Goal: Ask a question

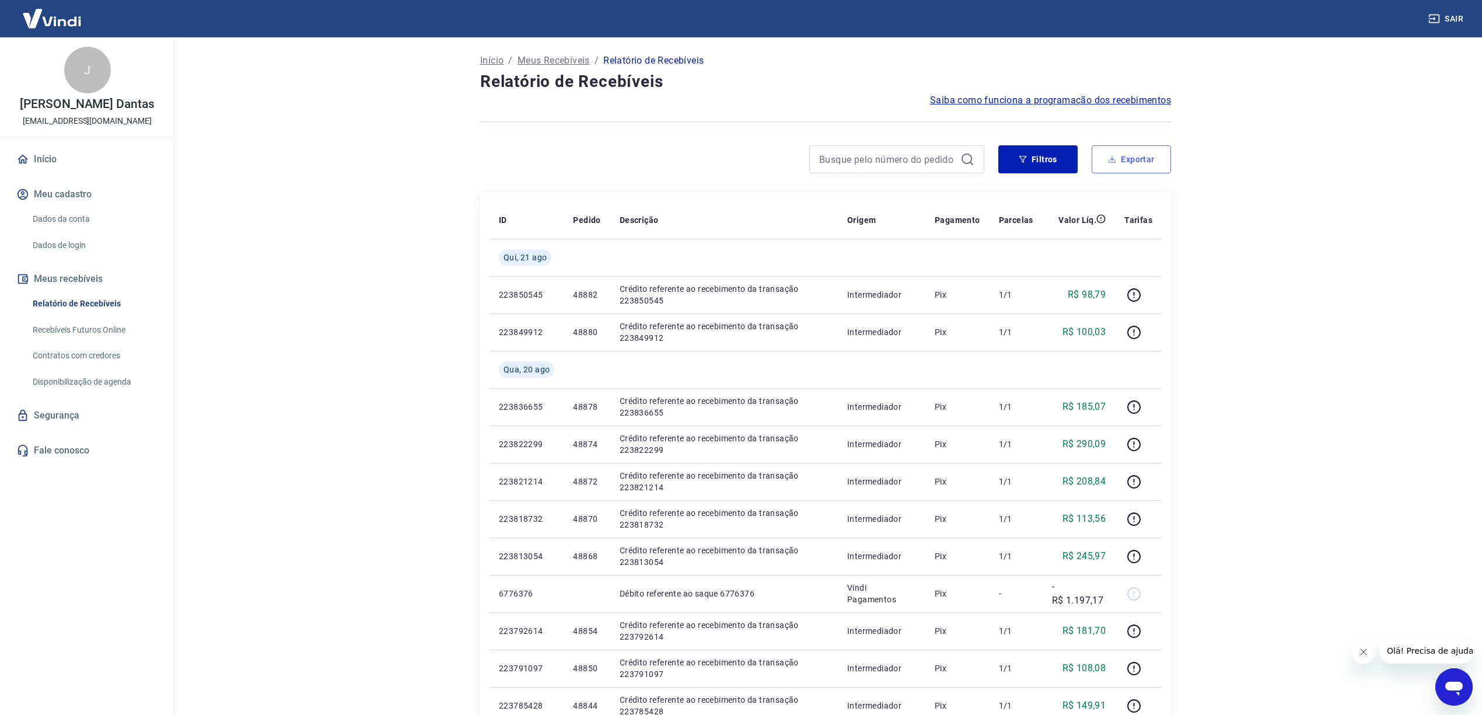
click at [1119, 159] on button "Exportar" at bounding box center [1130, 159] width 79 height 28
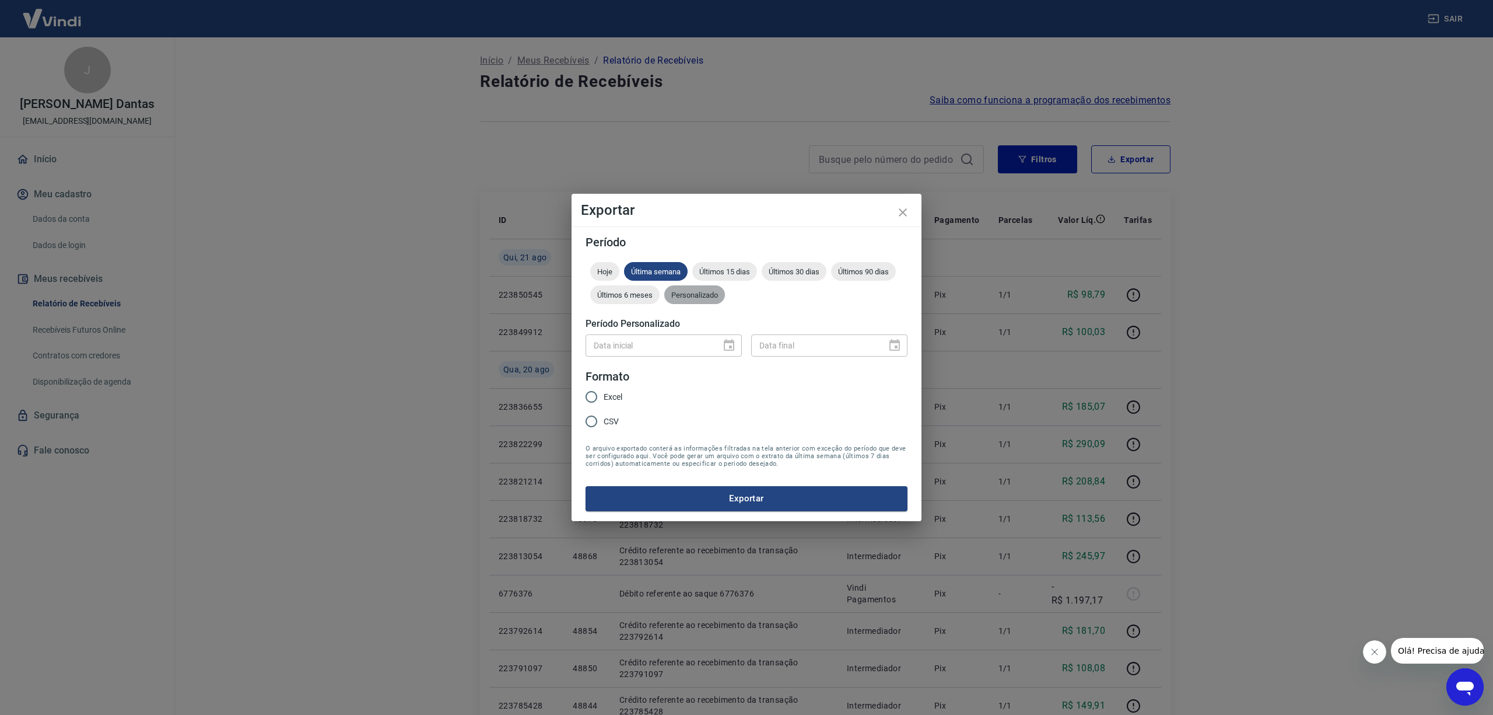
click at [698, 296] on span "Personalizado" at bounding box center [694, 294] width 61 height 9
click at [733, 344] on icon "Choose date" at bounding box center [729, 345] width 10 height 12
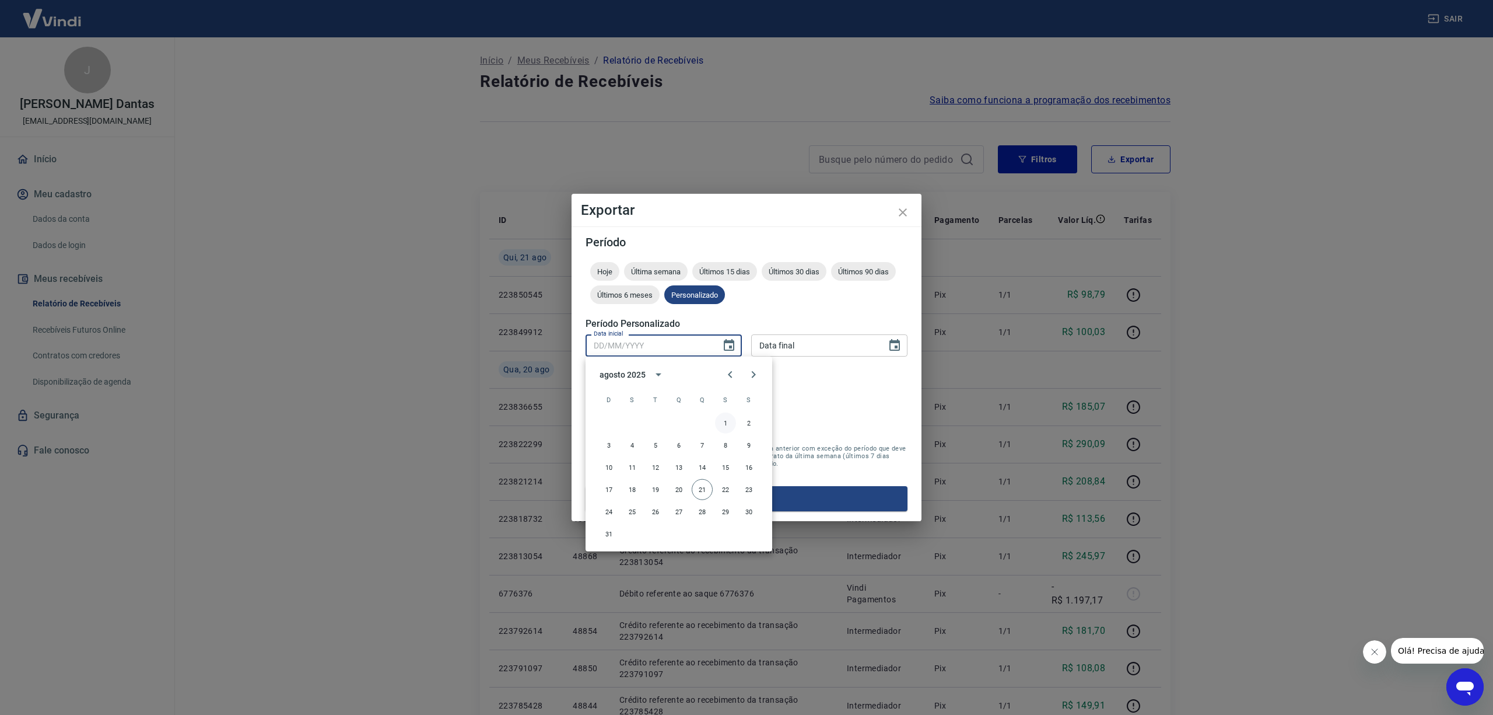
click at [729, 421] on button "1" at bounding box center [725, 422] width 21 height 21
type input "[DATE]"
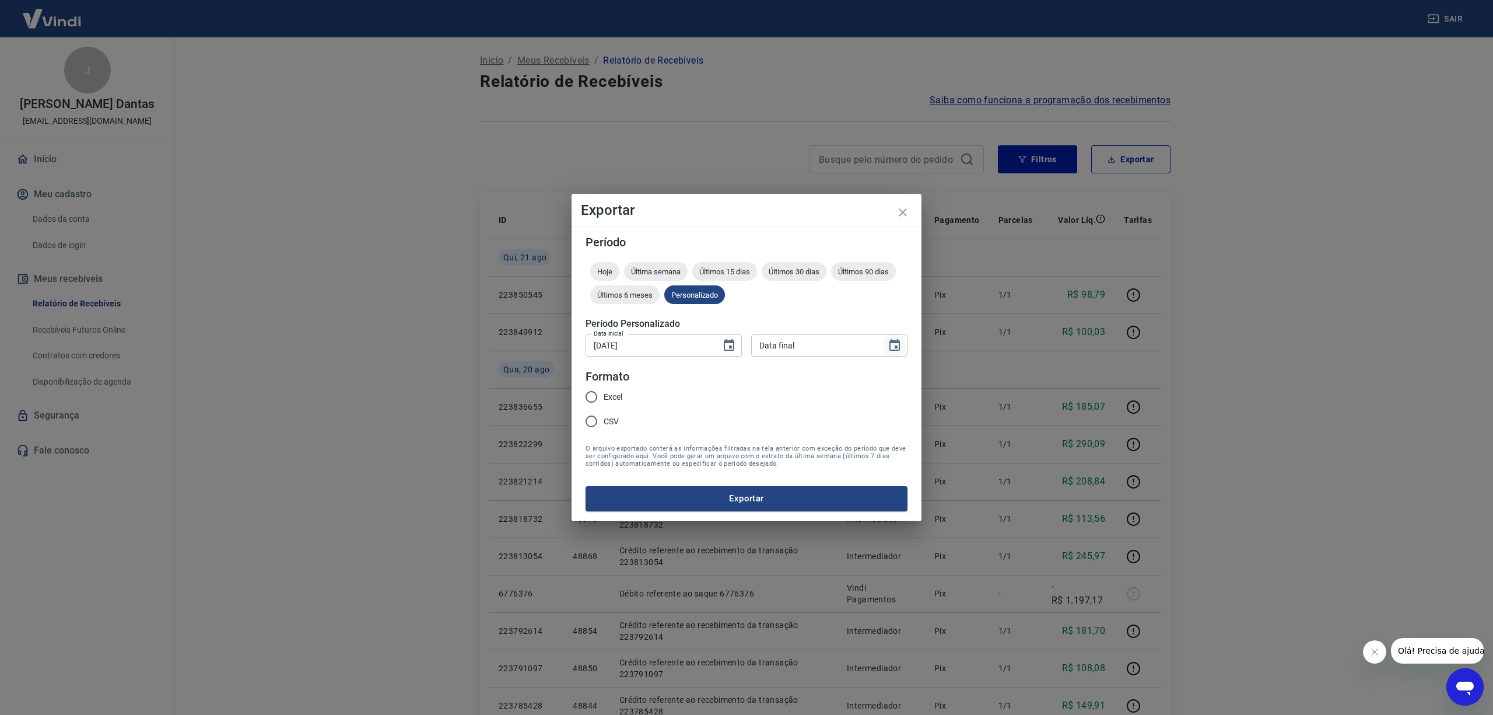
click at [894, 337] on button "Choose date" at bounding box center [894, 345] width 23 height 23
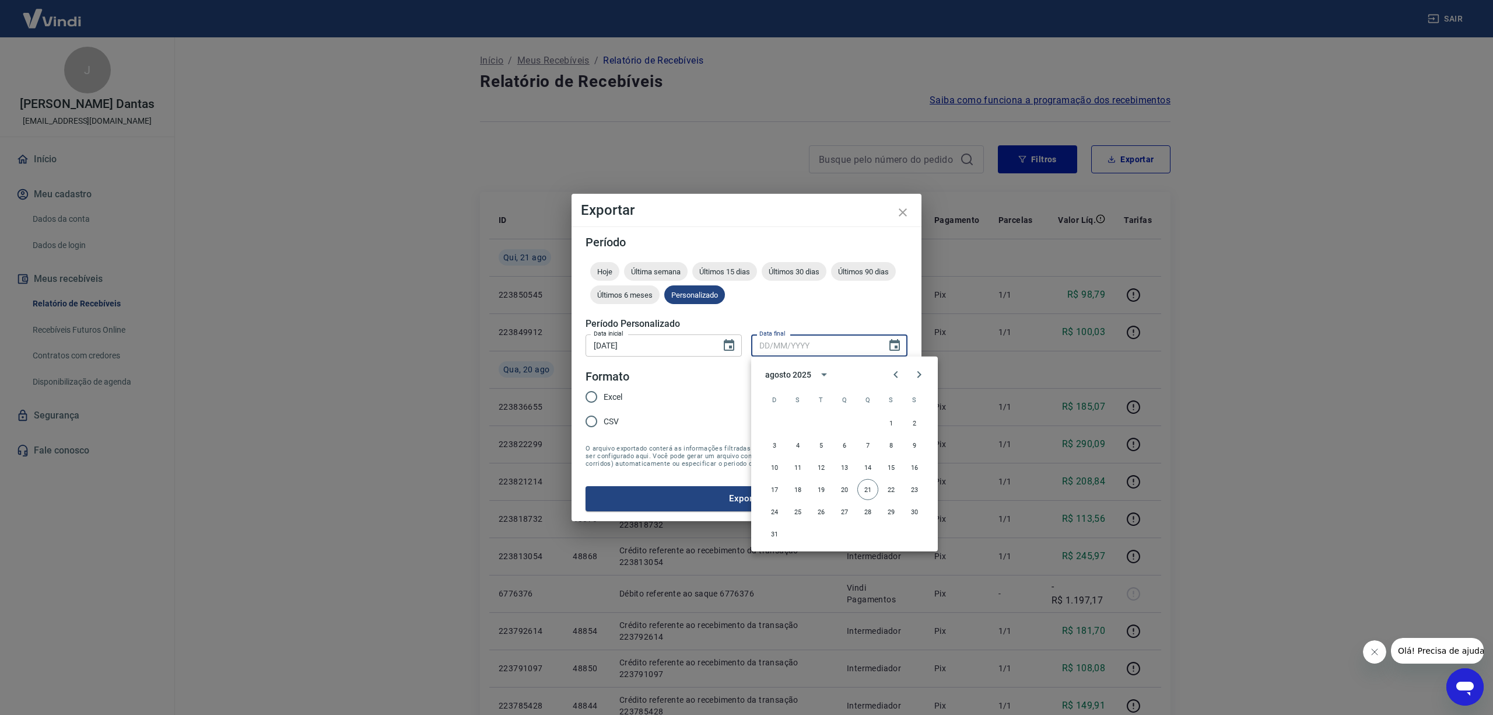
click at [857, 486] on div "17 18 19 20 21 22 23" at bounding box center [844, 489] width 187 height 21
click at [867, 486] on button "21" at bounding box center [867, 489] width 21 height 21
type input "[DATE]"
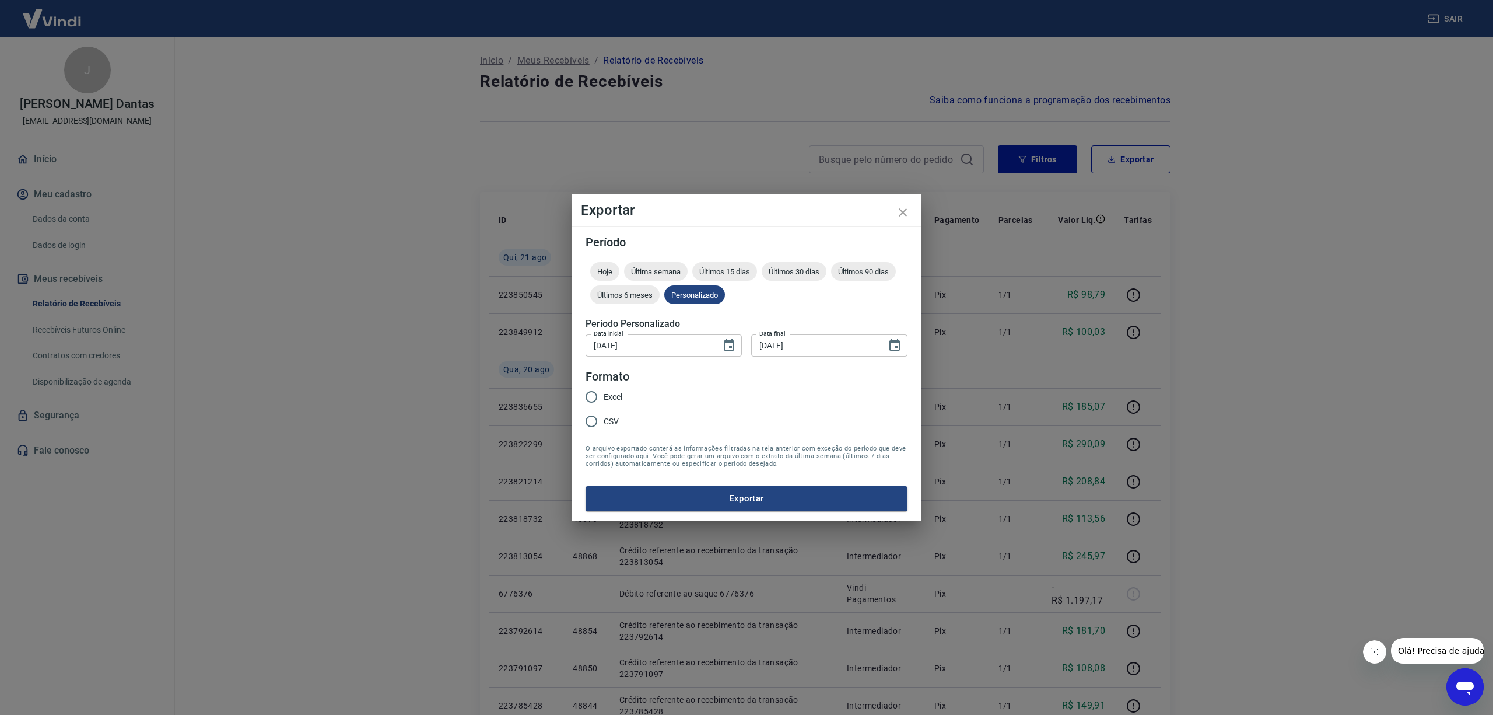
click at [591, 420] on input "CSV" at bounding box center [591, 421] width 24 height 24
radio input "true"
click at [764, 492] on button "Exportar" at bounding box center [747, 498] width 322 height 24
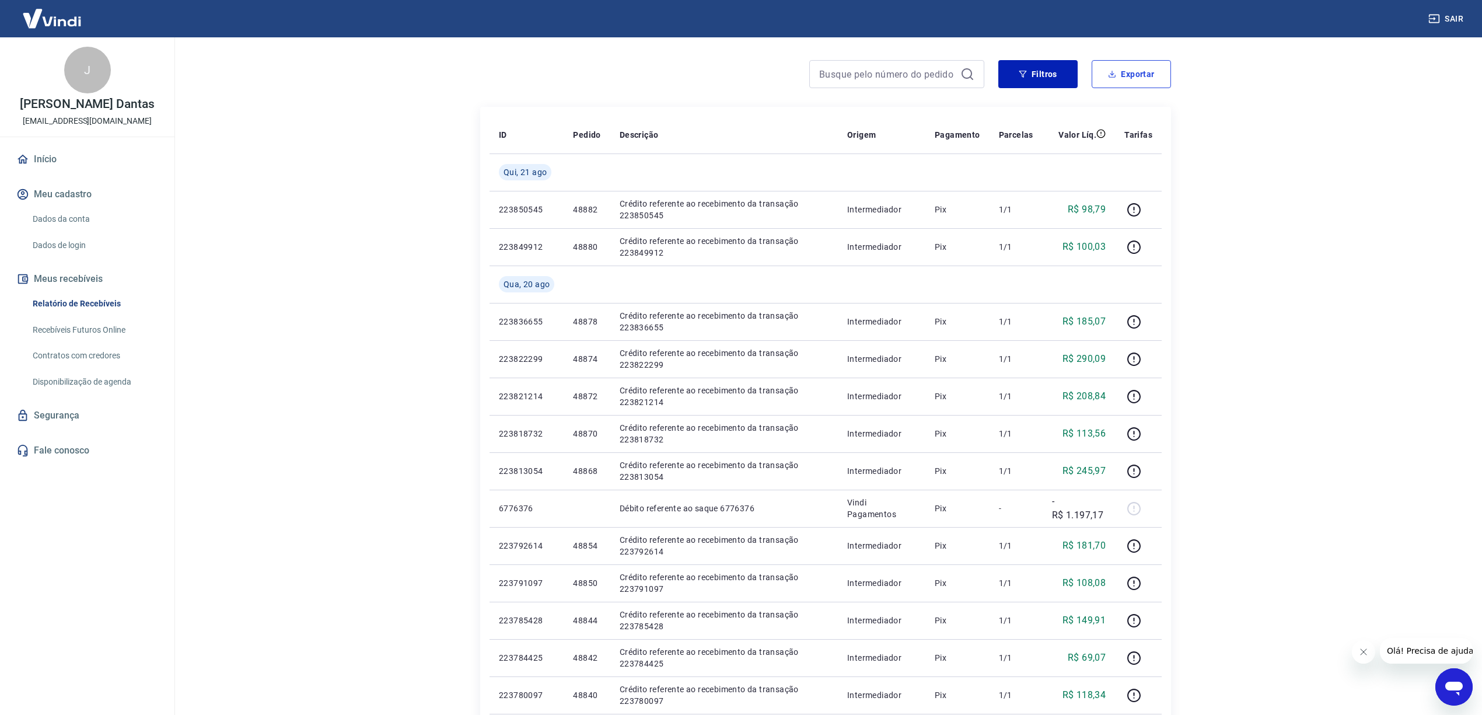
scroll to position [155, 0]
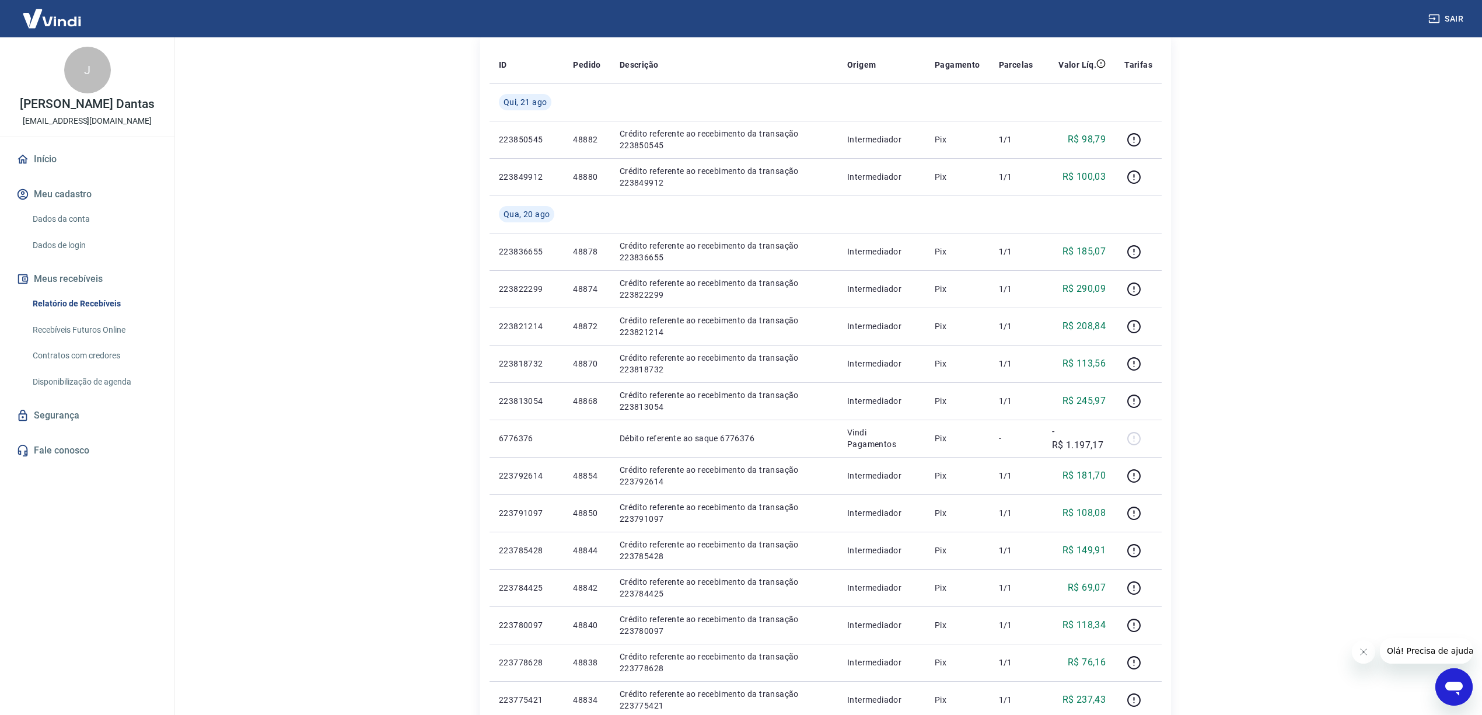
click at [1452, 678] on icon "Abrir janela de mensagens" at bounding box center [1453, 686] width 21 height 21
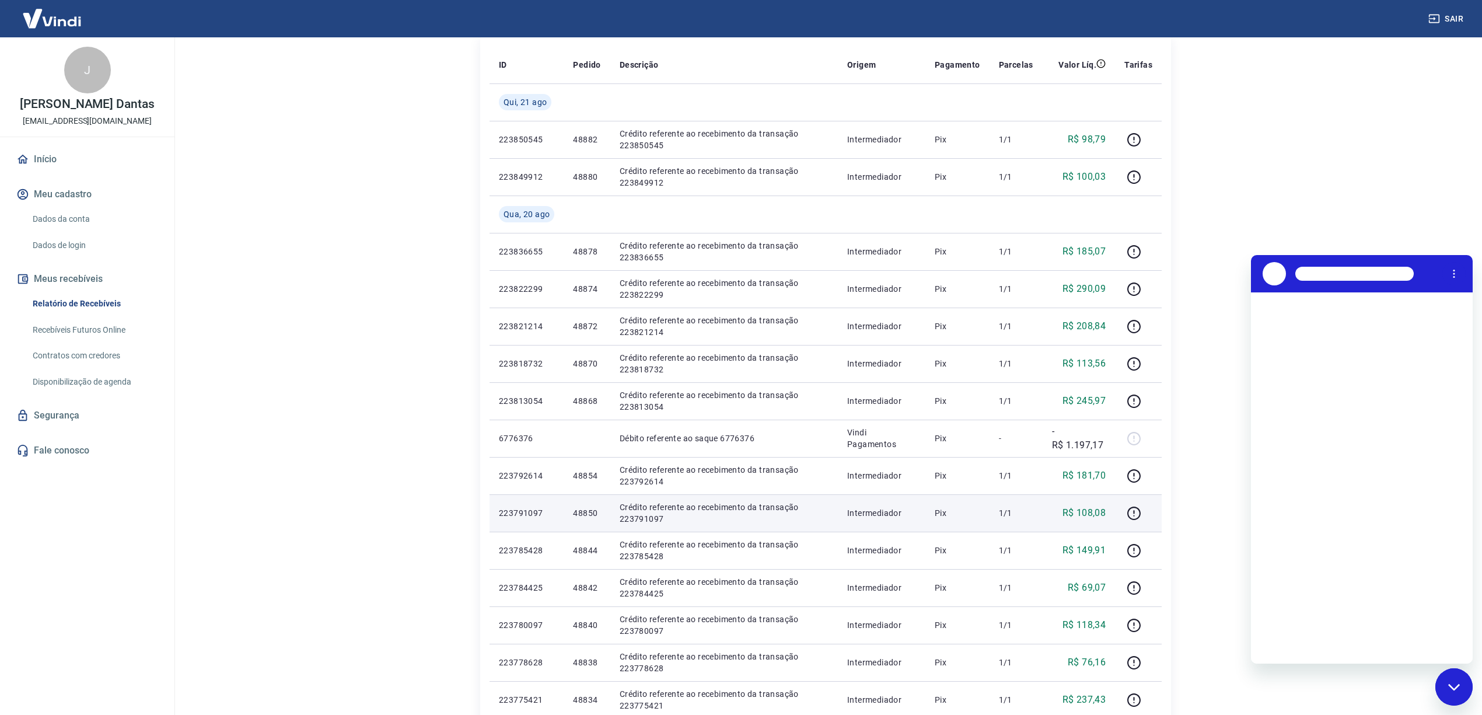
scroll to position [0, 0]
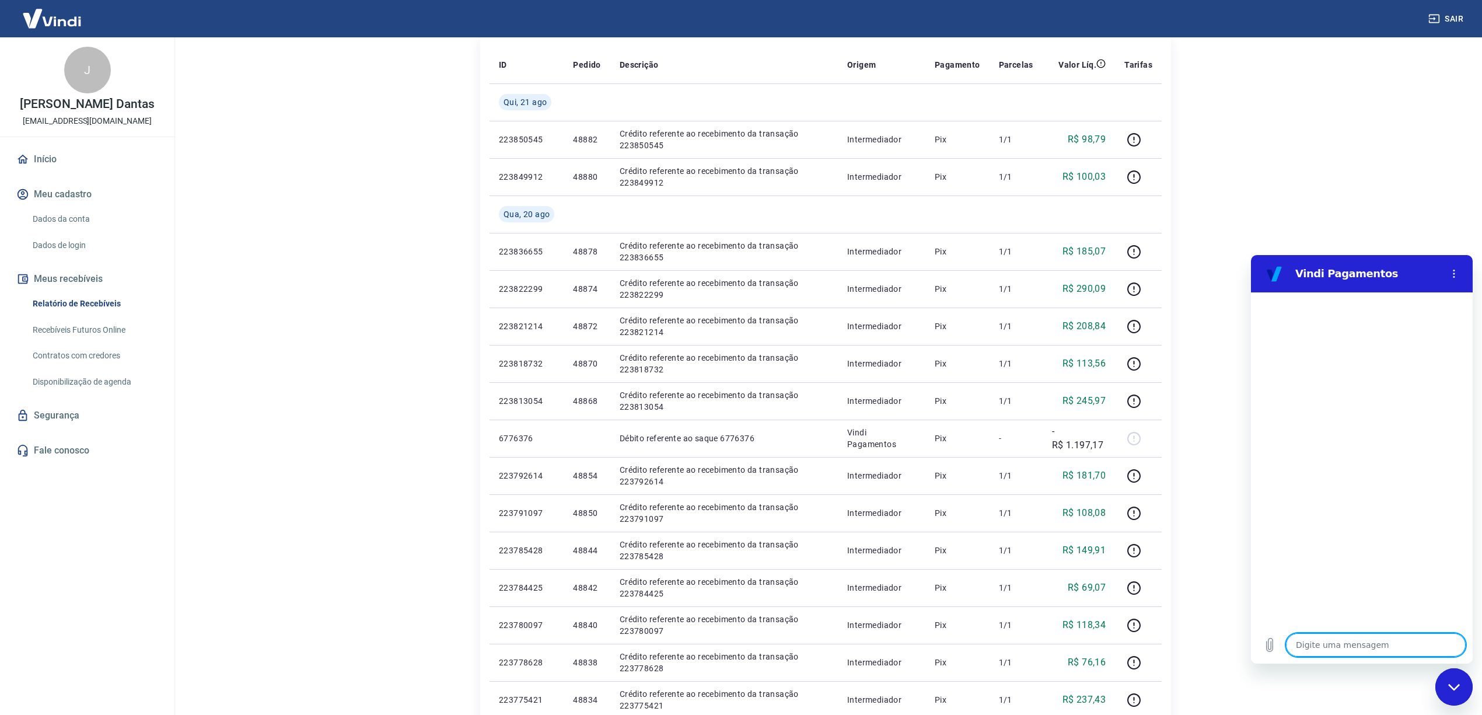
type textarea "B"
type textarea "x"
type textarea "Bo"
type textarea "x"
type textarea "Bom"
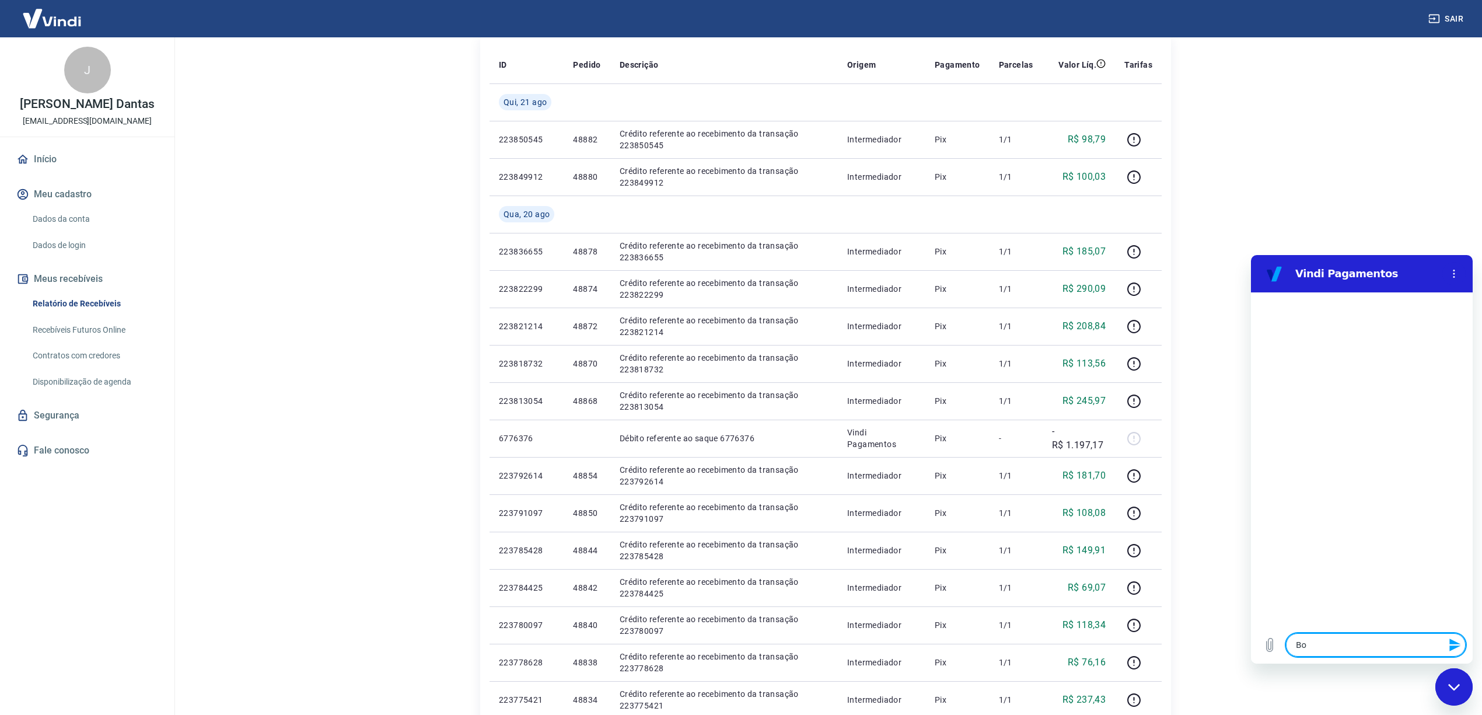
type textarea "x"
type textarea "Bom"
type textarea "x"
type textarea "Bom d"
type textarea "x"
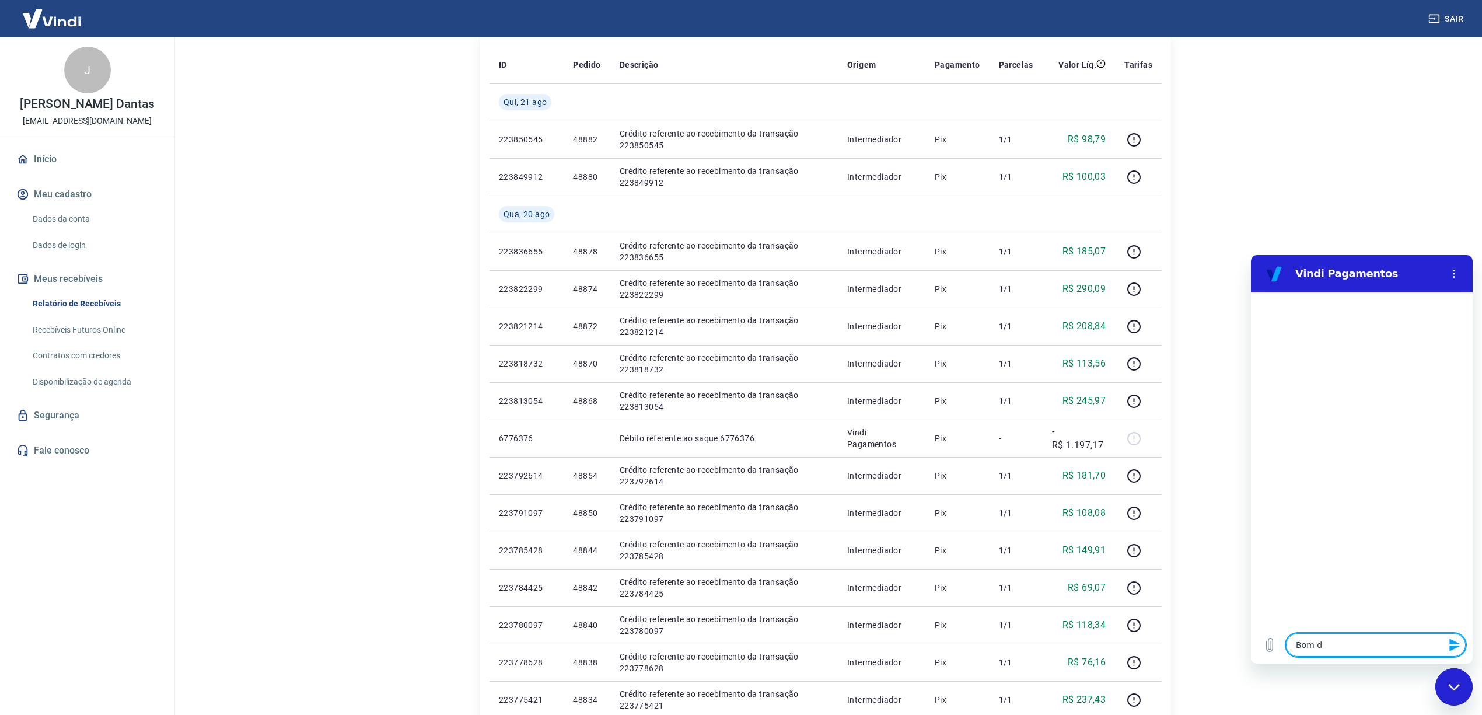
type textarea "Bom di"
type textarea "x"
type textarea "Bom dia"
type textarea "x"
type textarea "Bom dia"
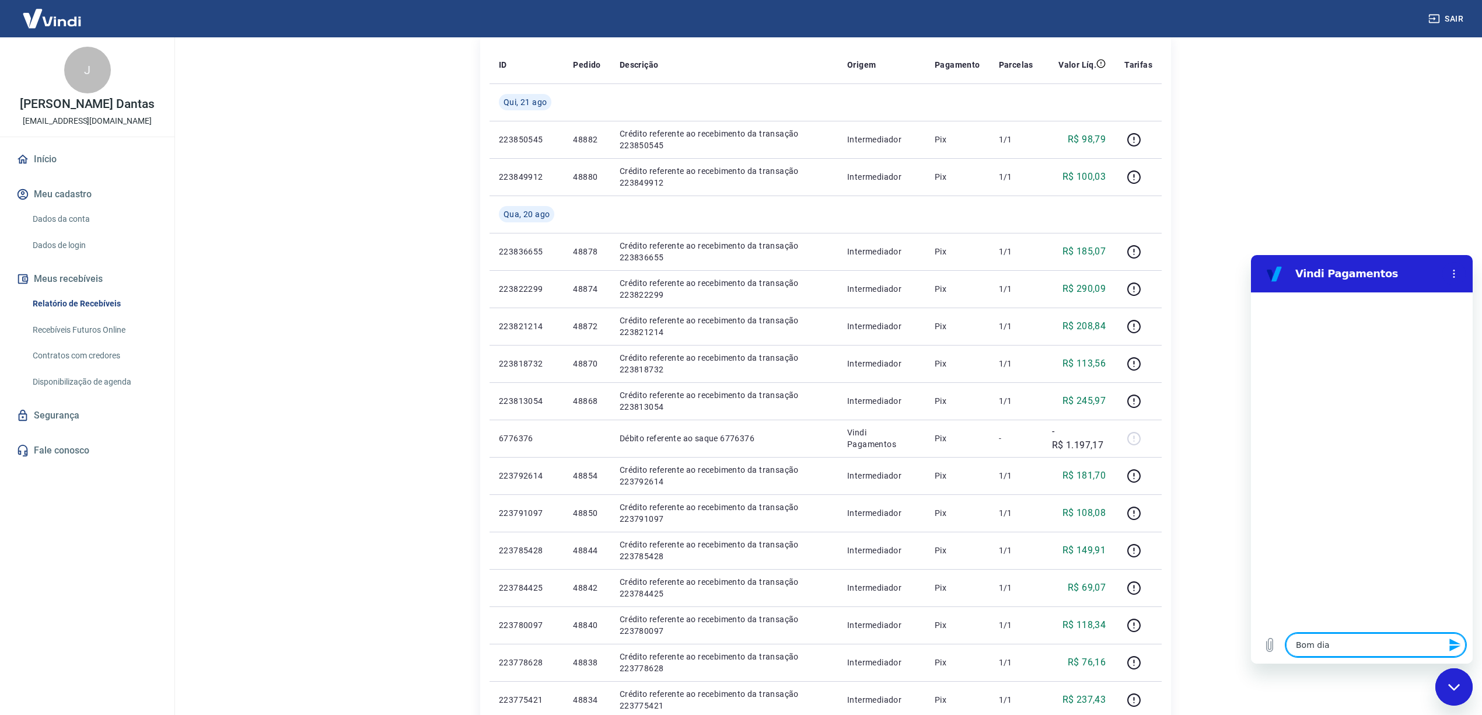
type textarea "x"
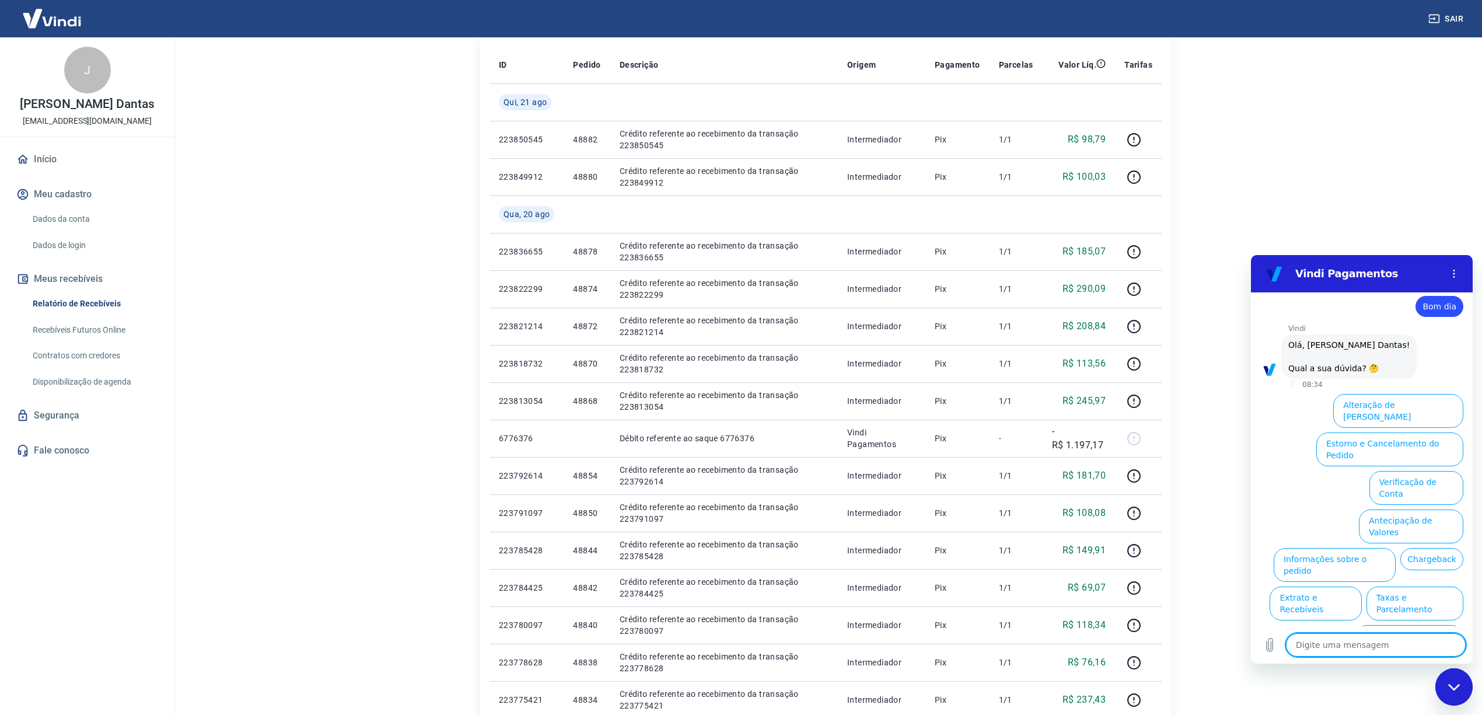
scroll to position [31, 0]
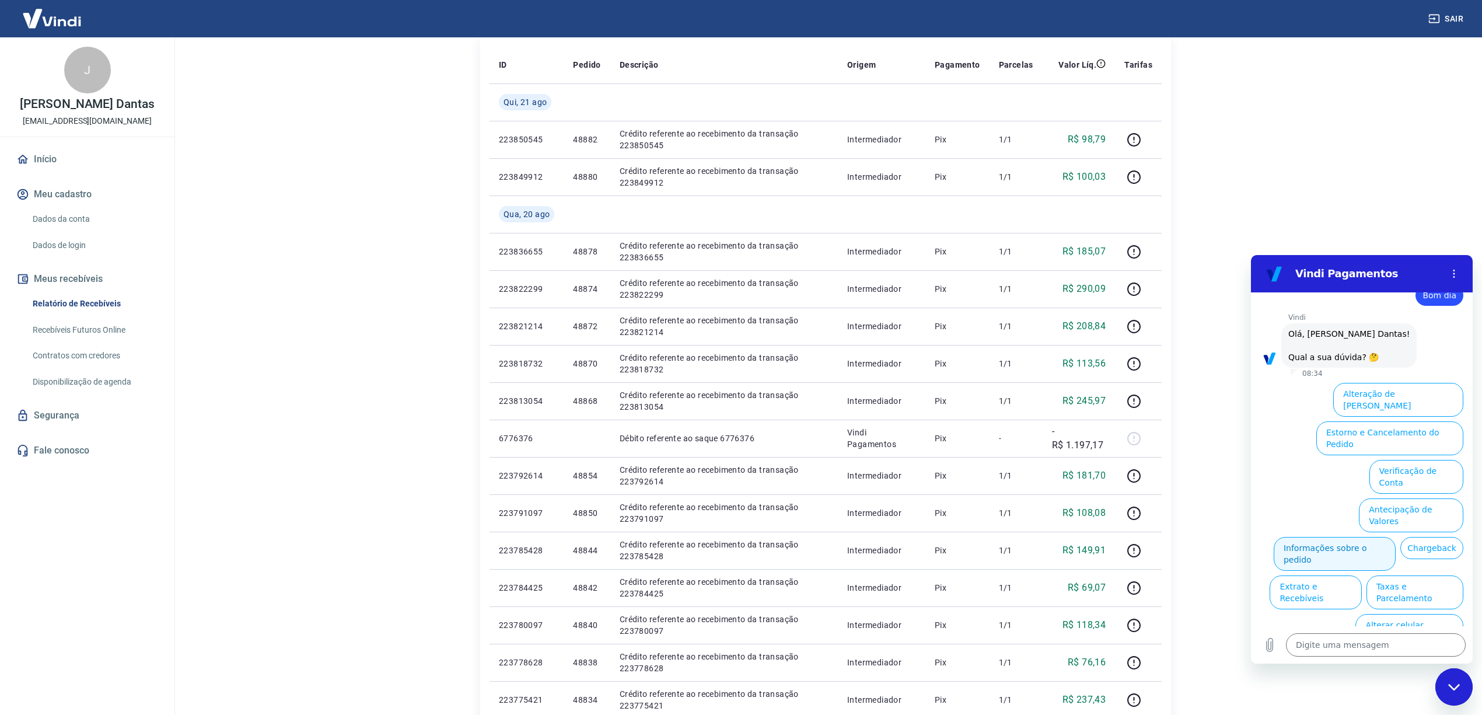
click at [1395, 537] on button "Informações sobre o pedido" at bounding box center [1334, 554] width 122 height 34
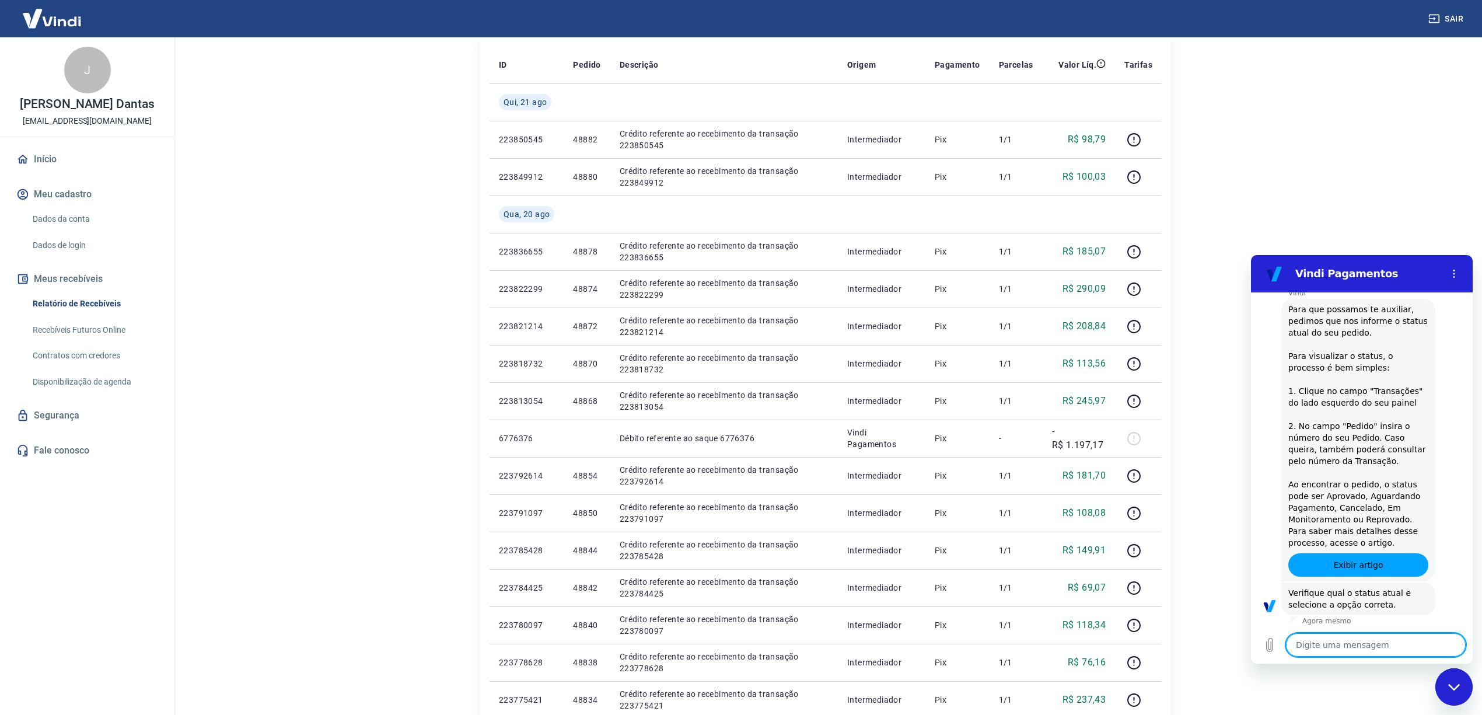
scroll to position [229, 0]
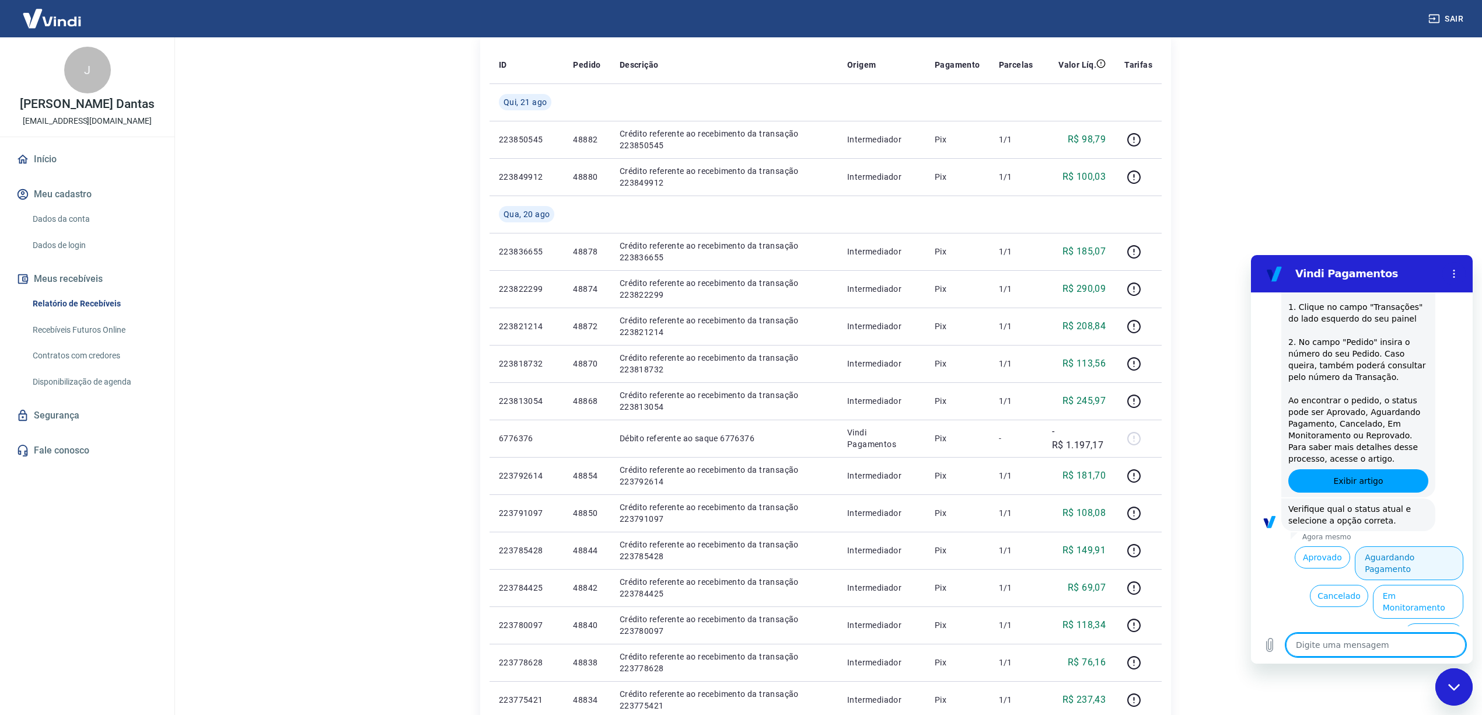
click at [1412, 556] on button "Aguardando Pagamento" at bounding box center [1408, 563] width 108 height 34
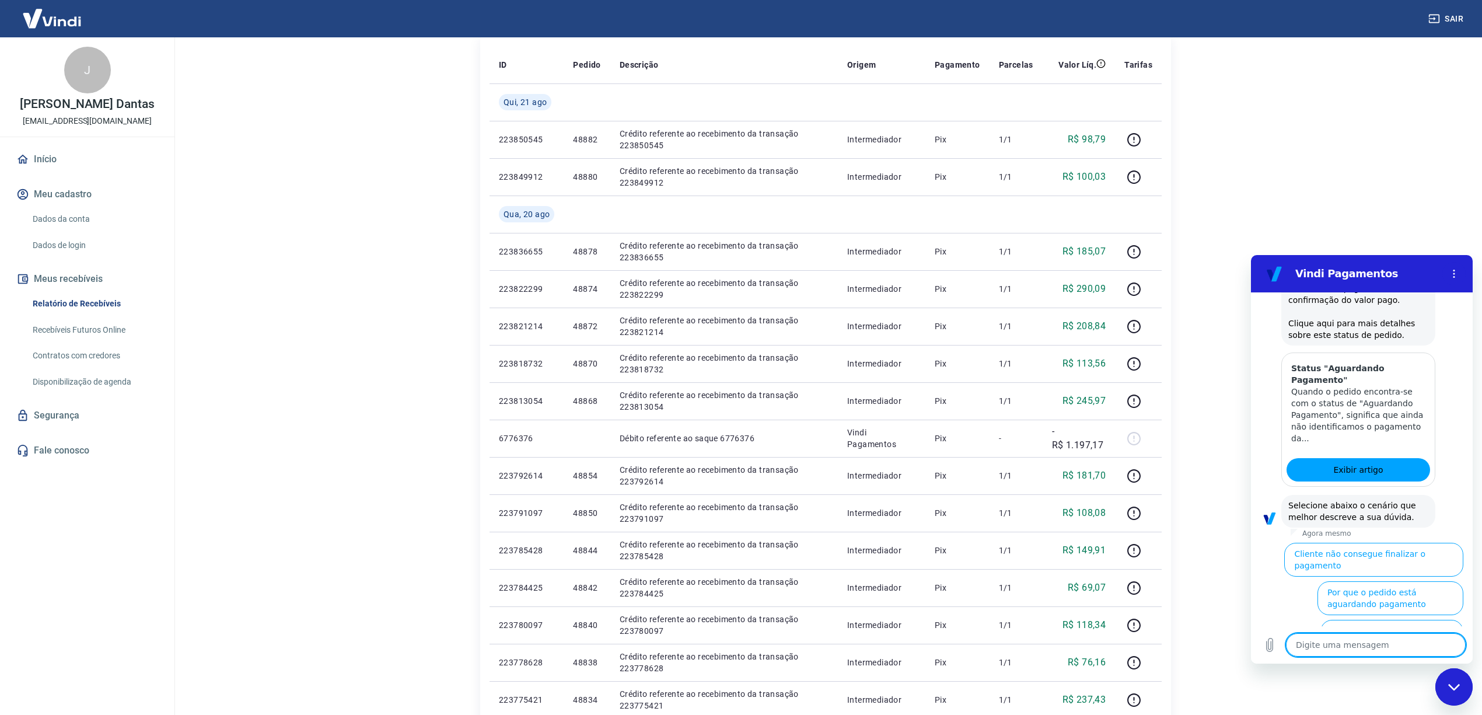
scroll to position [572, 0]
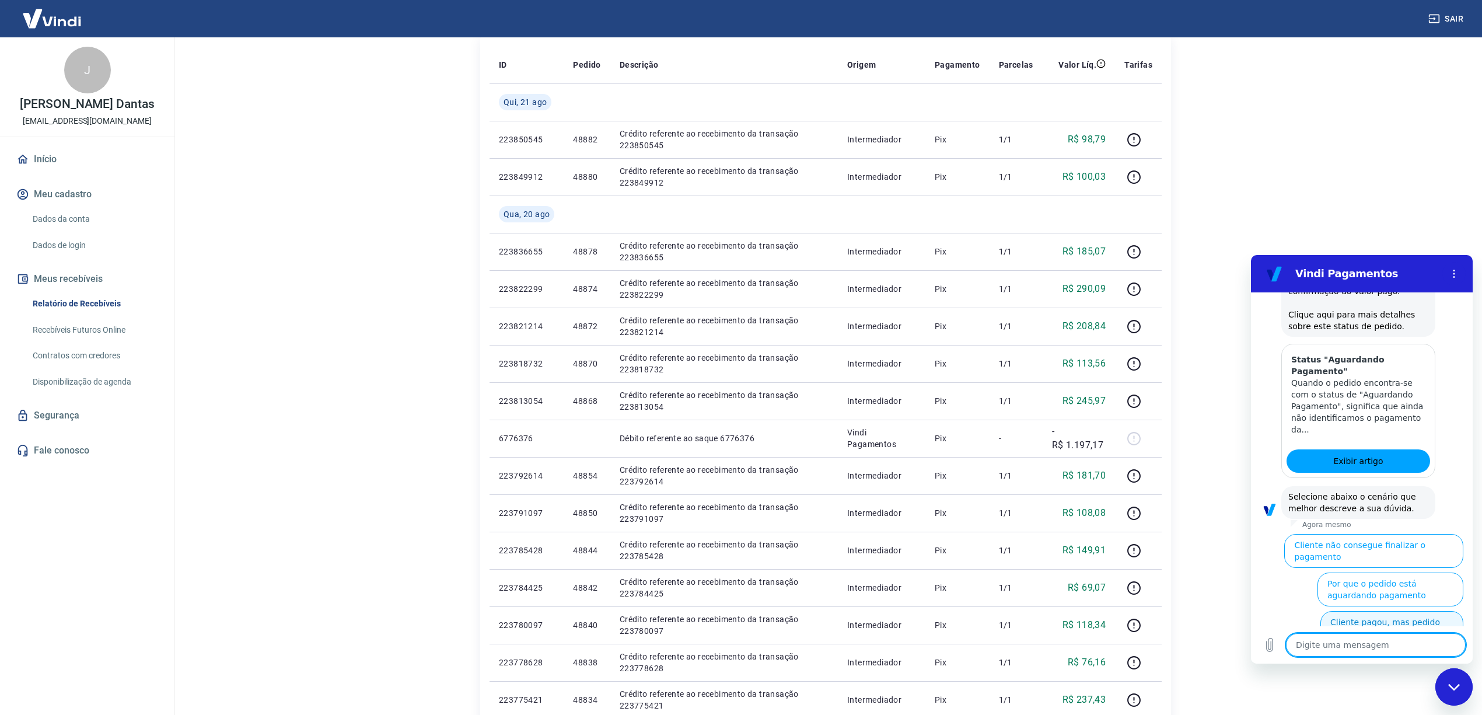
click at [1398, 611] on button "Cliente pagou, mas pedido consta 'Aguardando Pagamento'" at bounding box center [1391, 633] width 143 height 45
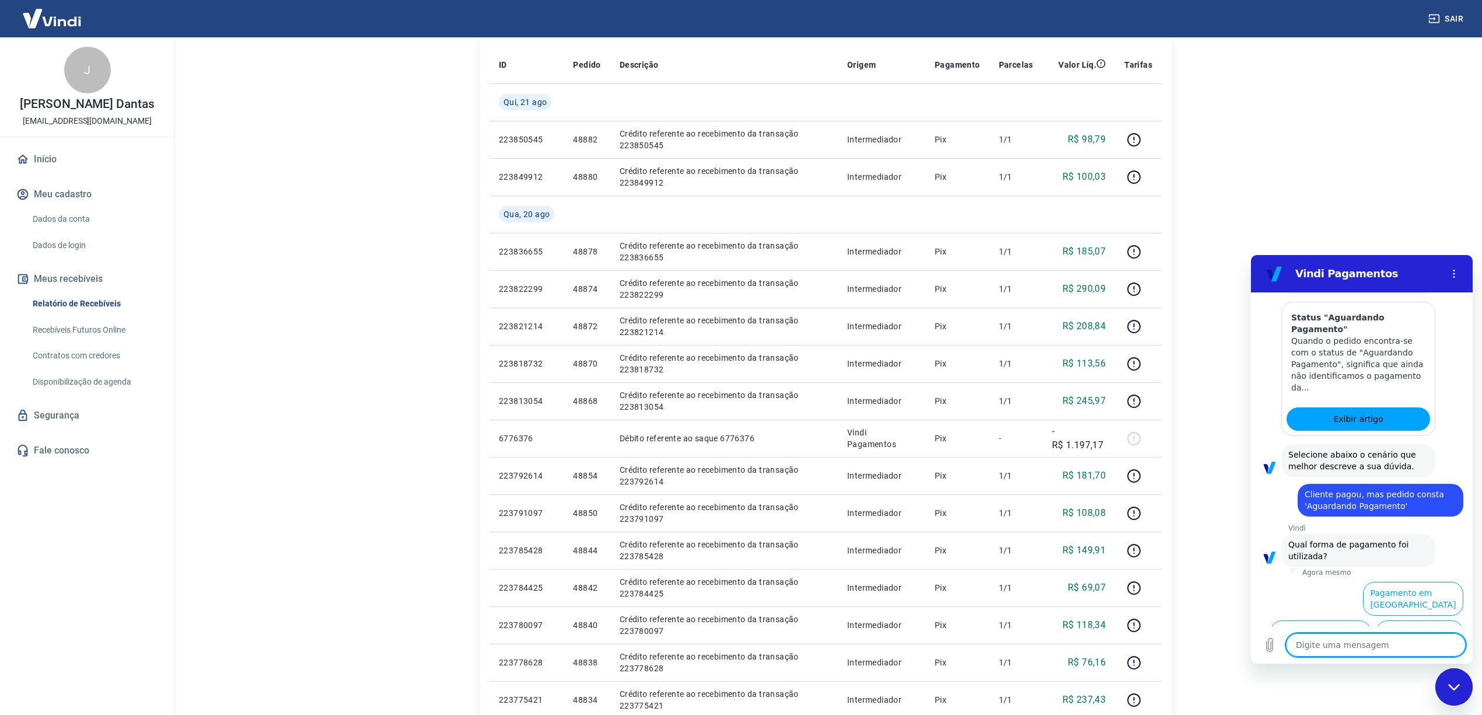
scroll to position [638, 0]
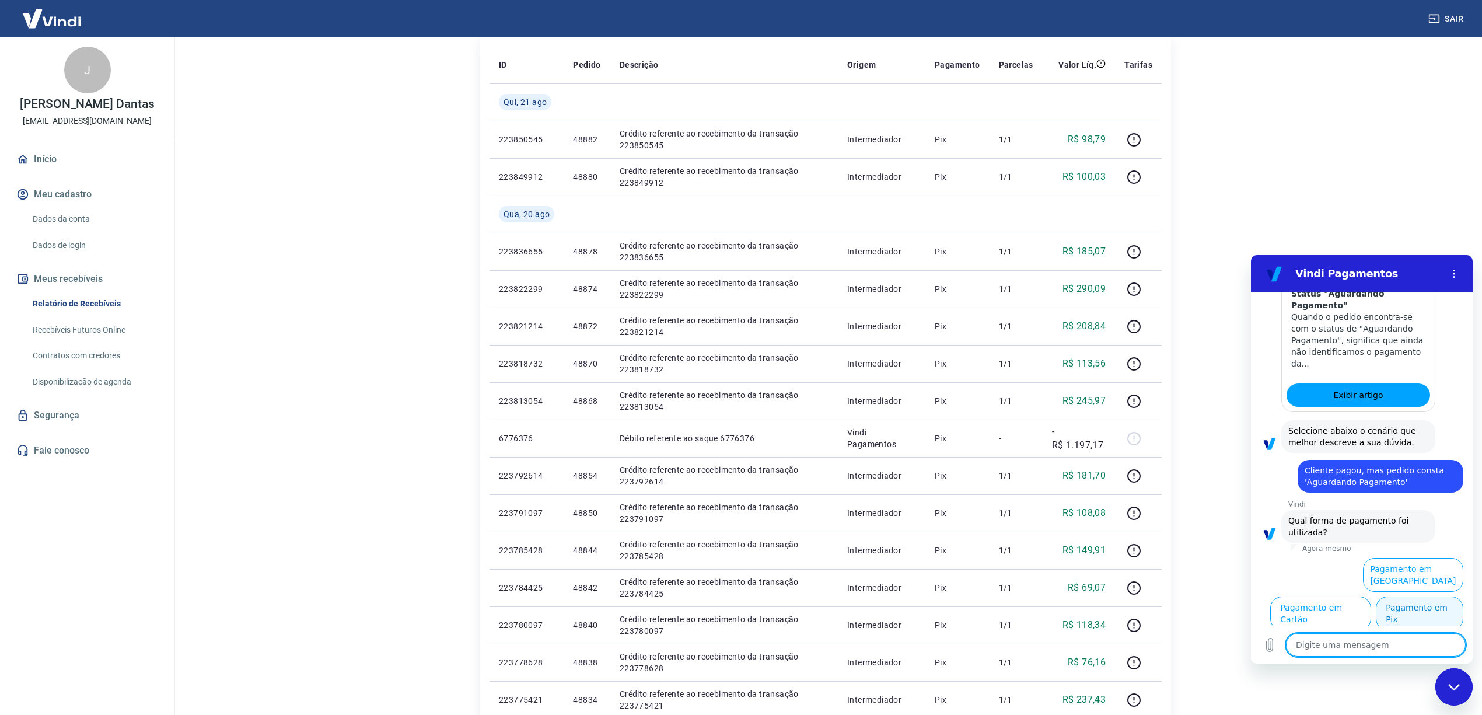
click at [1398, 612] on button "Pagamento em Pix" at bounding box center [1418, 613] width 87 height 34
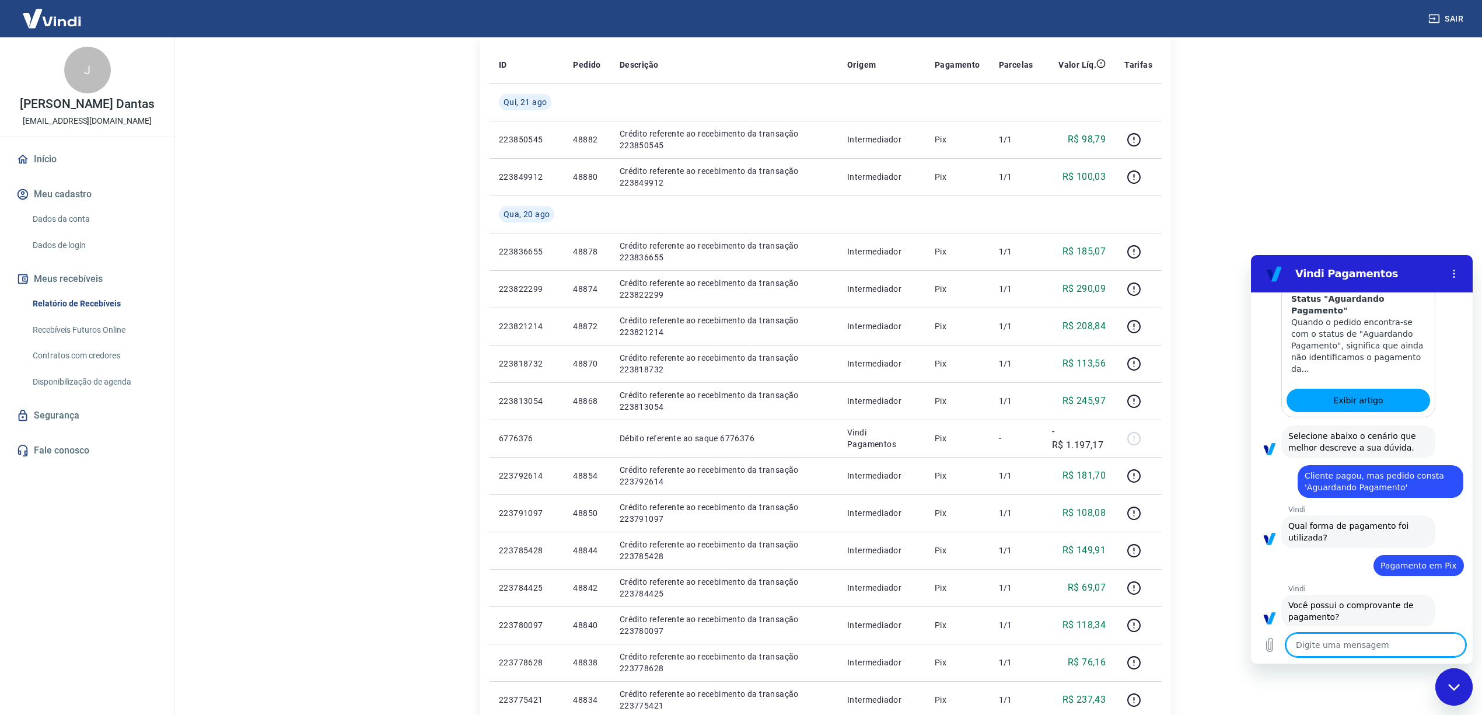
click at [1356, 652] on textarea at bounding box center [1376, 644] width 180 height 23
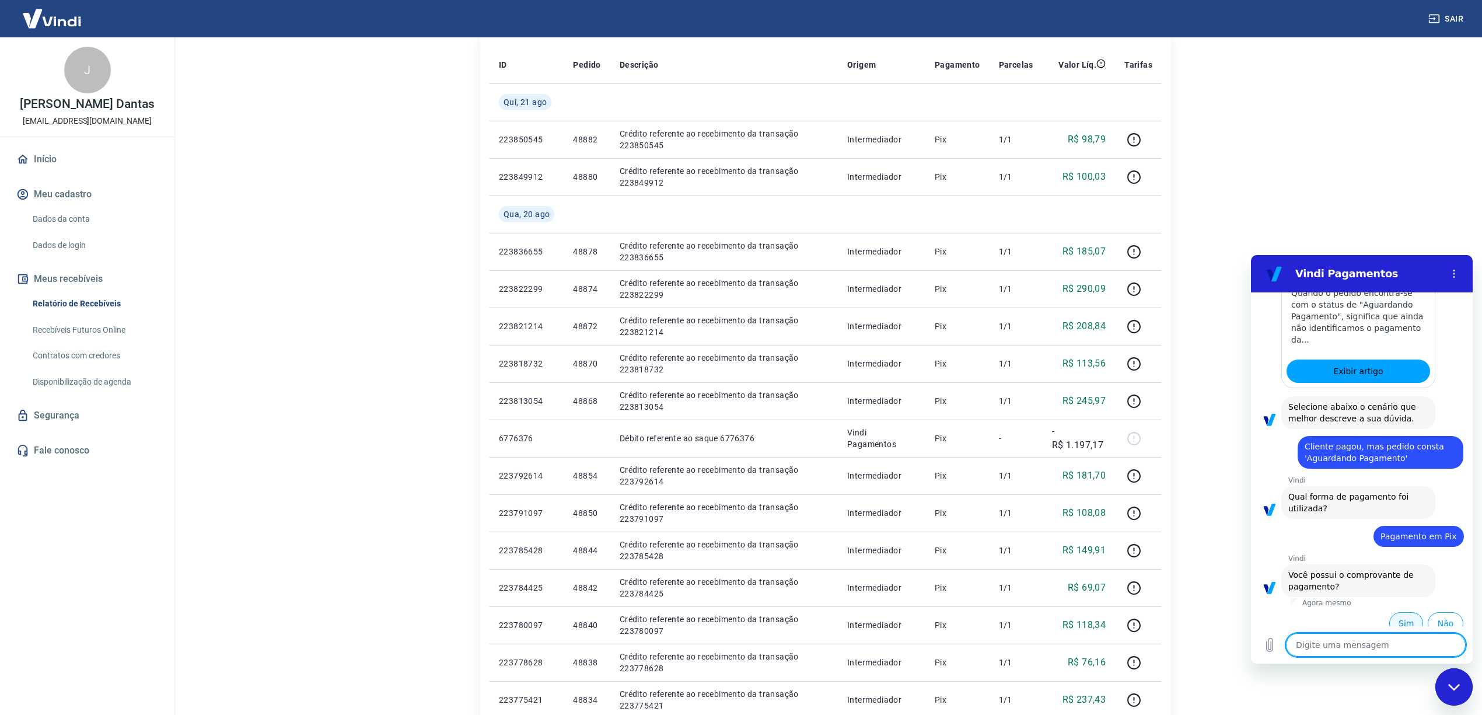
click at [1394, 612] on button "Sim" at bounding box center [1406, 623] width 34 height 22
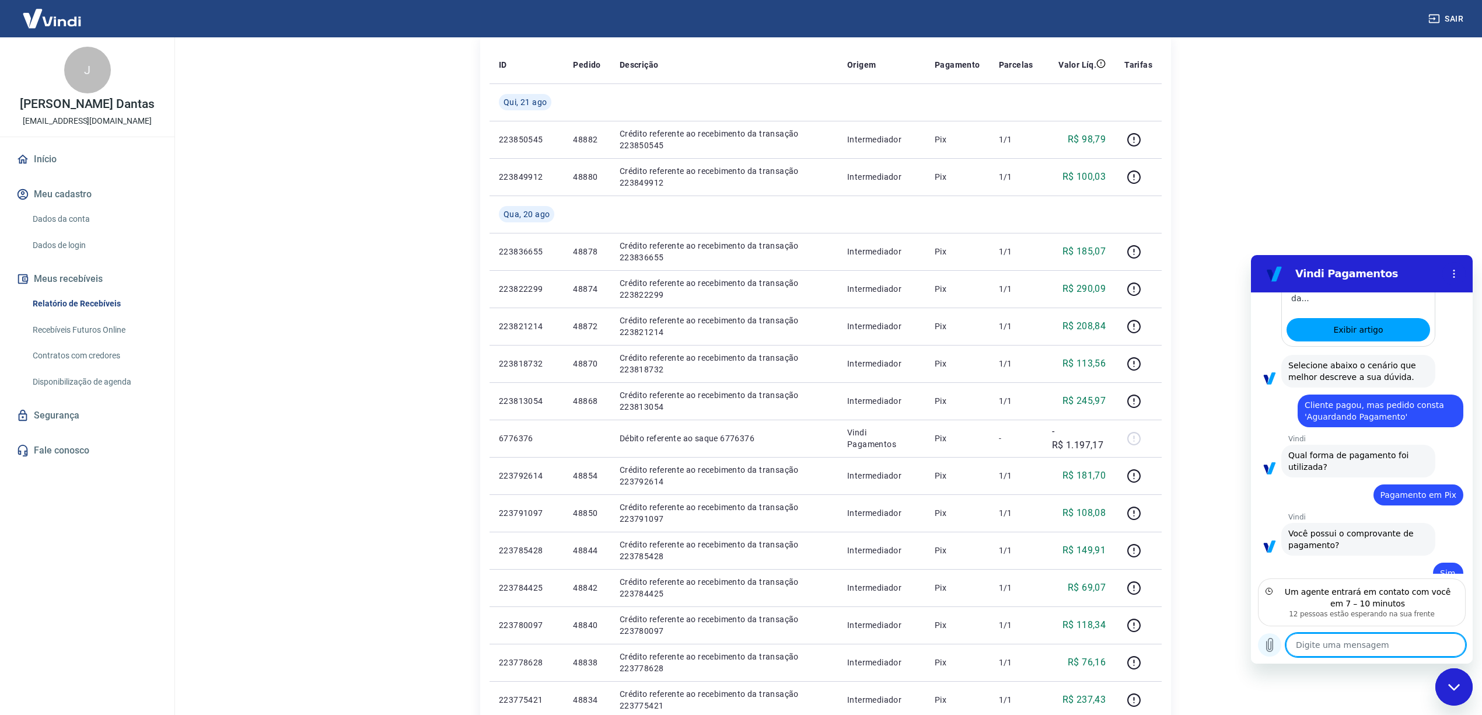
scroll to position [756, 0]
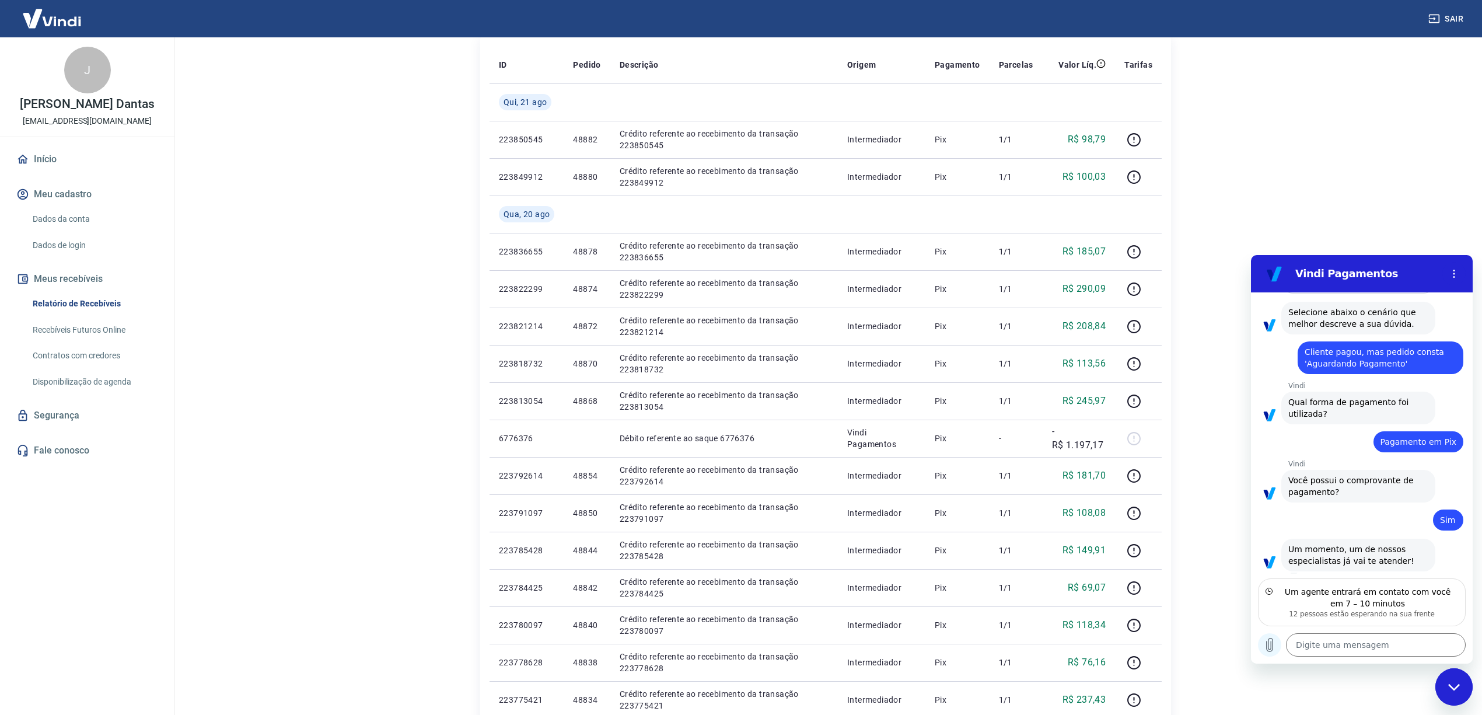
click at [1272, 645] on icon "Carregar arquivo" at bounding box center [1269, 644] width 6 height 13
click at [1272, 643] on icon "Carregar arquivo" at bounding box center [1269, 645] width 14 height 14
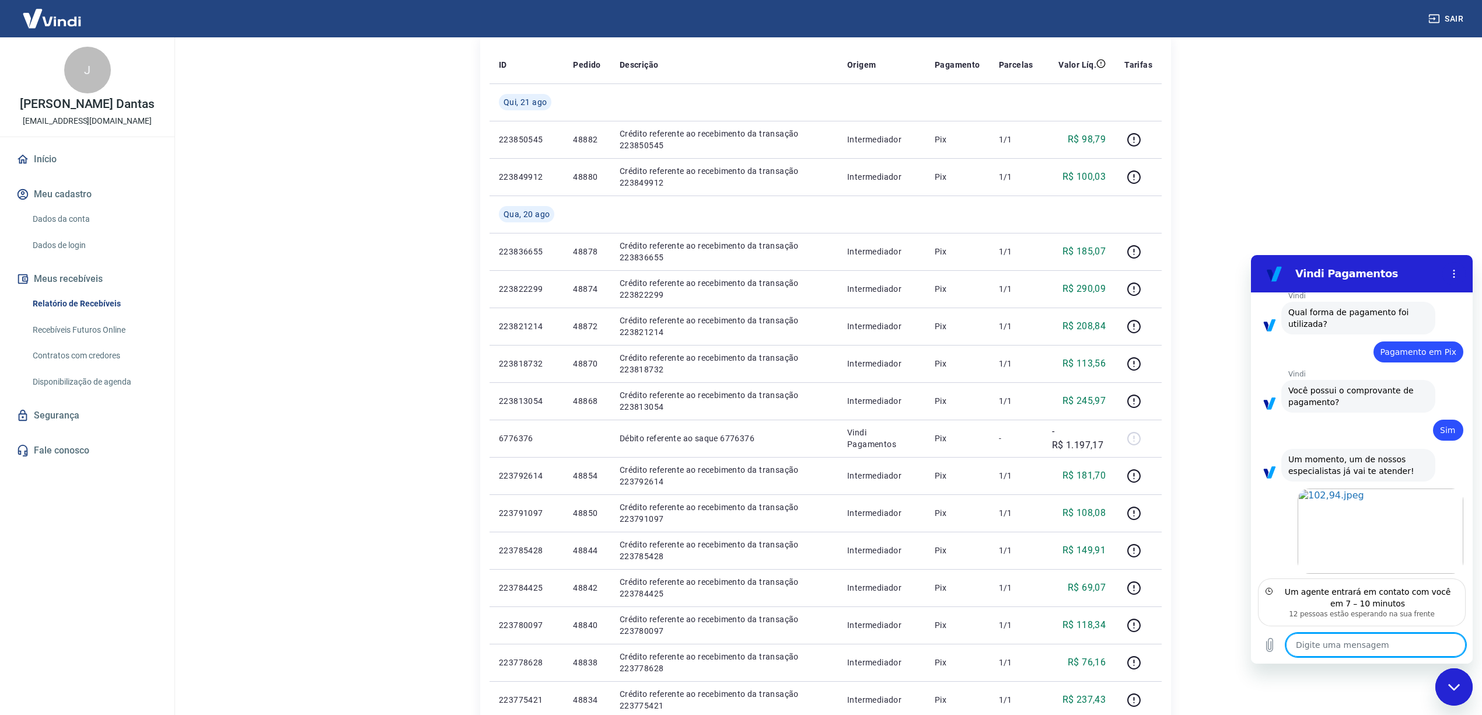
scroll to position [848, 0]
type textarea "x"
click at [1343, 640] on textarea at bounding box center [1376, 644] width 180 height 23
type textarea "4"
type textarea "x"
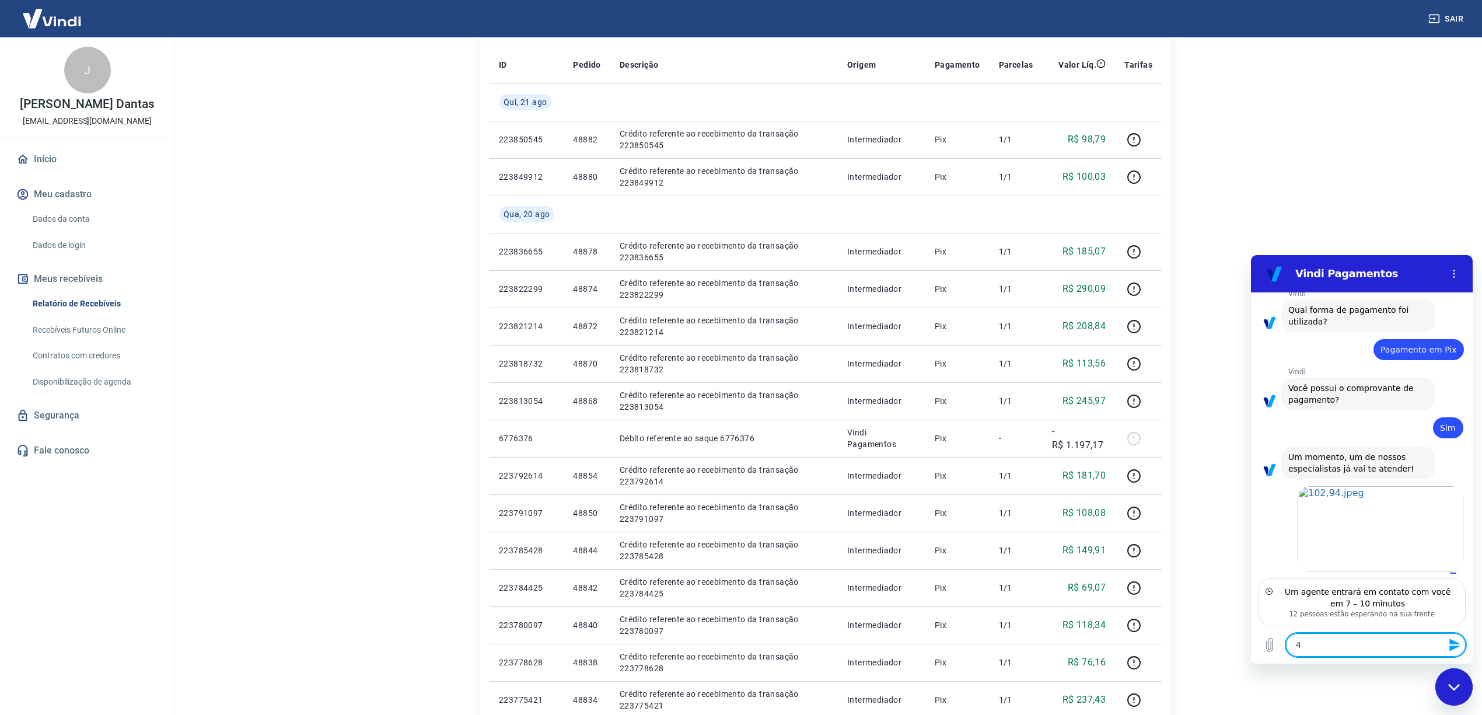
type textarea "48"
type textarea "x"
type textarea "488"
type textarea "x"
type textarea "4886"
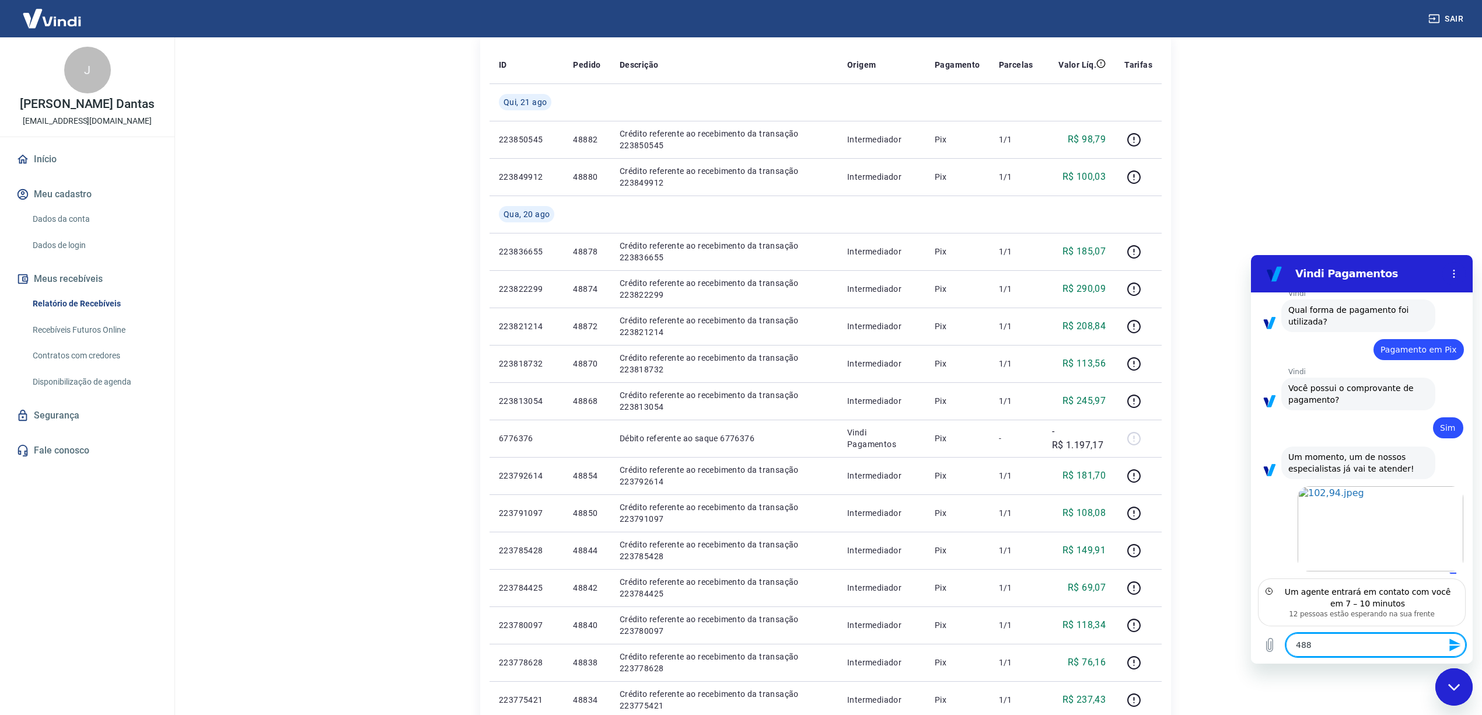
type textarea "x"
type textarea "48864"
type textarea "x"
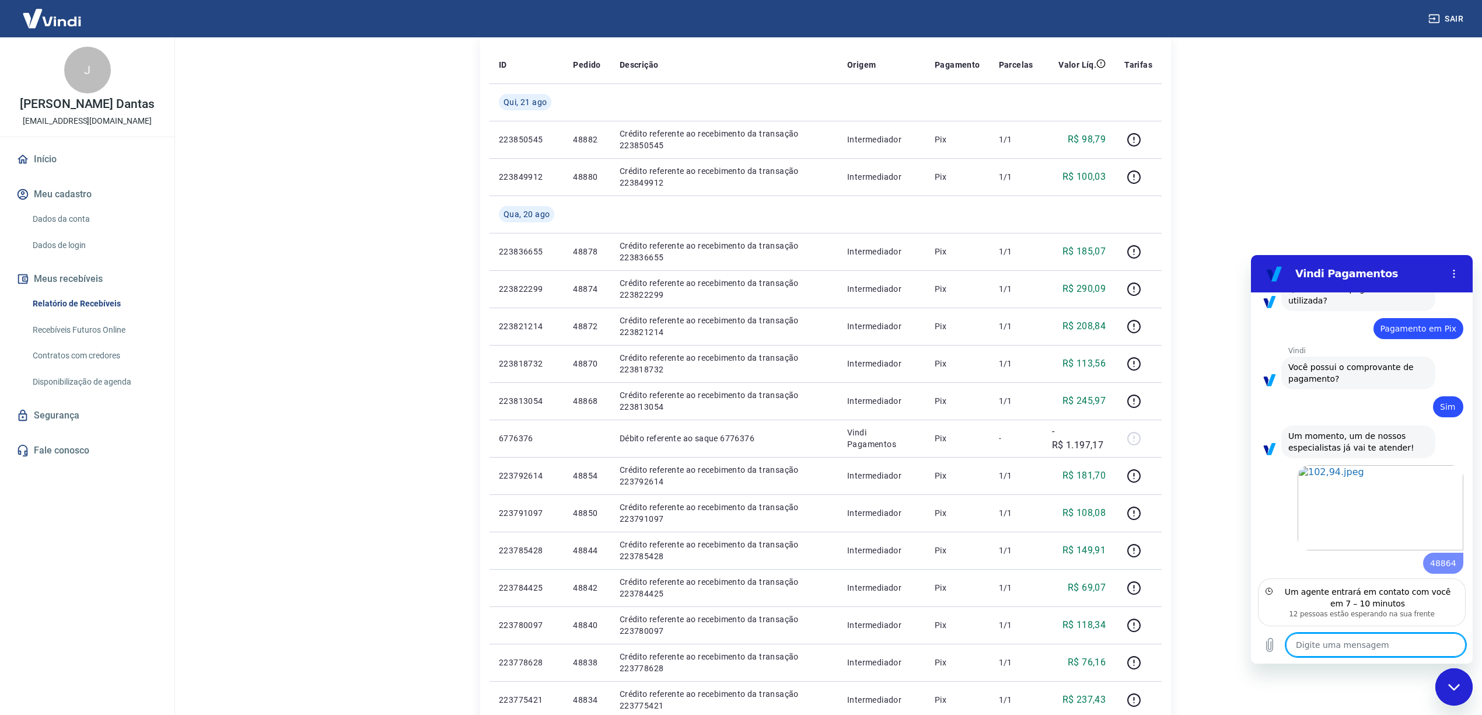
type textarea "x"
type textarea "B"
type textarea "x"
type textarea "Bo"
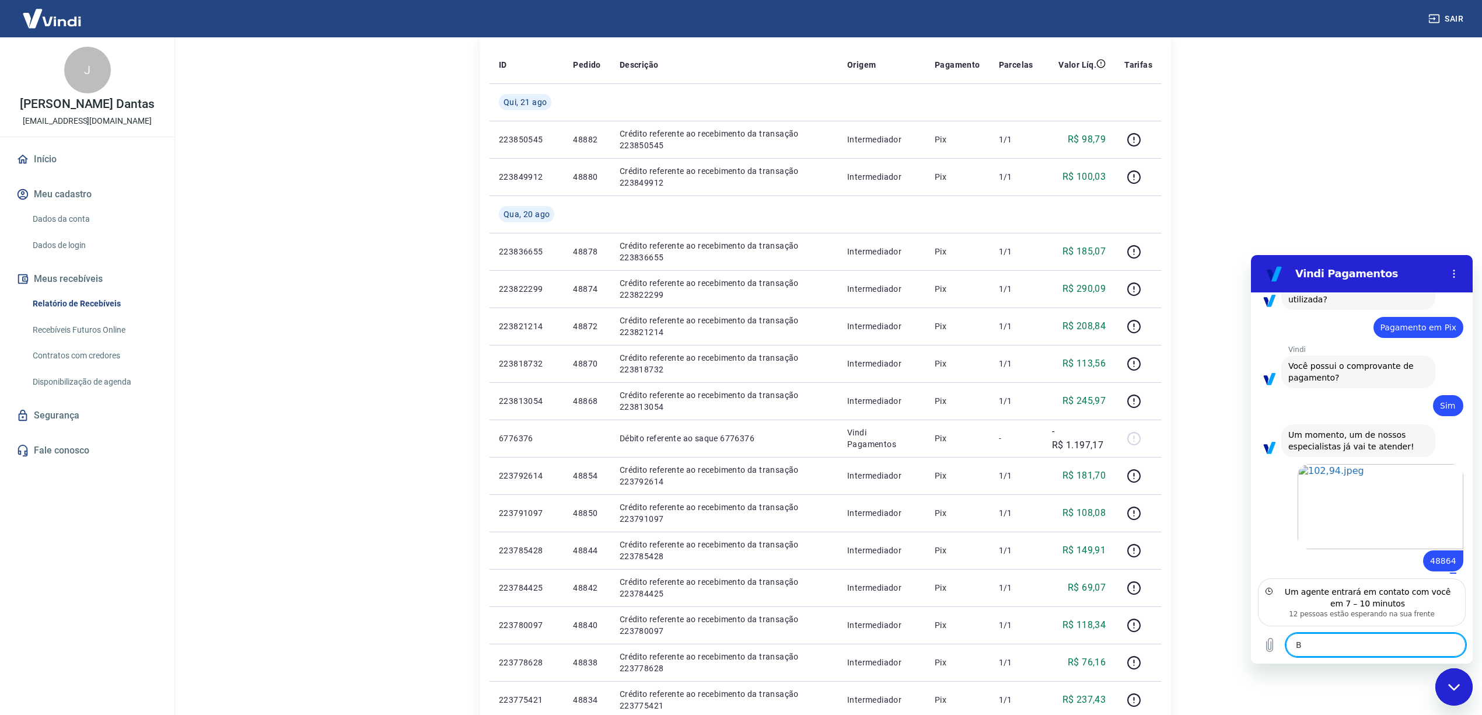
type textarea "x"
type textarea "Bom"
type textarea "x"
type textarea "Bomd"
type textarea "x"
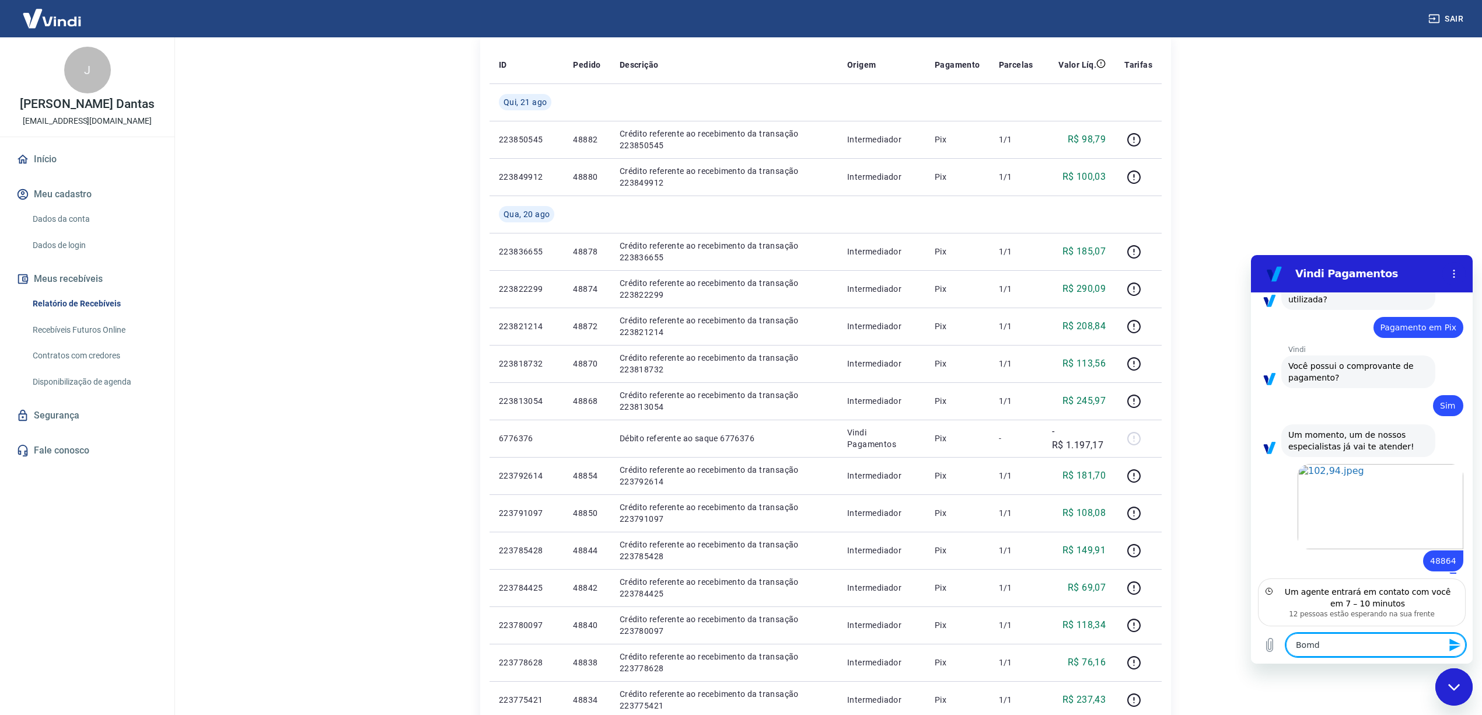
type textarea "Bomdi"
type textarea "x"
type textarea "Bomdia"
type textarea "x"
type textarea "Bomdi"
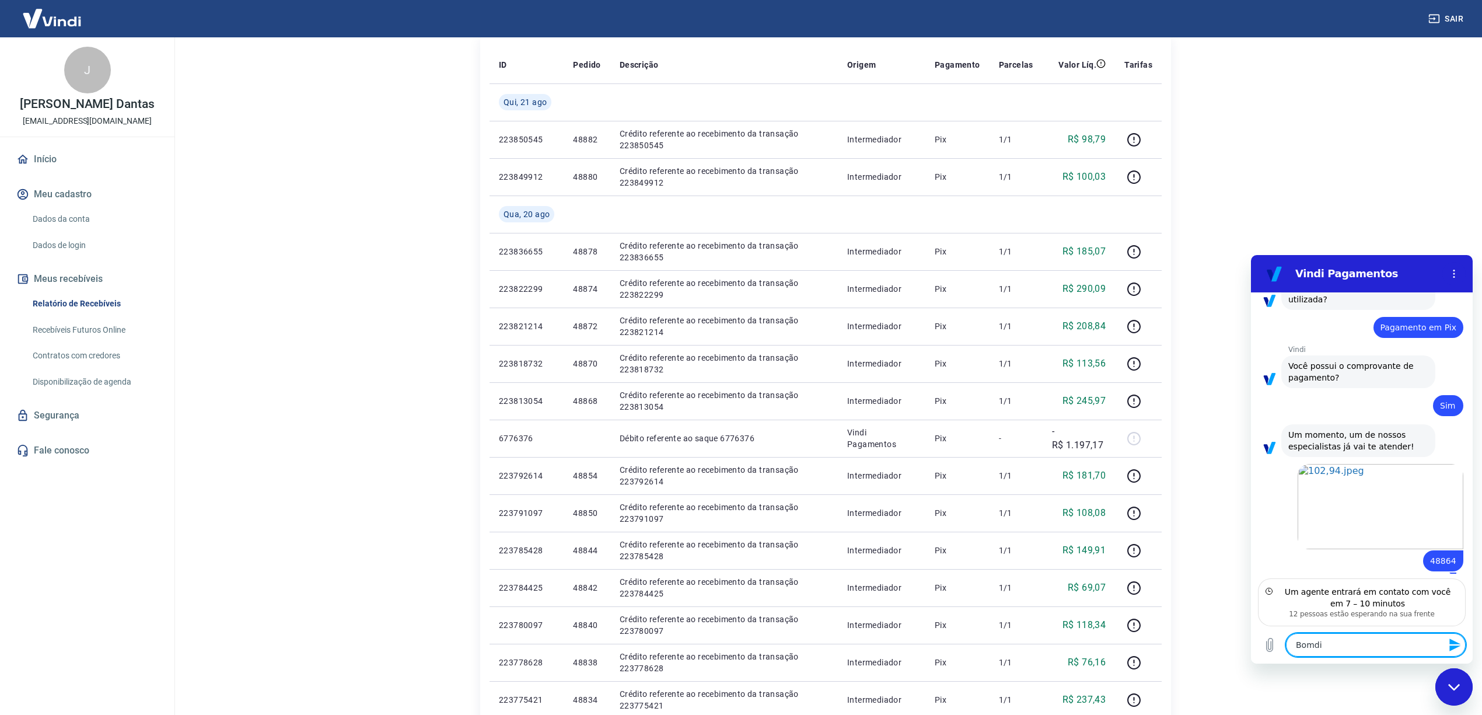
type textarea "x"
type textarea "Bomd"
type textarea "x"
type textarea "Bom"
type textarea "x"
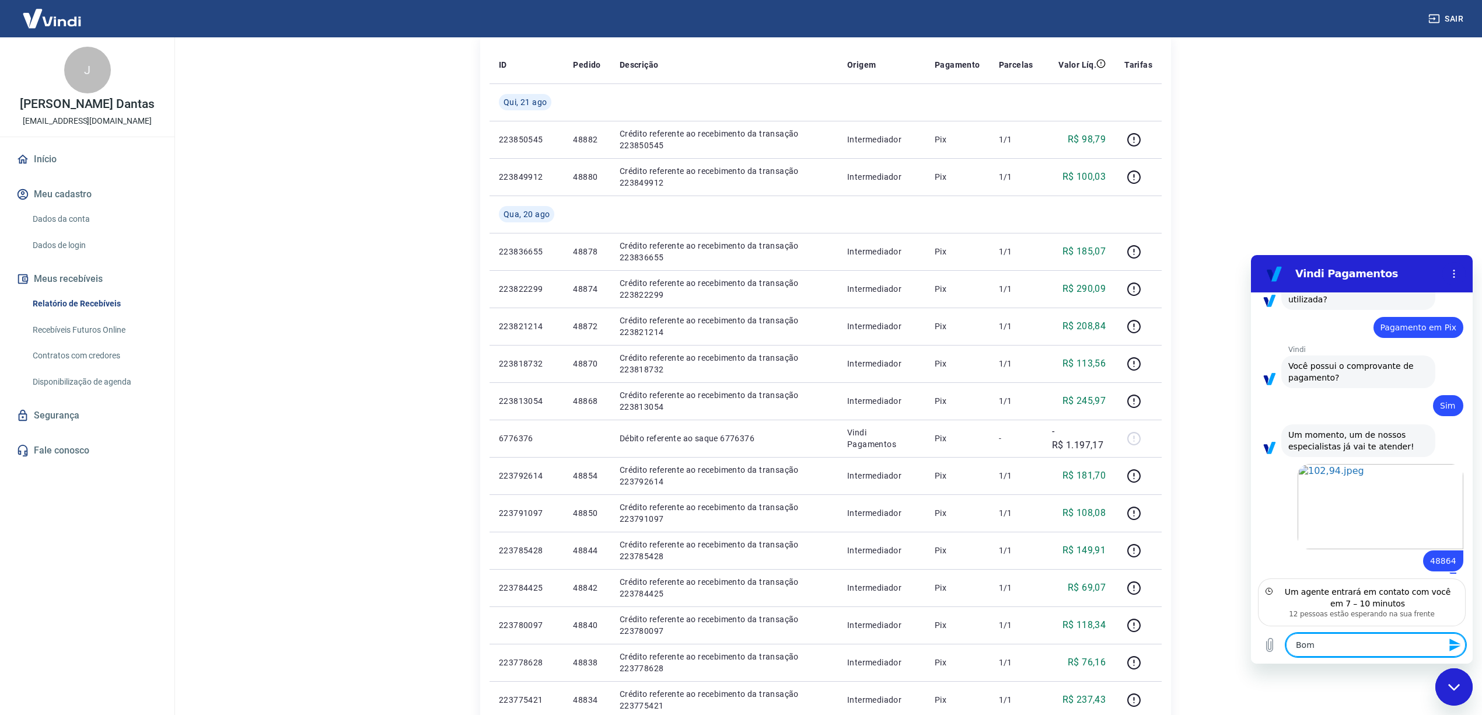
type textarea "Bom"
type textarea "x"
type textarea "Bom d"
type textarea "x"
type textarea "Bom di"
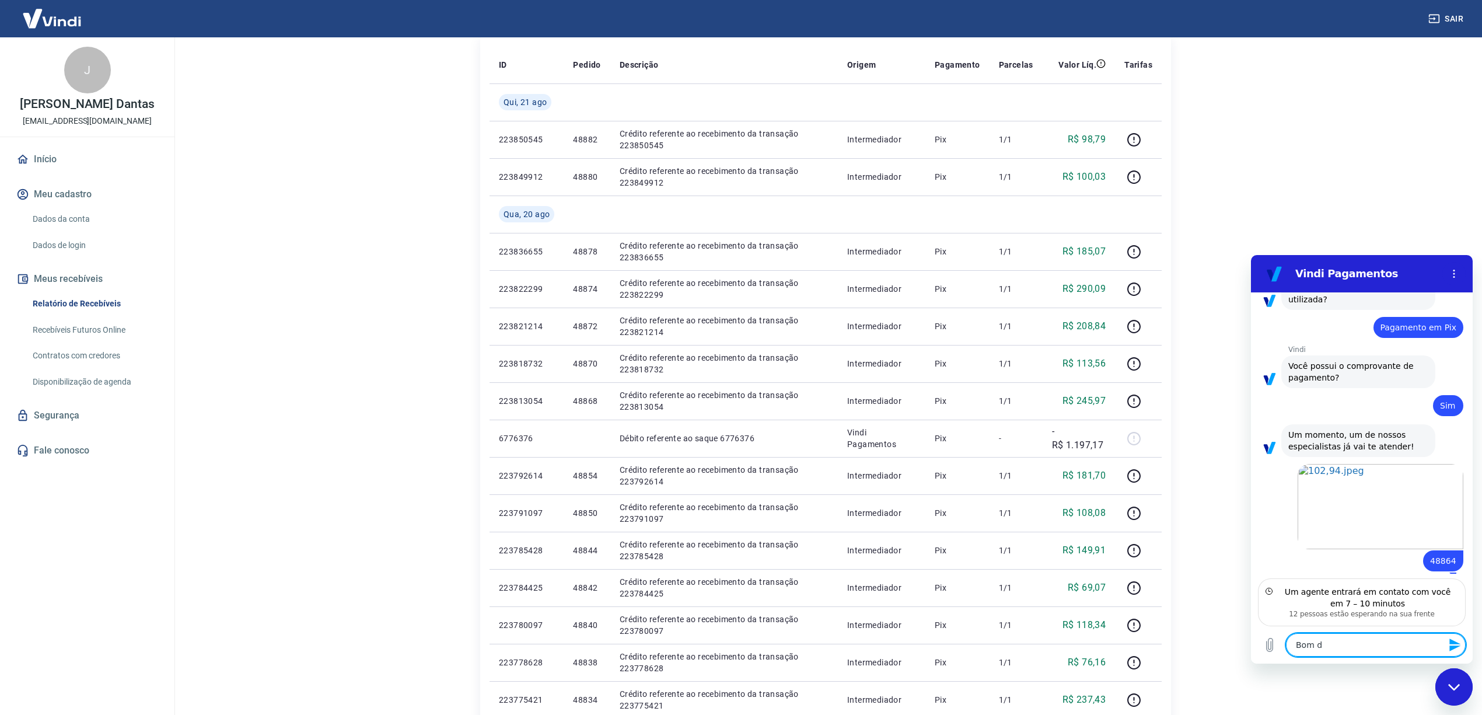
type textarea "x"
type textarea "Bom dia"
type textarea "x"
type textarea "Bom dia"
type textarea "x"
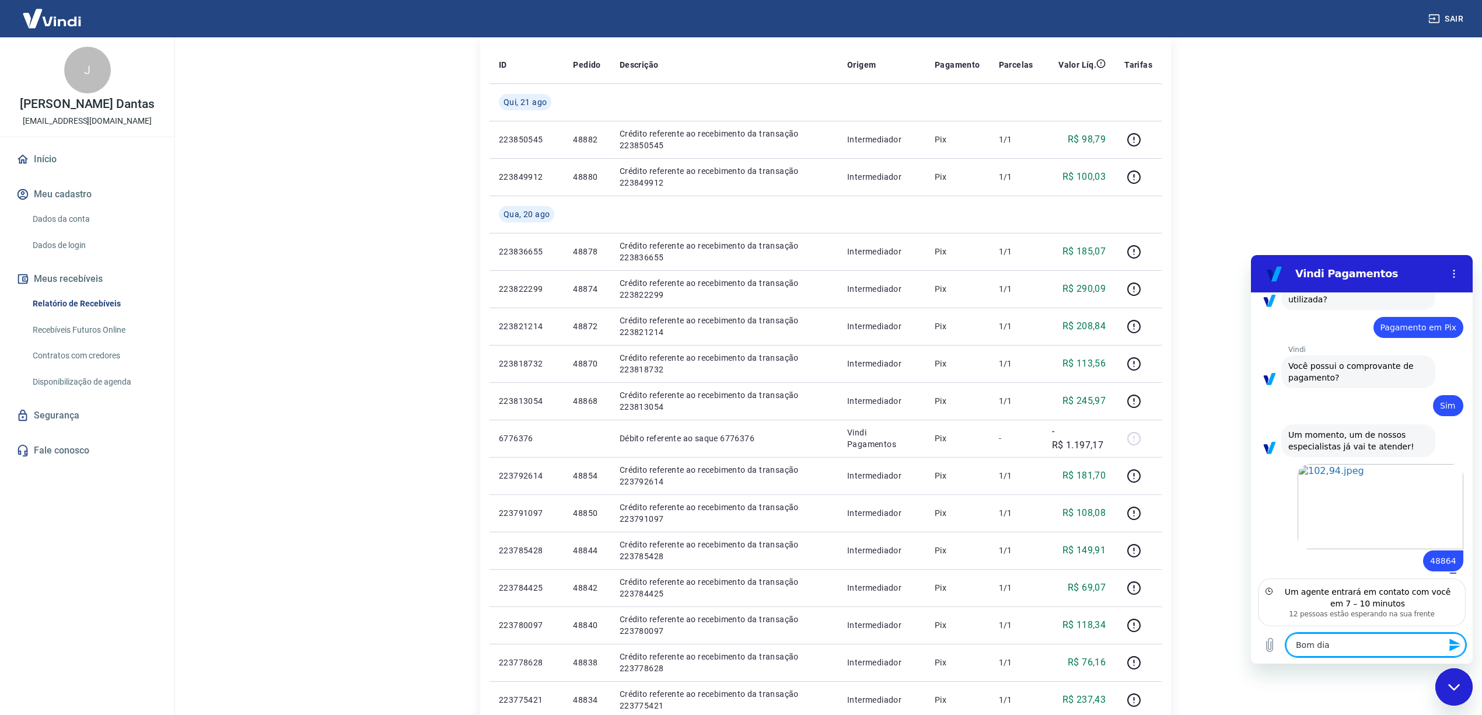
type textarea "Bom dia a"
type textarea "x"
type textarea "Bom dia a"
type textarea "x"
type textarea "Bom dia a c"
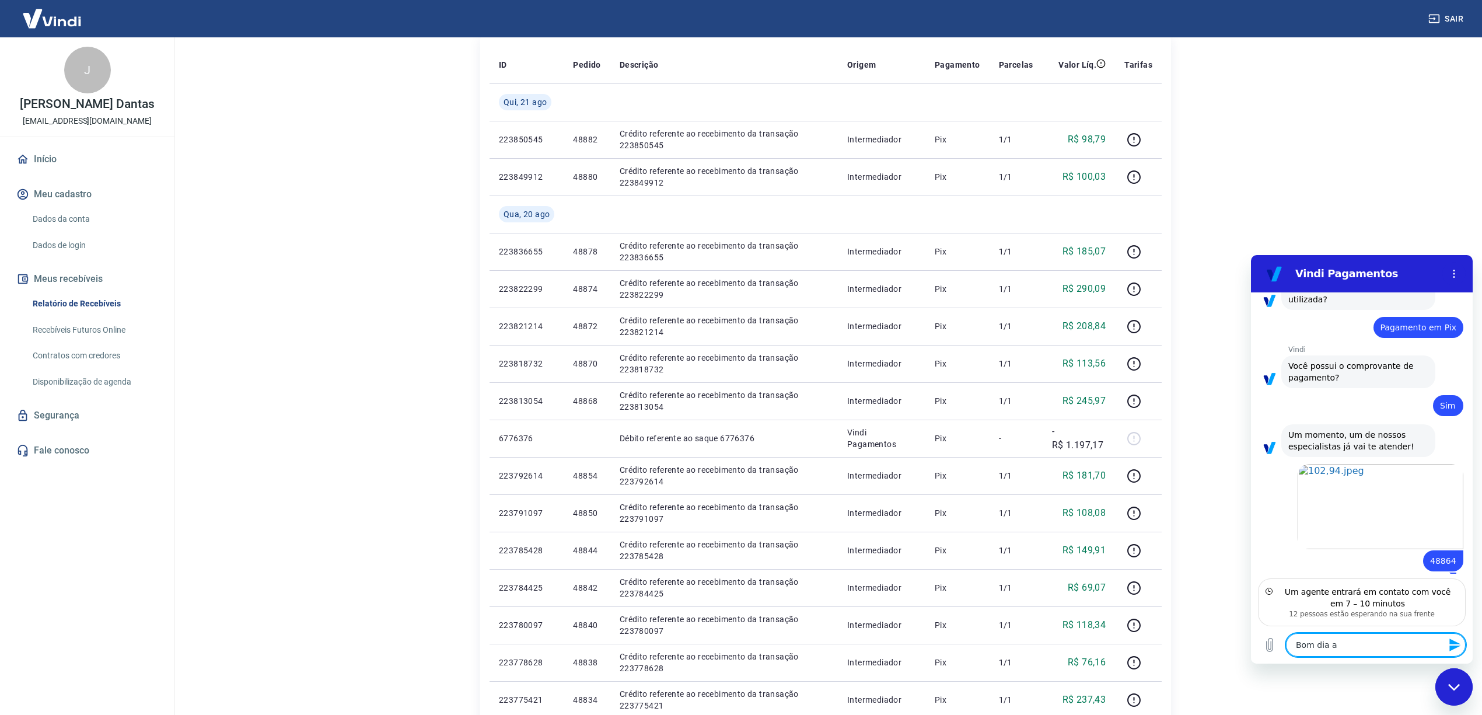
type textarea "x"
type textarea "Bom dia a cl"
type textarea "x"
type textarea "Bom dia a cli"
type textarea "x"
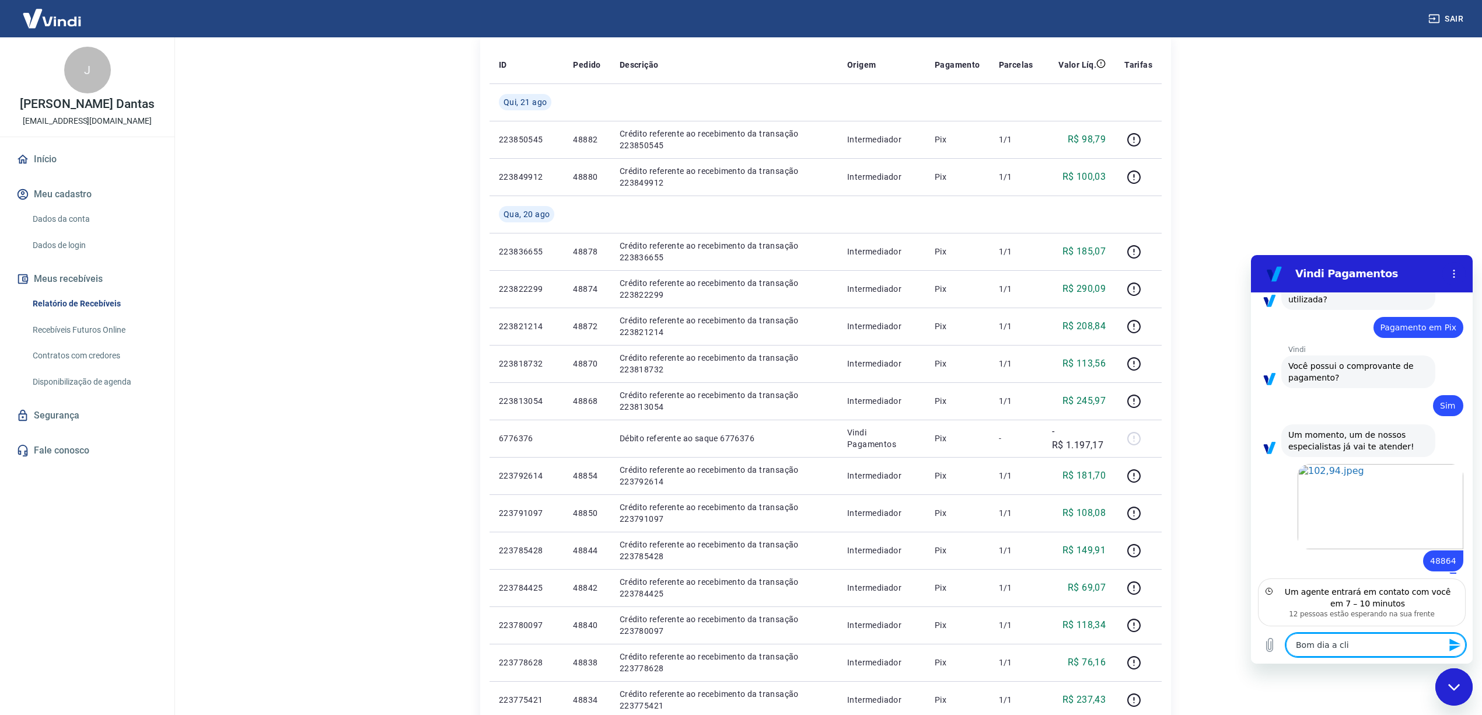
type textarea "Bom dia a clie"
type textarea "x"
type textarea "Bom dia a clien"
type textarea "x"
type textarea "Bom dia a client"
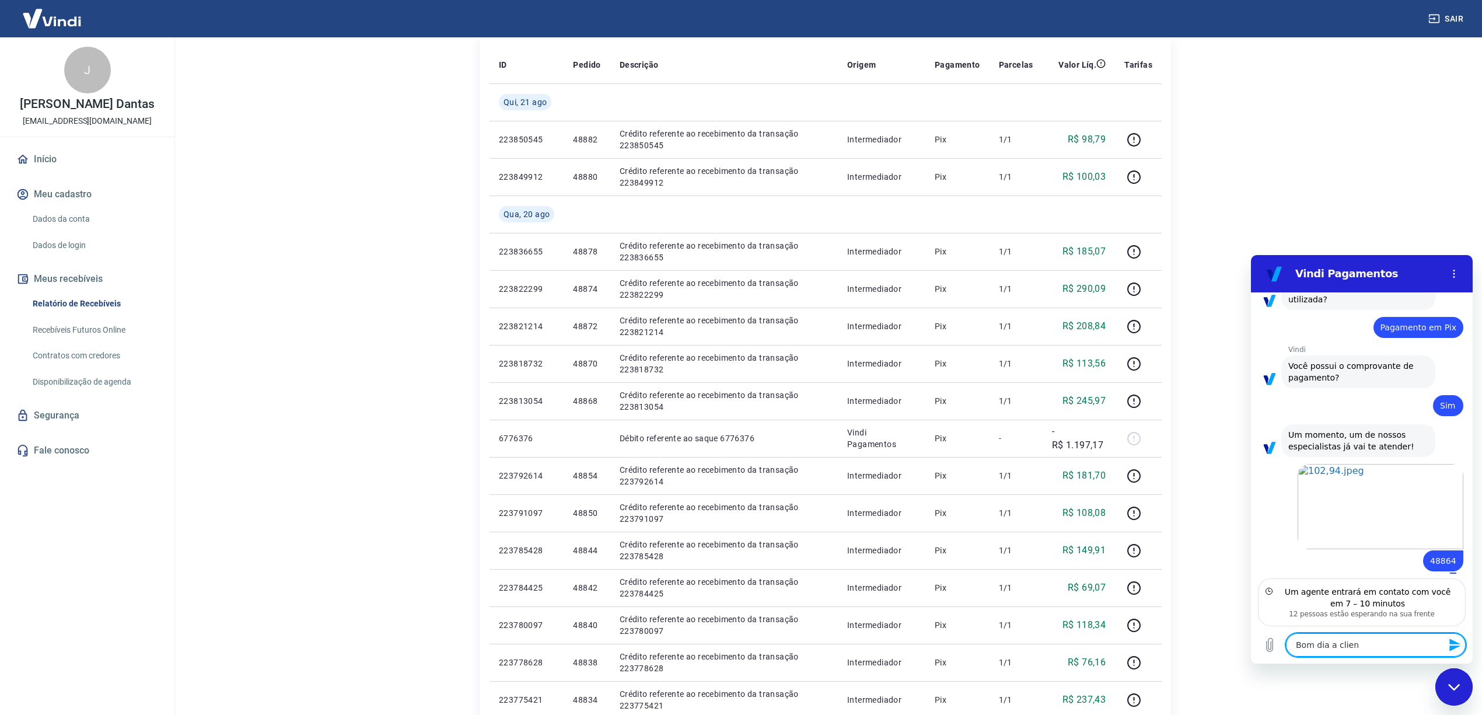
type textarea "x"
type textarea "Bom dia a cliente"
type textarea "x"
type textarea "Bom dia a cliente"
type textarea "x"
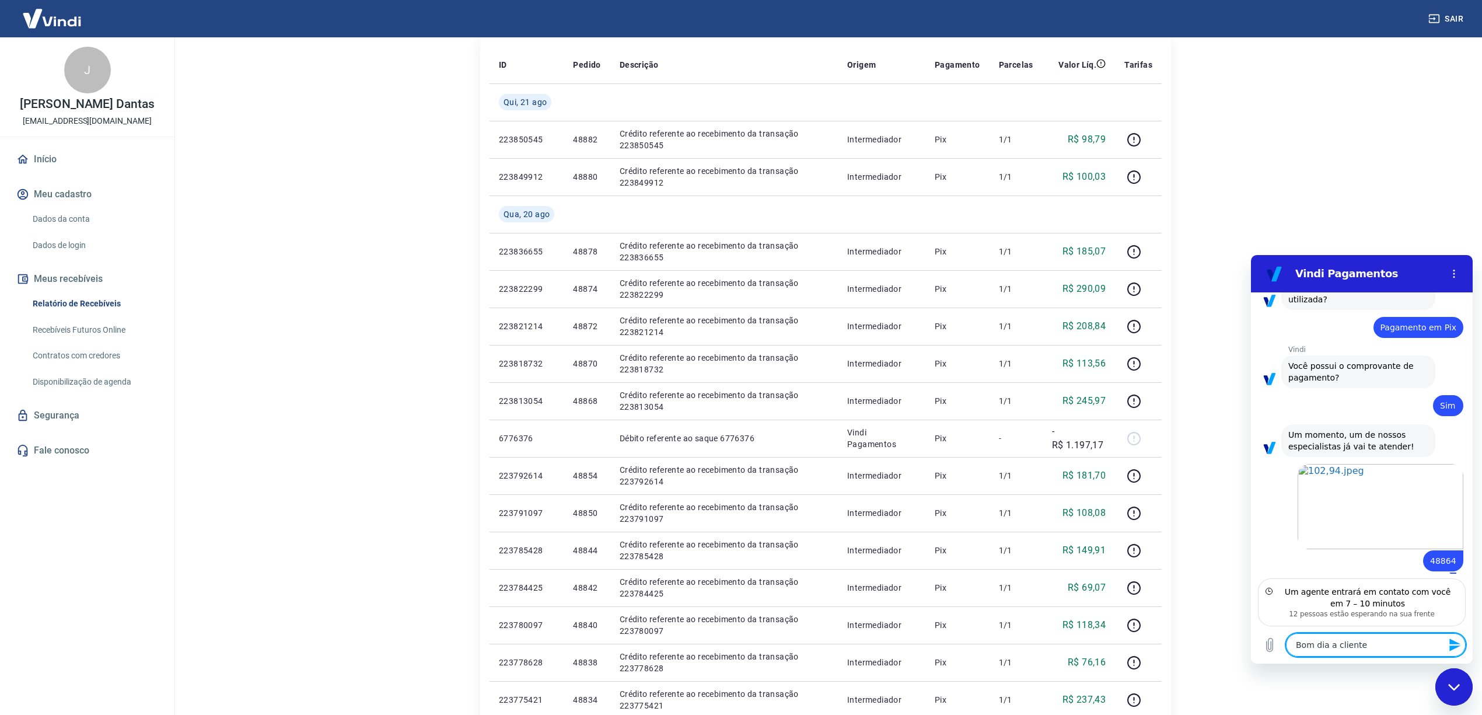
type textarea "Bom dia a cliente p"
type textarea "x"
type textarea "Bom dia a cliente pa"
type textarea "x"
type textarea "Bom dia a cliente pag"
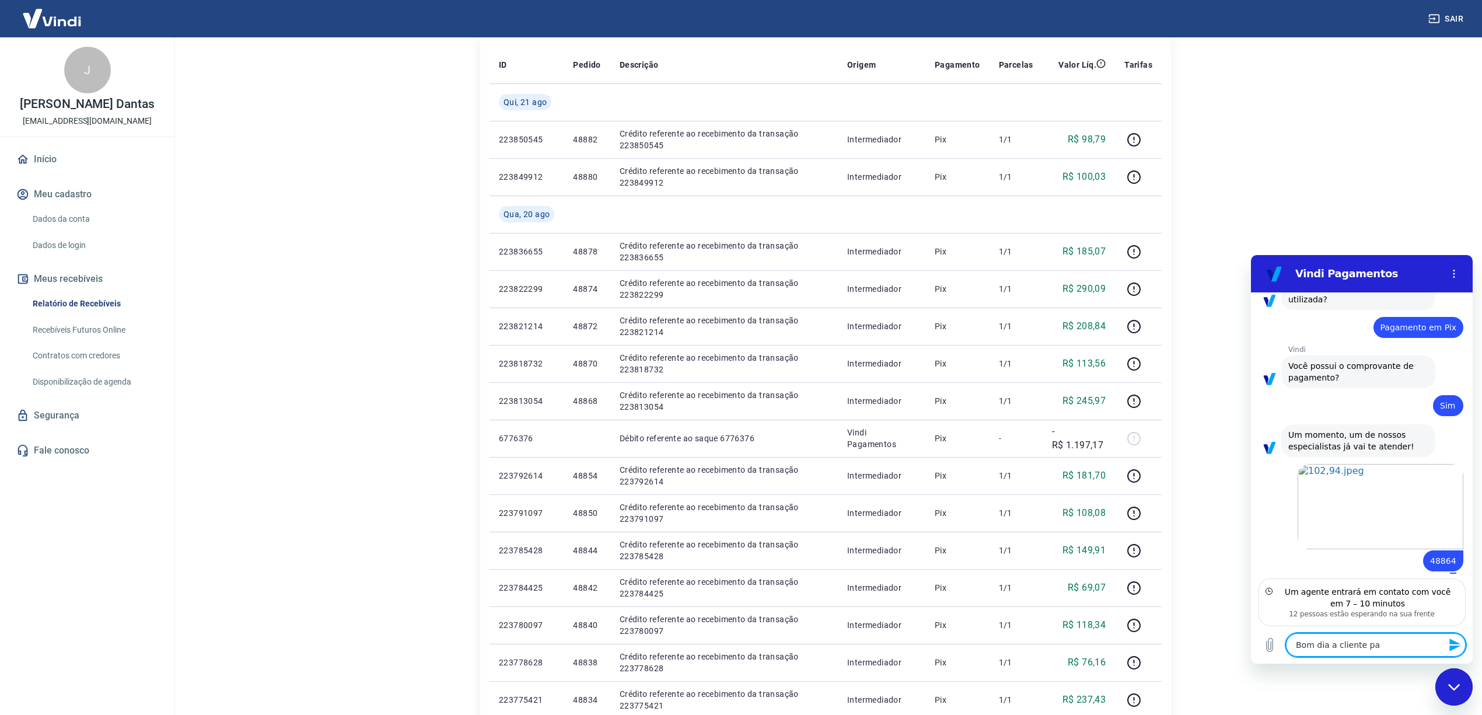
type textarea "x"
type textarea "Bom dia a cliente pago"
type textarea "x"
type textarea "Bom dia a cliente pagou"
type textarea "x"
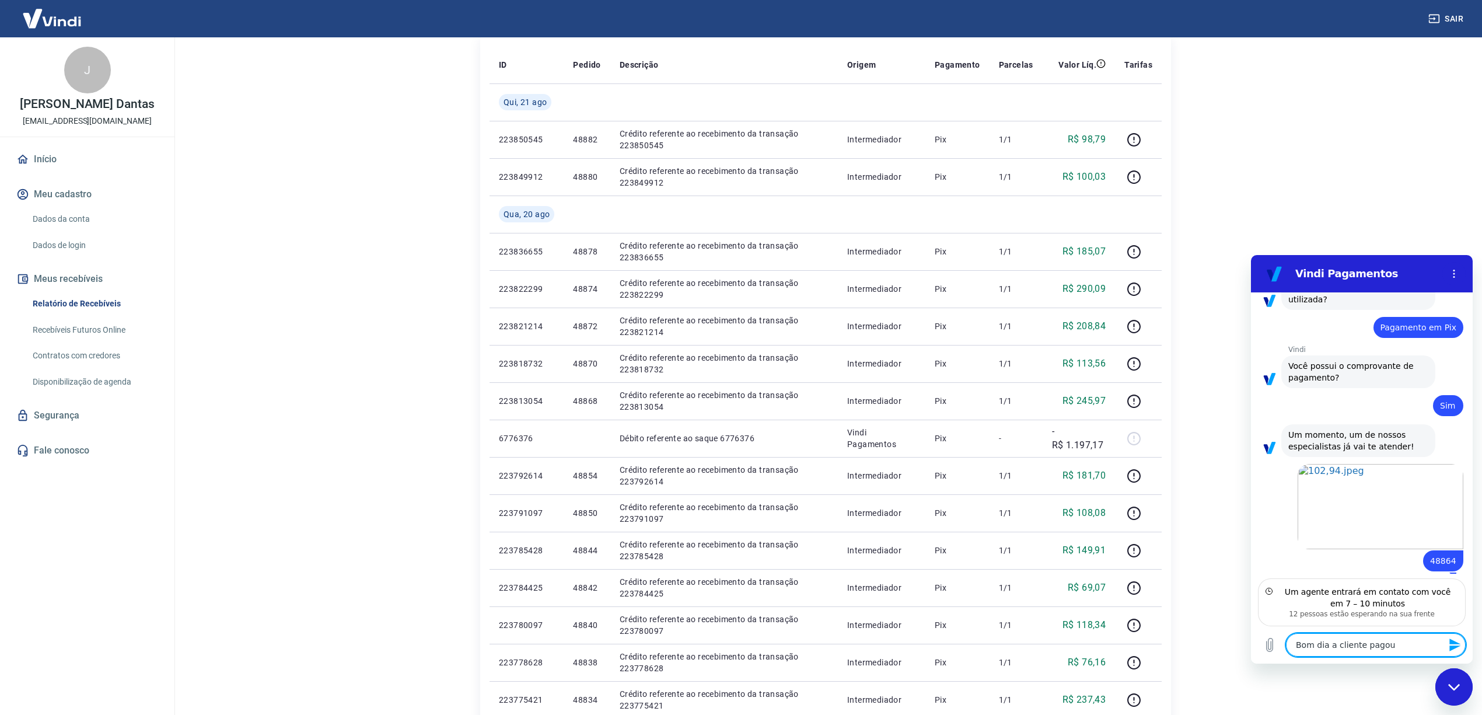
type textarea "Bom dia a cliente pagou"
type textarea "x"
type textarea "Bom dia a cliente pagou o"
type textarea "x"
type textarea "Bom dia a cliente pagou on"
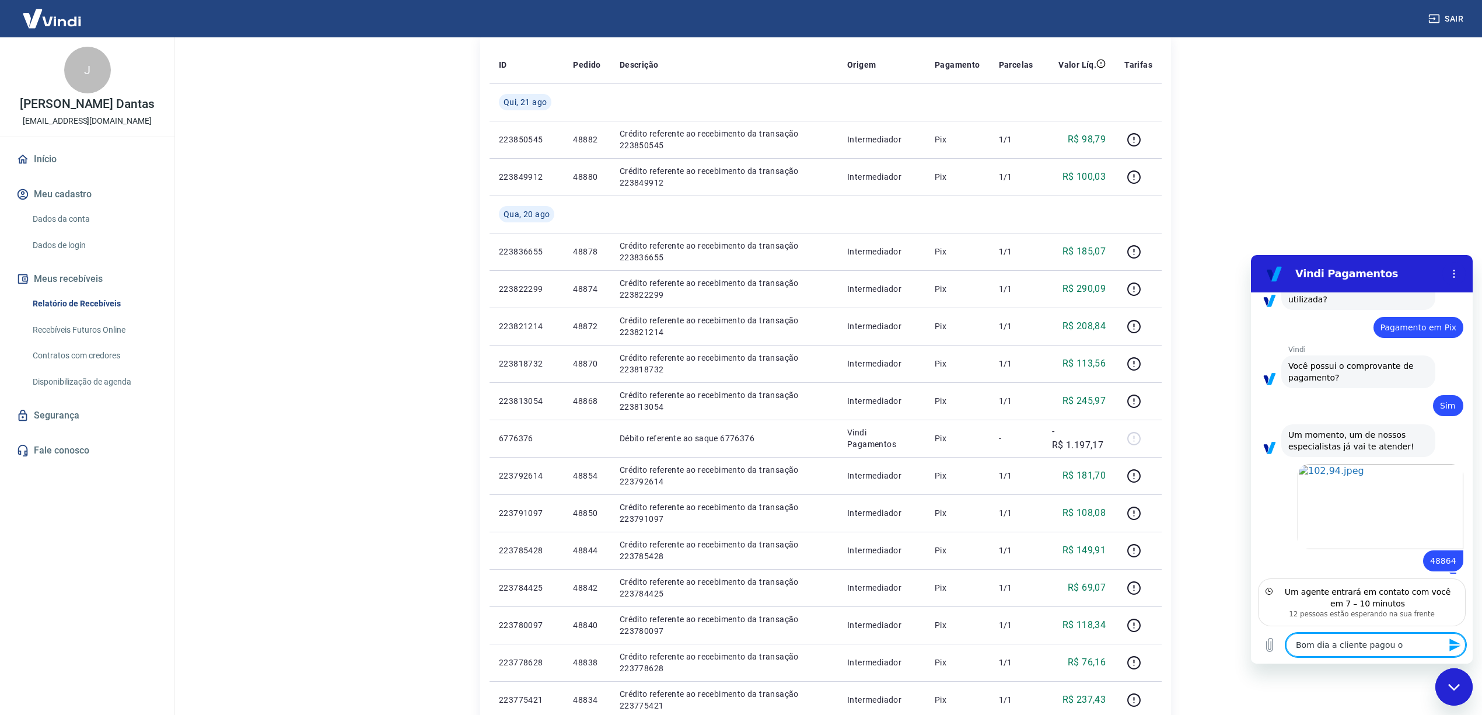
type textarea "x"
type textarea "Bom dia a cliente pagou ont"
type textarea "x"
type textarea "Bom dia a cliente pagou onte"
type textarea "x"
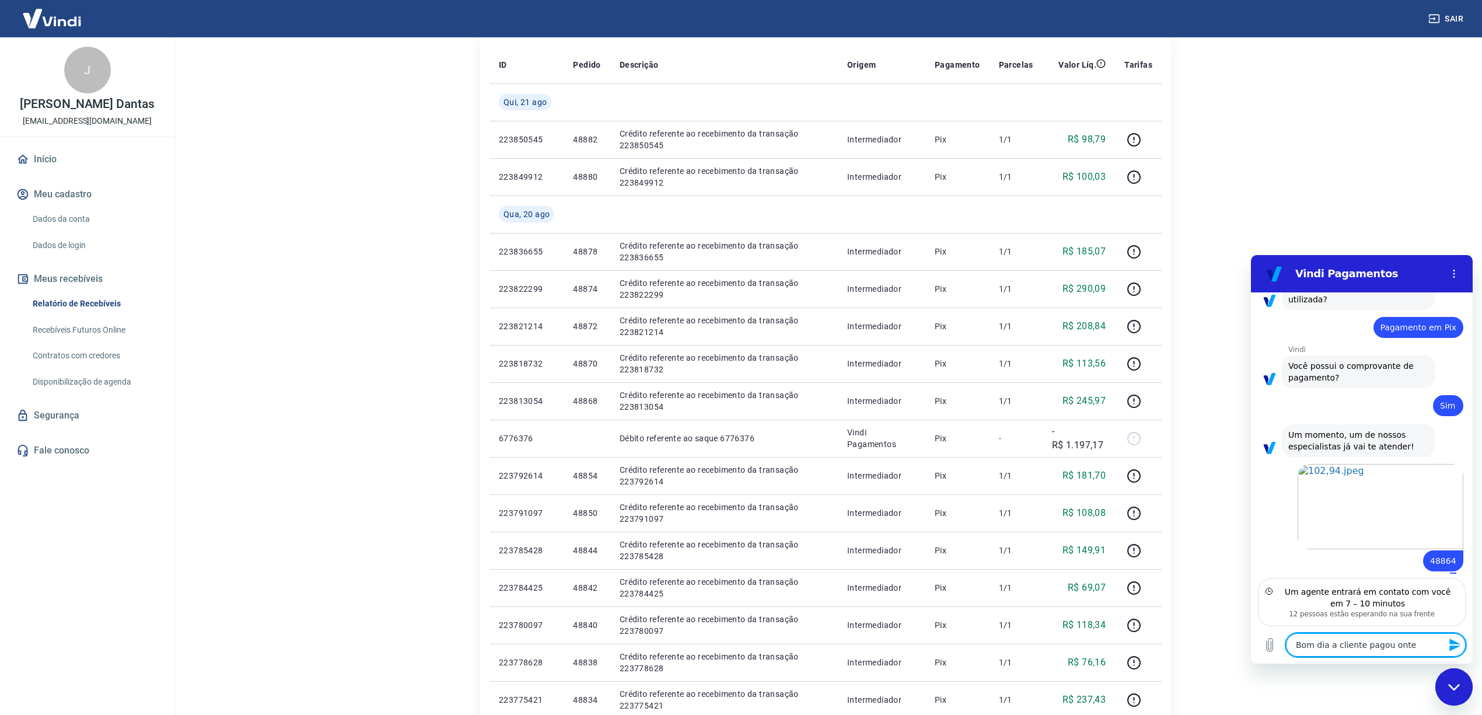
type textarea "Bom dia a cliente pagou ontem"
type textarea "x"
type textarea "Bom dia a cliente pagou ontem"
type textarea "x"
type textarea "Bom dia a cliente pagou ontem o"
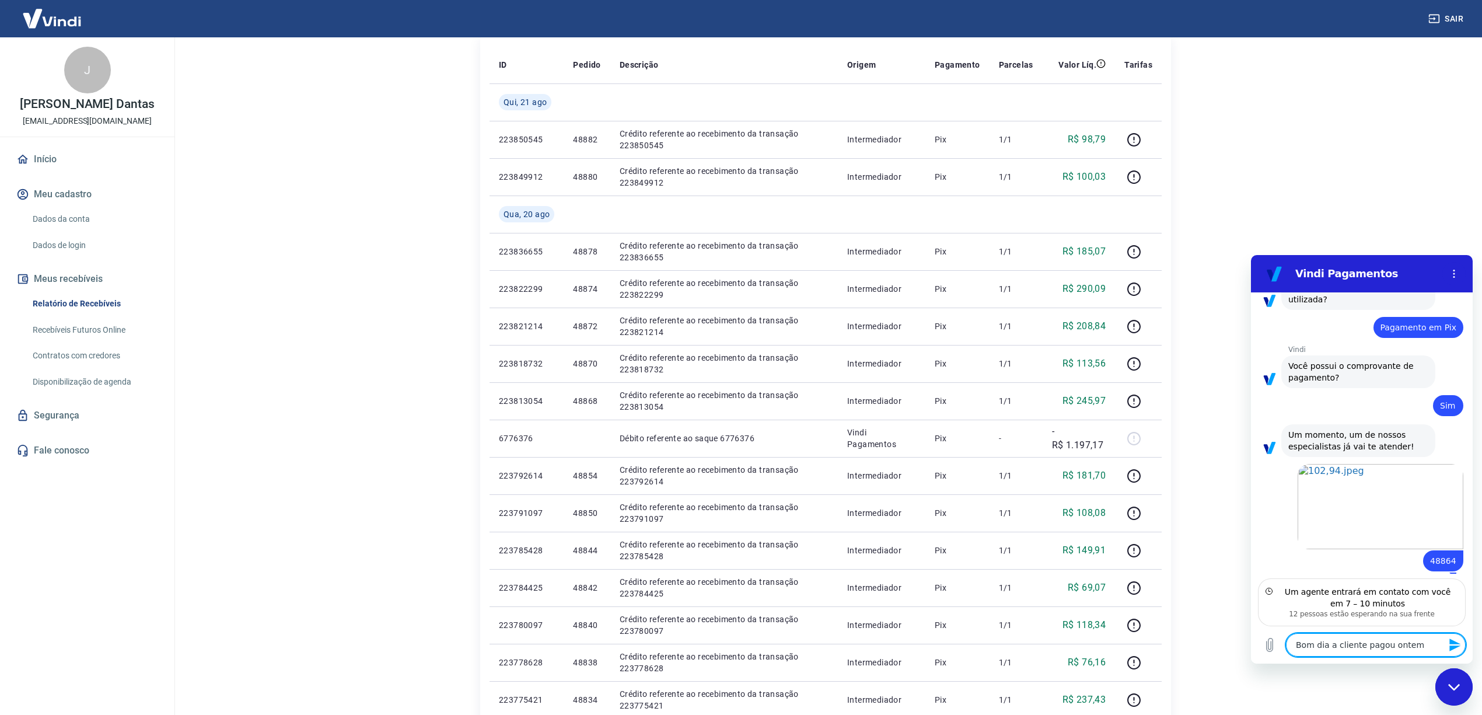
type textarea "x"
type textarea "Bom dia a cliente pagou ontem o"
type textarea "x"
type textarea "Bom dia a cliente pagou ontem o p"
type textarea "x"
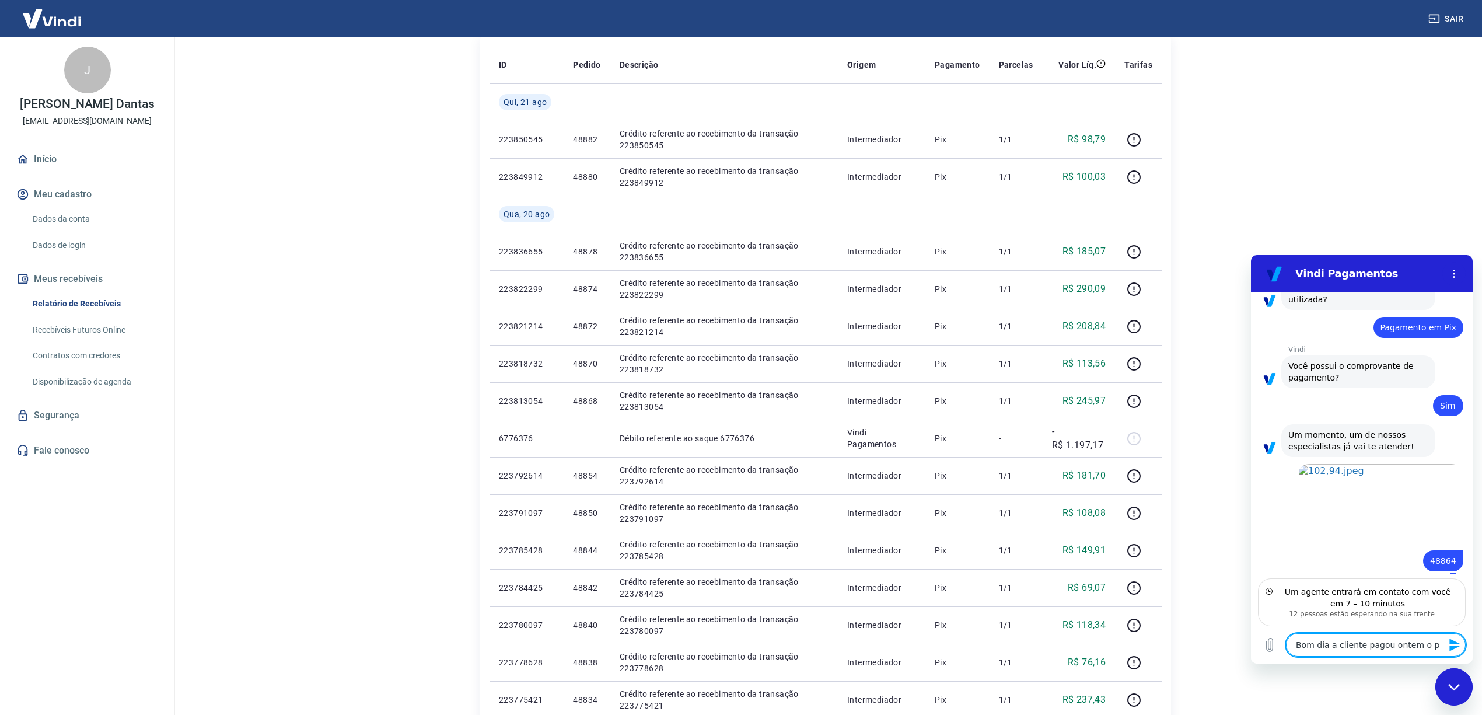
type textarea "Bom dia a cliente pagou ontem o pe"
type textarea "x"
type textarea "Bom dia a cliente pagou ontem o ped"
type textarea "x"
type textarea "Bom dia a cliente pagou ontem o pedi"
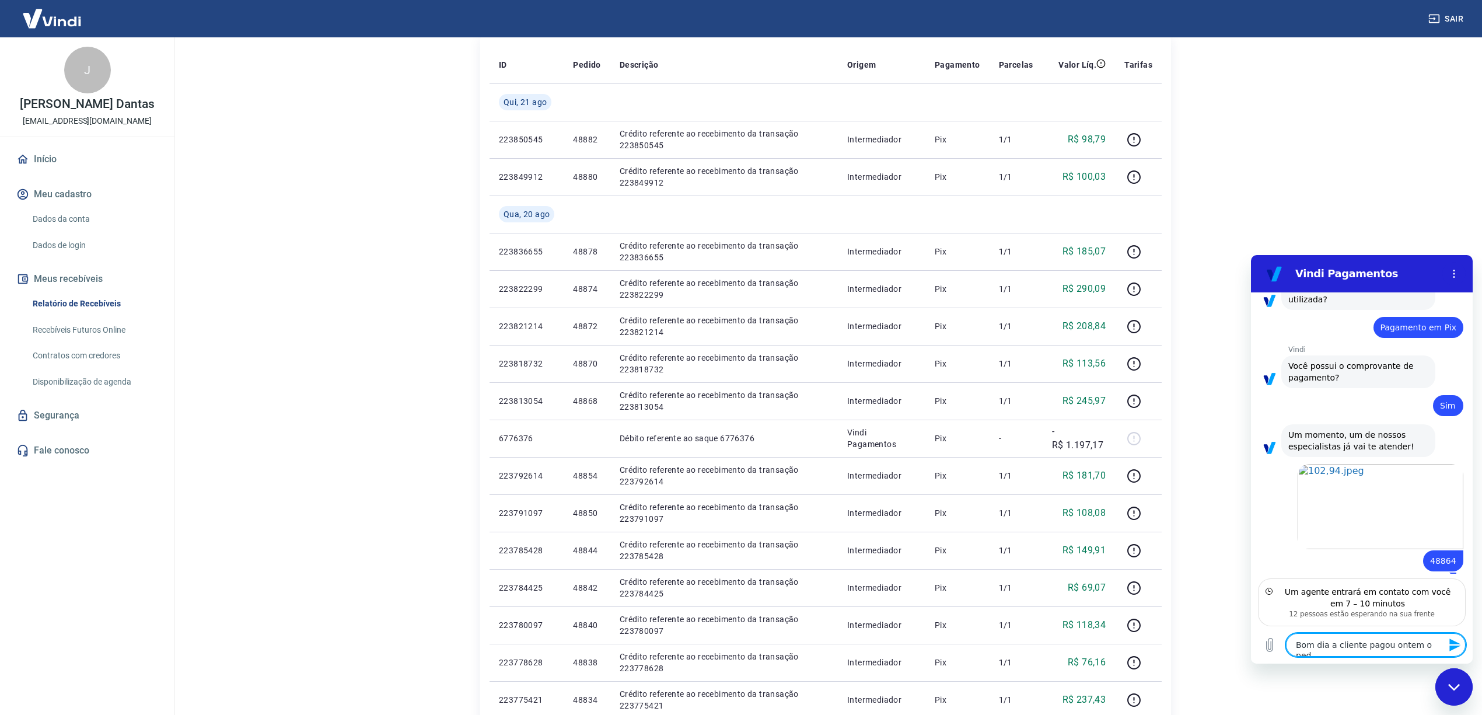
type textarea "x"
type textarea "Bom dia a cliente pagou ontem o pedid"
type textarea "x"
type textarea "Bom dia a cliente pagou ontem o pedido"
type textarea "x"
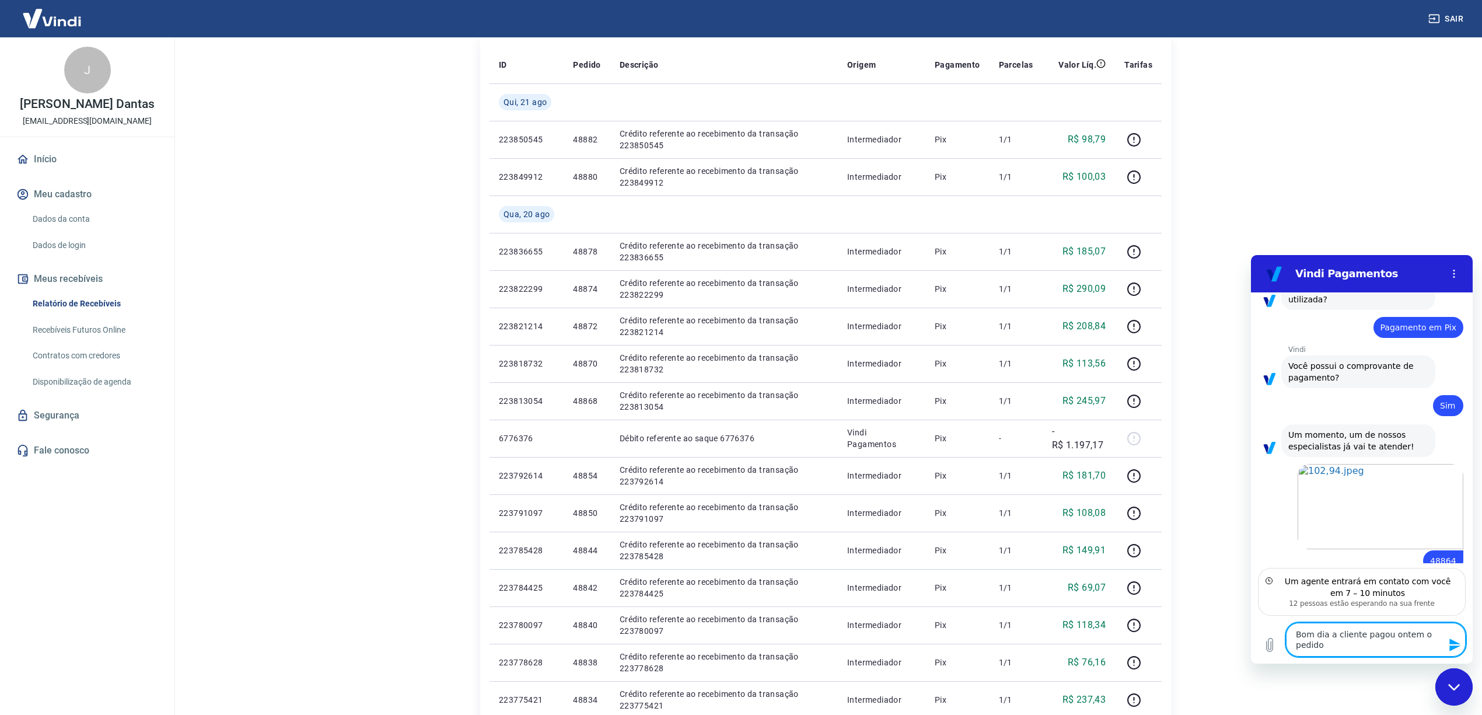
type textarea "Bom dia a cliente pagou ontem o pedido"
type textarea "x"
type textarea "Bom dia a cliente pagou ontem o pedido e"
type textarea "x"
type textarea "Bom dia a cliente pagou ontem o pedido e"
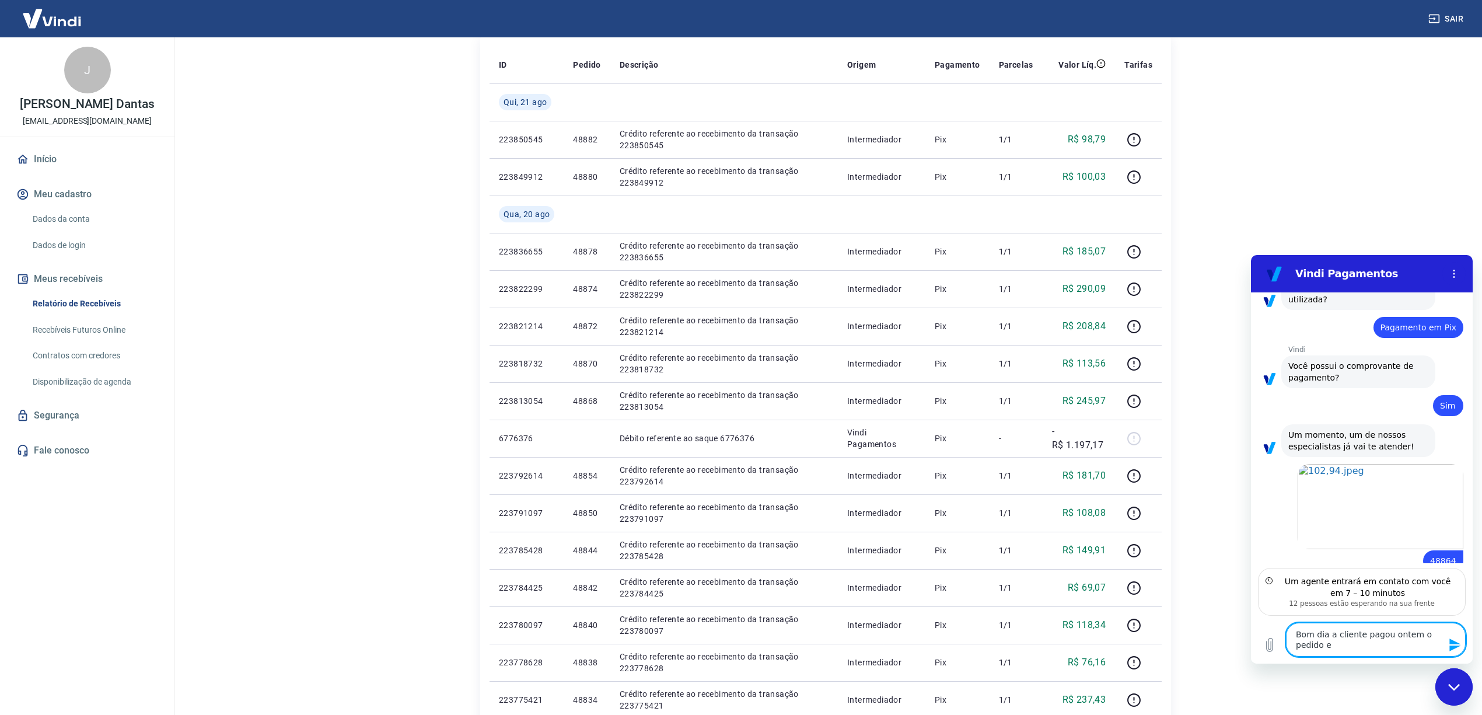
type textarea "x"
type textarea "Bom dia a cliente pagou ontem o pedido e a"
type textarea "x"
type textarea "Bom dia a cliente pagou ontem o pedido e ai"
type textarea "x"
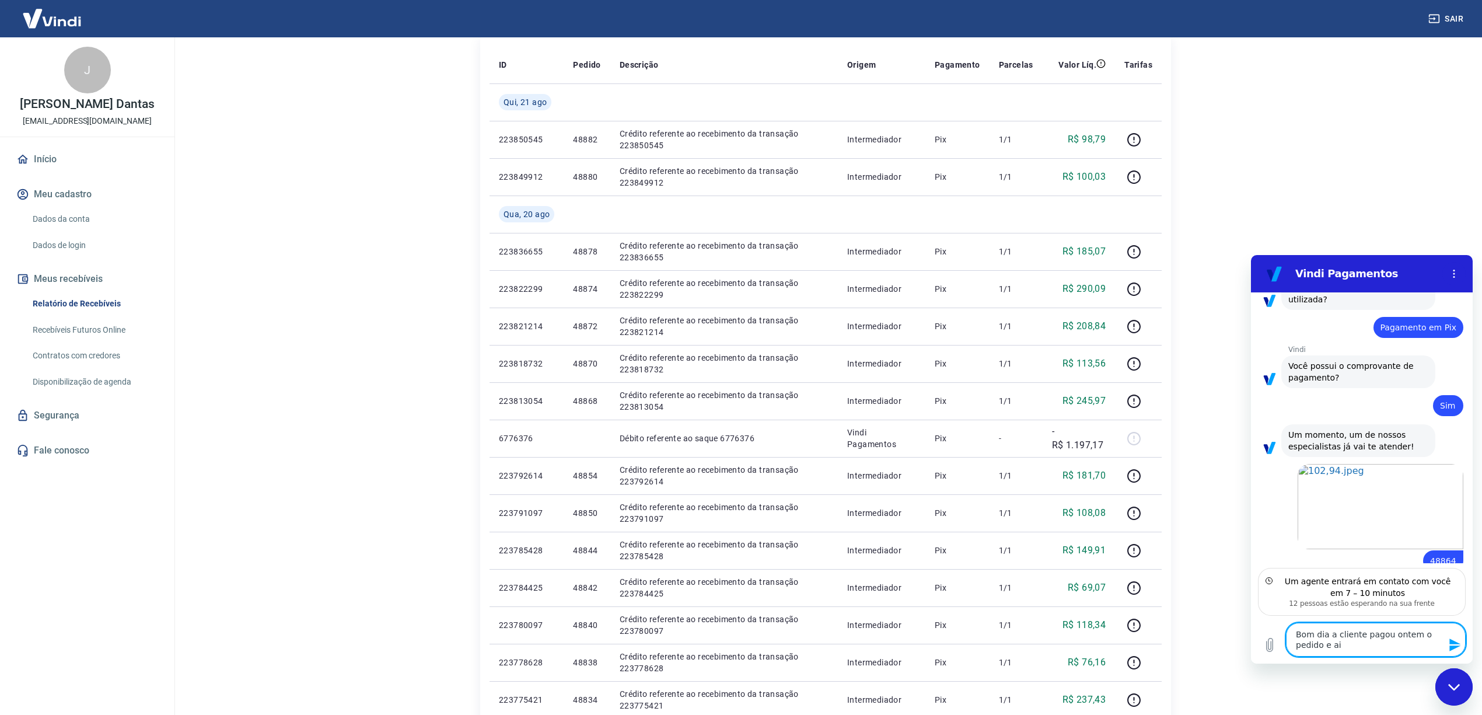
type textarea "Bom dia a cliente pagou ontem o pedido e ain"
type textarea "x"
type textarea "Bom dia a cliente pagou ontem o pedido e aind"
type textarea "x"
type textarea "Bom dia a cliente pagou ontem o pedido e ainda"
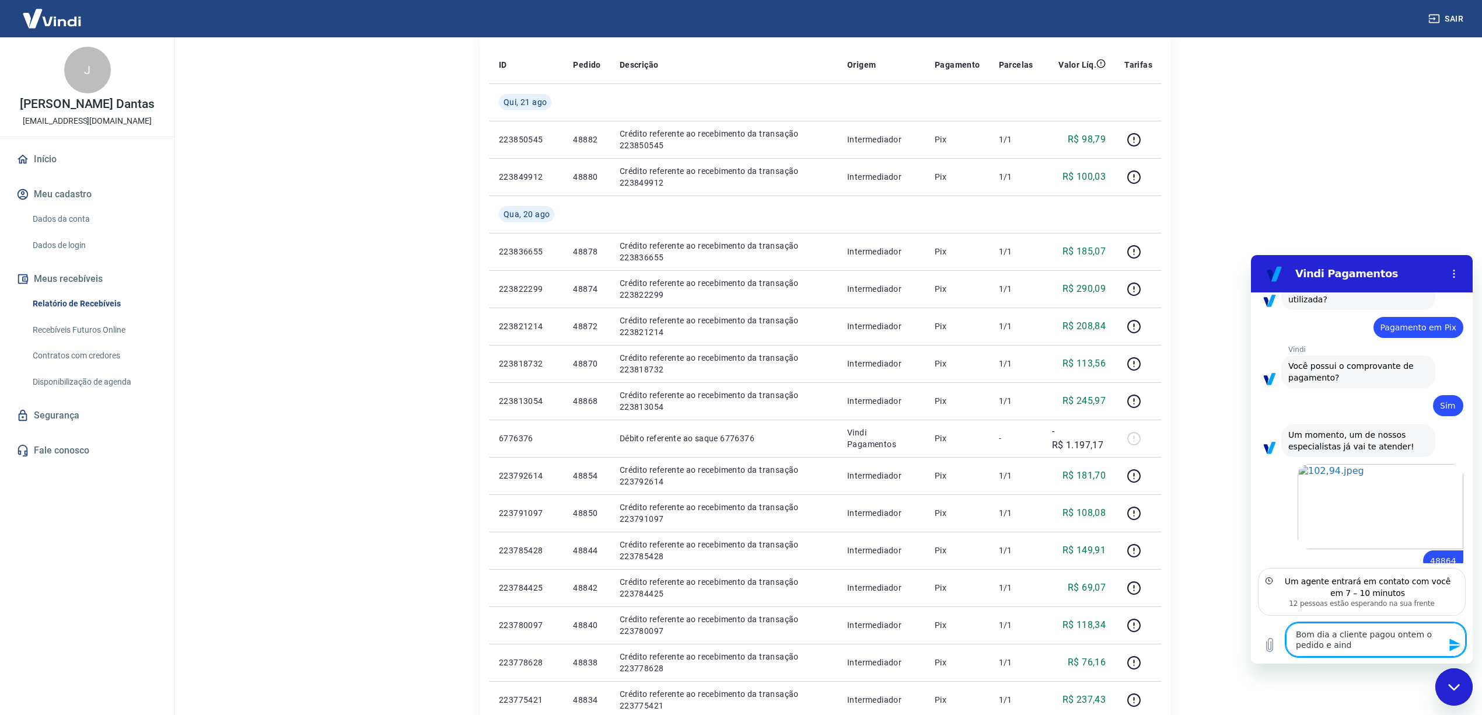
type textarea "x"
type textarea "Bom dia a cliente pagou ontem o pedido e ainda"
type textarea "x"
type textarea "Bom dia a cliente pagou ontem o pedido e ainda c"
type textarea "x"
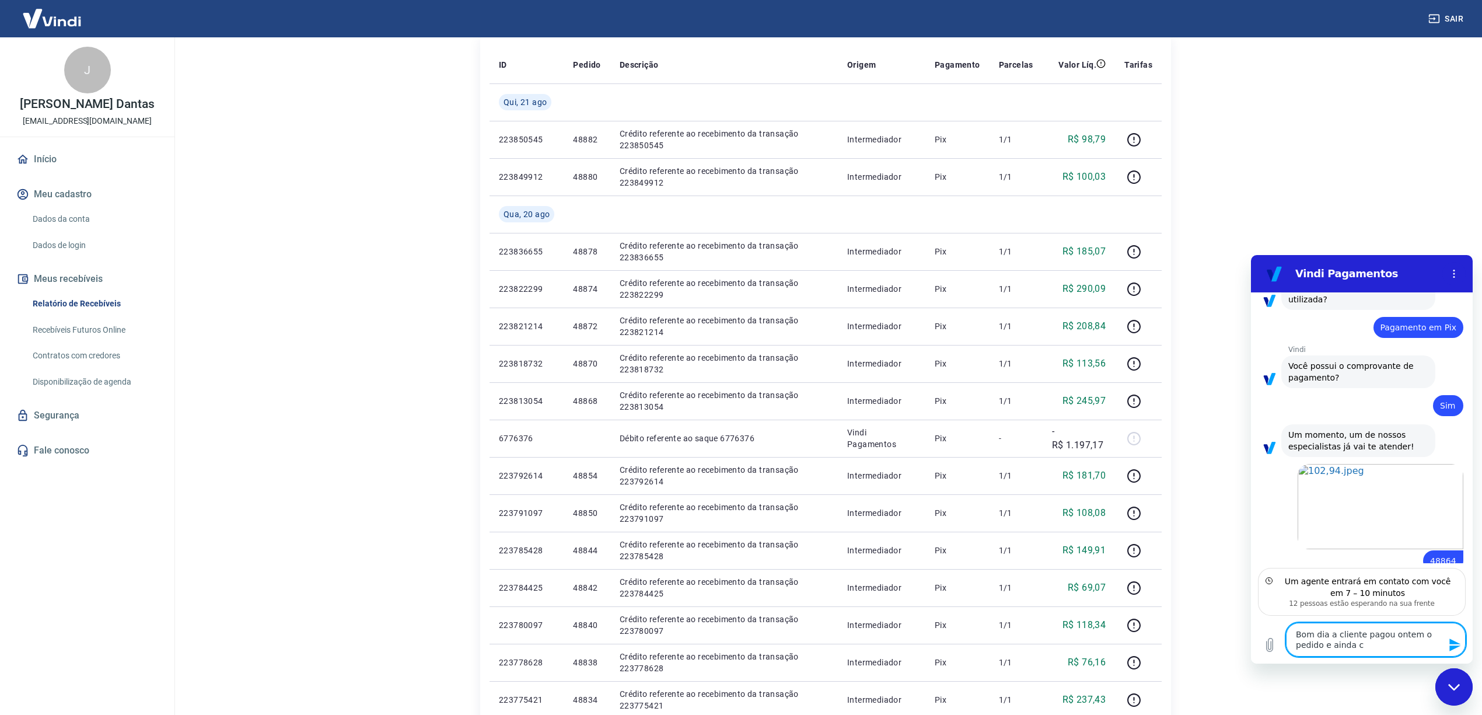
type textarea "Bom dia a cliente pagou ontem o pedido e ainda co"
type textarea "x"
type textarea "Bom dia a cliente pagou ontem o pedido e ainda con"
type textarea "x"
type textarea "Bom dia a cliente pagou ontem o pedido e ainda cons"
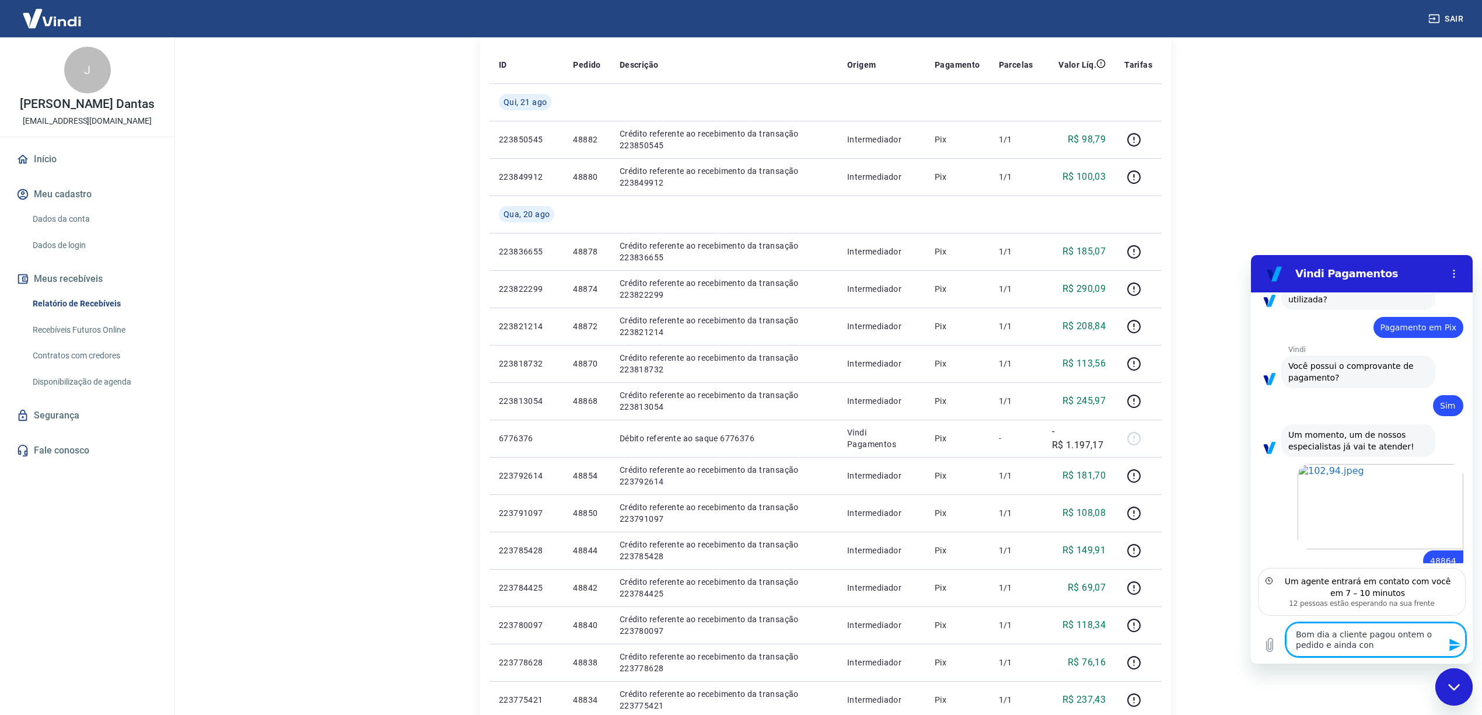
type textarea "x"
type textarea "Bom dia a cliente pagou ontem o pedido e ainda const"
type textarea "x"
type textarea "Bom dia a cliente pagou ontem o pedido e ainda consta"
type textarea "x"
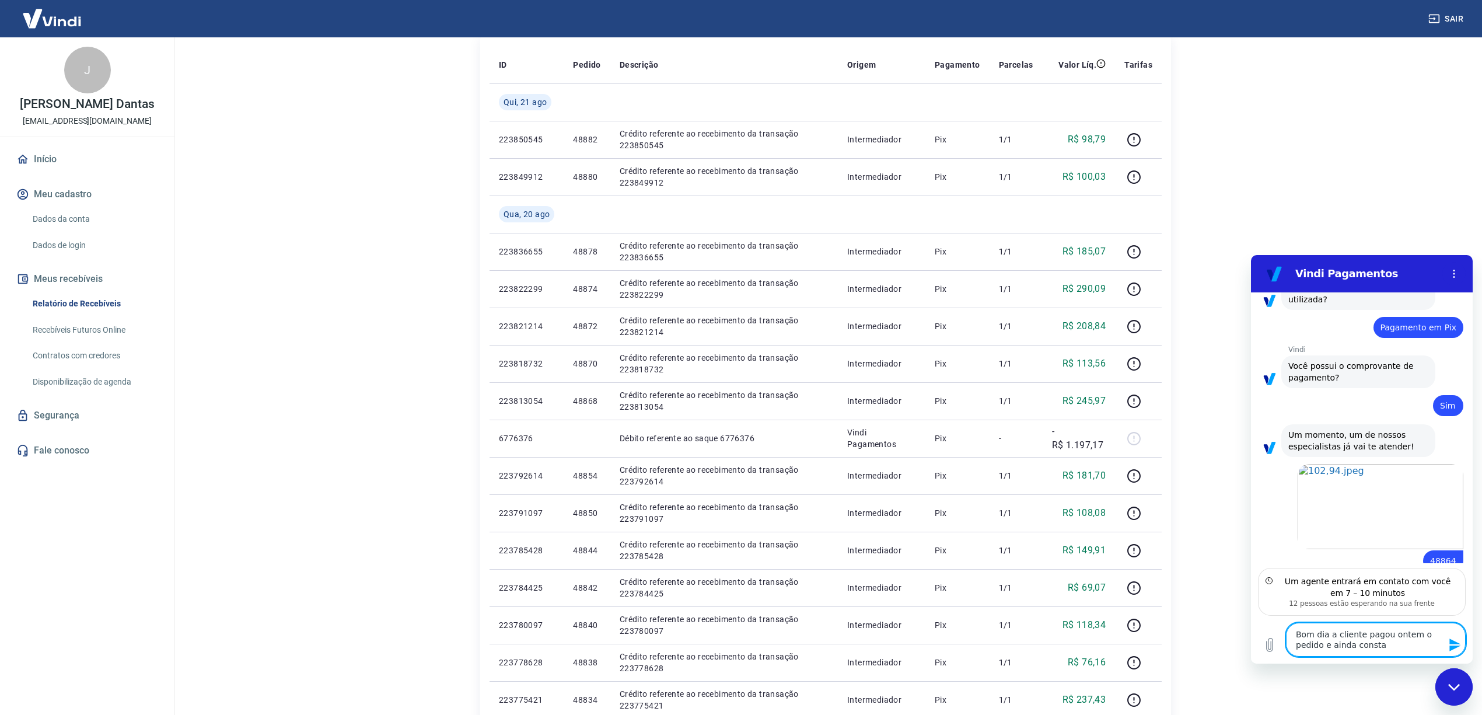
type textarea "Bom dia a cliente pagou ontem o pedido e ainda consta"
type textarea "x"
type textarea "Bom dia a cliente pagou ontem o pedido e ainda consta a"
type textarea "x"
type textarea "Bom dia a cliente pagou ontem o pedido e ainda consta ag"
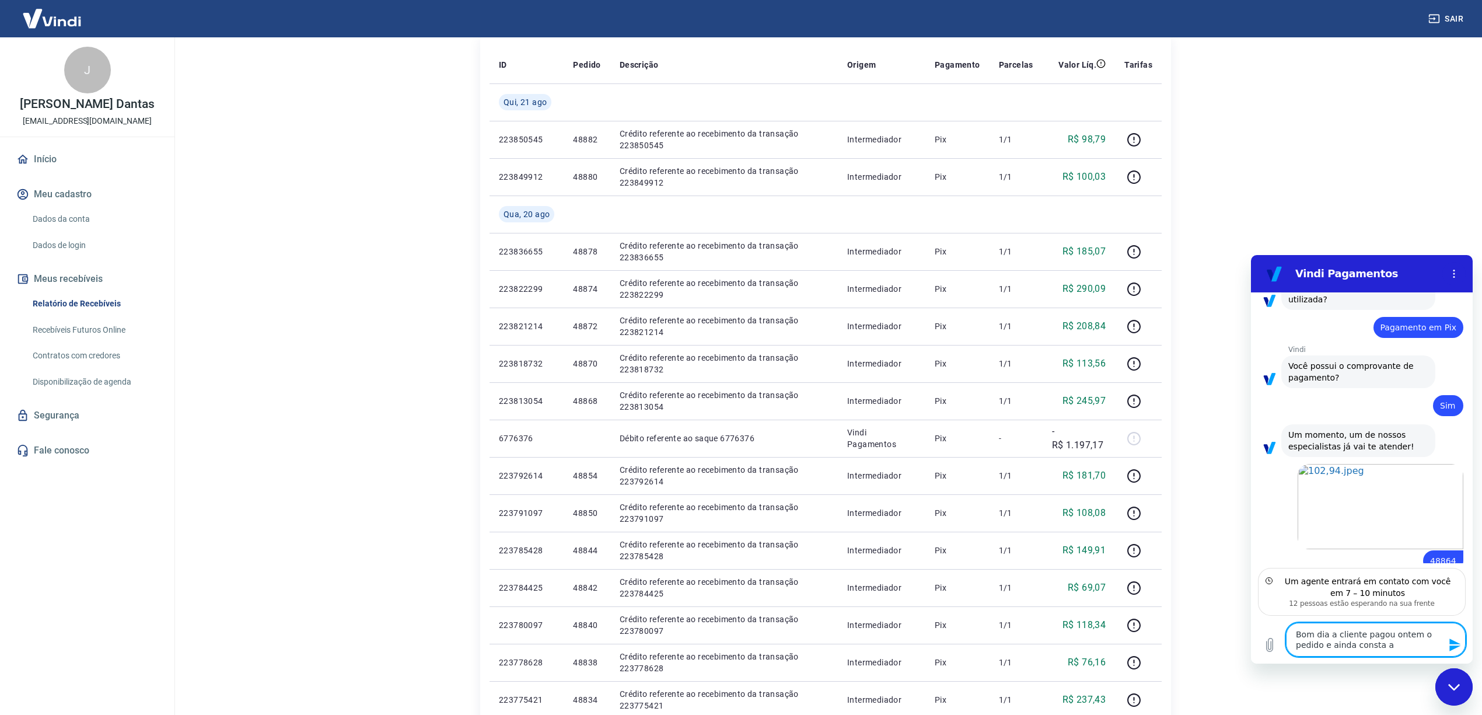
type textarea "x"
type textarea "Bom dia a cliente pagou ontem o pedido e ainda consta agu"
type textarea "x"
type textarea "Bom dia a cliente pagou ontem o pedido e ainda consta agua"
type textarea "x"
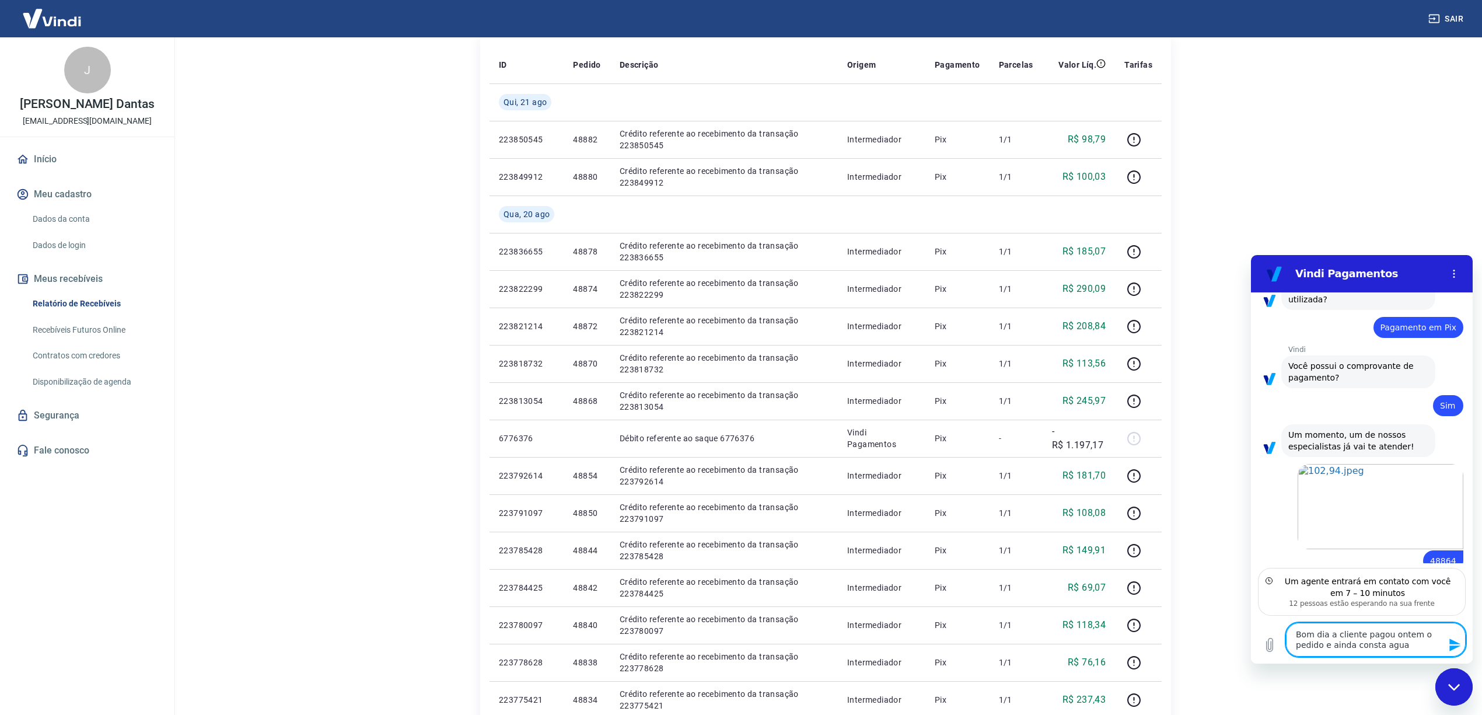
type textarea "Bom dia a cliente pagou ontem o pedido e ainda consta aguar"
type textarea "x"
type textarea "Bom dia a cliente pagou ontem o pedido e ainda consta aguard"
type textarea "x"
type textarea "Bom dia a cliente pagou ontem o pedido e ainda consta aguarda"
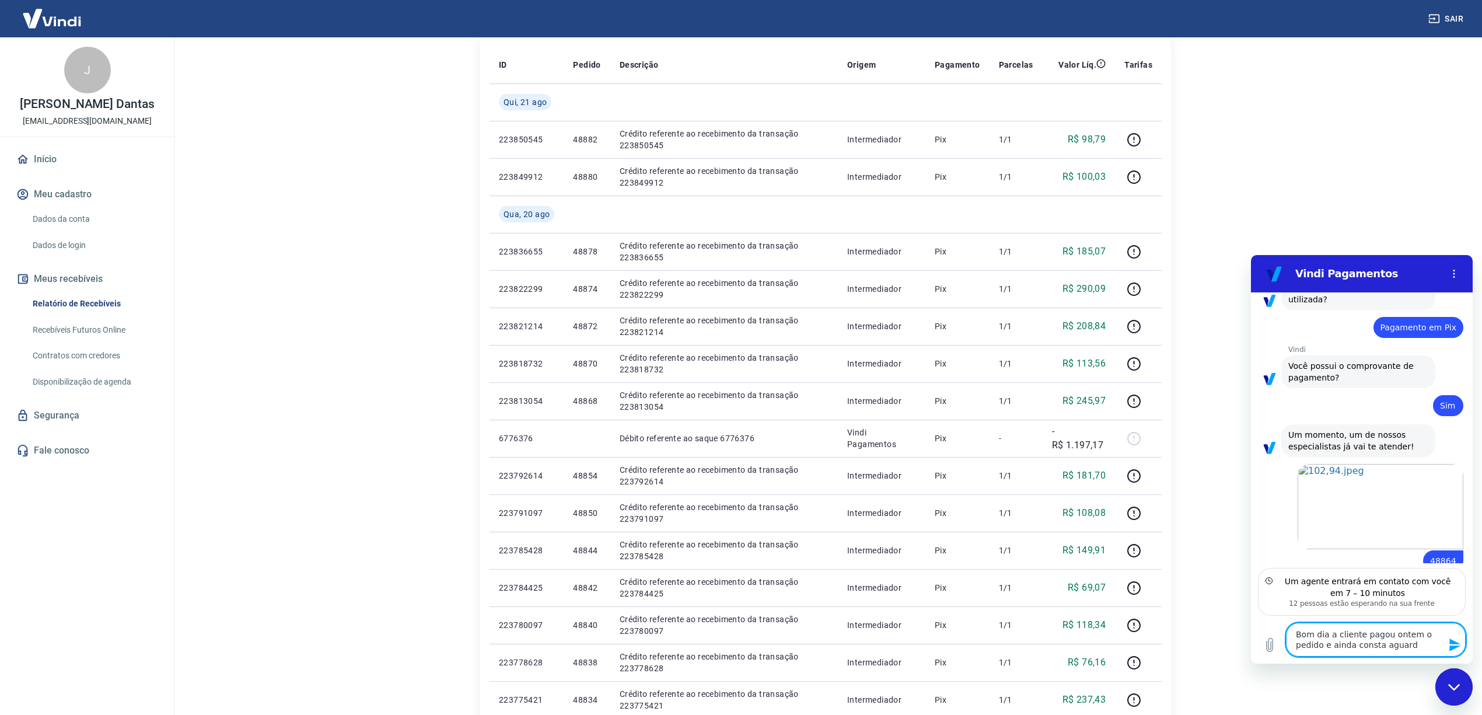
type textarea "x"
type textarea "Bom dia a cliente pagou ontem o pedido e ainda consta aguardan"
type textarea "x"
type textarea "Bom dia a cliente pagou ontem o pedido e ainda consta aguardand"
type textarea "x"
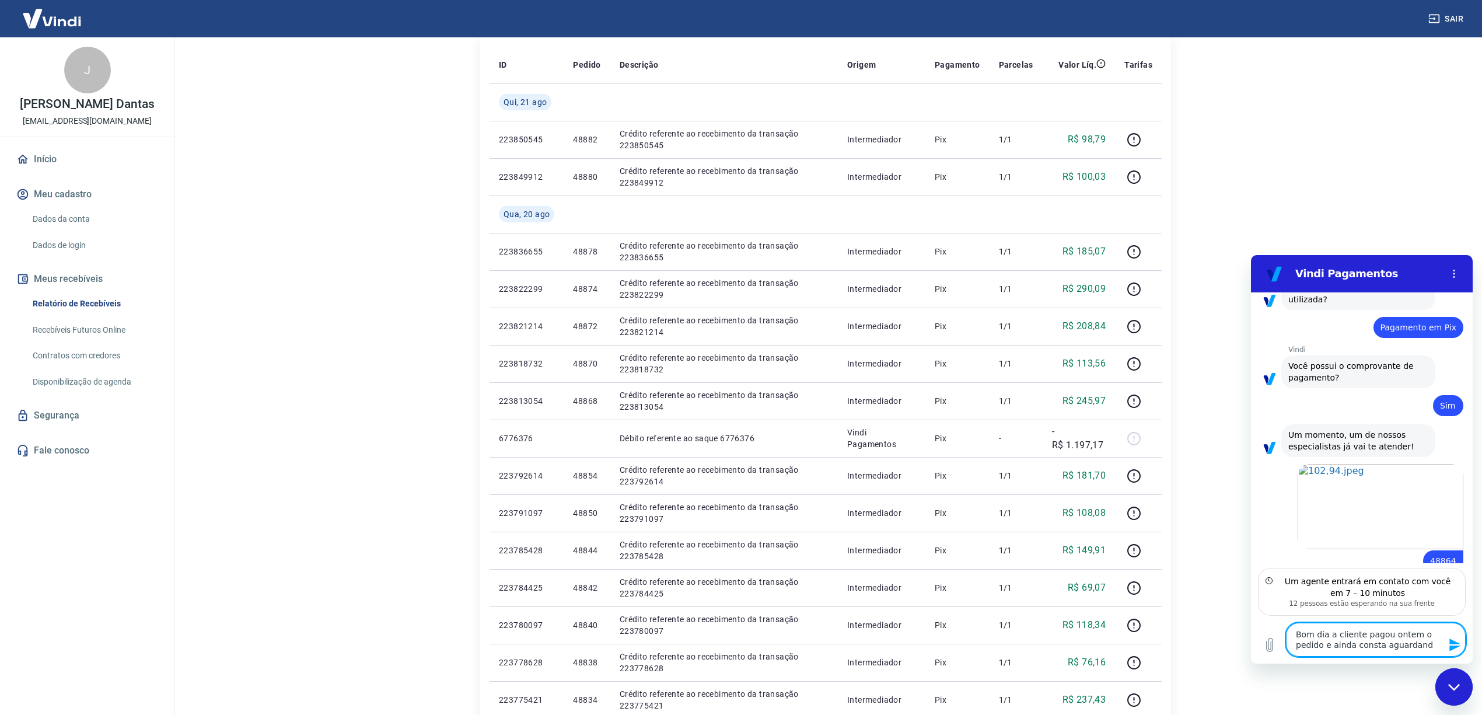
type textarea "Bom dia a cliente pagou ontem o pedido e ainda consta aguardando"
type textarea "x"
type textarea "Bom dia a cliente pagou ontem o pedido e ainda consta aguardando"
type textarea "x"
type textarea "Bom dia a cliente pagou ontem o pedido e ainda consta aguardando p"
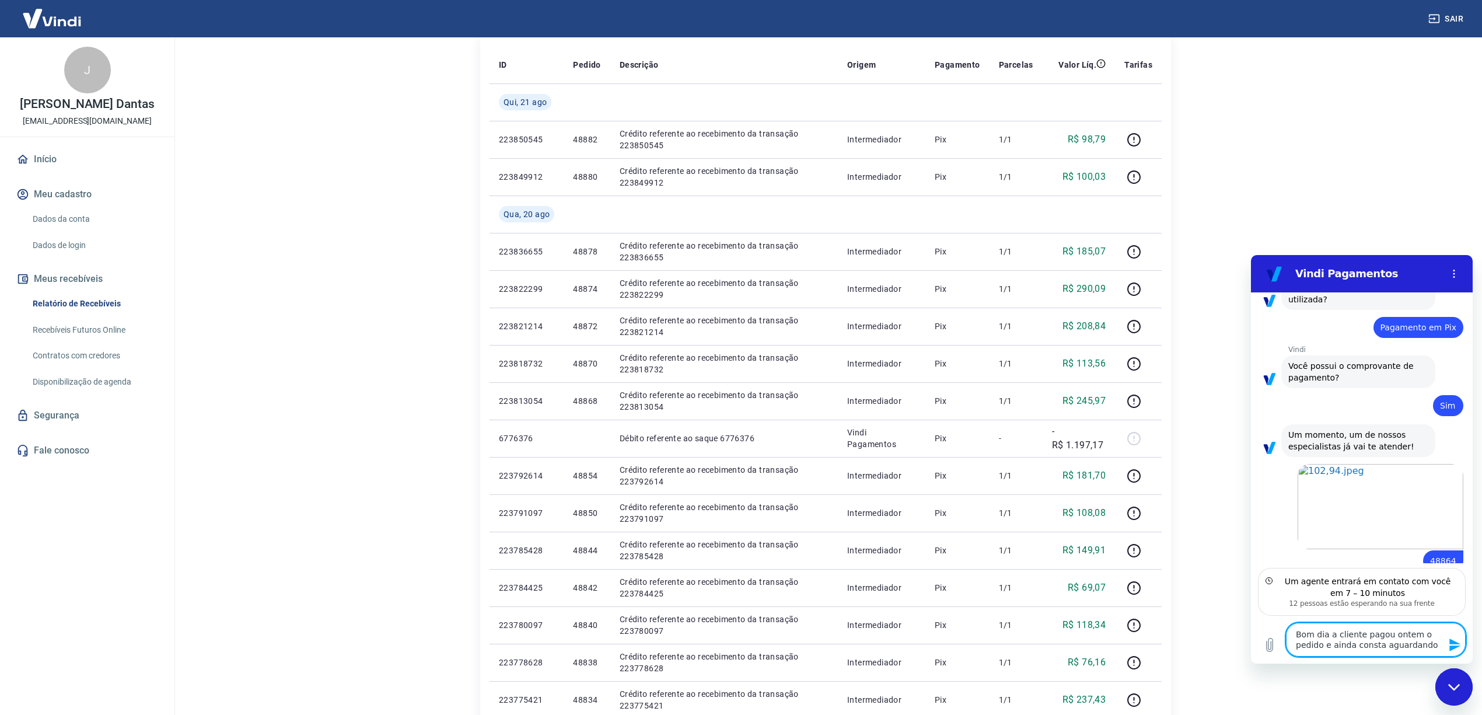
type textarea "x"
type textarea "Bom dia a cliente pagou ontem o pedido e ainda consta aguardando pg"
type textarea "x"
type textarea "Bom dia a cliente pagou ontem o pedido e ainda consta aguardando pgt"
type textarea "x"
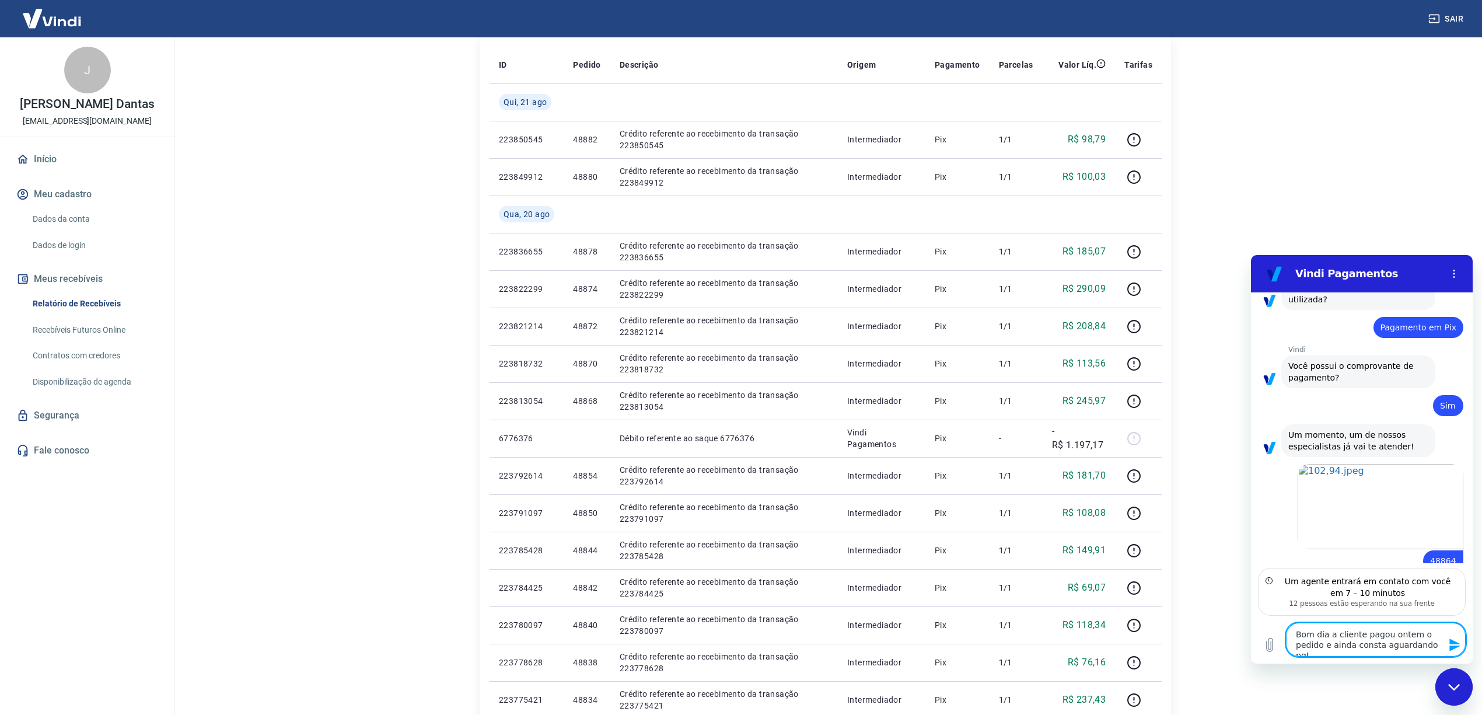
type textarea "Bom dia a cliente pagou ontem o pedido e ainda consta aguardando pgto"
type textarea "x"
type textarea "Bom dia a cliente pagou ontem o pedido e ainda consta aguardando pgto"
type textarea "x"
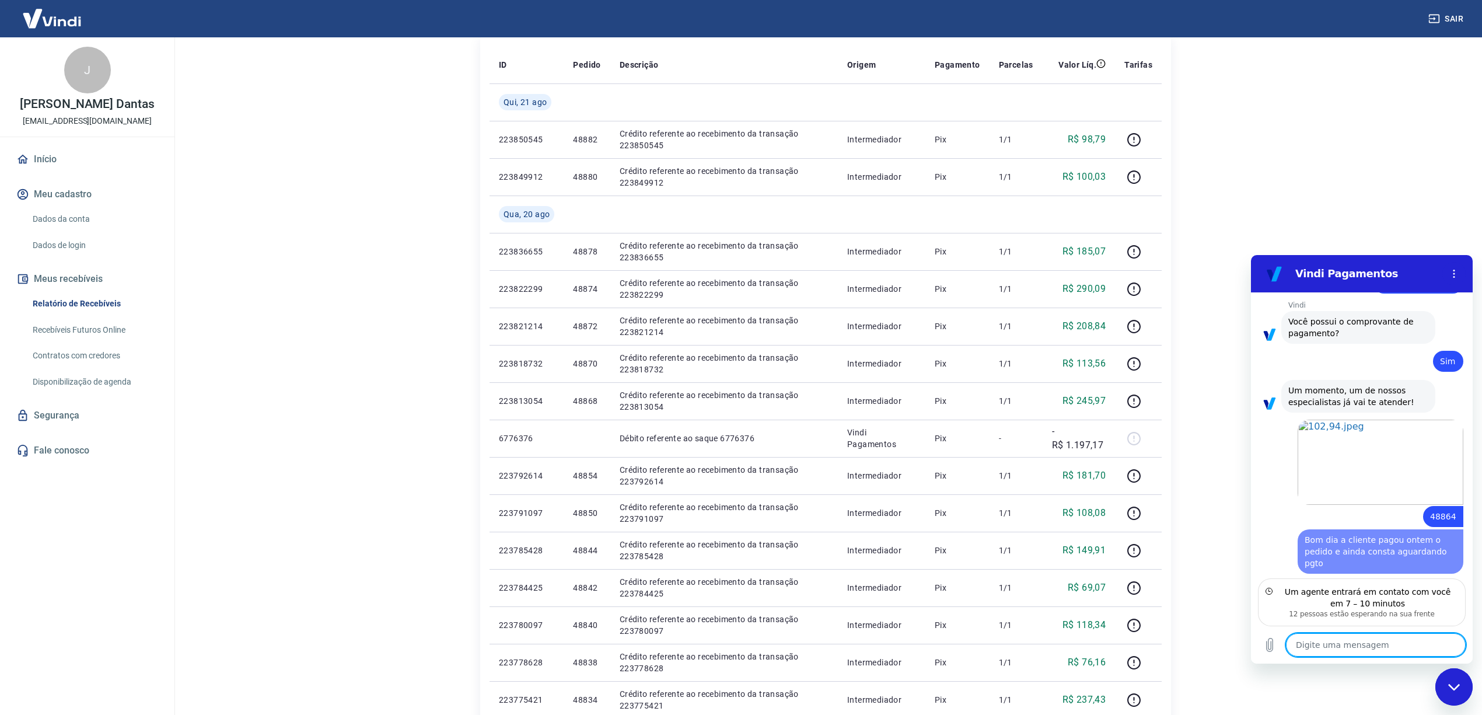
type textarea "x"
click at [1342, 645] on textarea at bounding box center [1376, 644] width 180 height 23
type textarea "e"
type textarea "x"
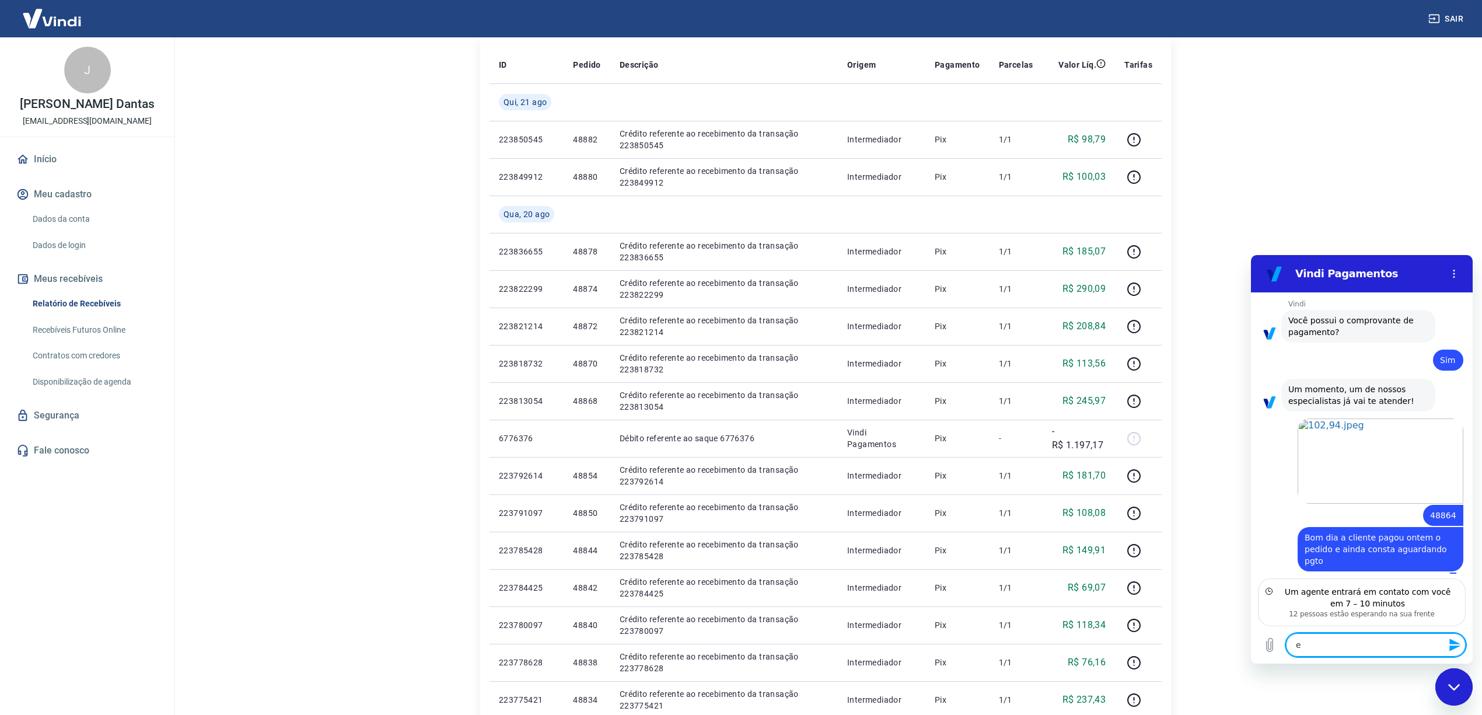
type textarea "e"
type textarea "x"
type textarea "e o"
type textarea "x"
type textarea "e o"
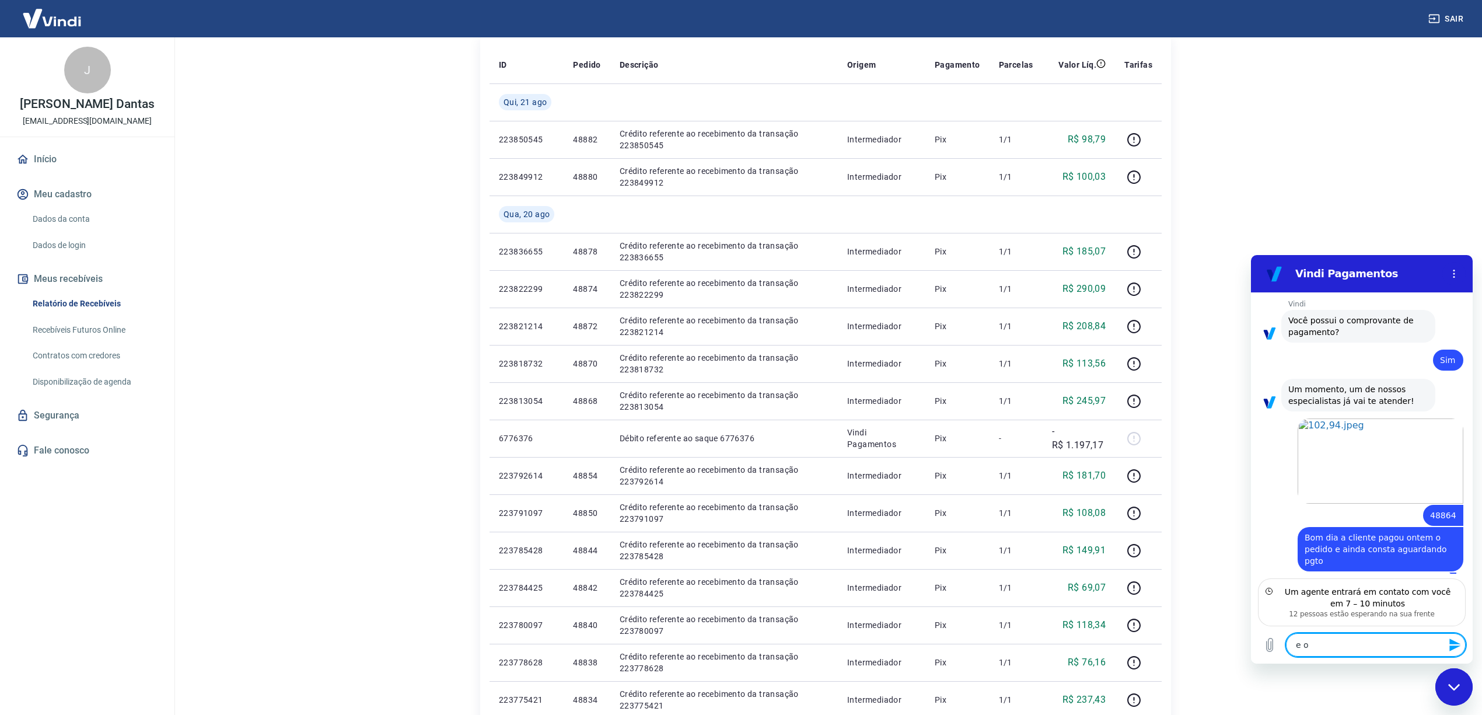
type textarea "x"
type textarea "e o v"
type textarea "x"
type textarea "e o va"
type textarea "x"
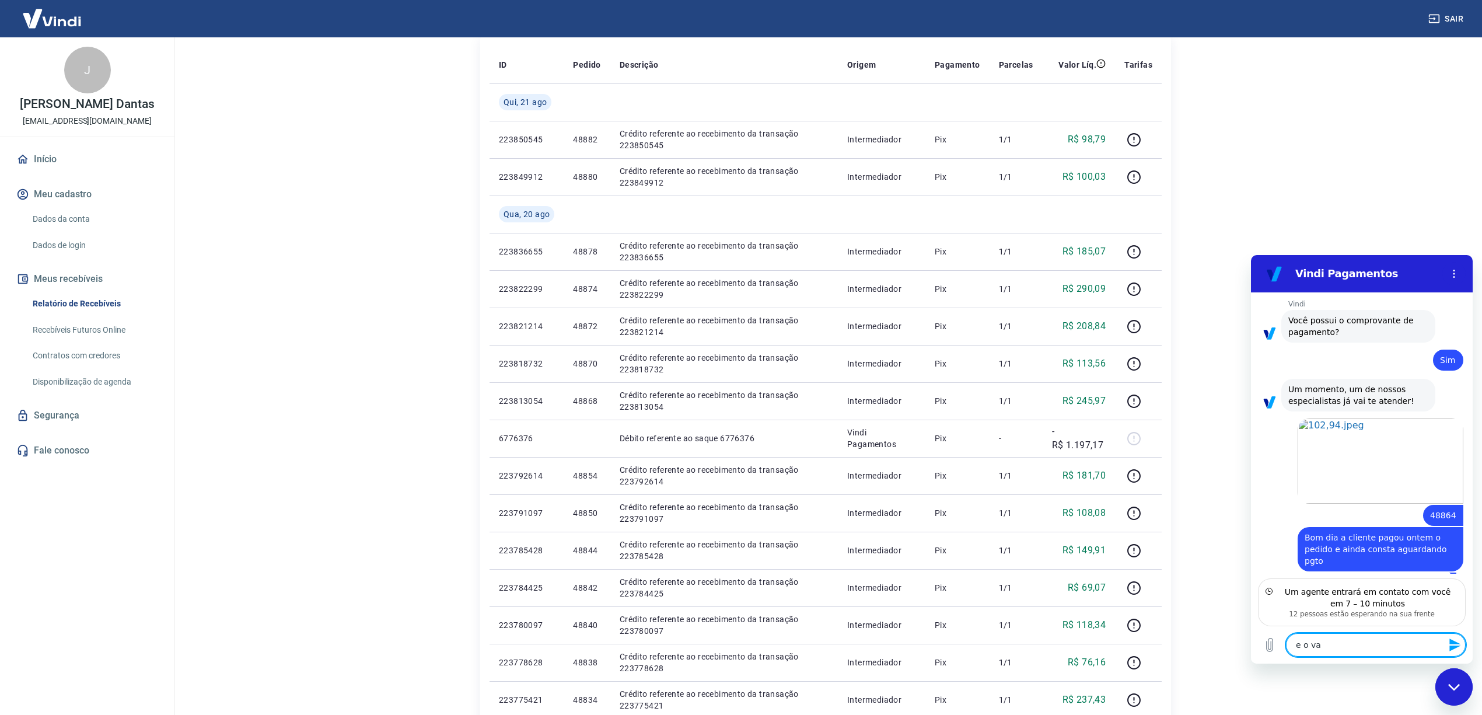
type textarea "e o val"
click at [1382, 648] on textarea "e o valor não entrou em meu relatório de recebimentos" at bounding box center [1376, 639] width 180 height 34
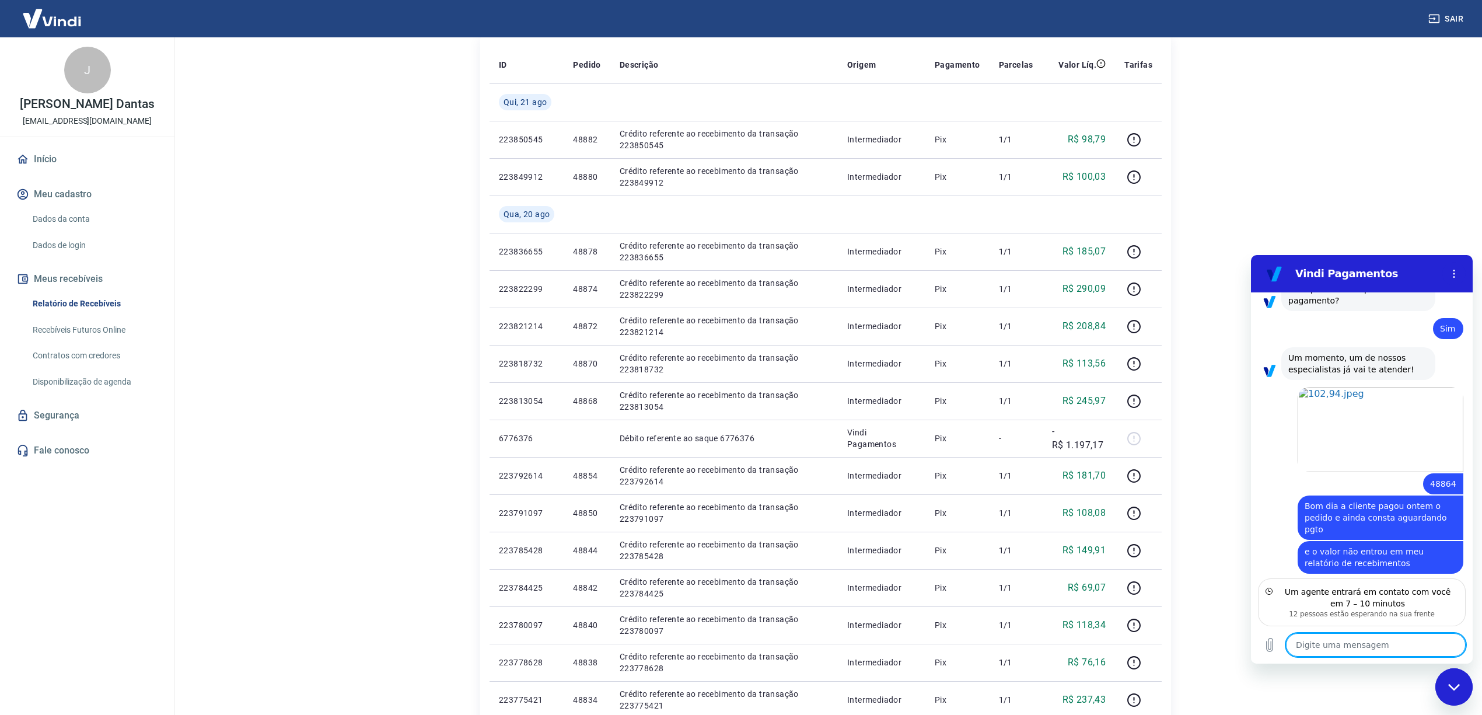
scroll to position [950, 0]
click at [1388, 648] on textarea at bounding box center [1376, 644] width 180 height 23
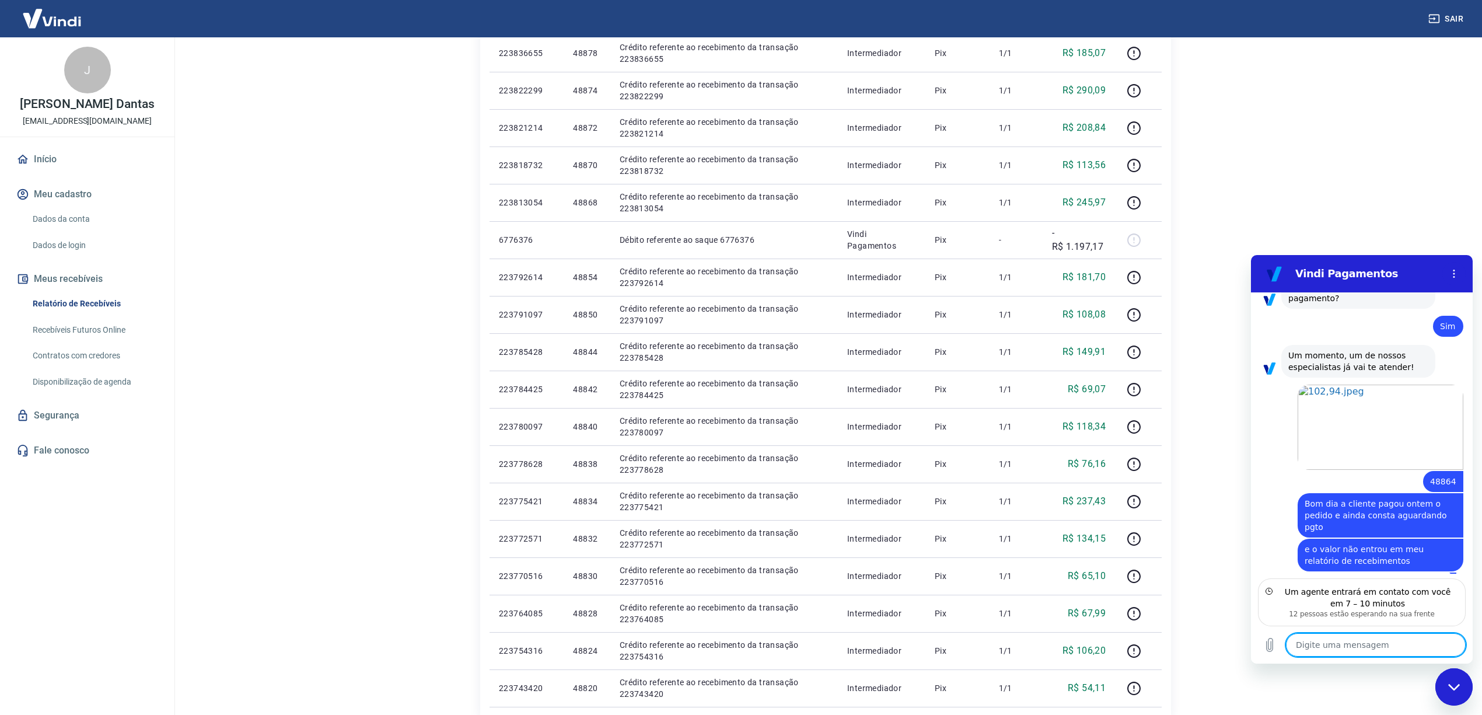
scroll to position [467, 0]
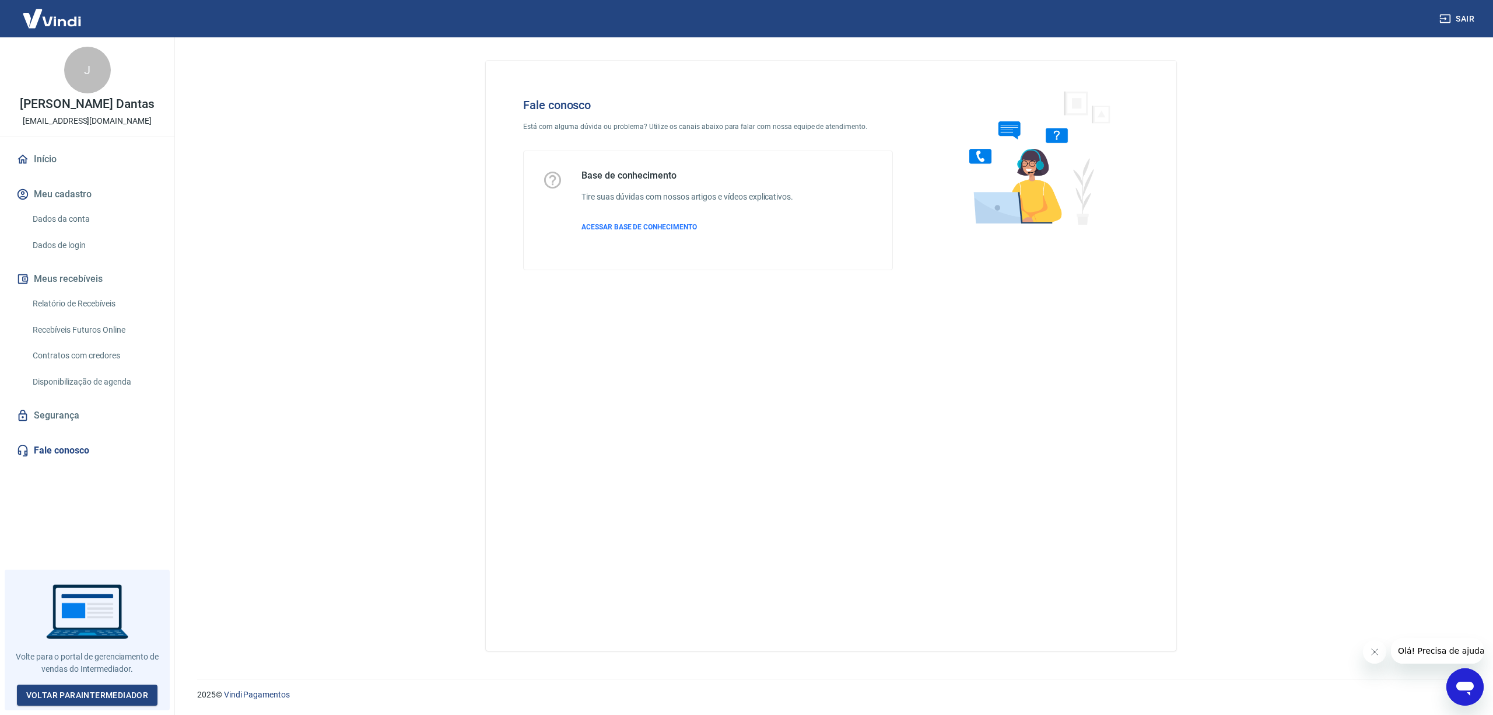
drag, startPoint x: 1462, startPoint y: 682, endPoint x: 2634, endPoint y: 1214, distance: 1287.5
click at [1462, 682] on icon "Abrir janela de mensagens" at bounding box center [1465, 688] width 17 height 14
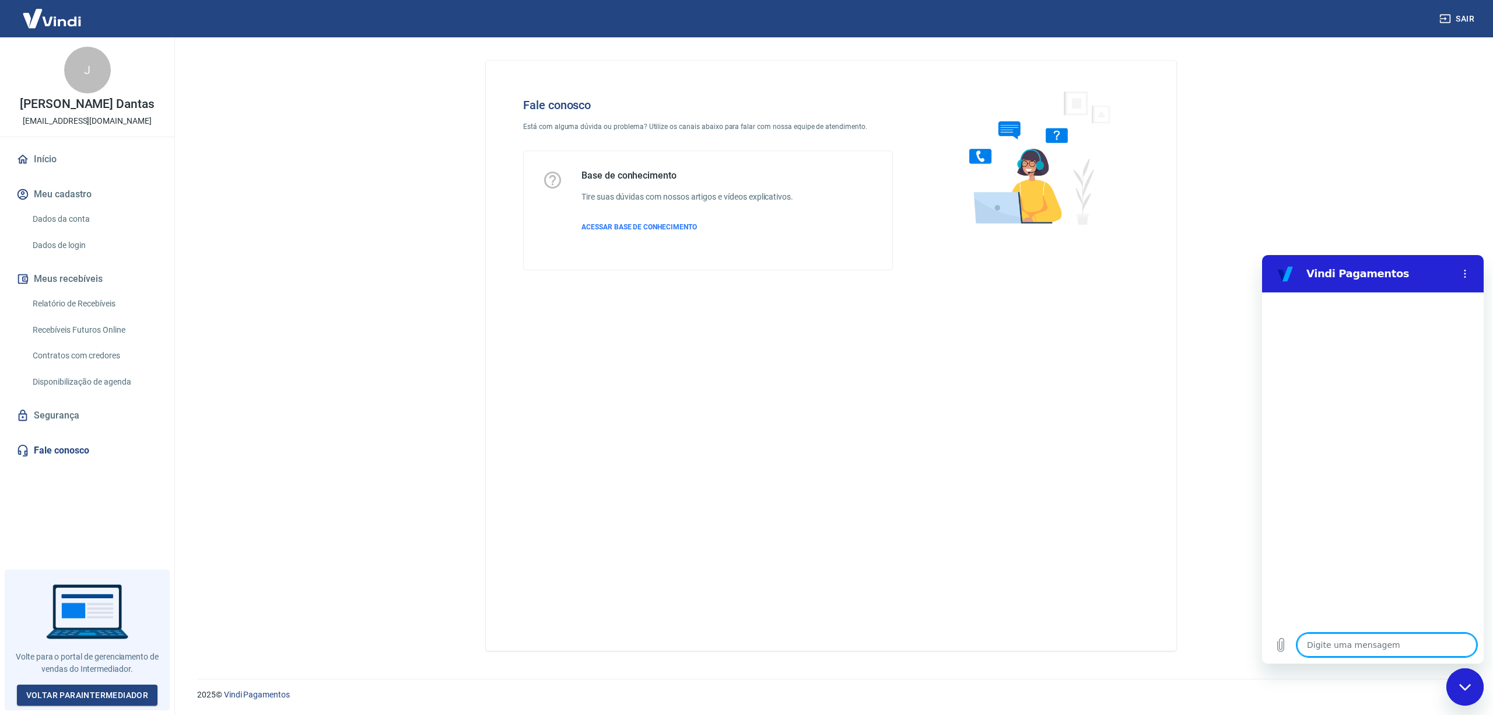
type textarea "B"
type textarea "x"
type textarea "Bo"
type textarea "x"
type textarea "Bom"
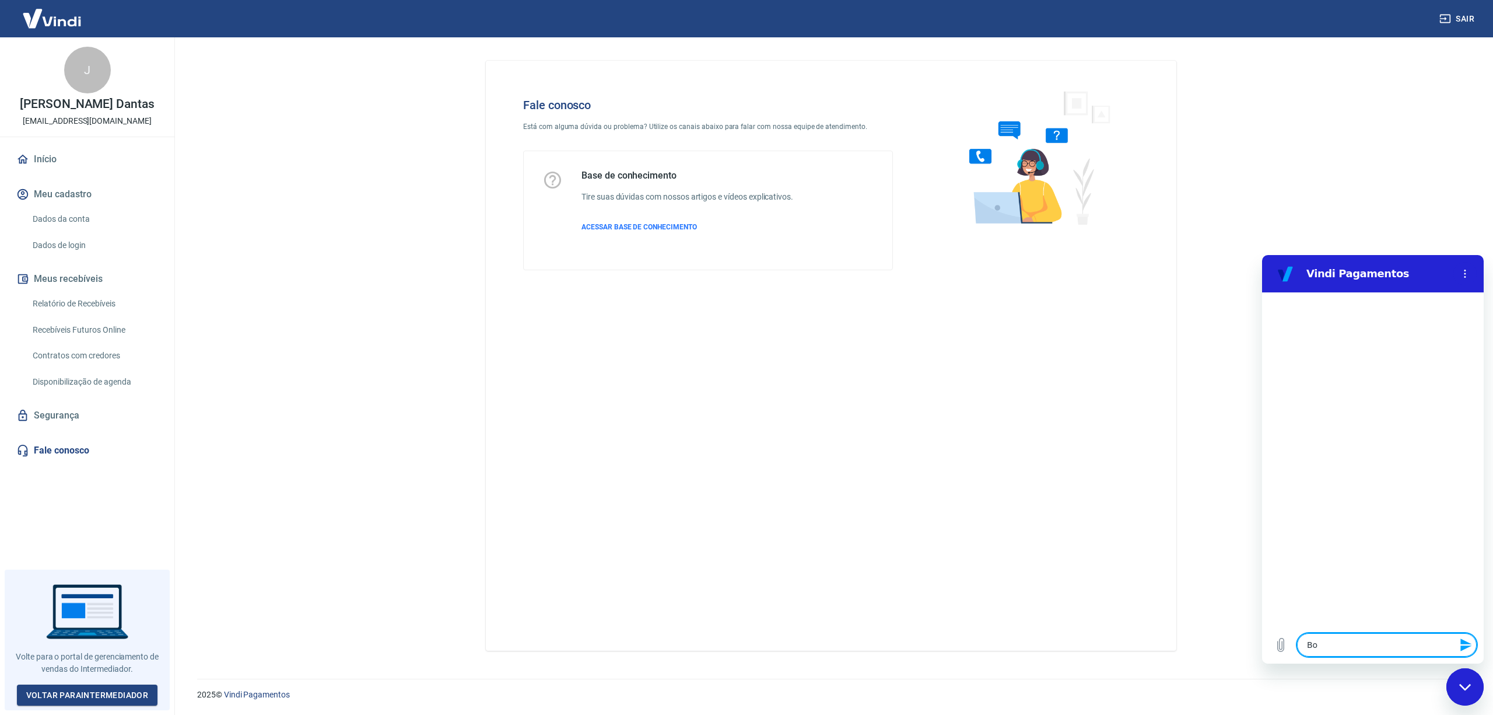
type textarea "x"
type textarea "Bom"
type textarea "x"
type textarea "Bom d"
type textarea "x"
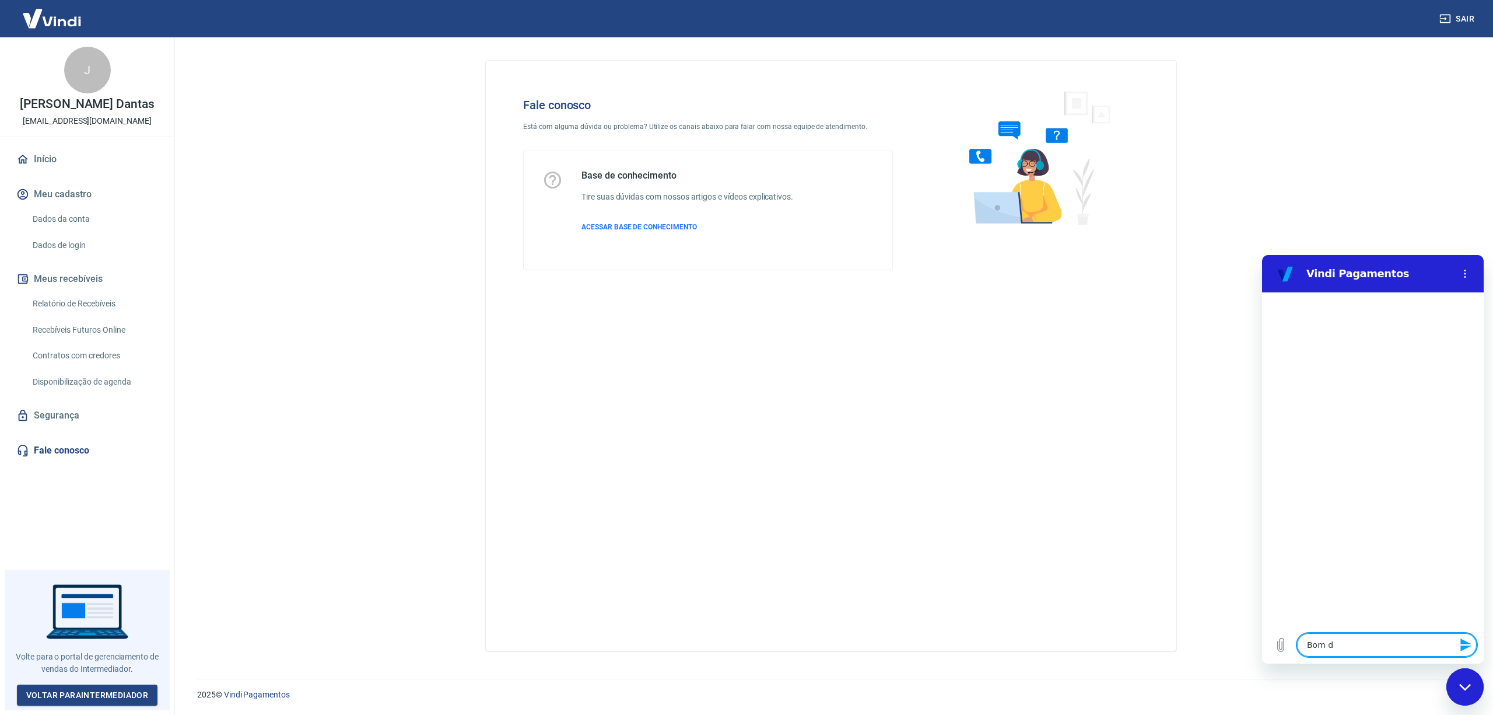
type textarea "Bom di"
type textarea "x"
type textarea "Bom dis"
type textarea "x"
type textarea "Bom dis"
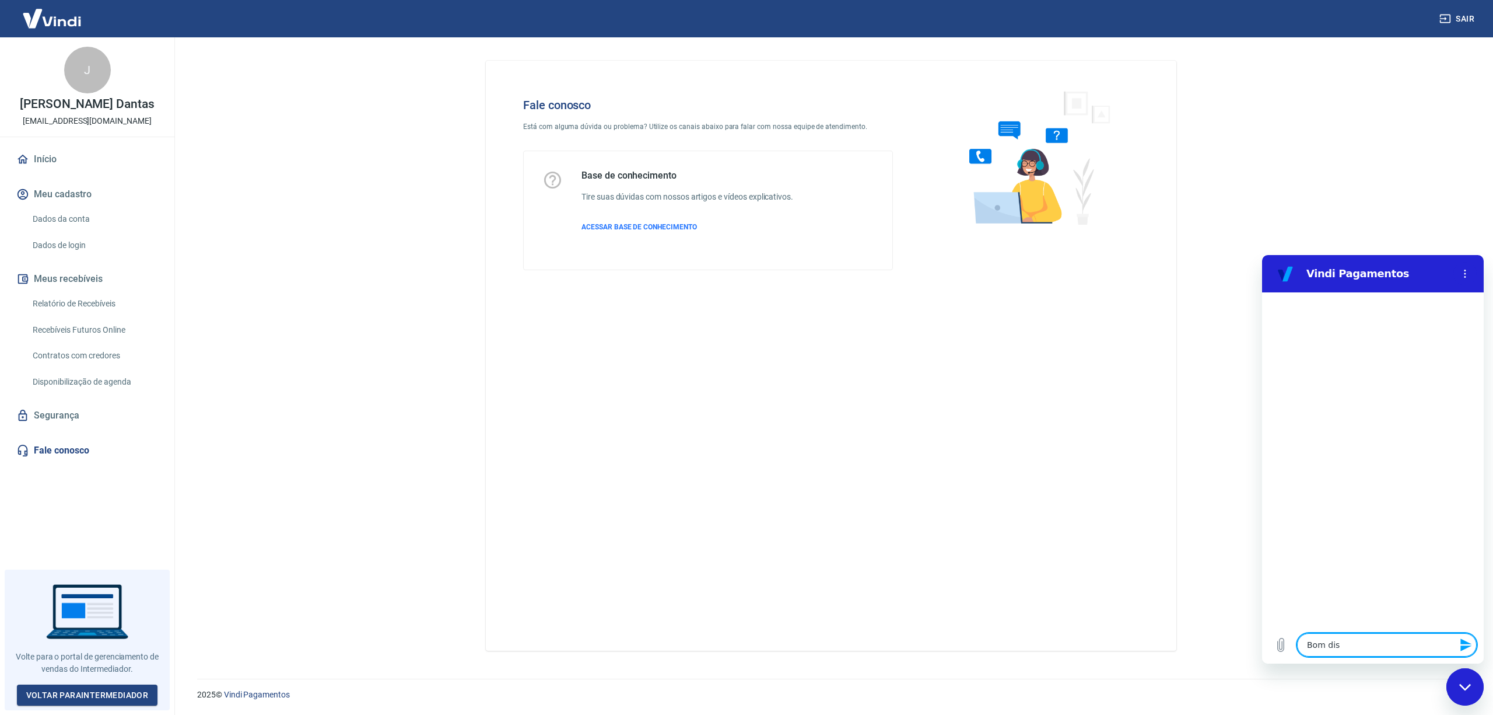
type textarea "x"
type textarea "Bom dis"
type textarea "x"
type textarea "Bom di"
type textarea "x"
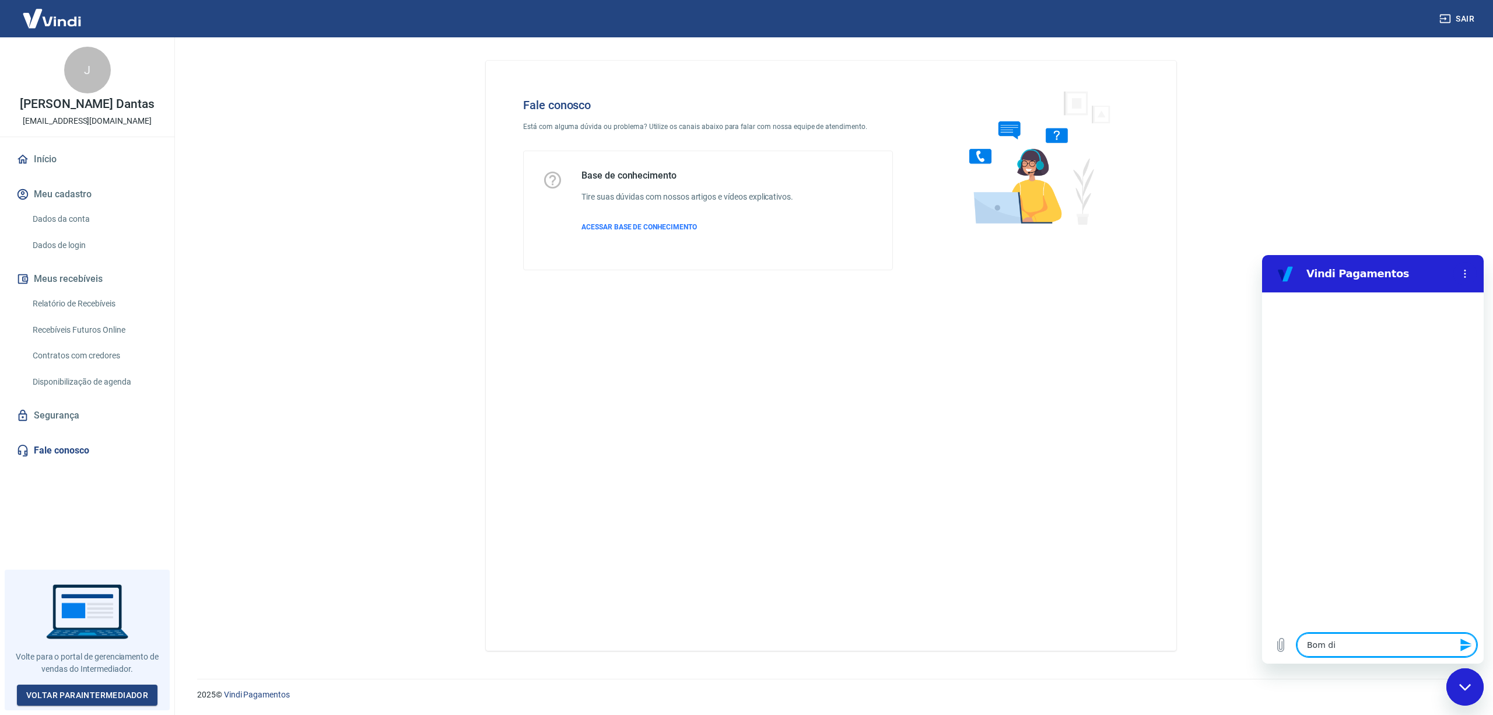
type textarea "Bom dia"
type textarea "x"
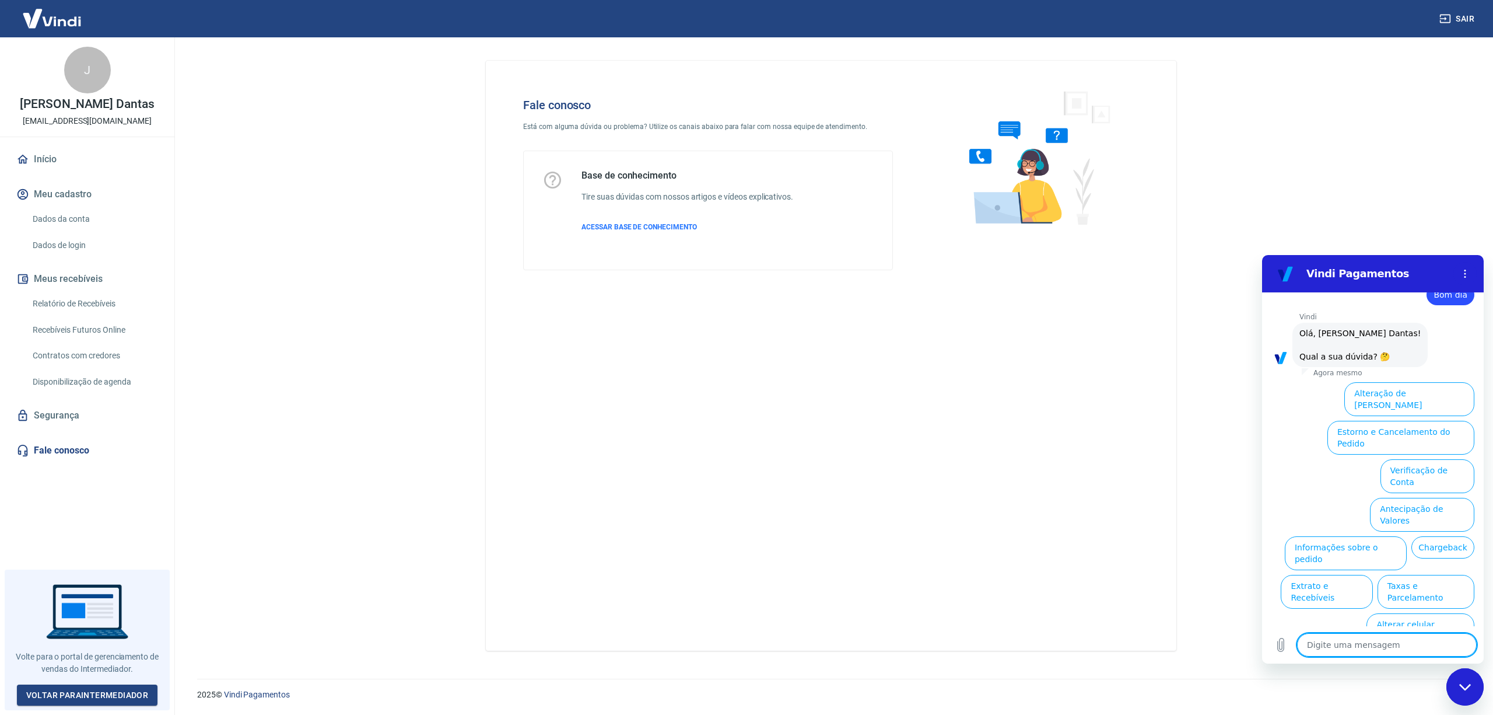
scroll to position [31, 0]
click at [1407, 537] on button "Informações sobre o pedido" at bounding box center [1346, 554] width 122 height 34
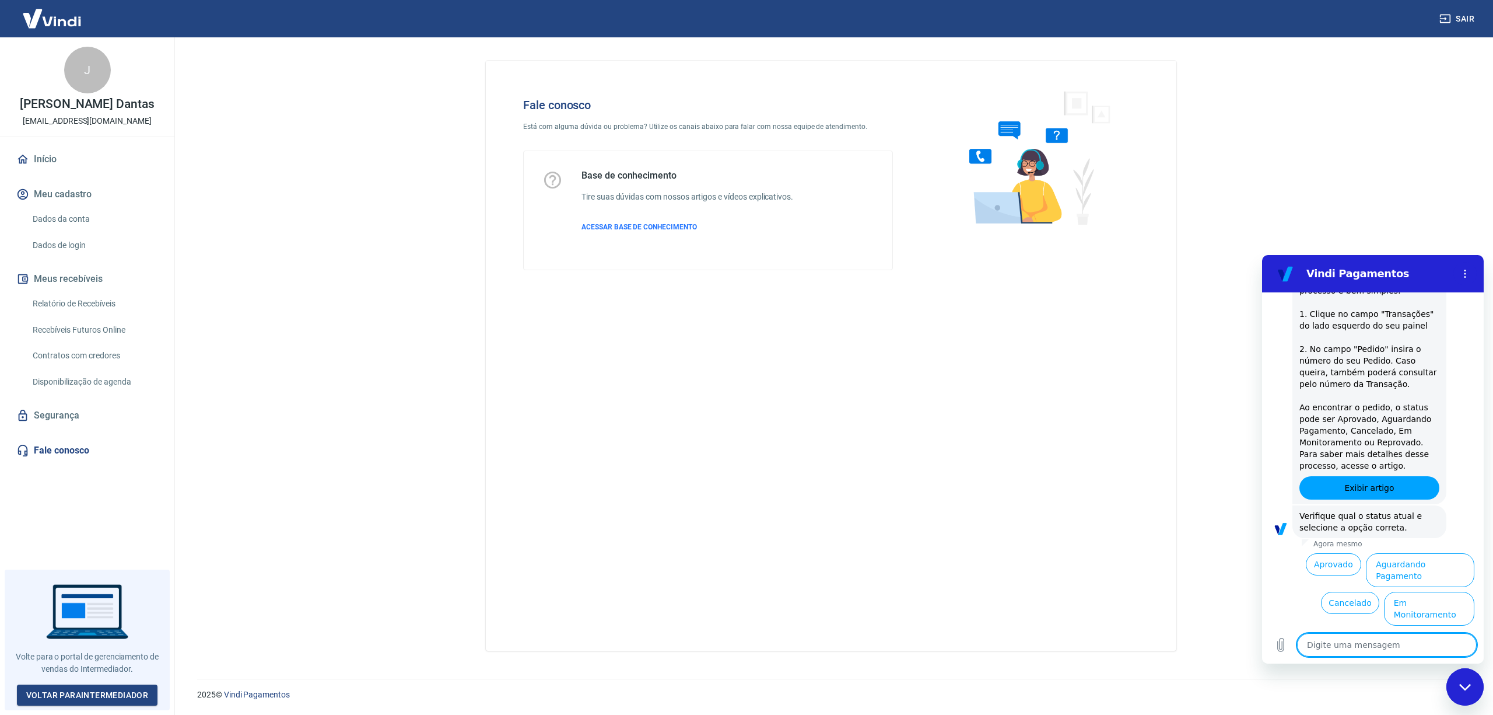
scroll to position [229, 0]
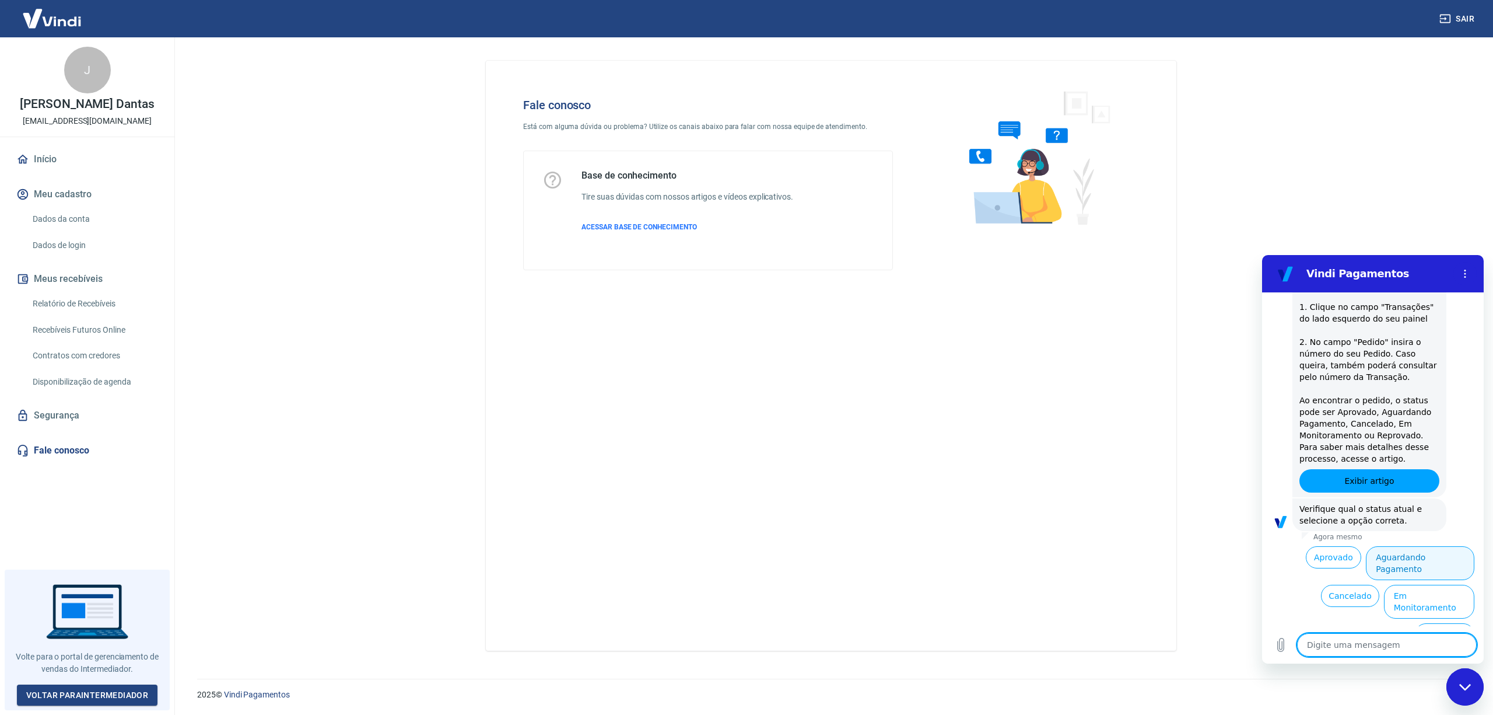
click at [1408, 554] on button "Aguardando Pagamento" at bounding box center [1420, 563] width 108 height 34
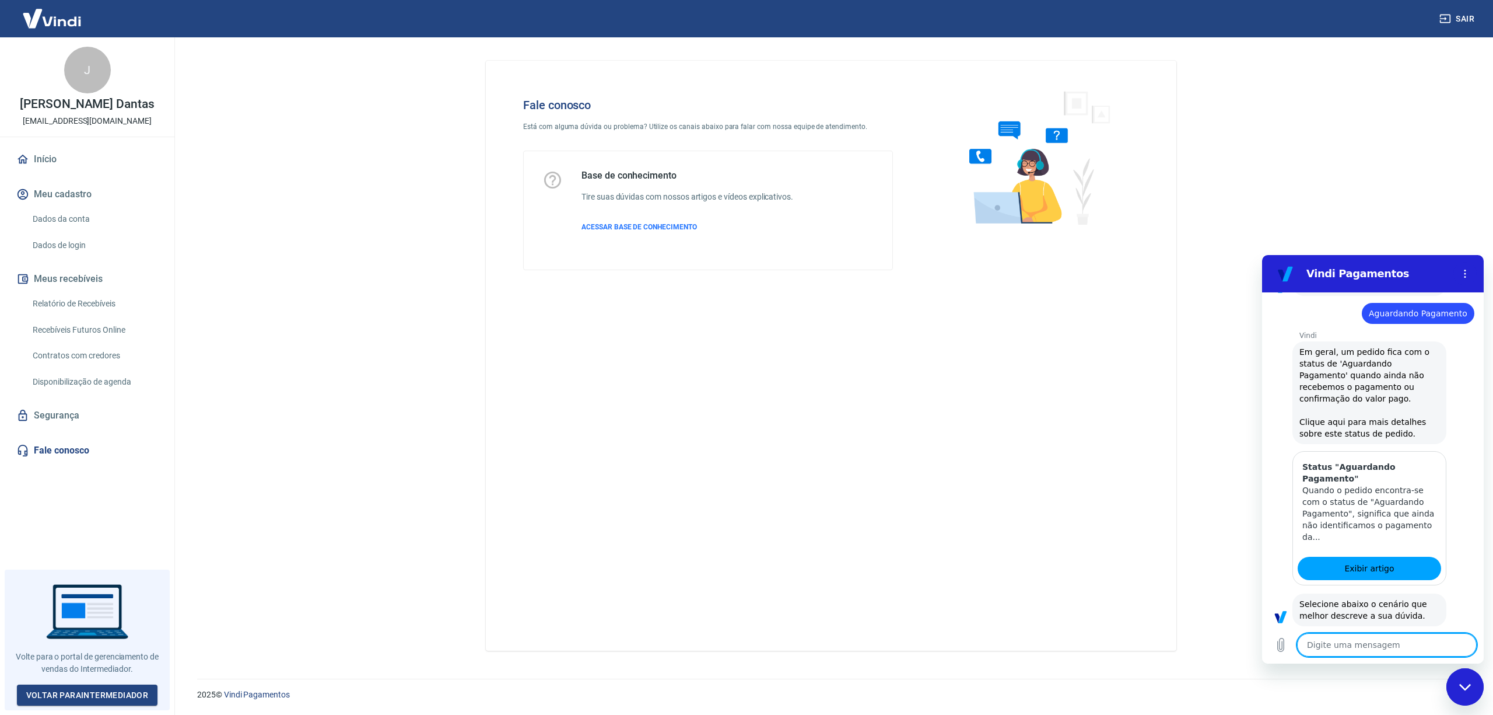
scroll to position [572, 0]
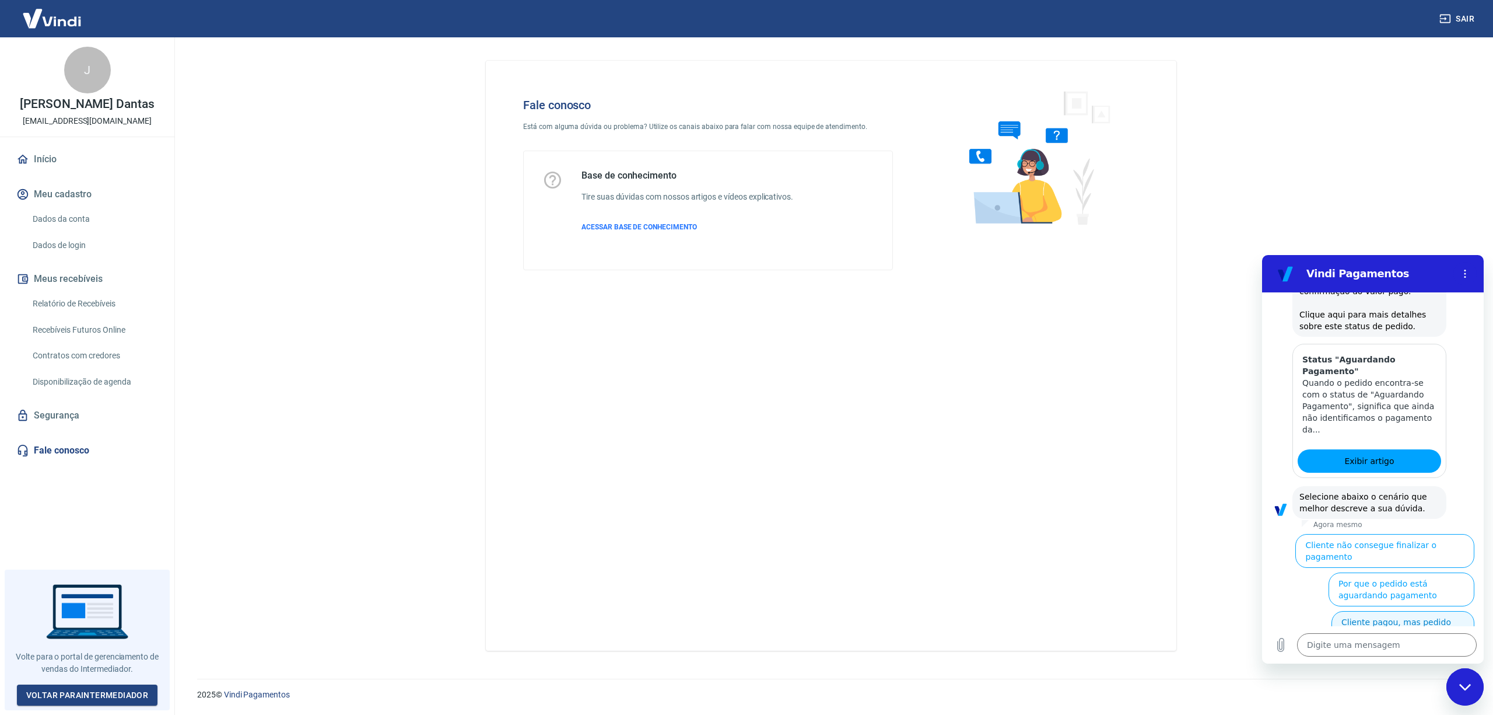
click at [1396, 611] on button "Cliente pagou, mas pedido consta 'Aguardando Pagamento'" at bounding box center [1403, 633] width 143 height 45
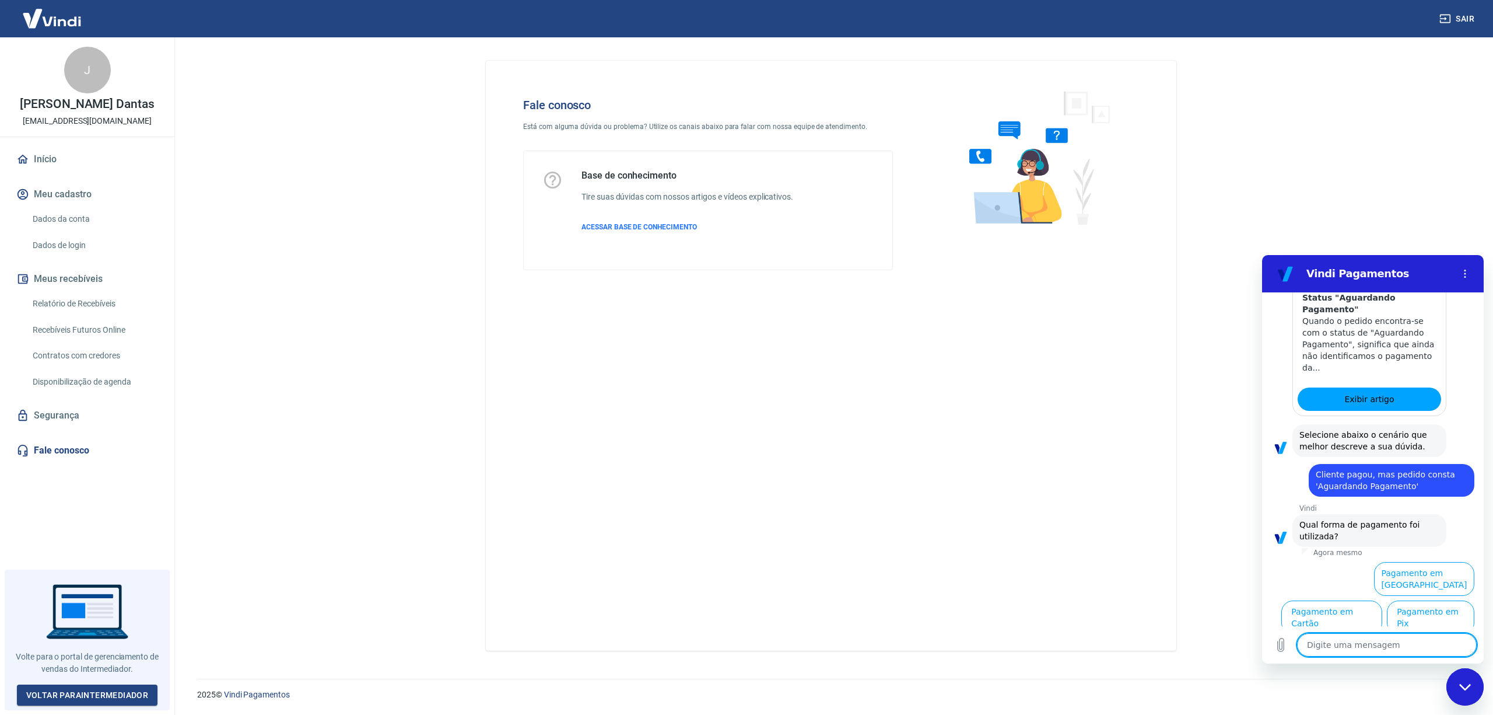
scroll to position [638, 0]
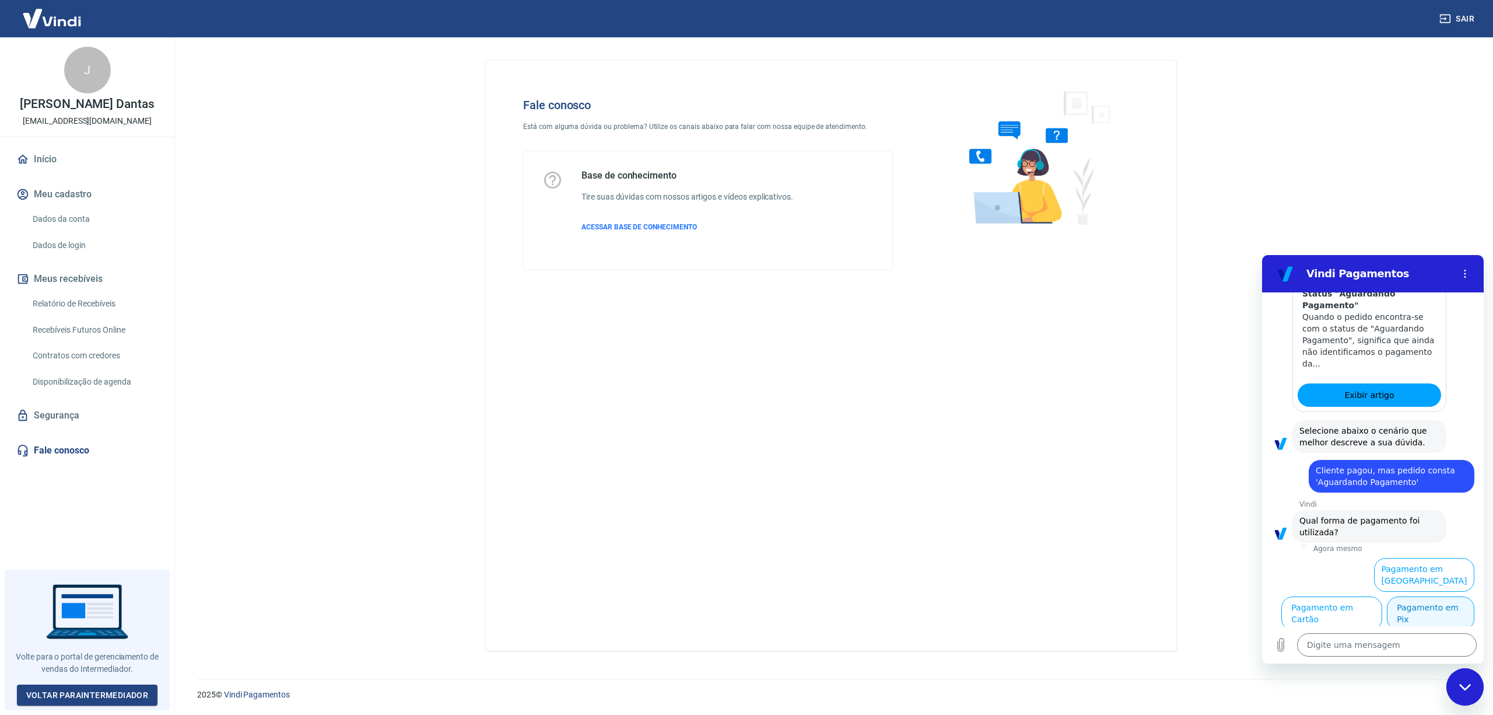
click at [1422, 615] on button "Pagamento em Pix" at bounding box center [1430, 613] width 87 height 34
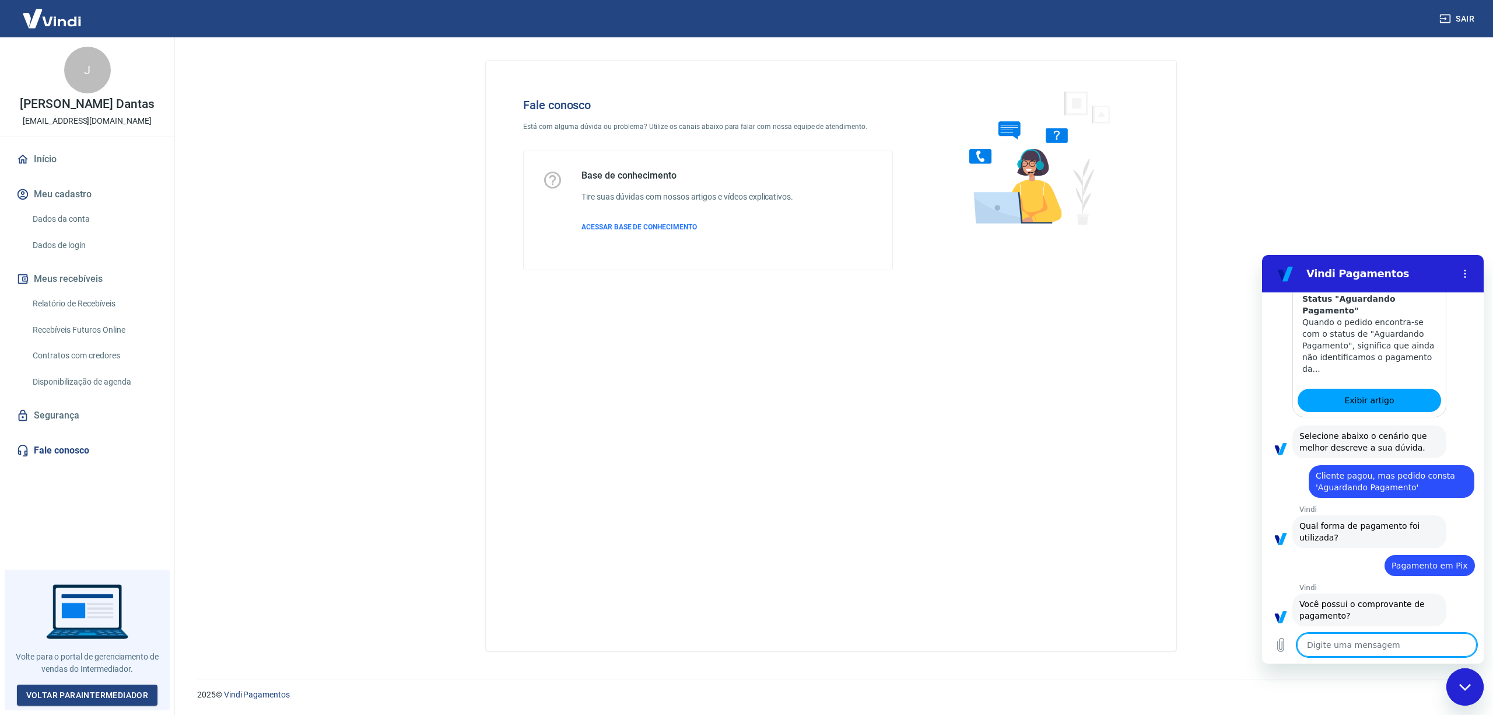
scroll to position [661, 0]
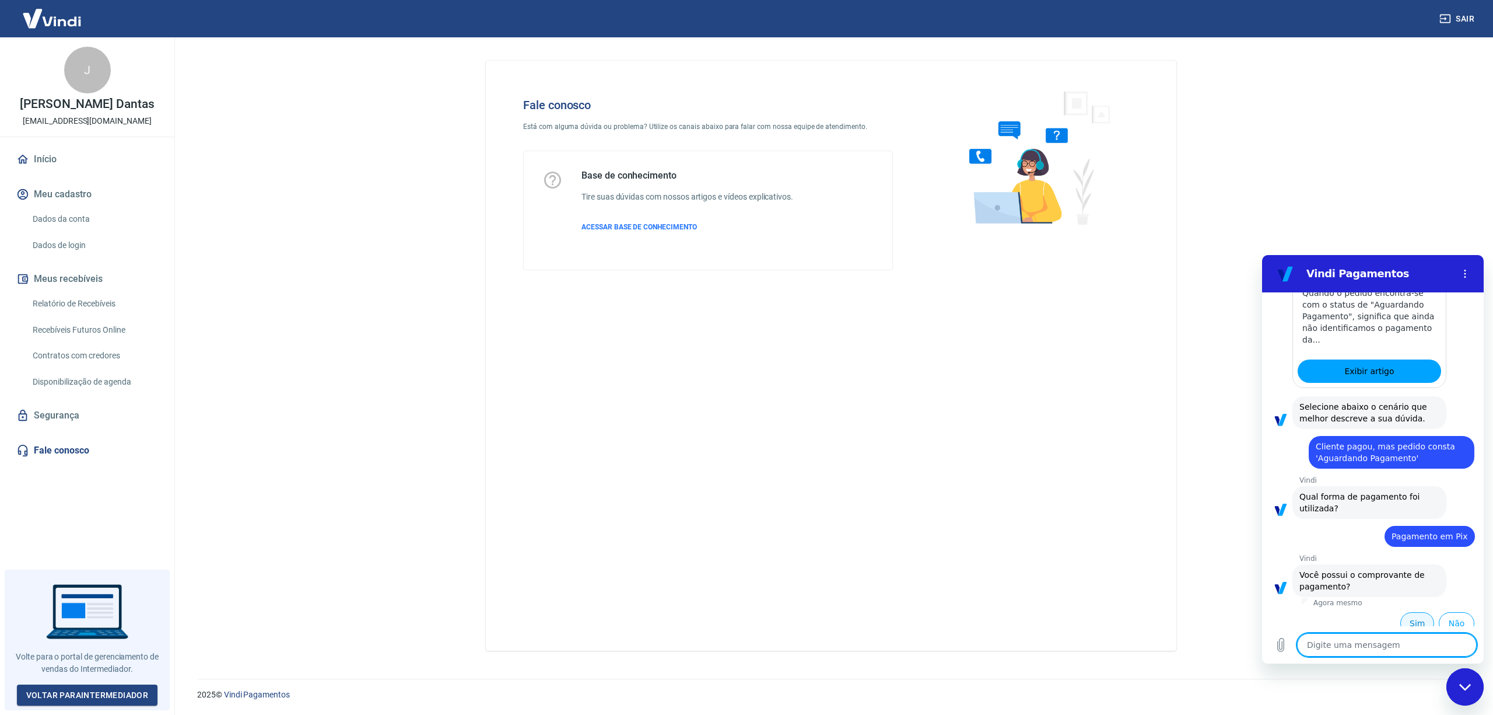
click at [1403, 612] on button "Sim" at bounding box center [1418, 623] width 34 height 22
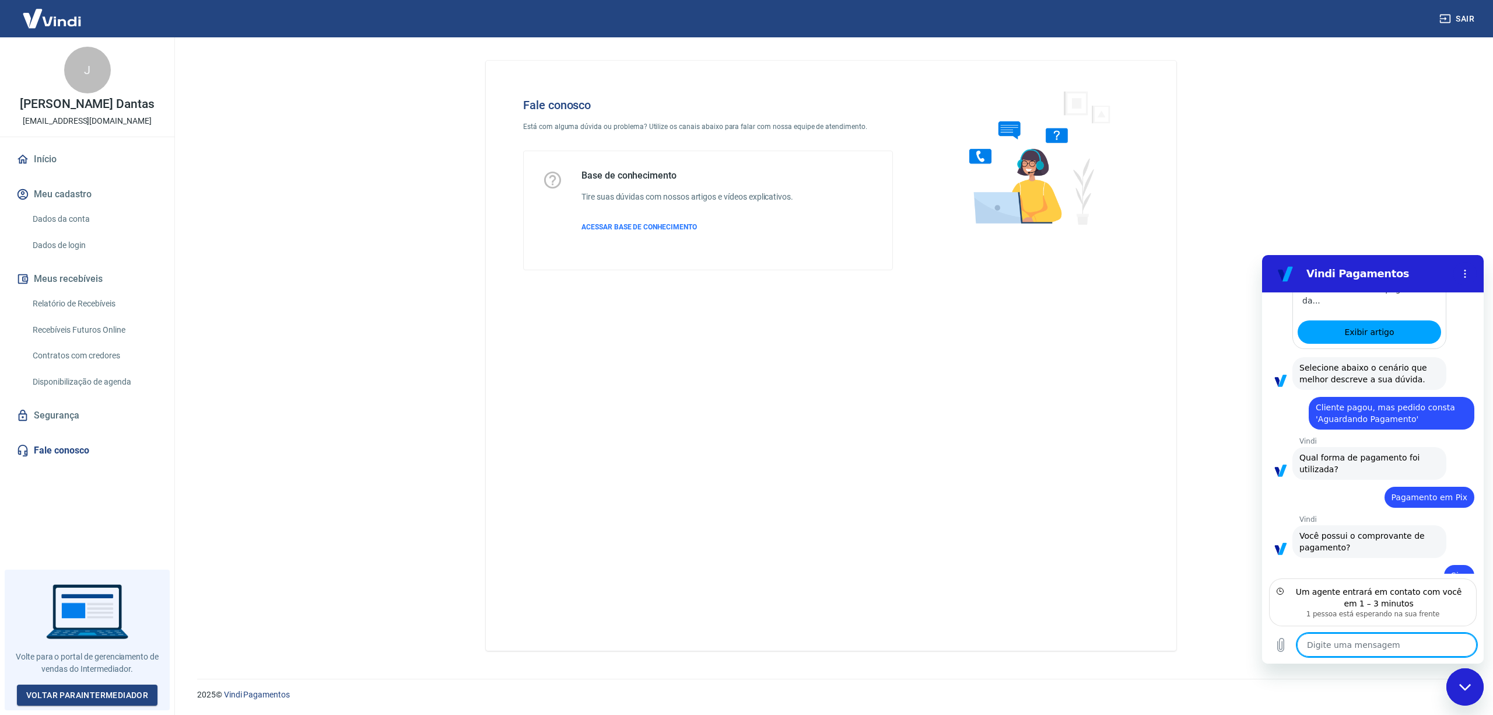
scroll to position [756, 0]
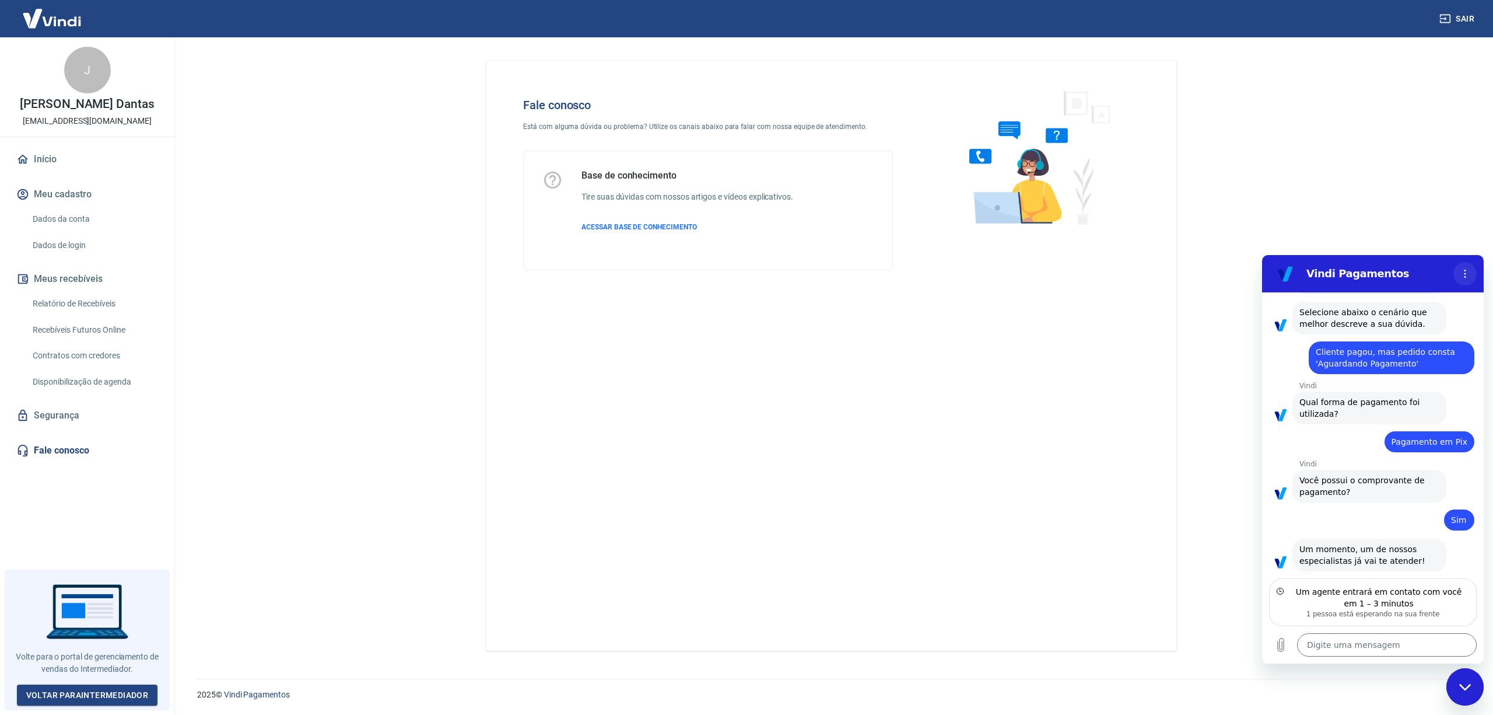
click at [1464, 269] on icon "Menu de opções" at bounding box center [1465, 273] width 9 height 9
click at [1423, 229] on main "Fale conosco Está com alguma dúvida ou problema? Utilize os canais abaixo para …" at bounding box center [831, 375] width 1324 height 677
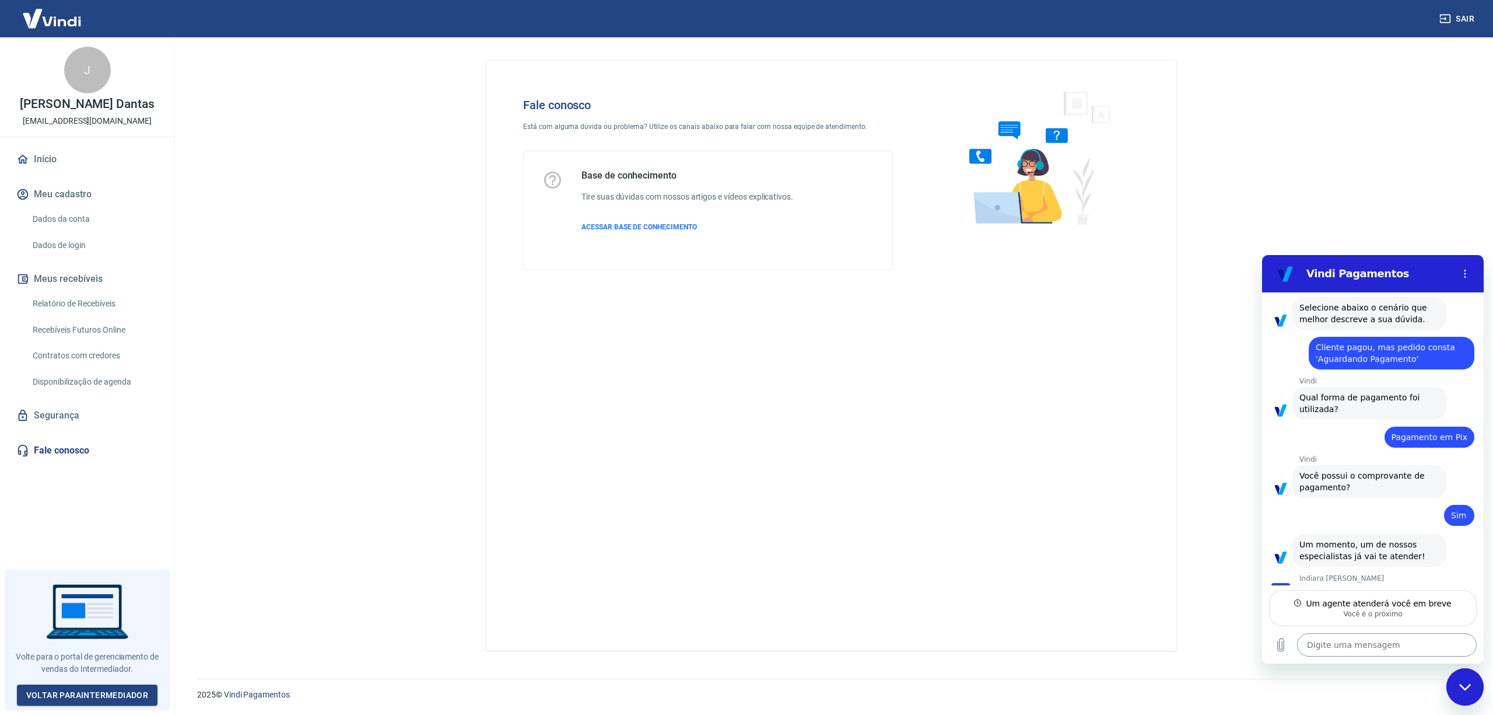
scroll to position [766, 0]
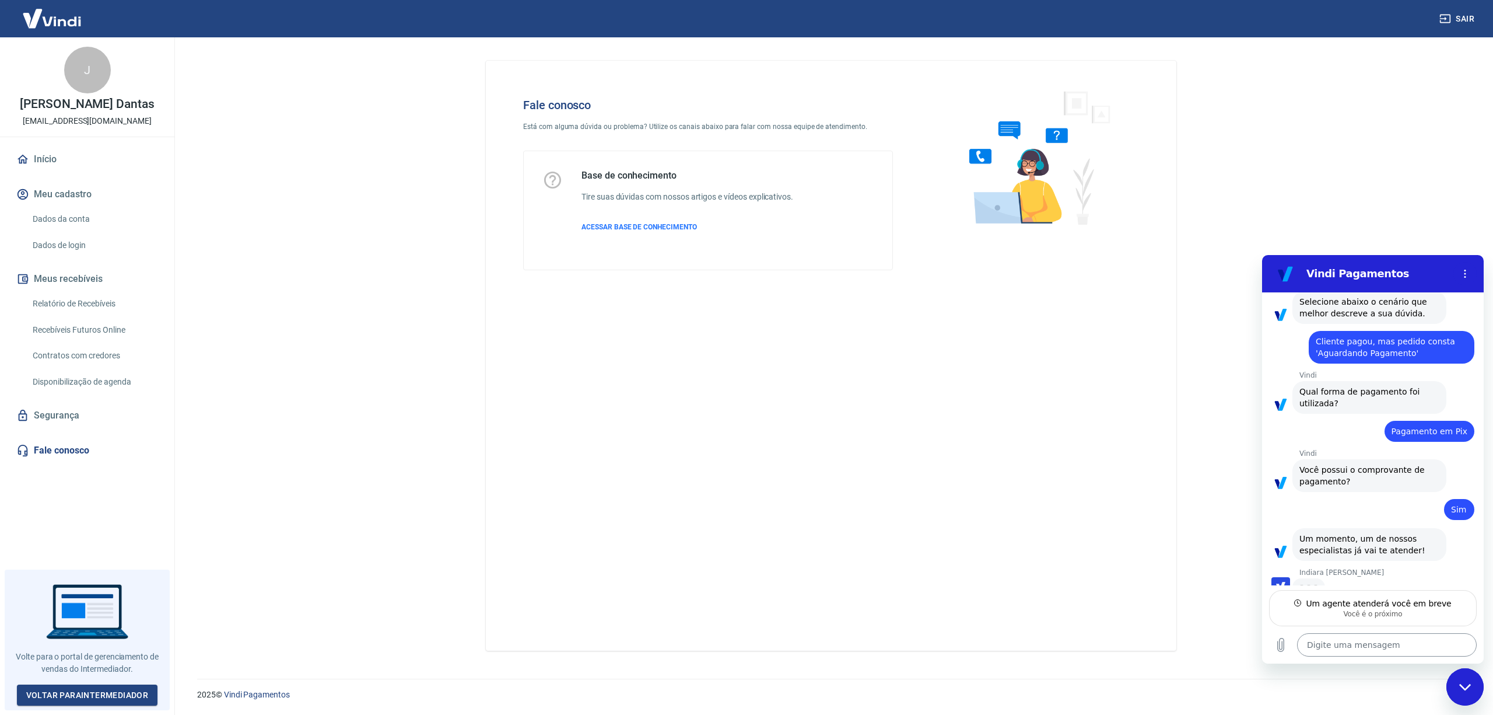
type textarea "x"
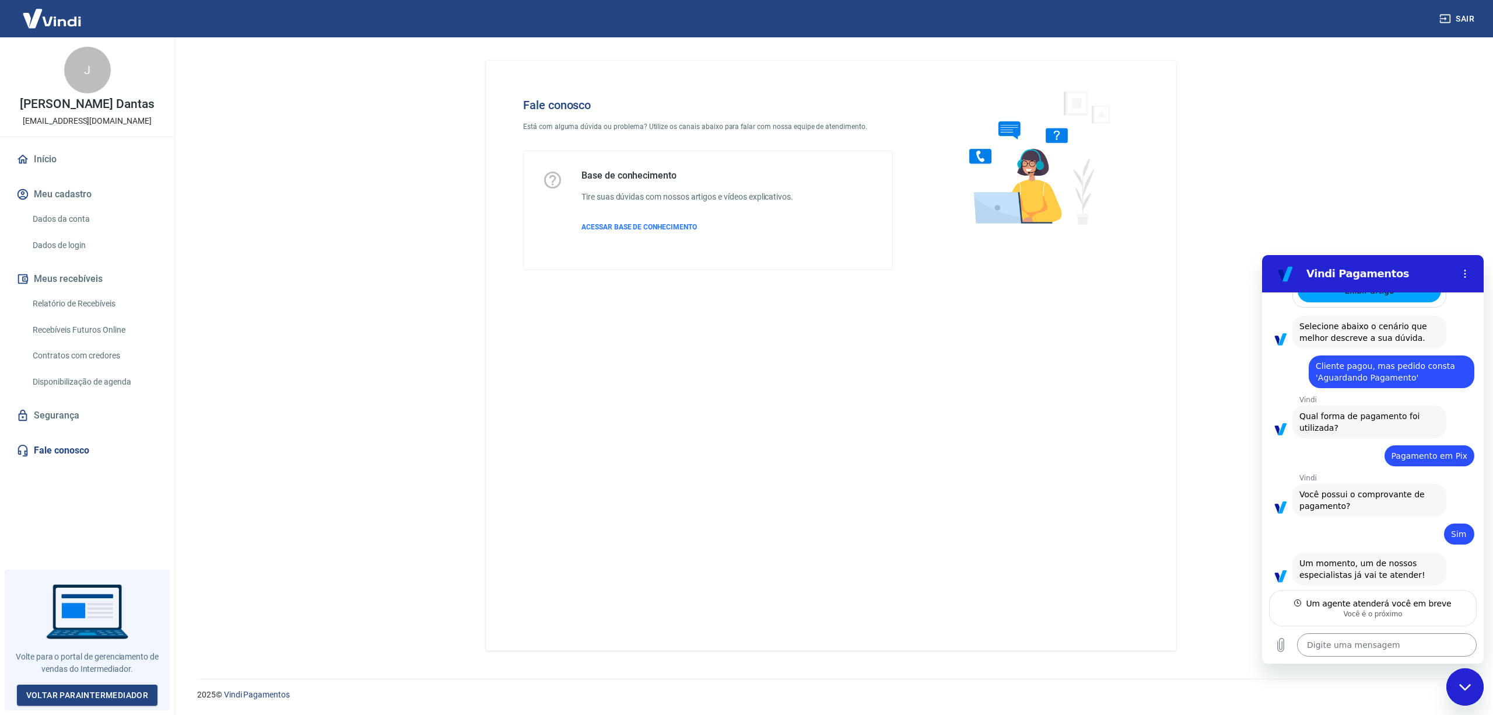
click at [1336, 645] on textarea at bounding box center [1387, 644] width 180 height 23
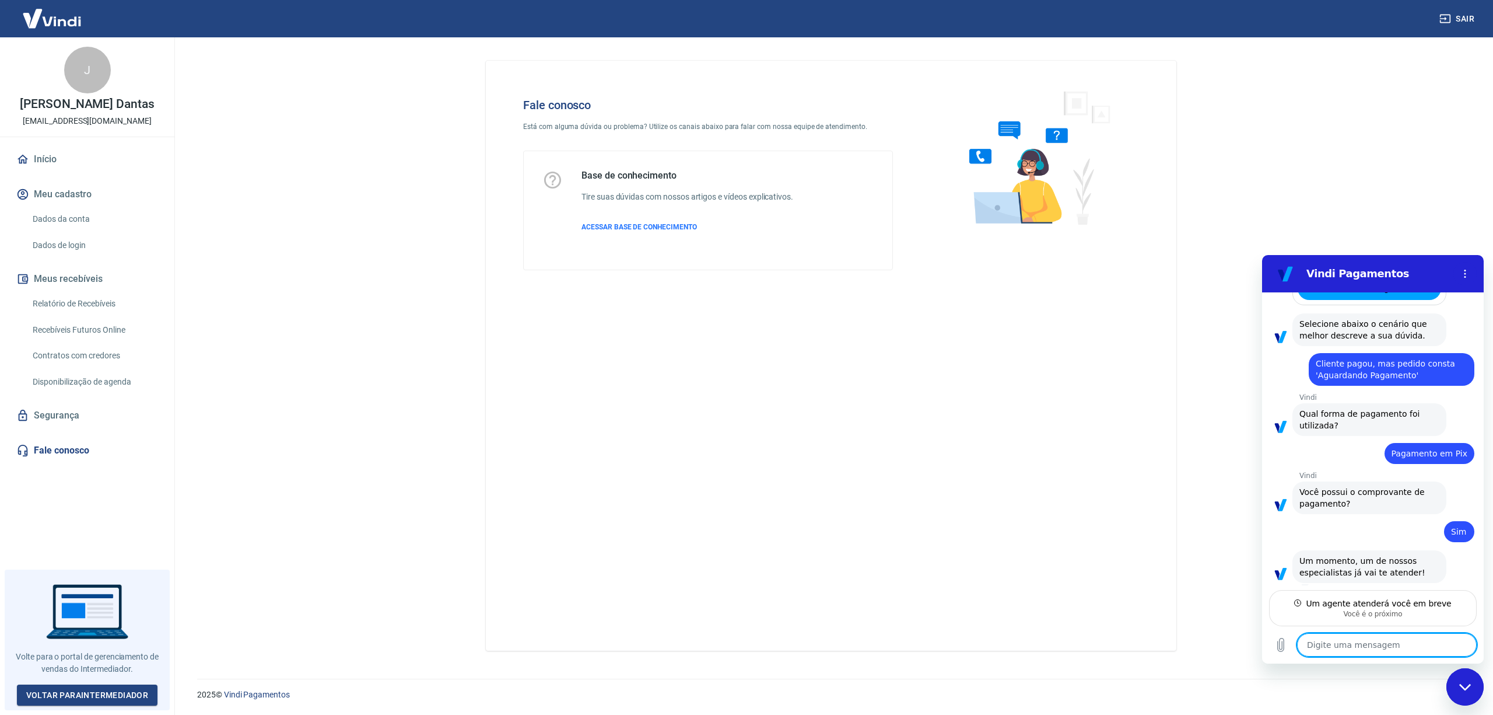
type textarea "B"
type textarea "x"
type textarea "Bo"
type textarea "x"
type textarea "Bom"
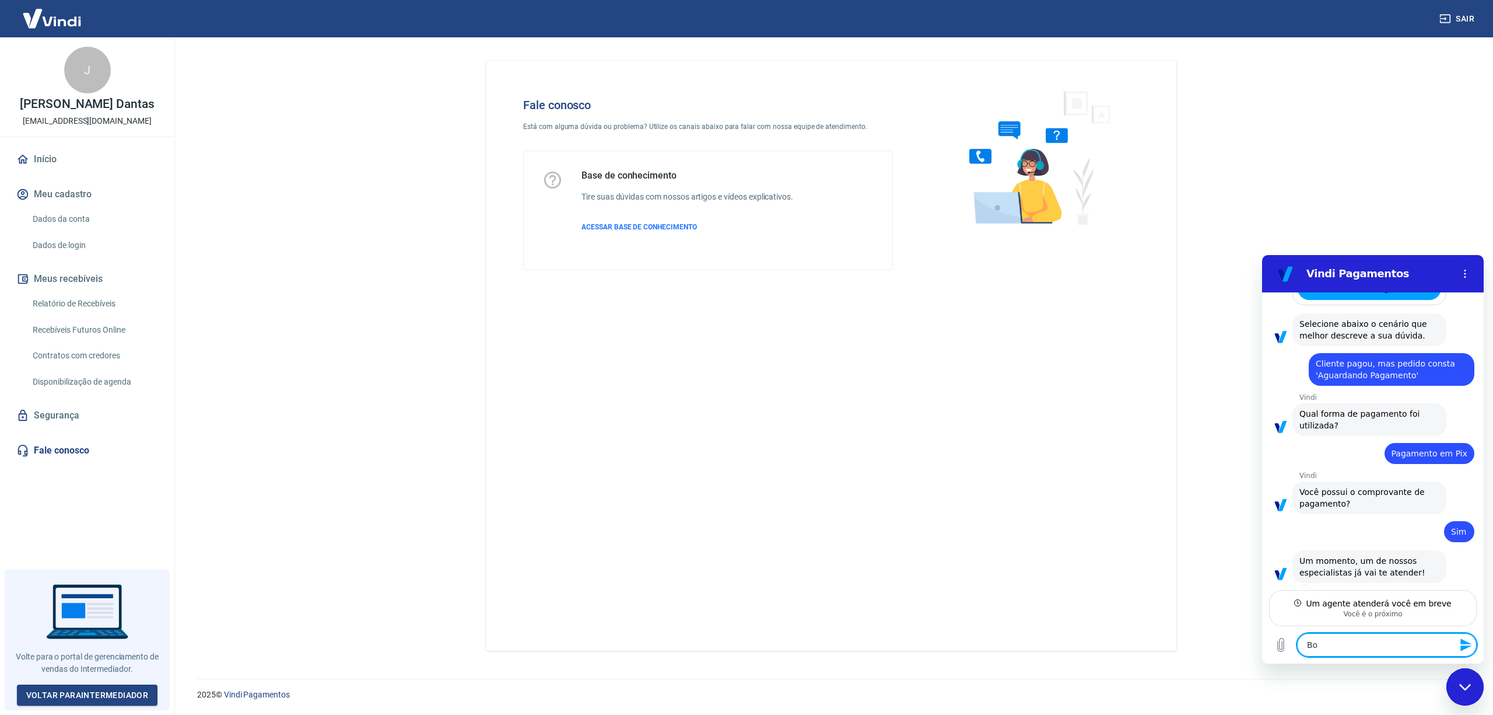
type textarea "x"
type textarea "Bom"
type textarea "x"
type textarea "Bom s"
type textarea "x"
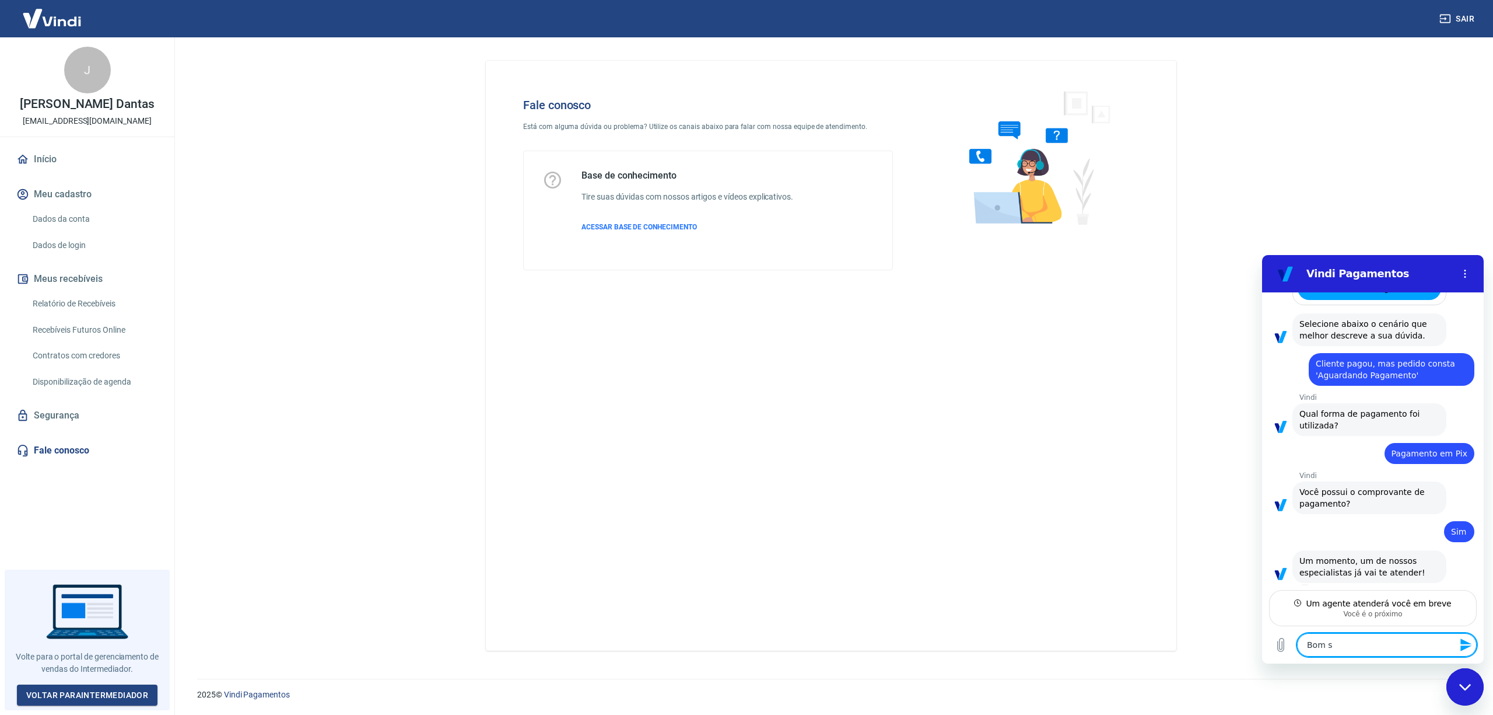
type textarea "Bom si"
type textarea "x"
type textarea "Bom si"
type textarea "x"
type textarea "Bom si"
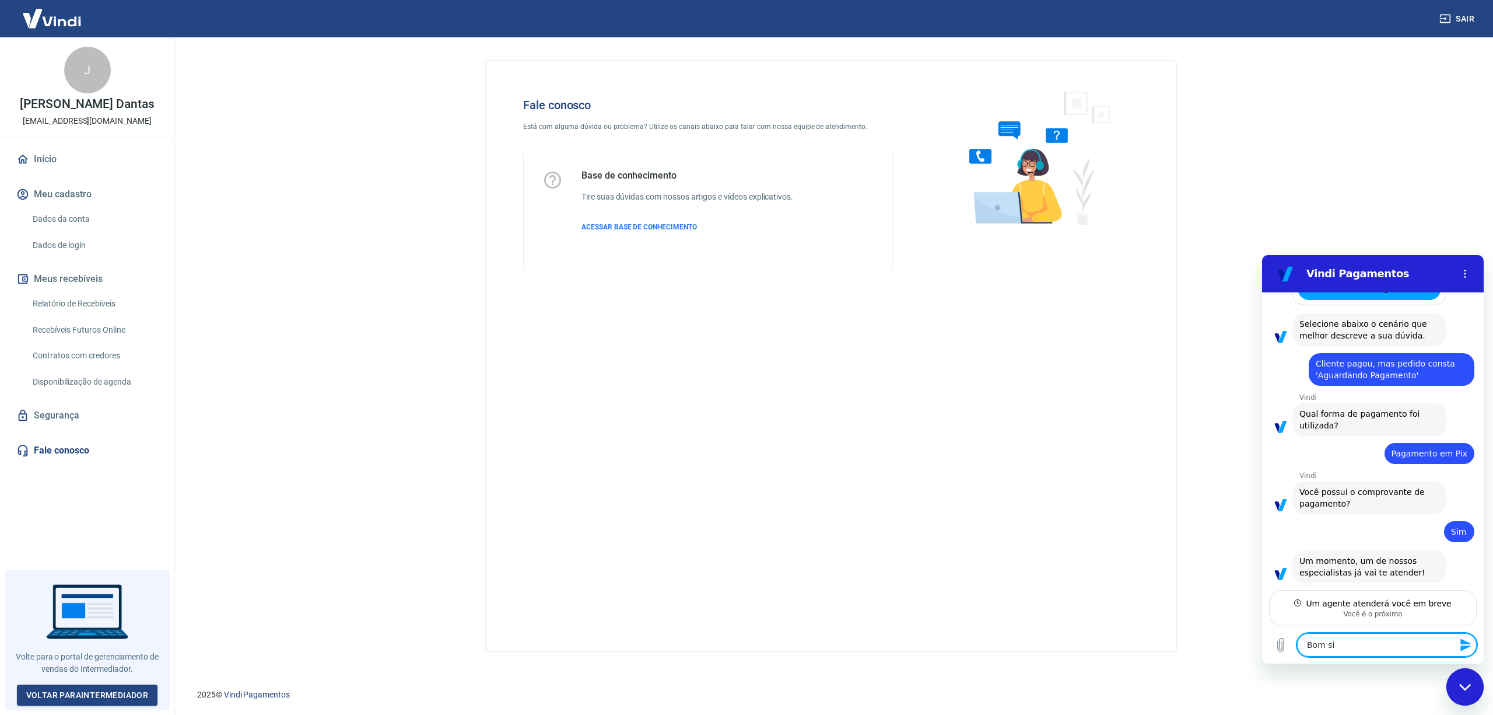
type textarea "x"
type textarea "Bom s"
type textarea "x"
type textarea "Bom"
type textarea "x"
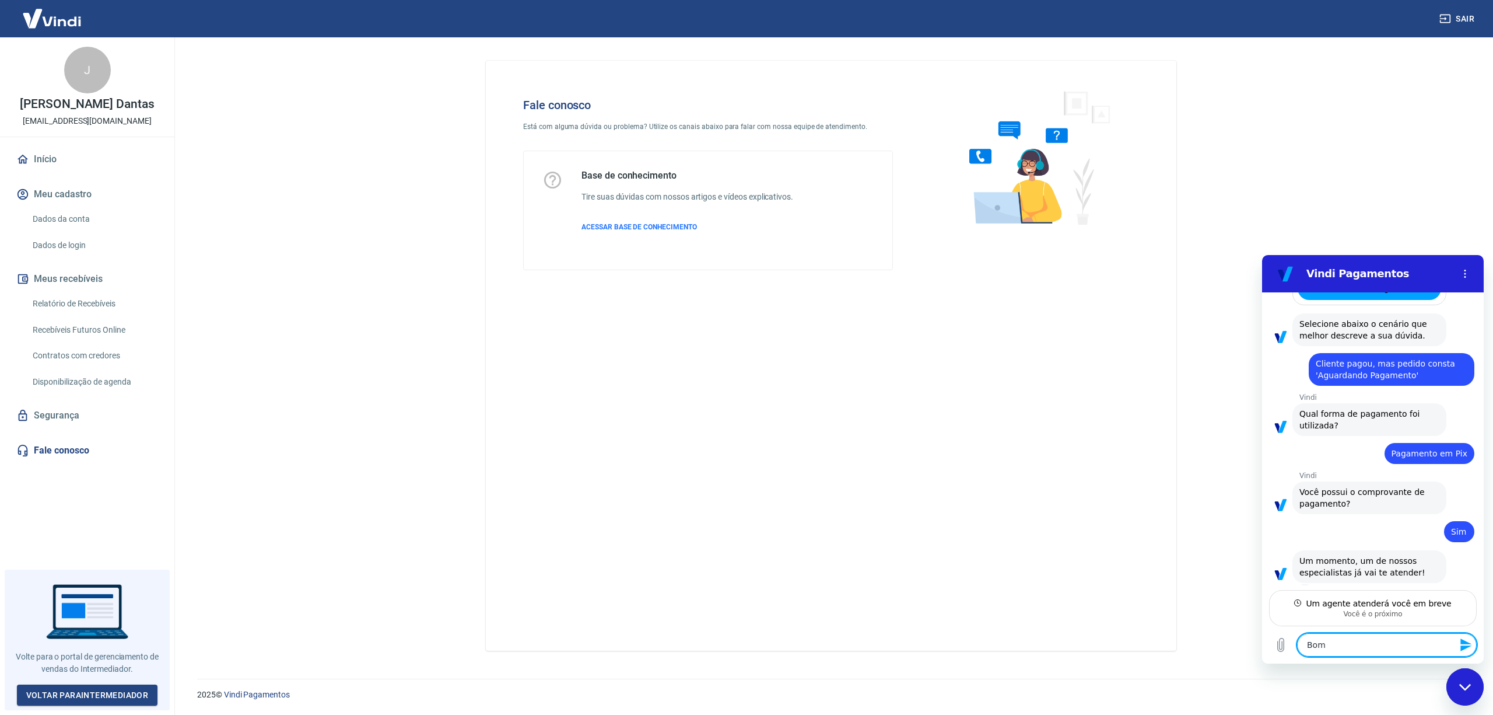
type textarea "Bom D"
type textarea "x"
type textarea "Bom DI"
type textarea "x"
type textarea "Bom DIA"
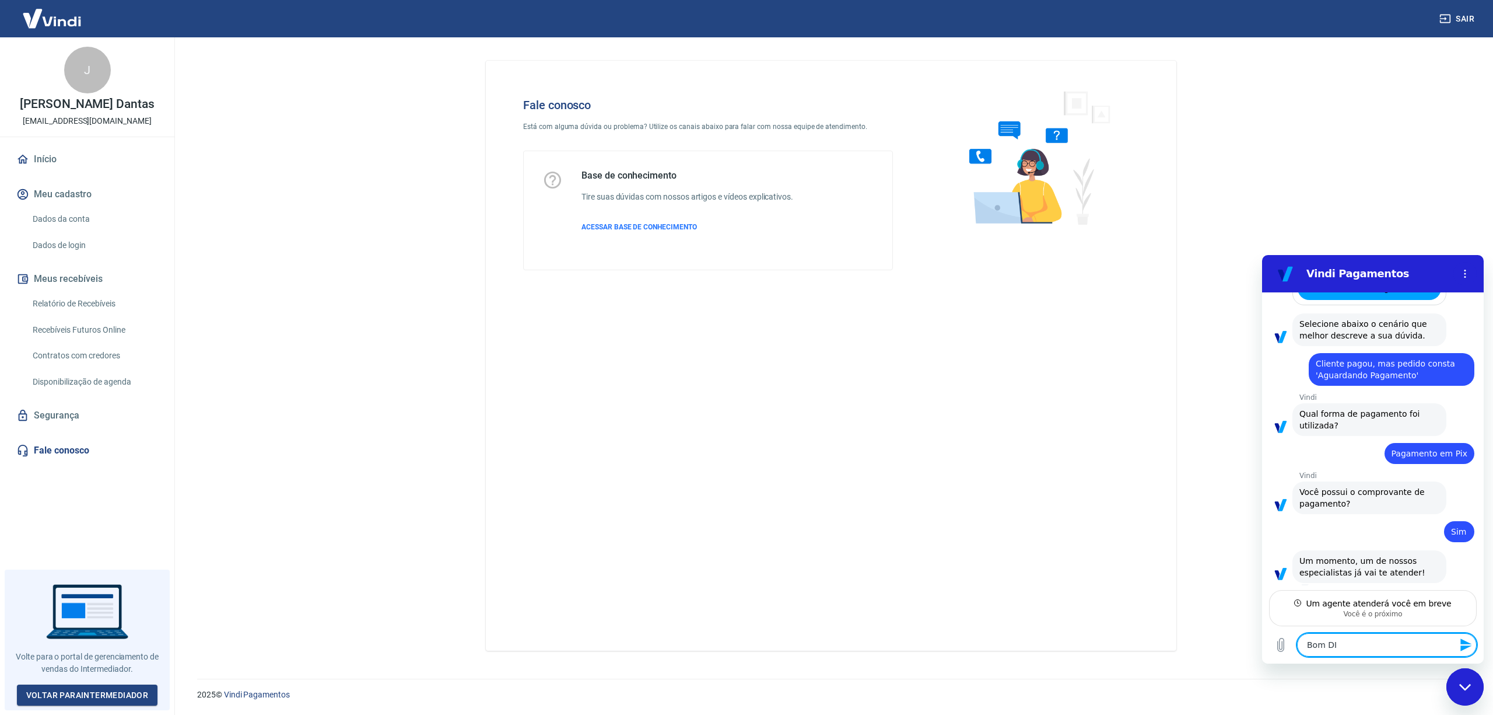
type textarea "x"
type textarea "Bom DIA"
type textarea "x"
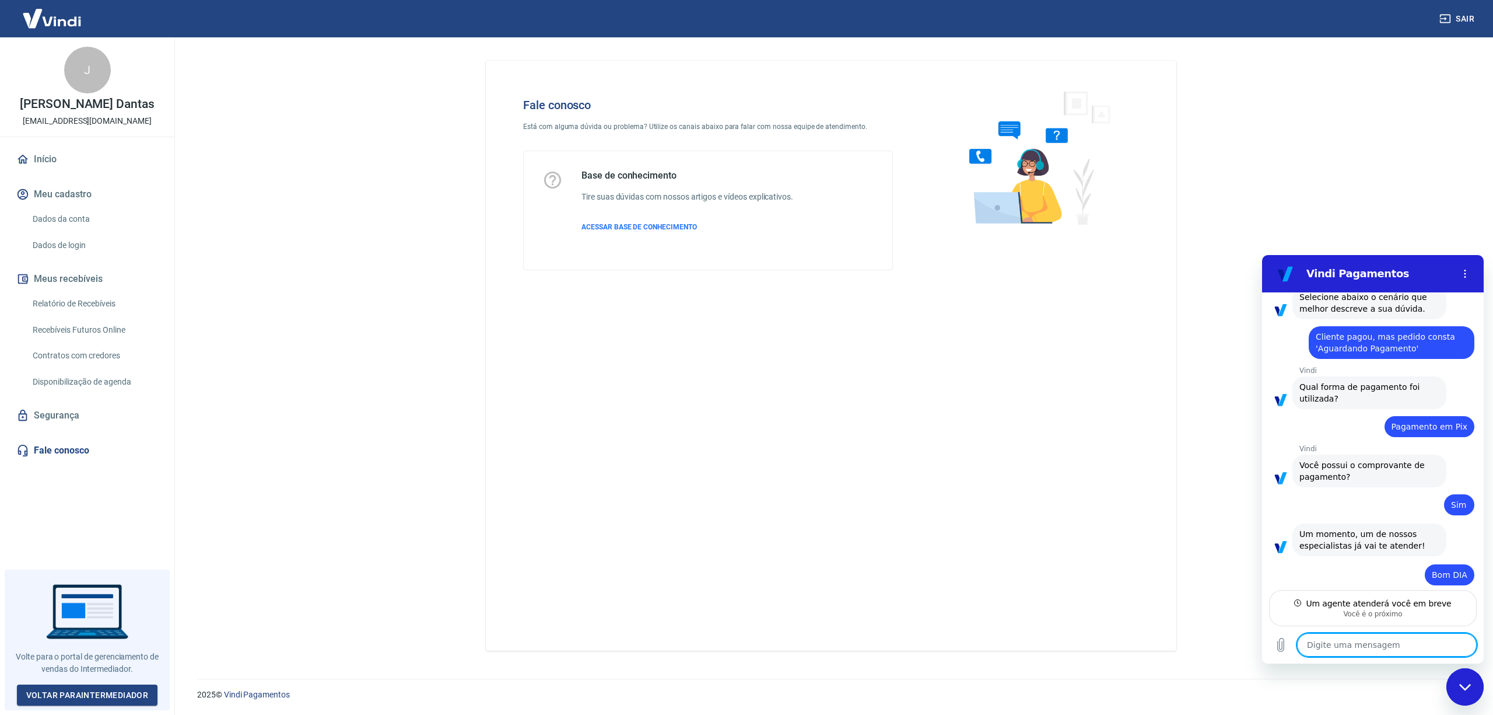
type textarea "x"
type textarea "P"
type textarea "x"
type textarea "PE"
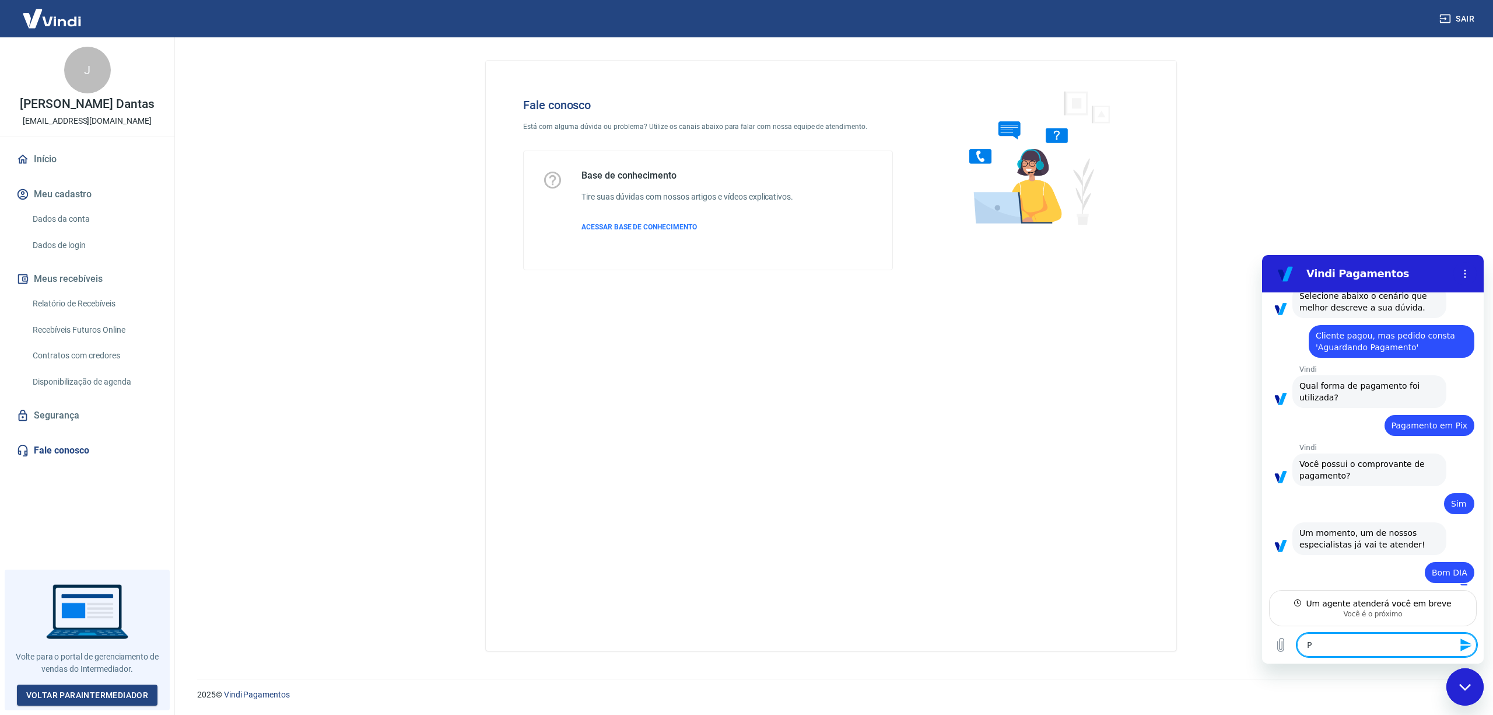
type textarea "x"
type textarea "PED"
type textarea "x"
type textarea "PEDI"
type textarea "x"
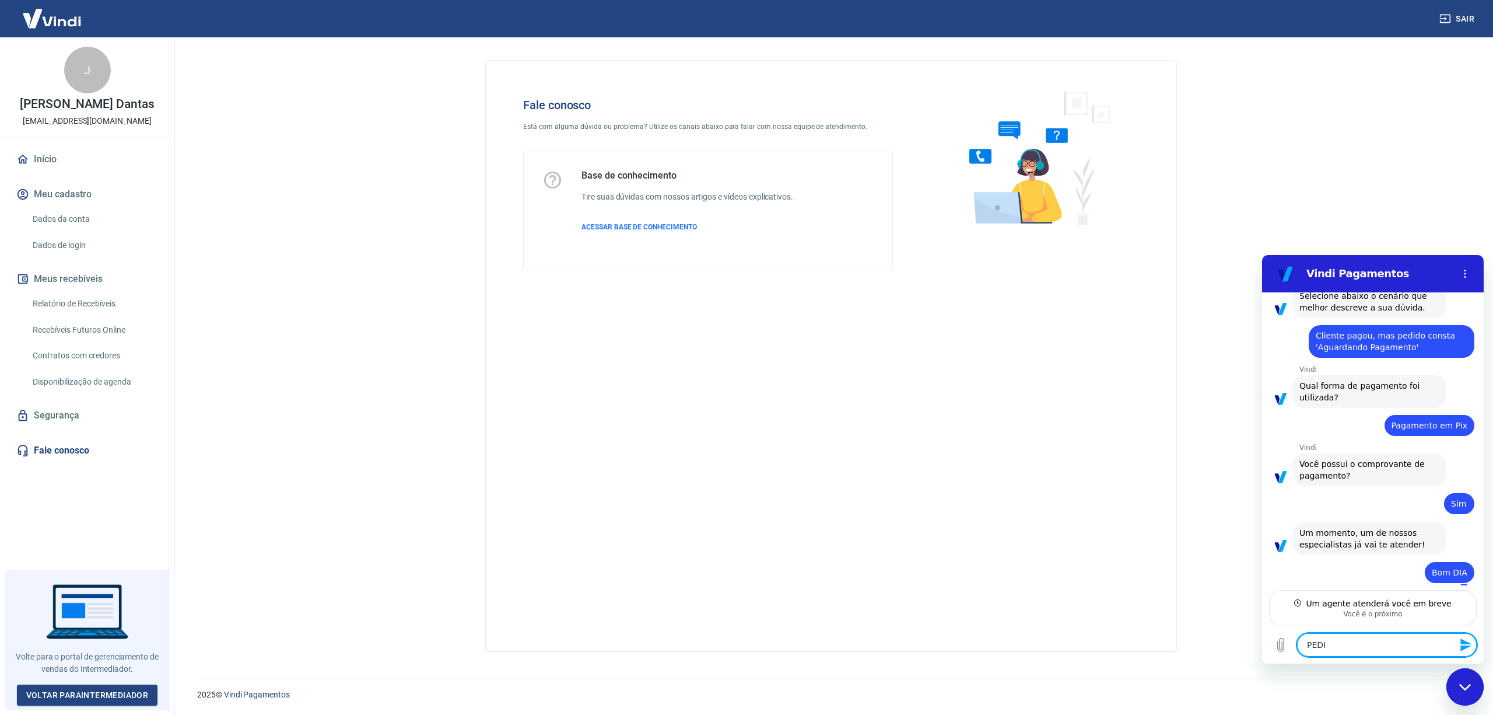
type textarea "PEDID"
type textarea "x"
type textarea "PEDIDO"
type textarea "x"
type textarea "PEDIDO"
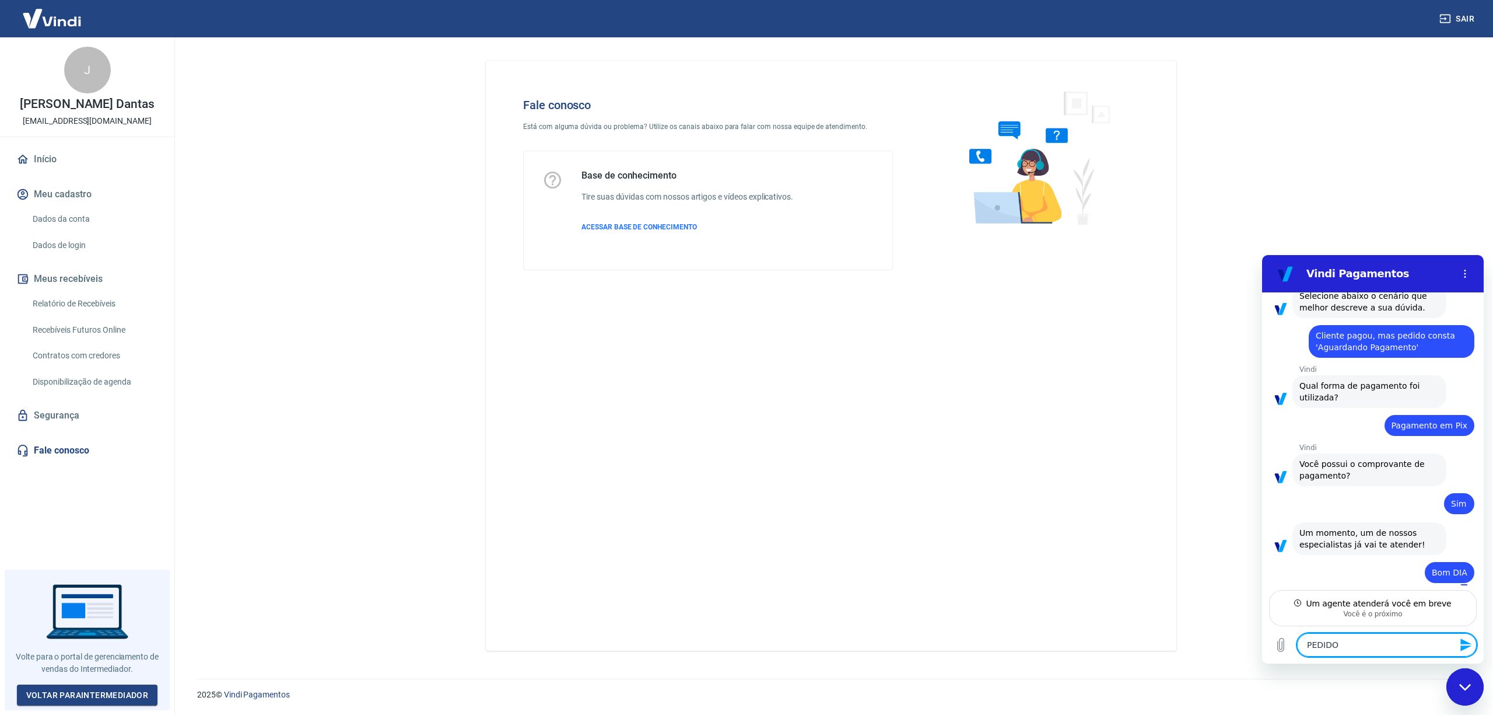
type textarea "x"
type textarea "PEDIDO 4"
type textarea "x"
type textarea "PEDIDO 48"
type textarea "x"
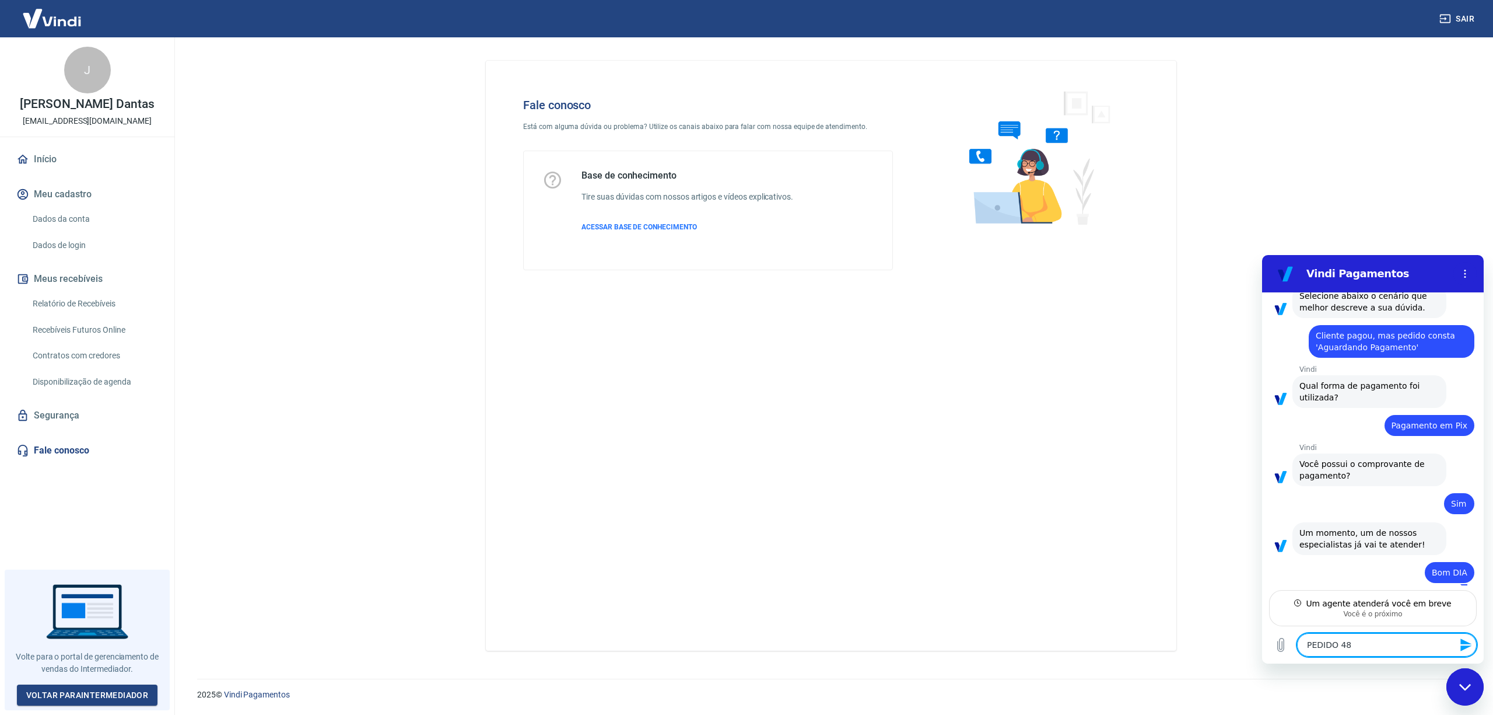
type textarea "PEDIDO 488"
type textarea "x"
type textarea "PEDIDO 4886"
type textarea "x"
type textarea "PEDIDO 48864"
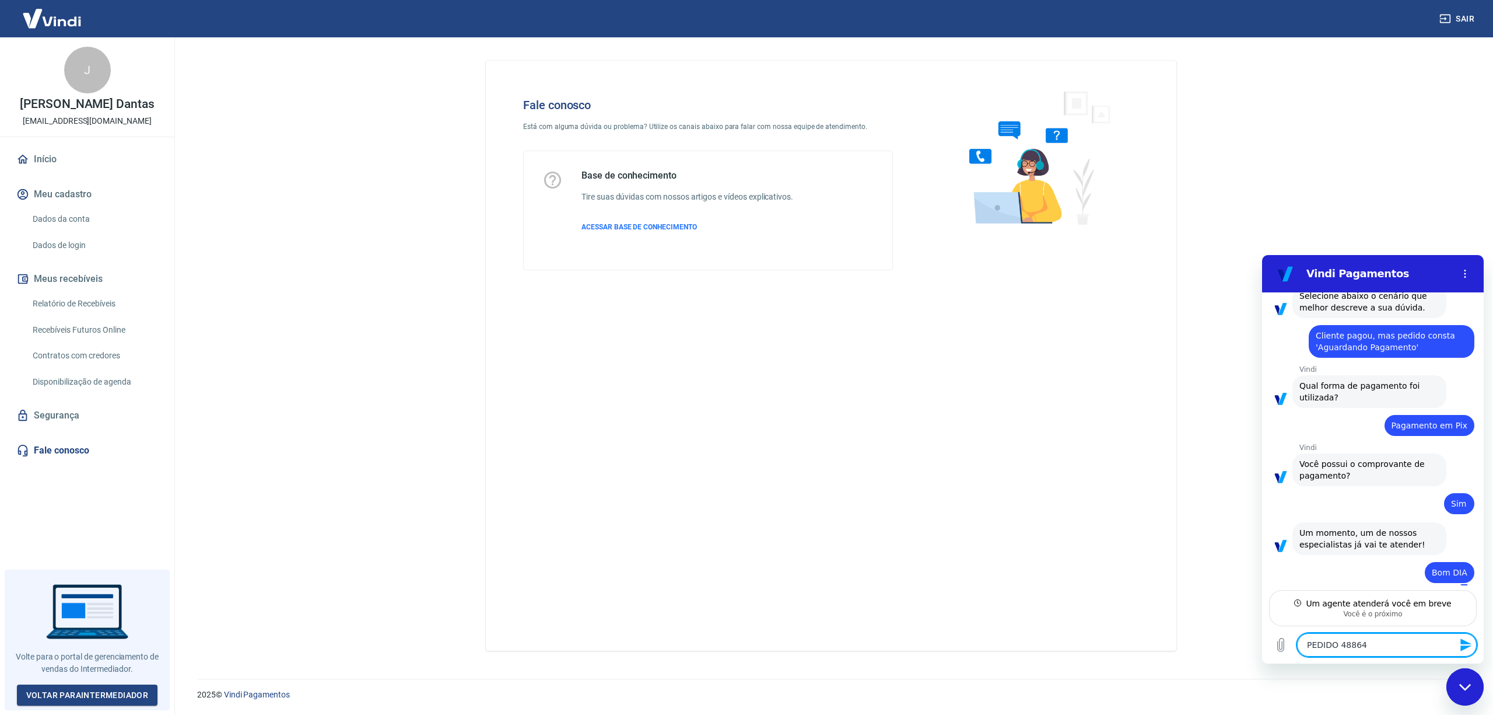
type textarea "x"
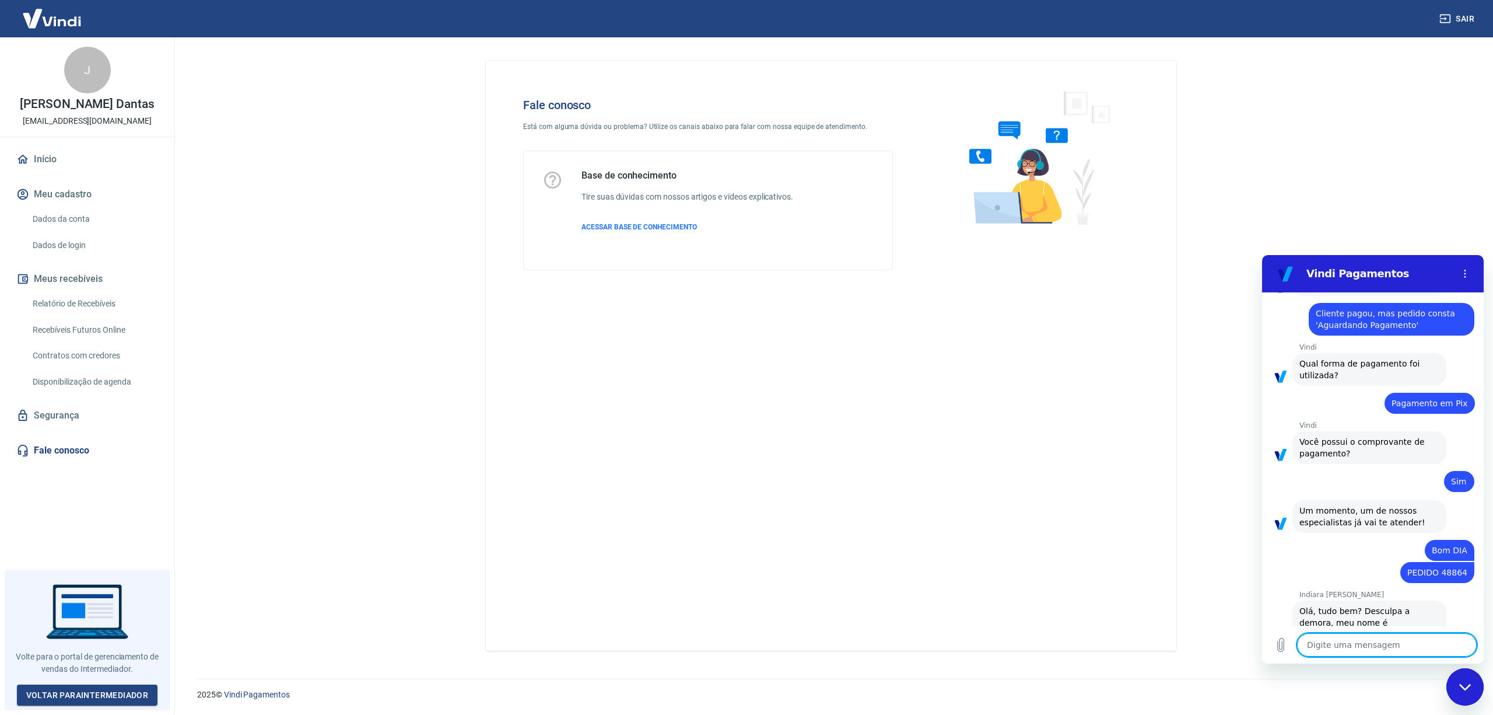
scroll to position [827, 0]
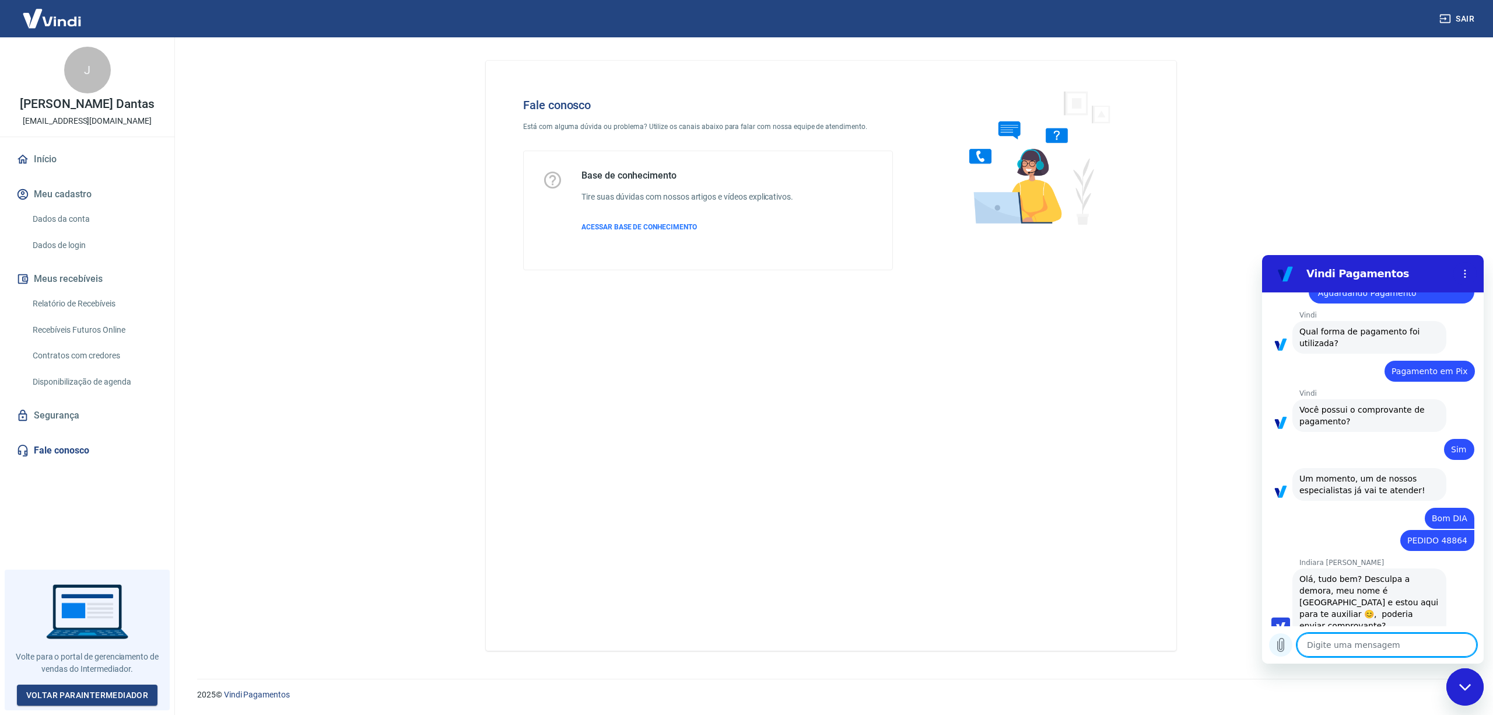
click at [1279, 643] on icon "Carregar arquivo" at bounding box center [1281, 644] width 6 height 13
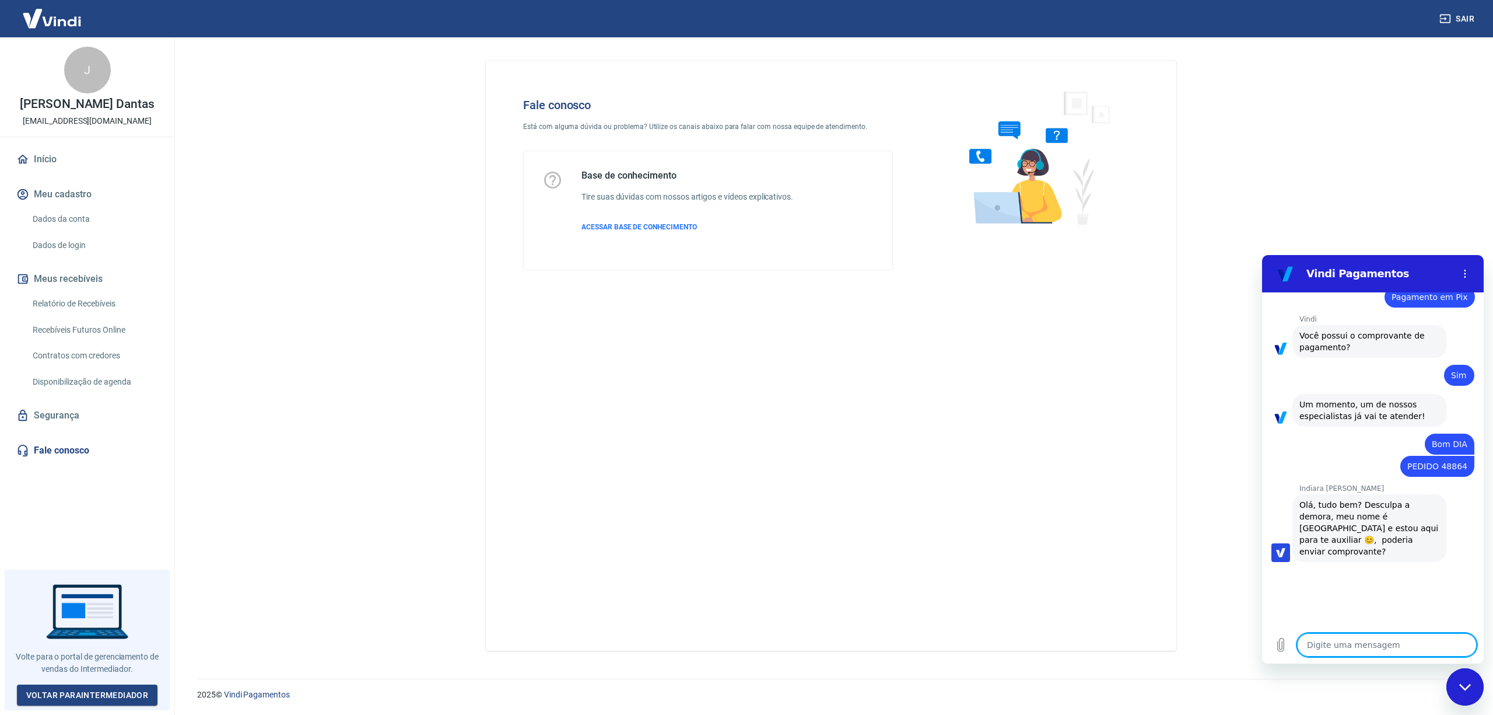
scroll to position [899, 0]
type textarea "x"
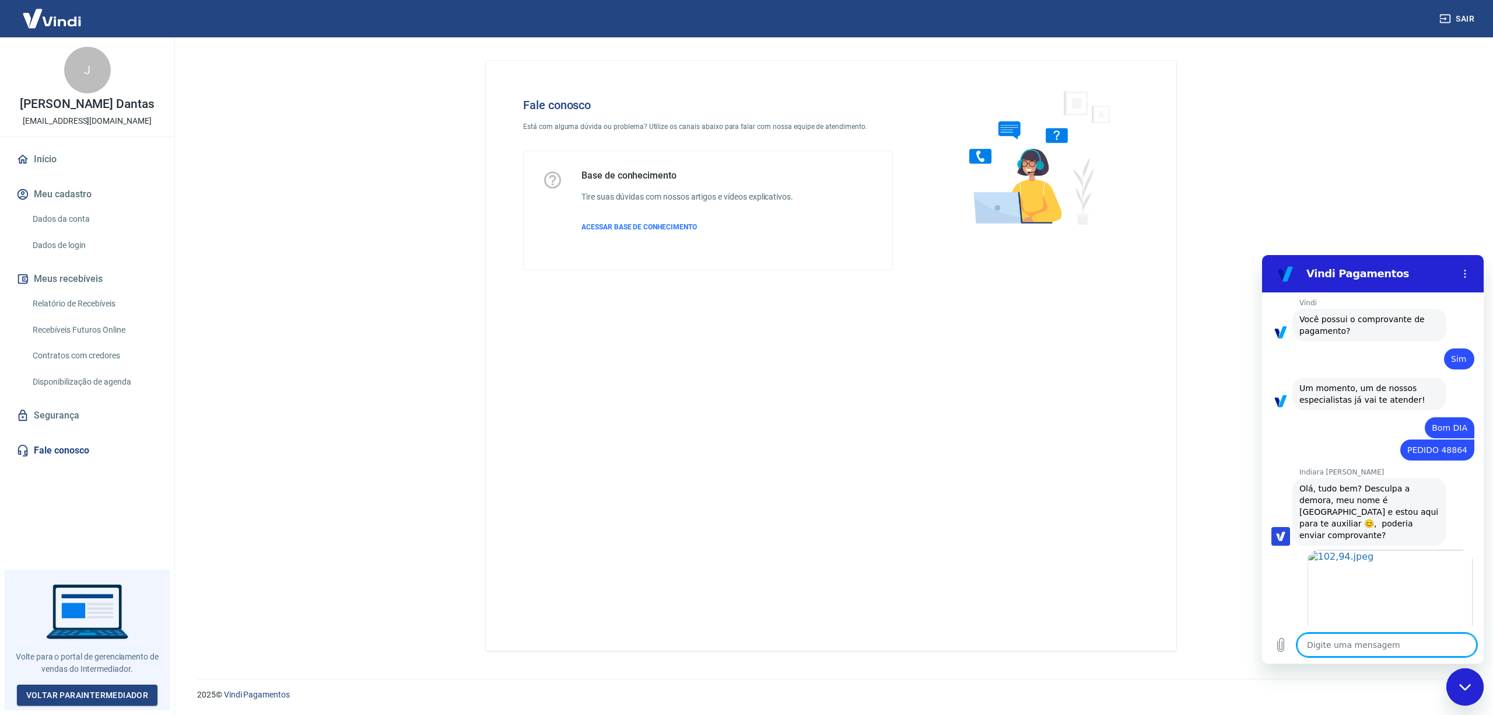
scroll to position [919, 0]
click at [1373, 655] on div "Digite uma mensagem x" at bounding box center [1373, 644] width 222 height 37
click at [1365, 648] on textarea at bounding box center [1387, 644] width 180 height 23
type textarea "E"
type textarea "x"
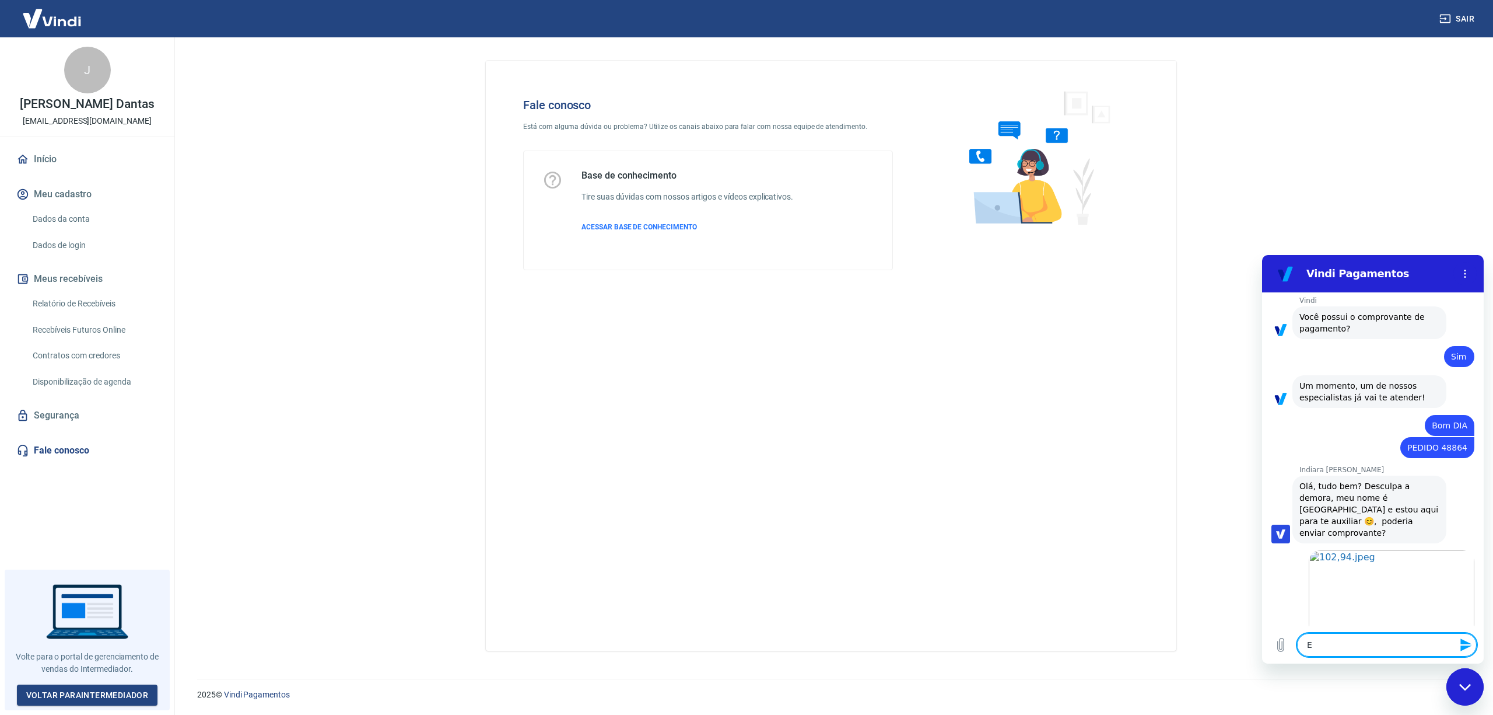
type textarea "E"
type textarea "x"
type textarea "E H"
type textarea "x"
type textarea "E HJ"
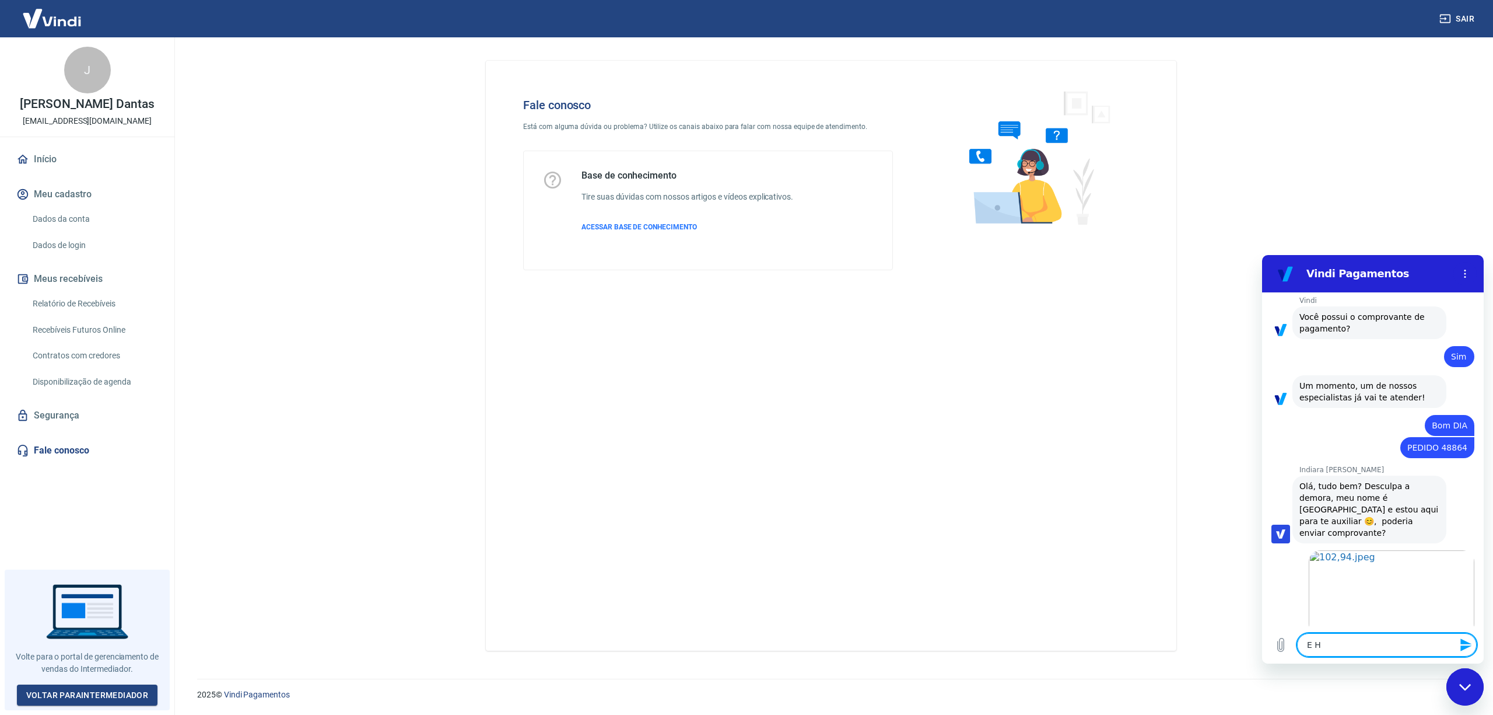
type textarea "x"
type textarea "E H"
type textarea "x"
type textarea "E"
type textarea "x"
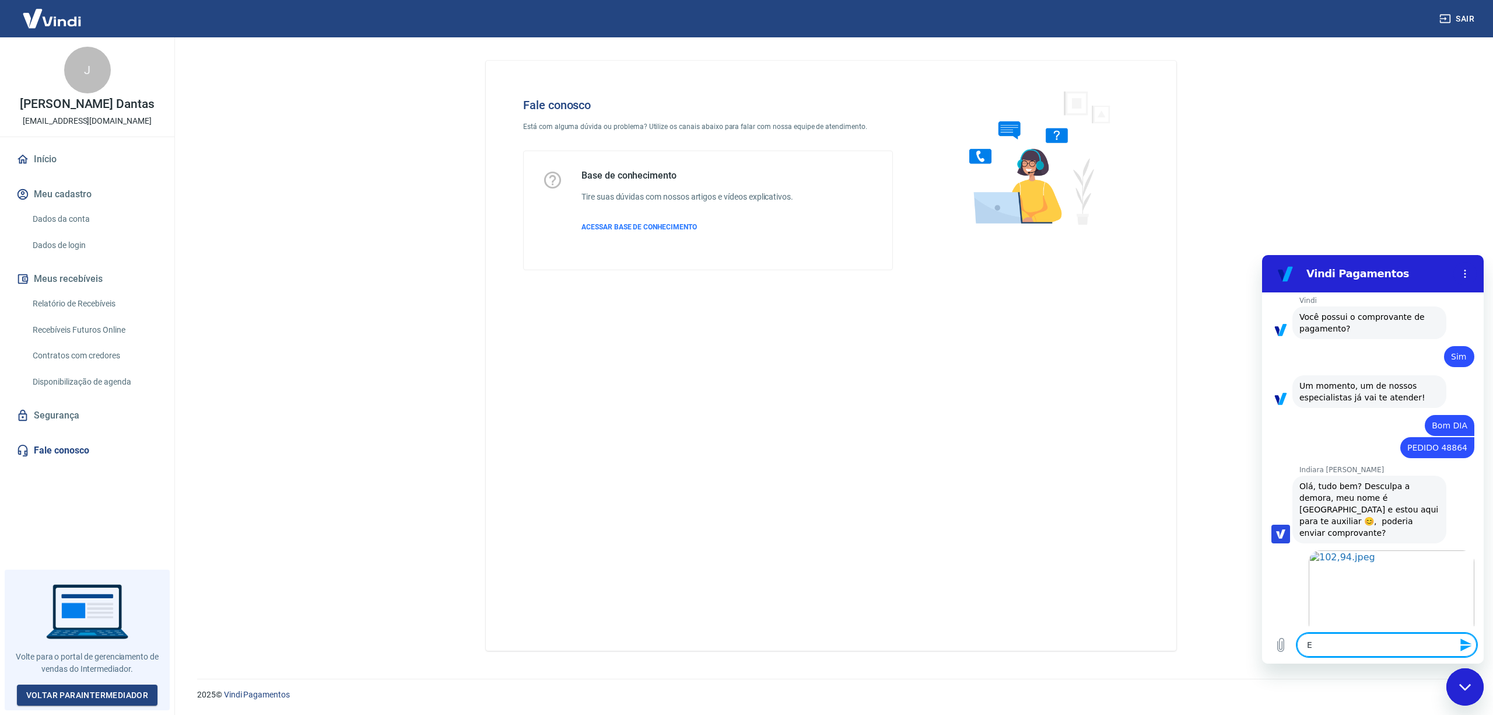
type textarea "E h"
type textarea "x"
type textarea "E ho"
type textarea "x"
type textarea "E hoj"
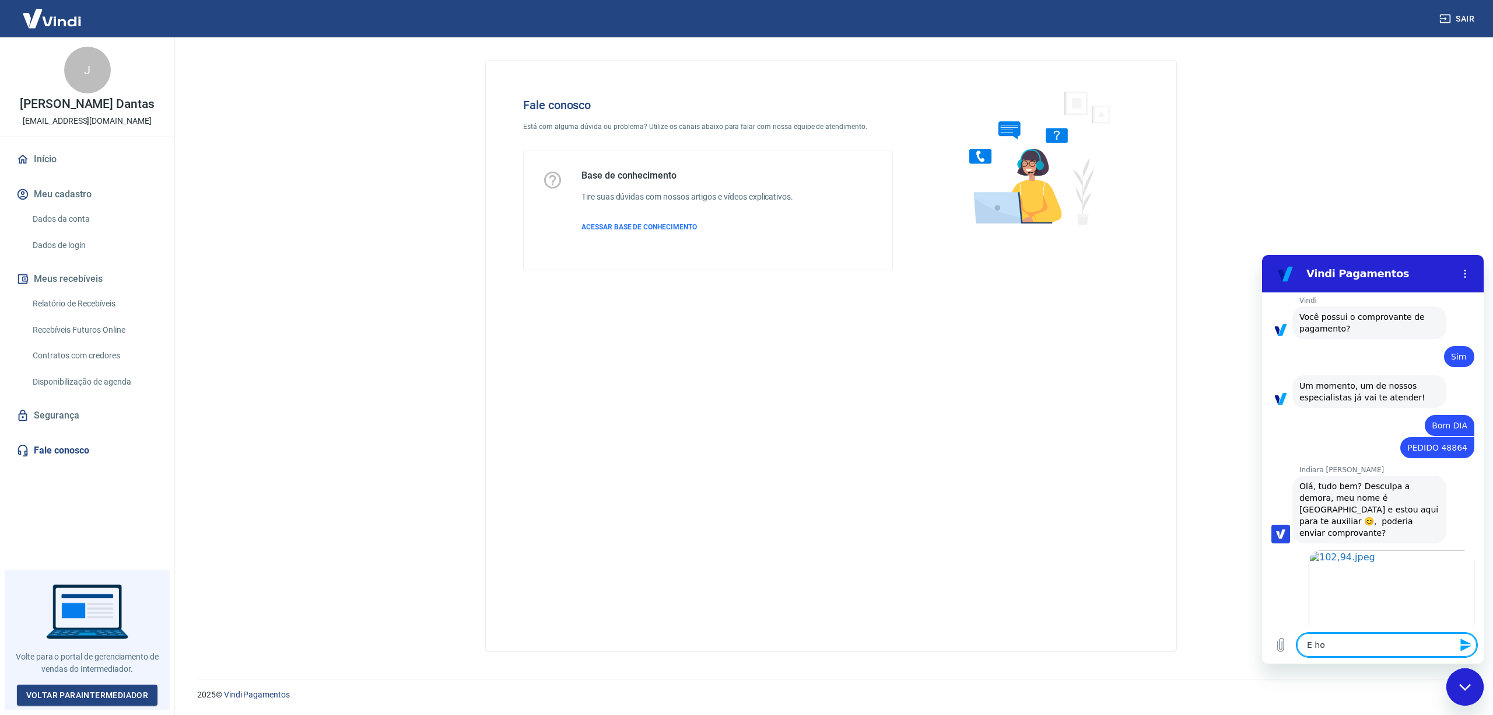
type textarea "x"
type textarea "E hoje"
type textarea "x"
type textarea "E hoje"
type textarea "x"
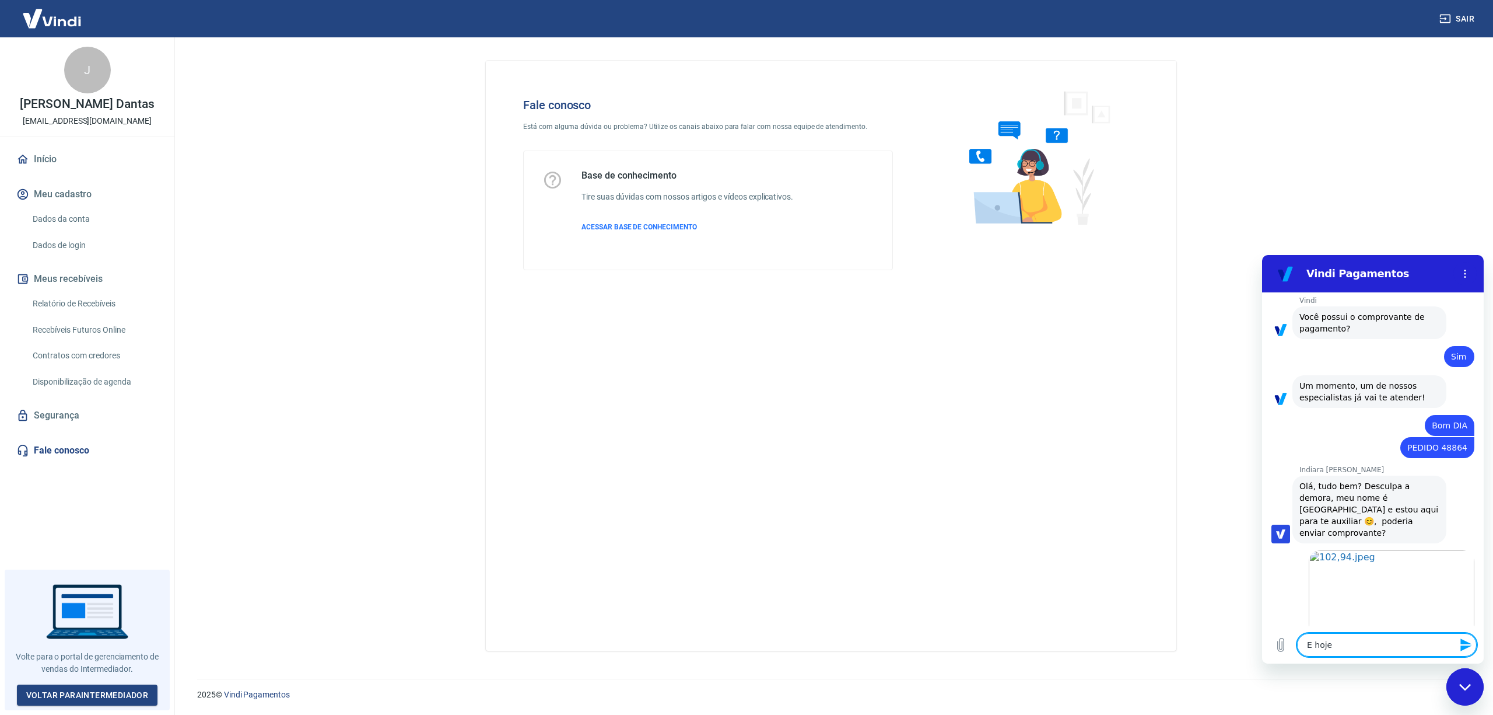
type textarea "E hoje v"
type textarea "x"
type textarea "E hoje ve"
type textarea "x"
type textarea "E hoje ver"
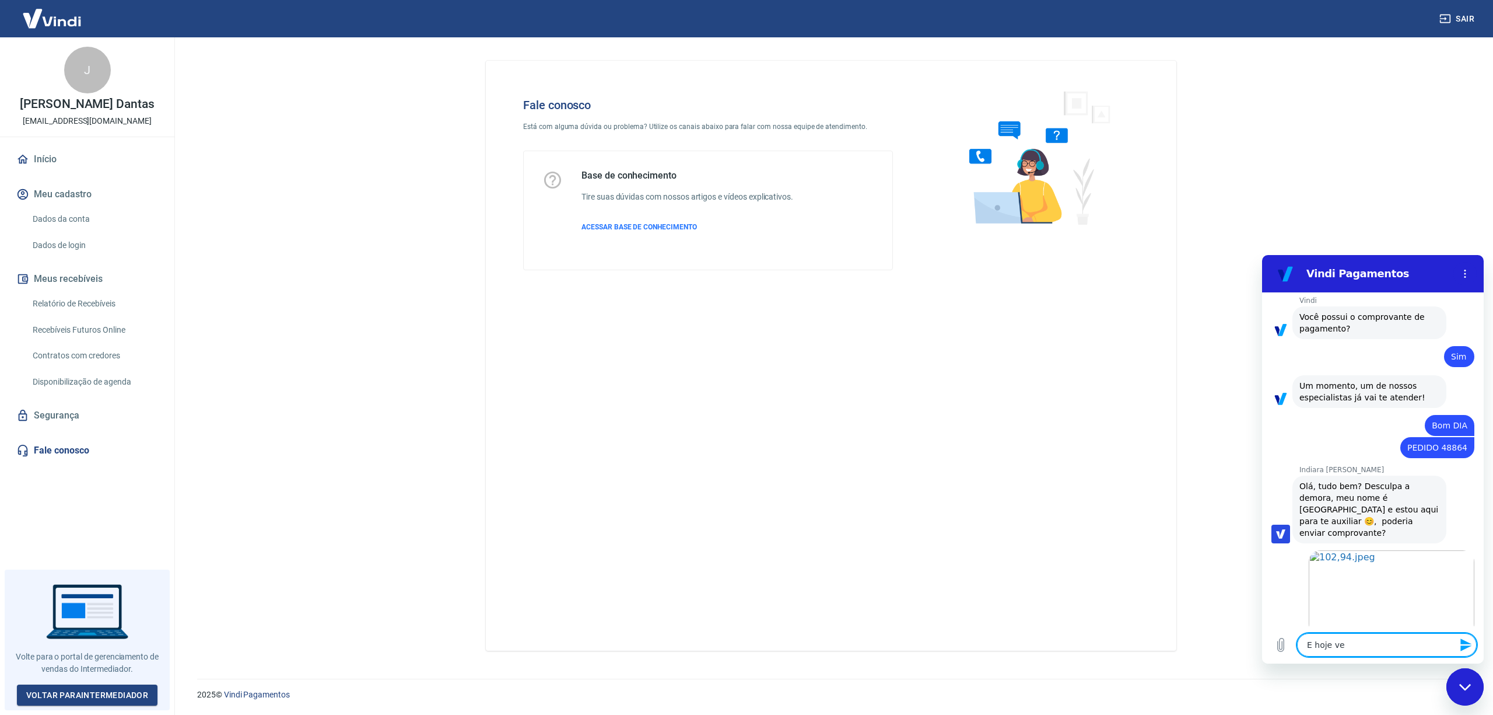
type textarea "x"
type textarea "E hoje veri"
type textarea "x"
type textarea "E hoje verif"
type textarea "x"
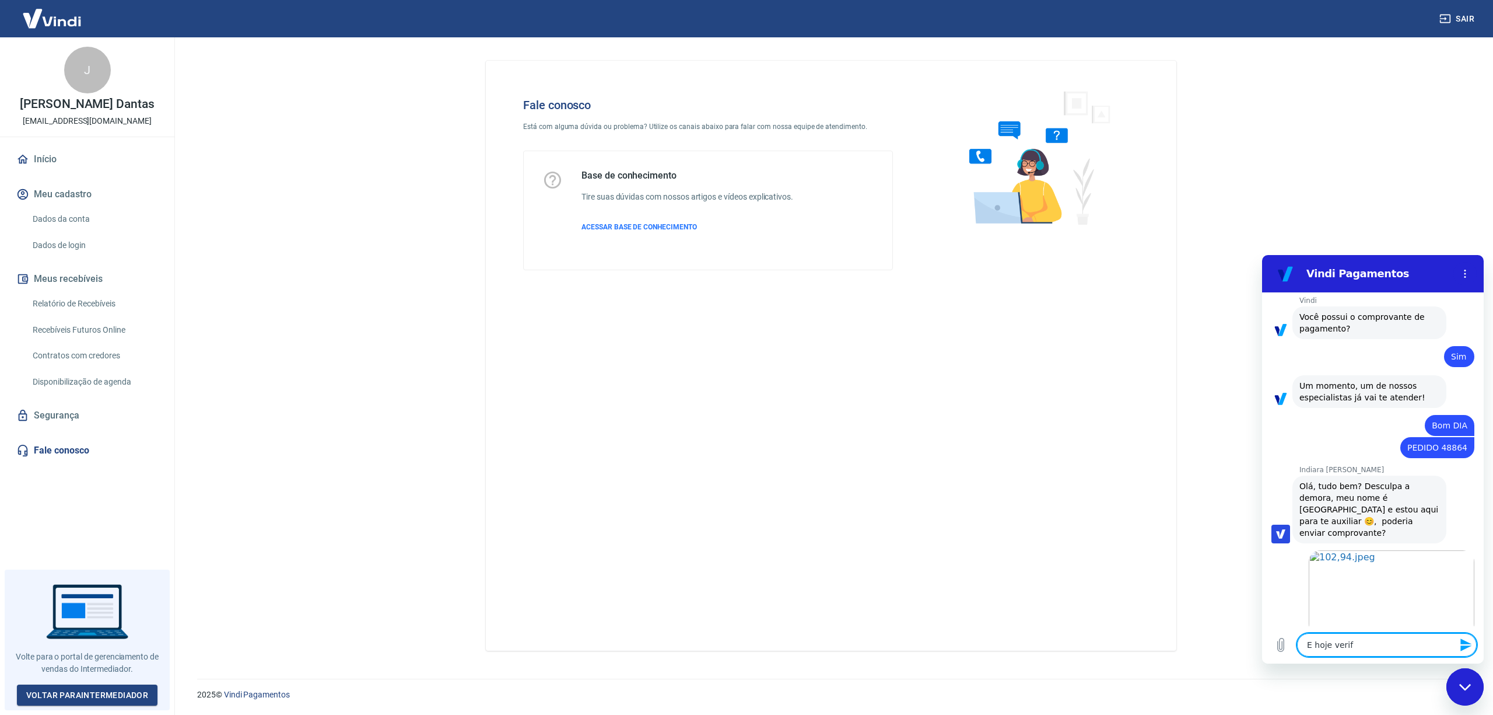
type textarea "E hoje verifi"
type textarea "x"
type textarea "E hoje verifiq"
type textarea "x"
type textarea "E hoje verifiqu"
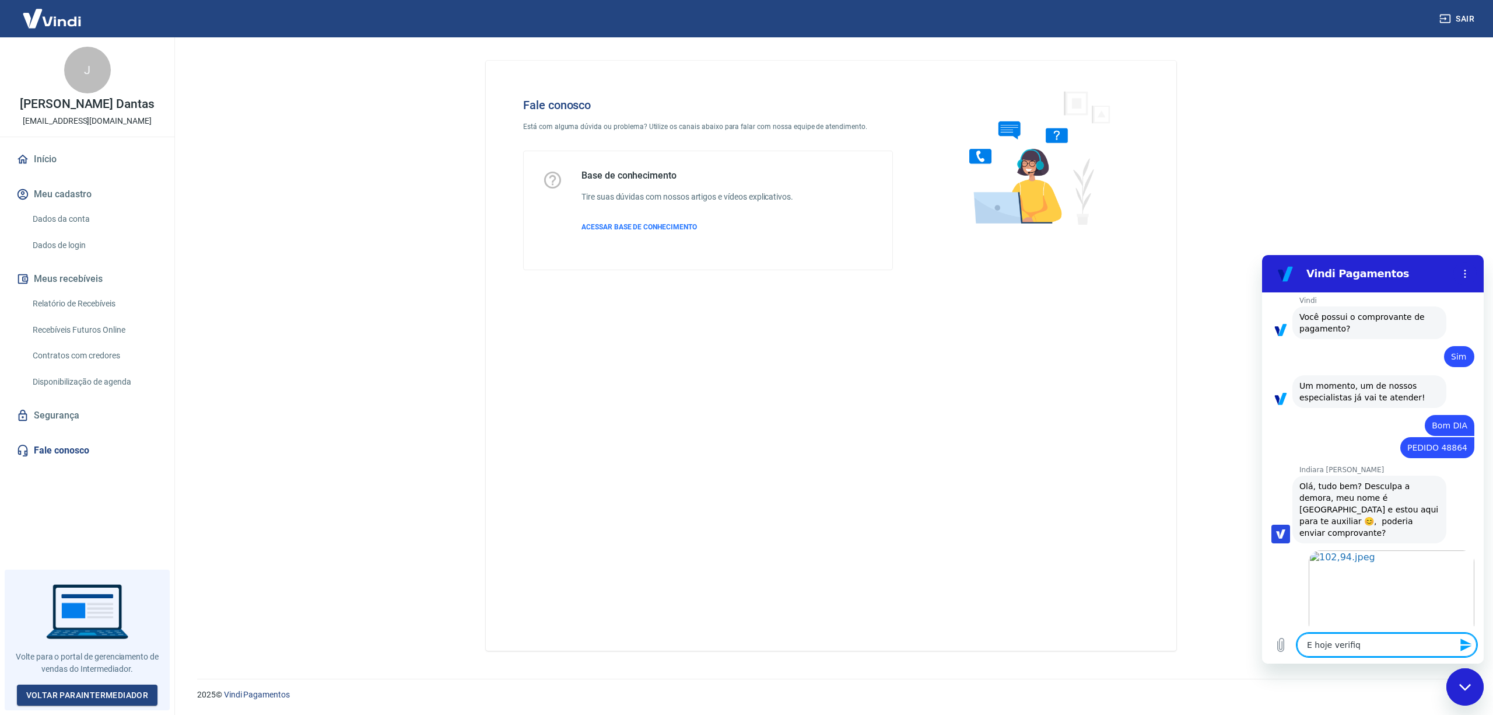
type textarea "x"
type textarea "E hoje verifique"
type textarea "x"
type textarea "E hoje verifiquei"
type textarea "x"
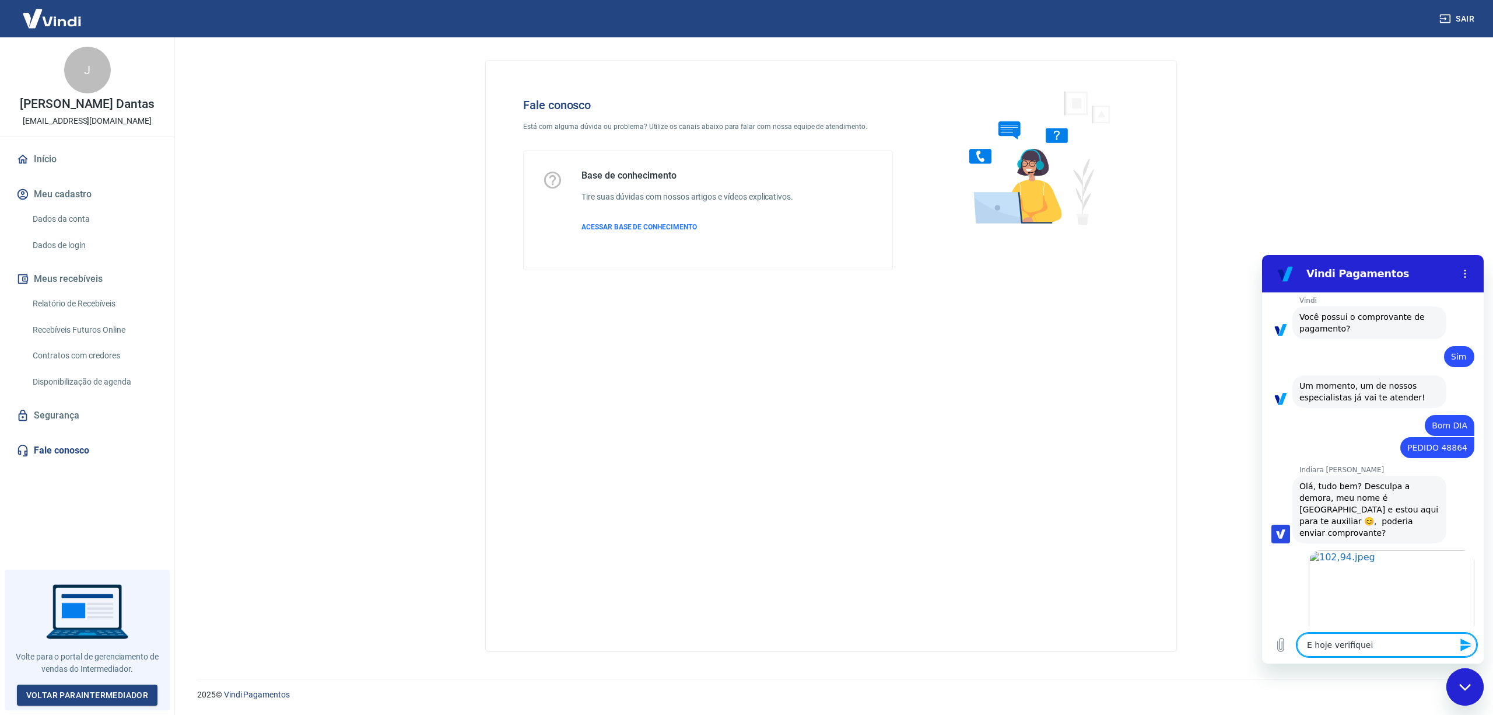
type textarea "E hoje verifiquei"
type textarea "x"
type textarea "E hoje verifiquei n"
type textarea "x"
type textarea "E hoje verifiquei no"
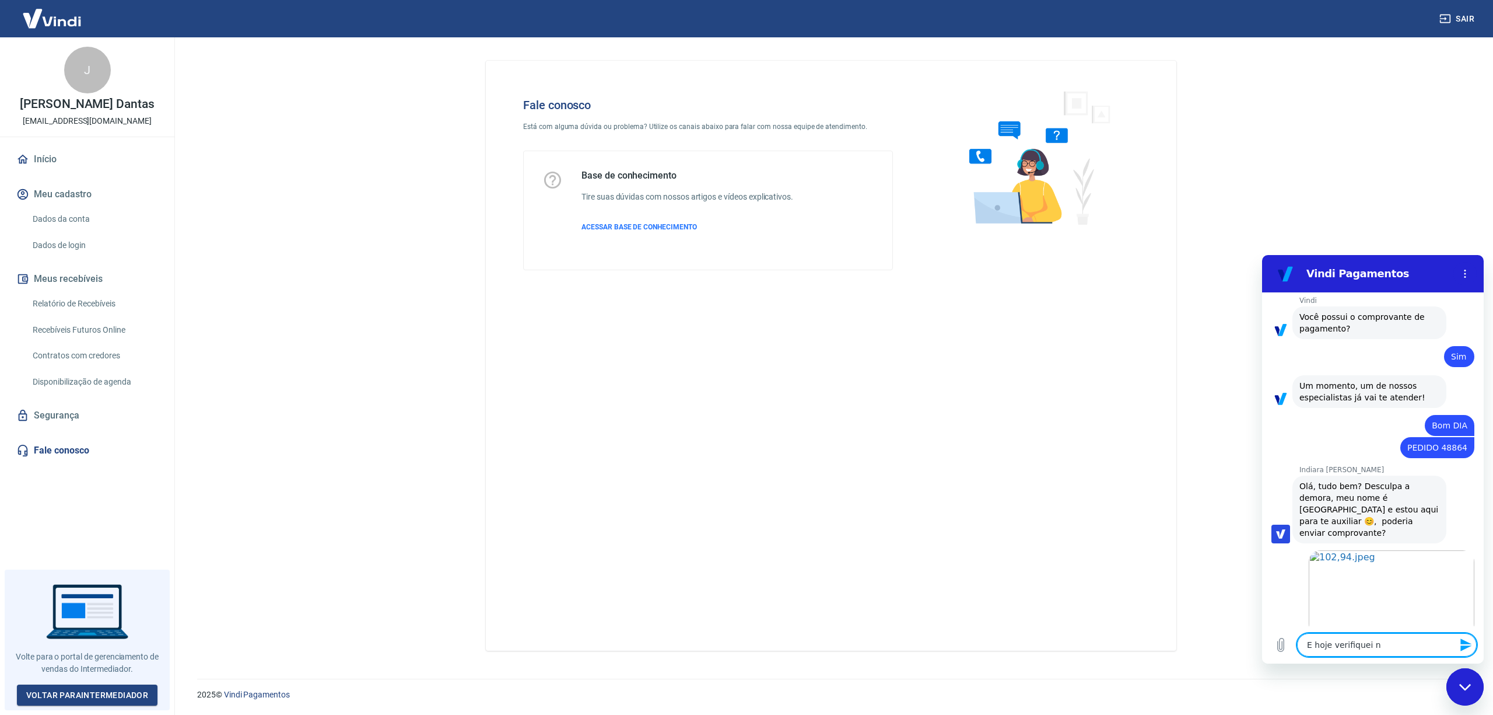
type textarea "x"
type textarea "E hoje verifiquei no"
type textarea "x"
type textarea "E hoje verifiquei no r"
type textarea "x"
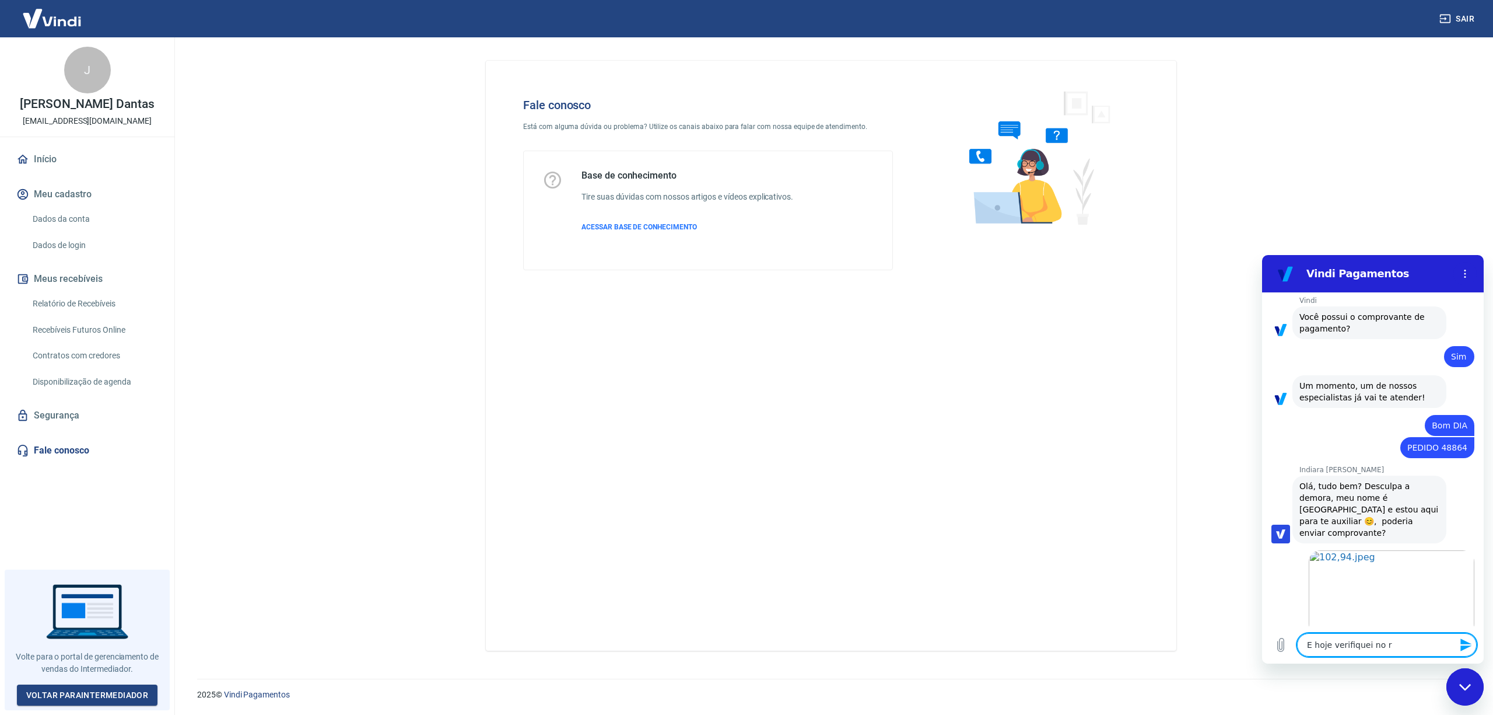
type textarea "E hoje verifiquei no re"
type textarea "x"
type textarea "E hoje verifiquei no rel"
type textarea "x"
type textarea "E hoje verifiquei no rela"
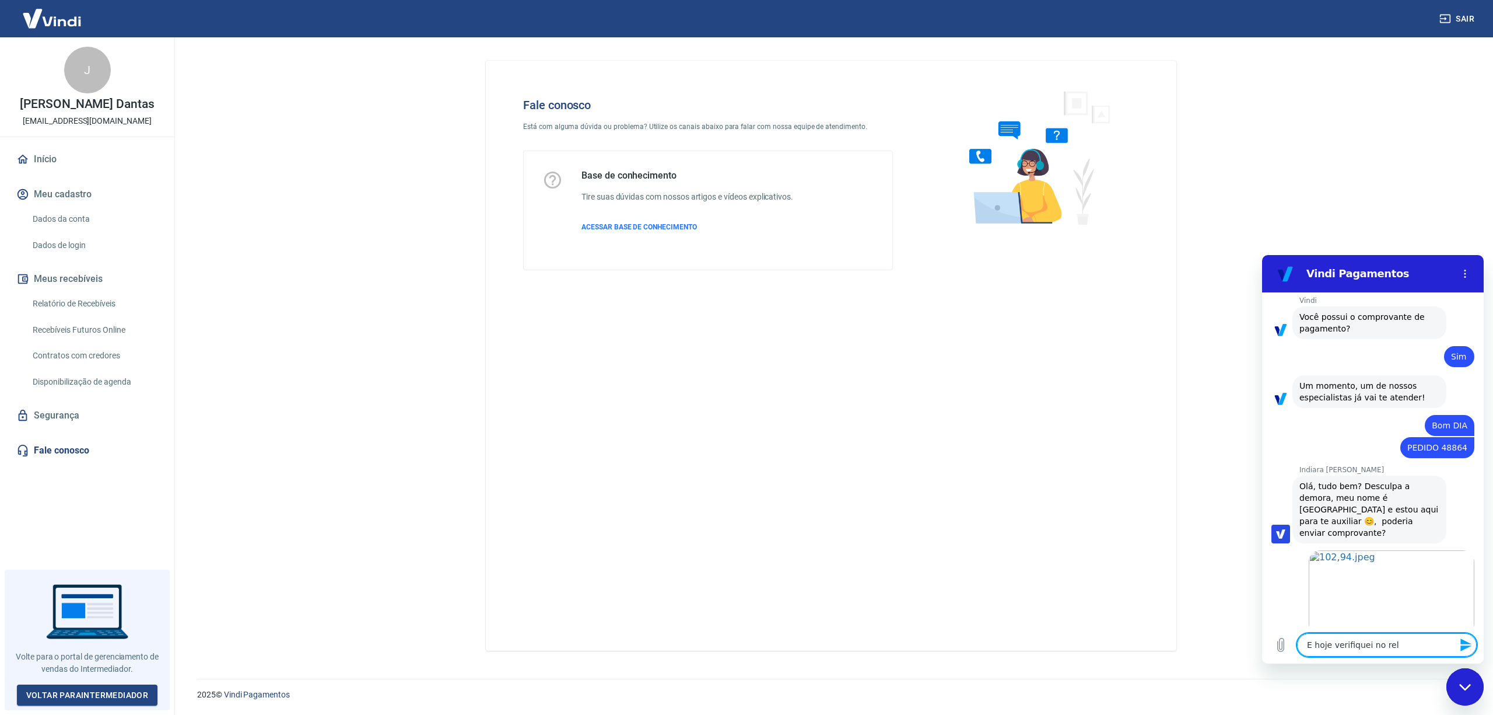
type textarea "x"
type textarea "E hoje verifiquei no relat"
type textarea "x"
type textarea "E hoje verifiquei no relato"
type textarea "x"
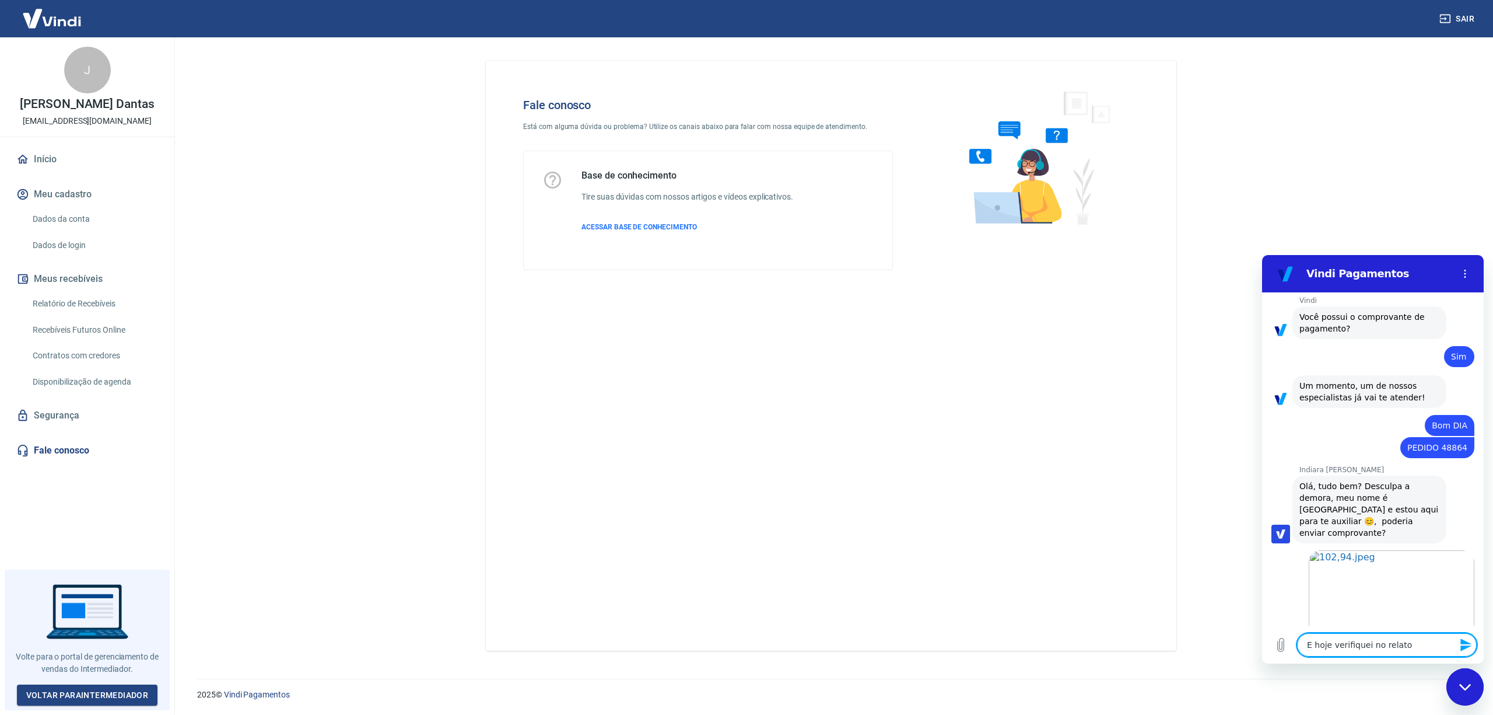
type textarea "E hoje verifiquei no relator"
type textarea "x"
type textarea "E hoje verifiquei no relatoru"
type textarea "x"
type textarea "E hoje verifiquei no relator"
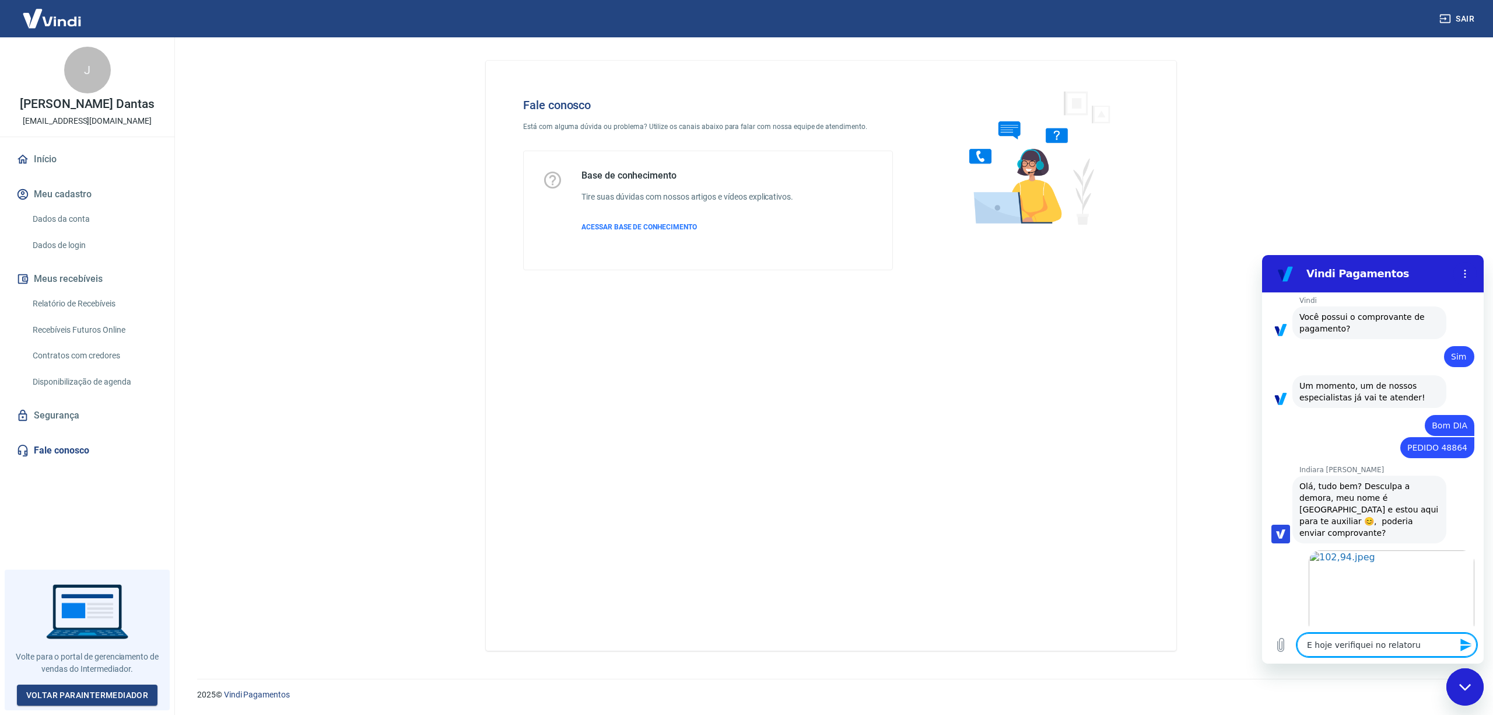
type textarea "x"
type textarea "E hoje verifiquei no relato"
type textarea "x"
type textarea "E hoje verifiquei no relator"
type textarea "x"
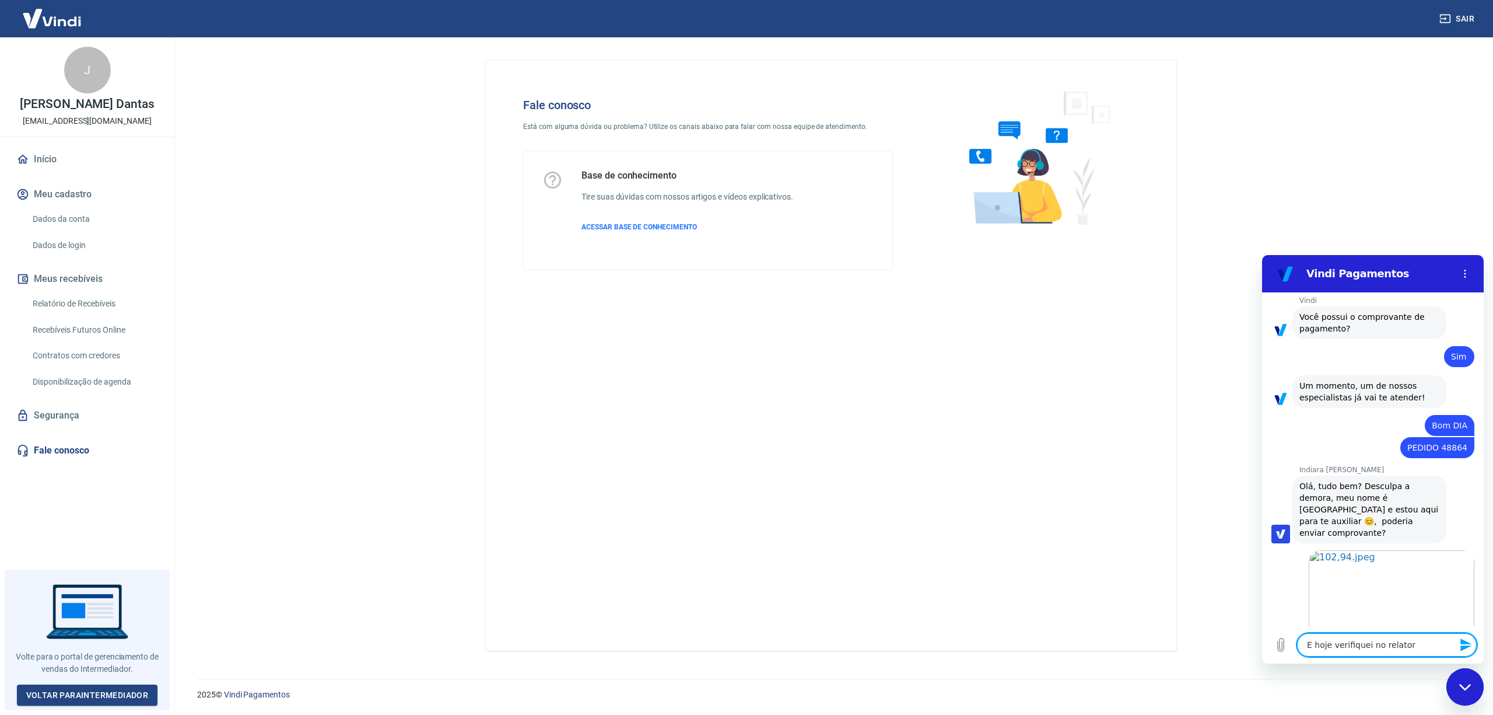
type textarea "E hoje verifiquei no relatori"
type textarea "x"
type textarea "E hoje verifiquei no relatorio"
type textarea "x"
type textarea "E hoje verifiquei no relatorio"
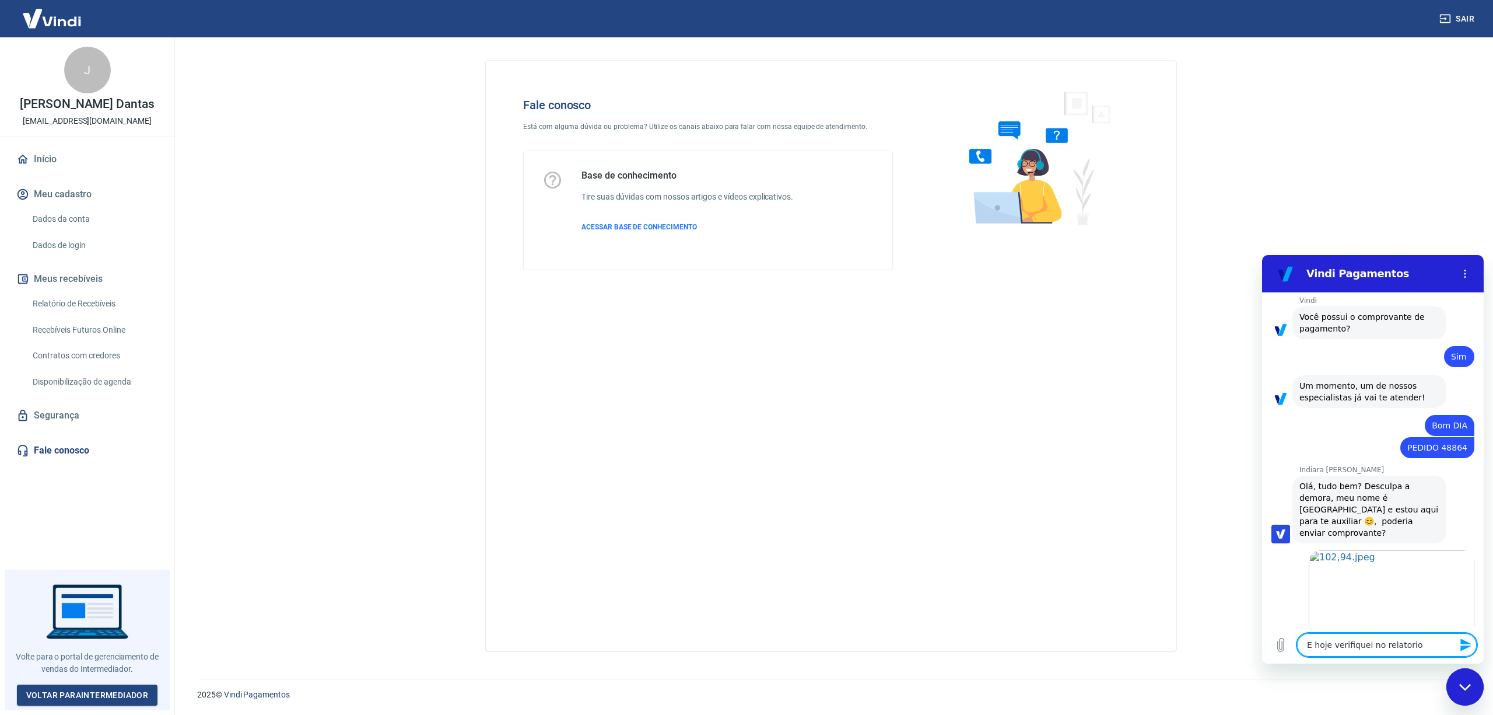
type textarea "x"
type textarea "E hoje verifiquei no relatorio d"
type textarea "x"
type textarea "E hoje verifiquei no relatorio de"
type textarea "x"
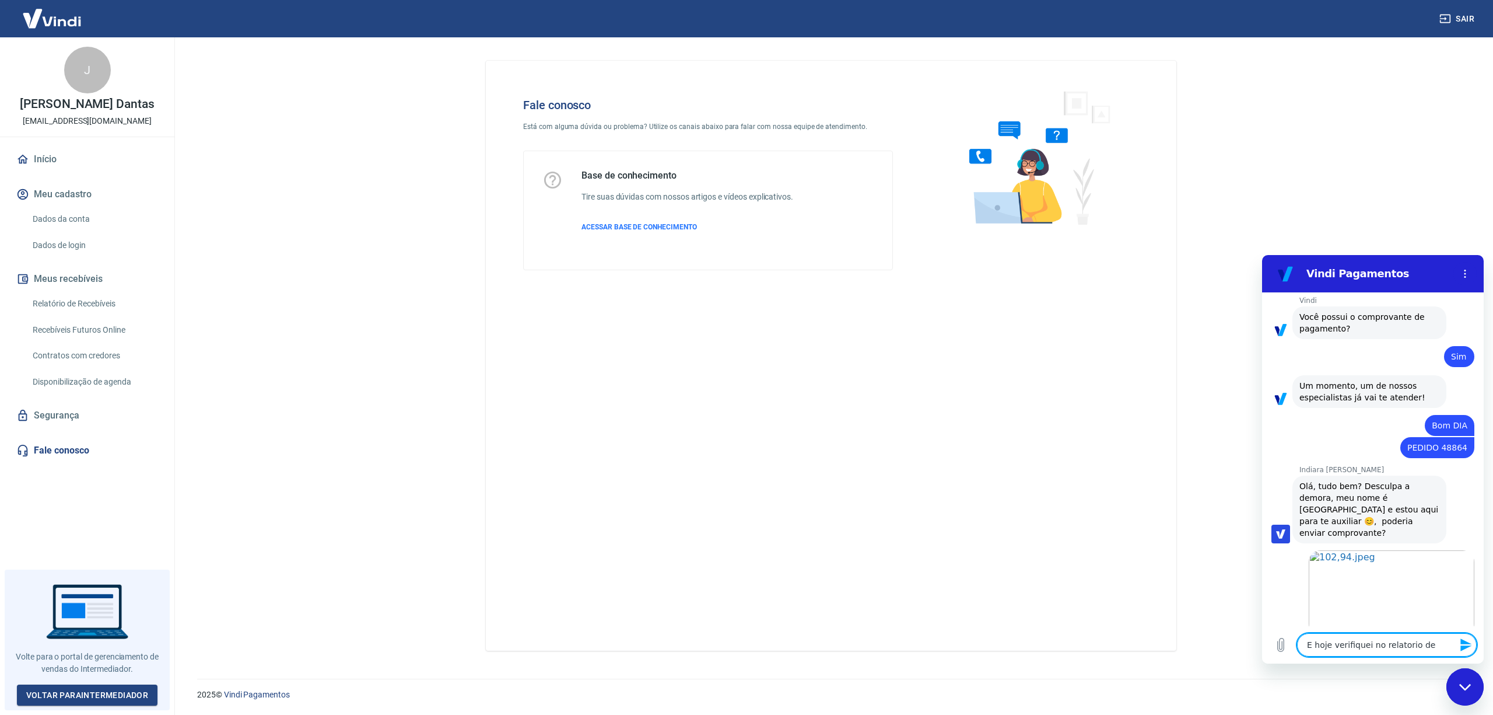
type textarea "E hoje verifiquei no relatorio de"
type textarea "x"
type textarea "E hoje verifiquei no relatorio de r"
type textarea "x"
type textarea "E hoje verifiquei no relatorio de re"
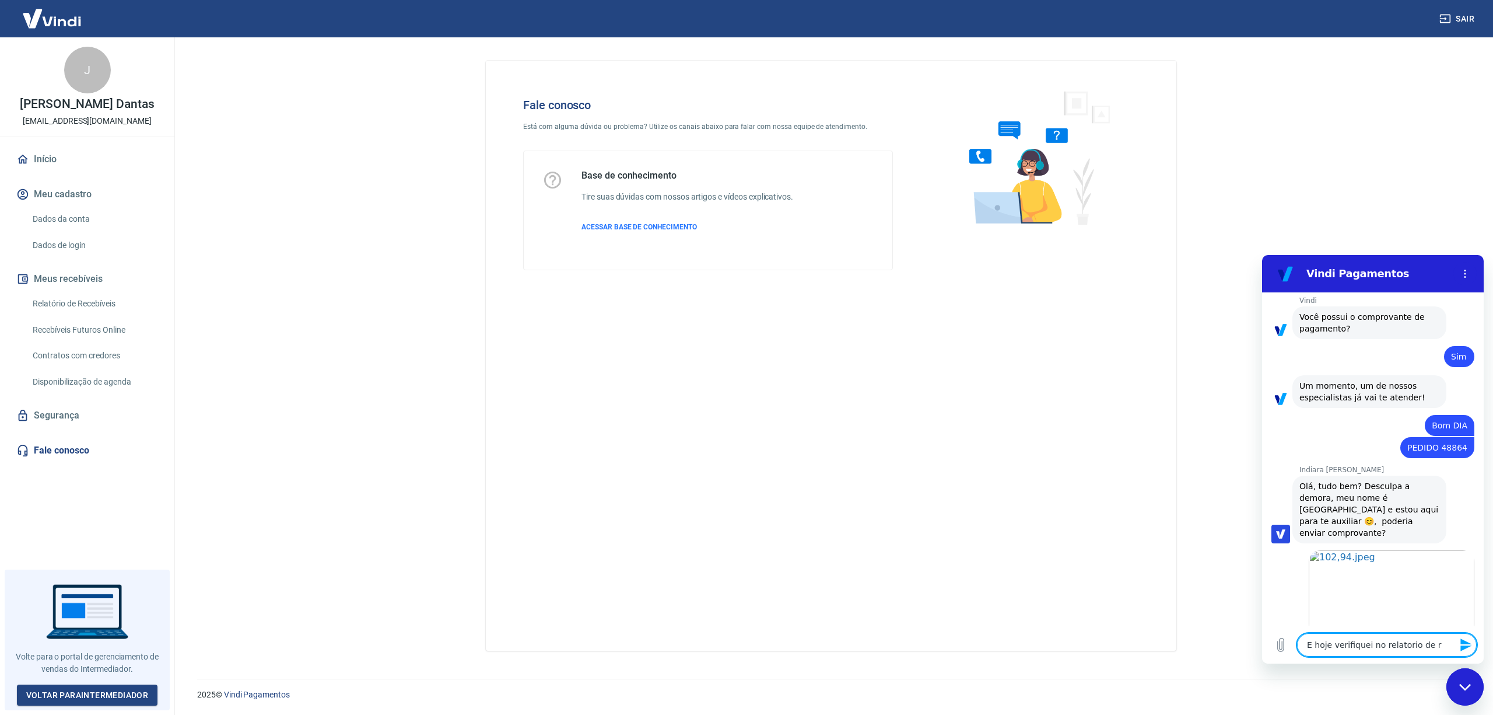
type textarea "x"
type textarea "E hoje verifiquei no relatorio de rec"
type textarea "x"
type textarea "E hoje verifiquei no relatorio de rece"
type textarea "x"
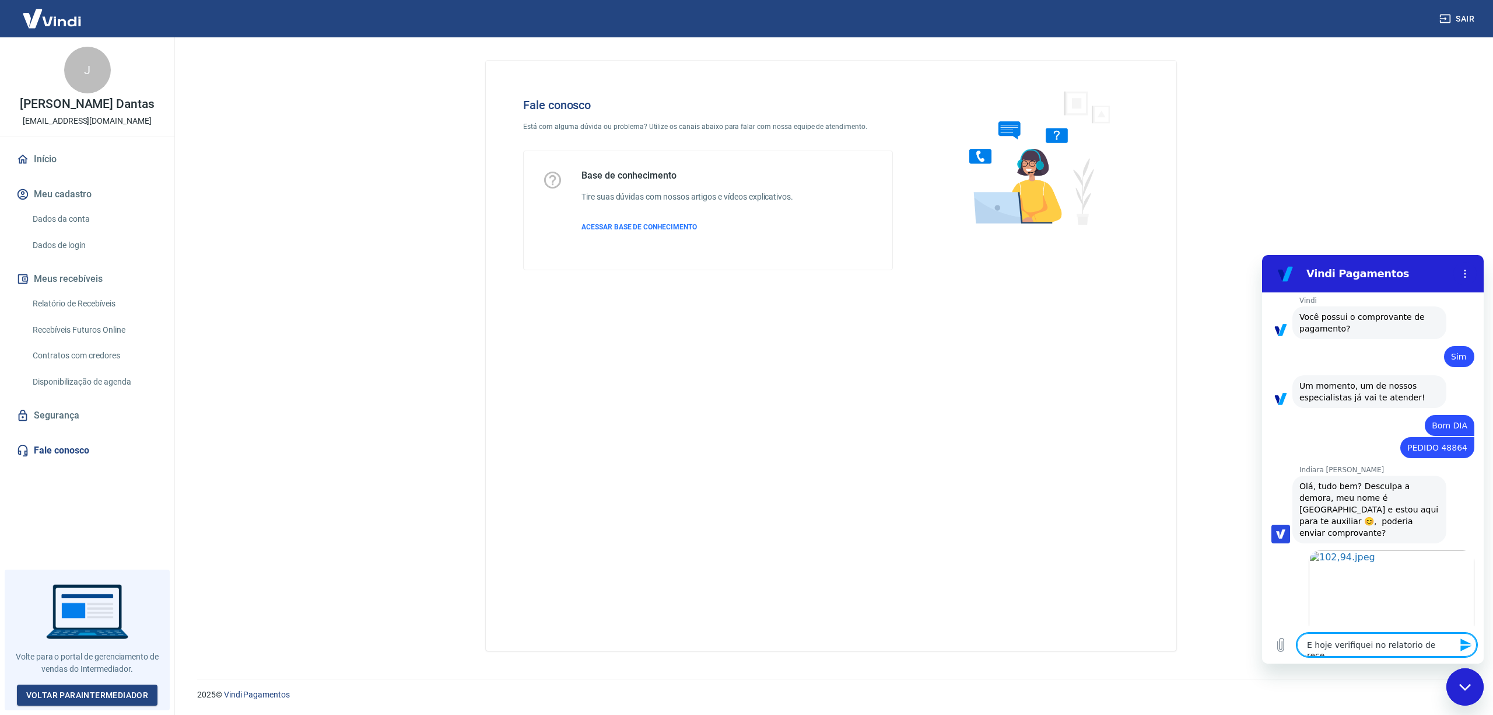
type textarea "E hoje verifiquei no relatorio de receb"
type textarea "x"
type textarea "E hoje verifiquei no relatorio de recebi"
type textarea "x"
type textarea "E hoje verifiquei no relatorio de recebim"
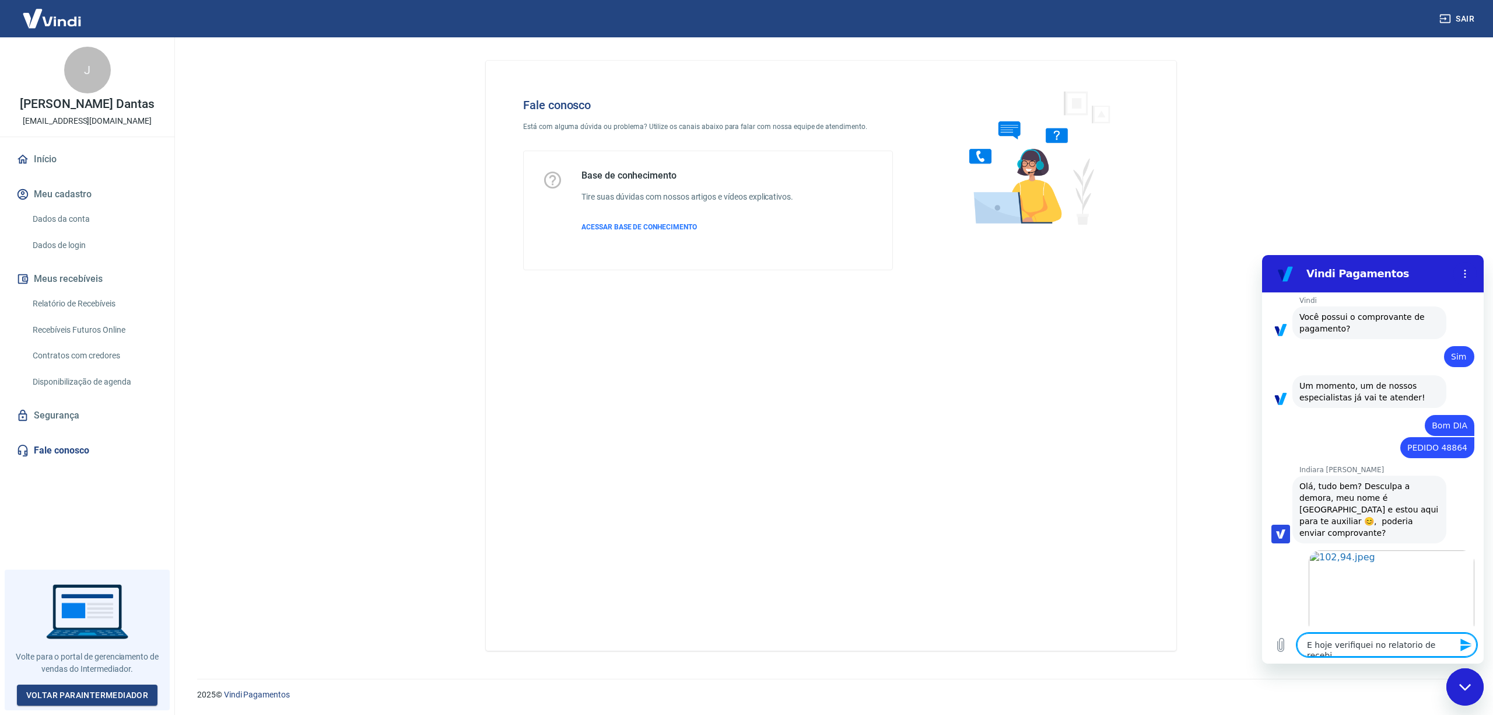
type textarea "x"
type textarea "E hoje verifiquei no relatorio de recebimen"
type textarea "x"
type textarea "E hoje verifiquei no relatorio de recebiment"
type textarea "x"
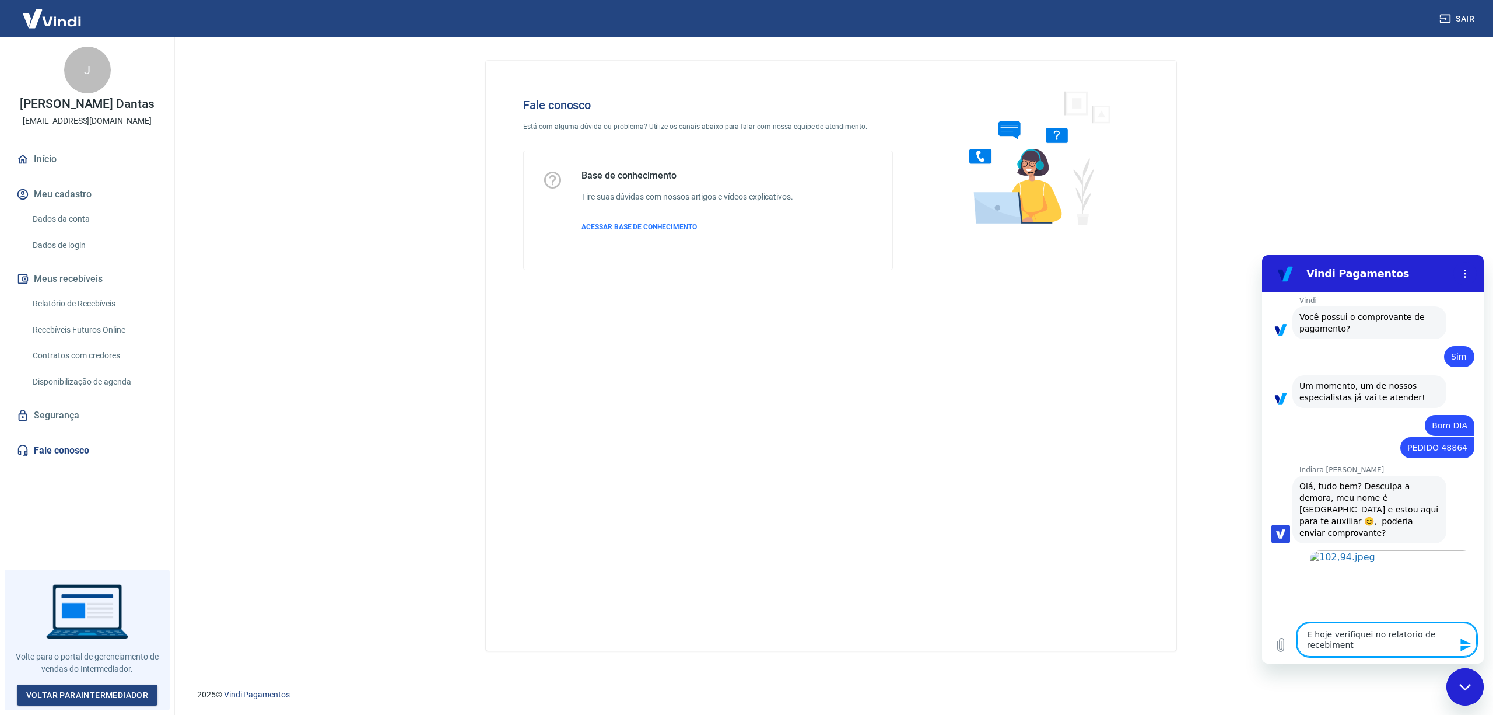
type textarea "E hoje verifiquei no relatorio de recebimento"
type textarea "x"
type textarea "E hoje verifiquei no relatorio de recebimento"
type textarea "x"
type textarea "E hoje verifiquei no relatorio de recebimento e"
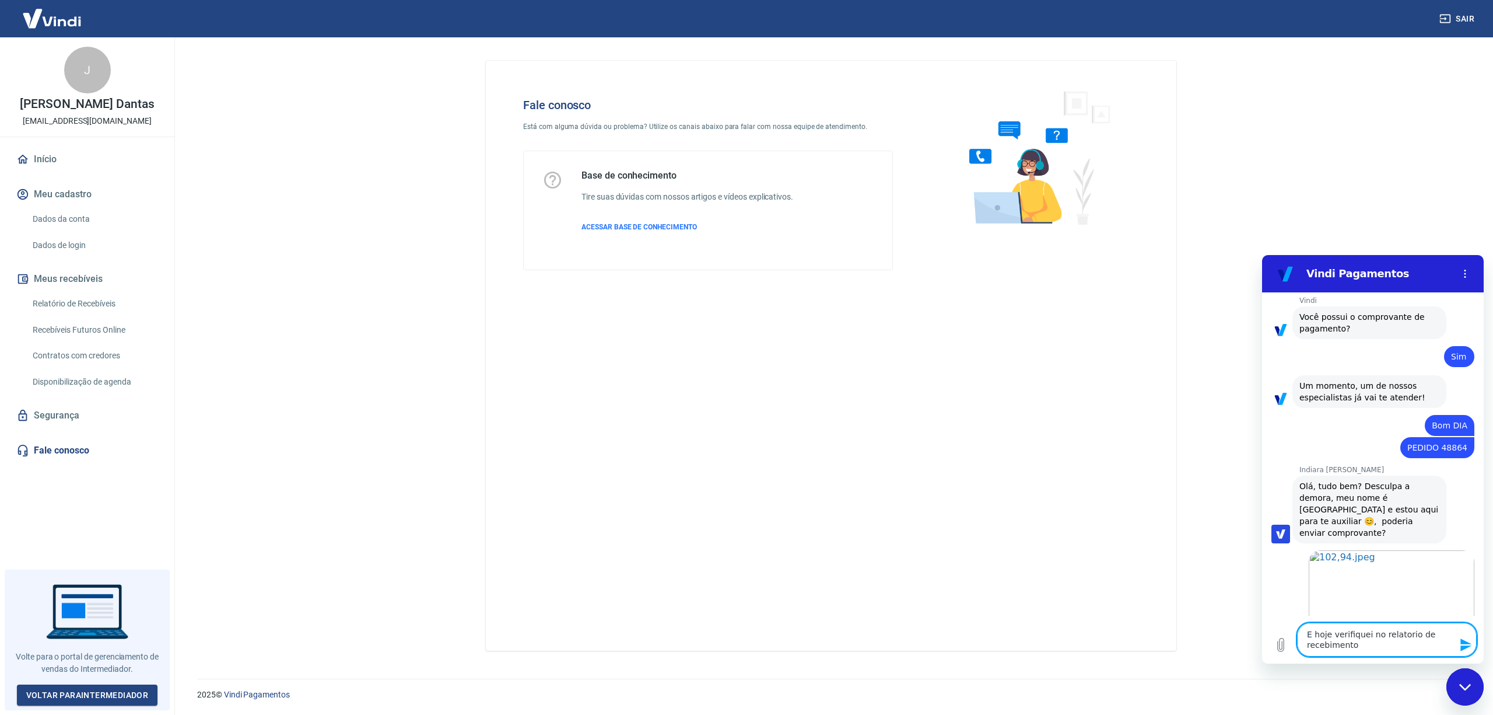
type textarea "x"
type textarea "E hoje verifiquei no relatorio de recebimento e"
type textarea "x"
type textarea "E hoje verifiquei no relatorio de recebimento e n"
type textarea "x"
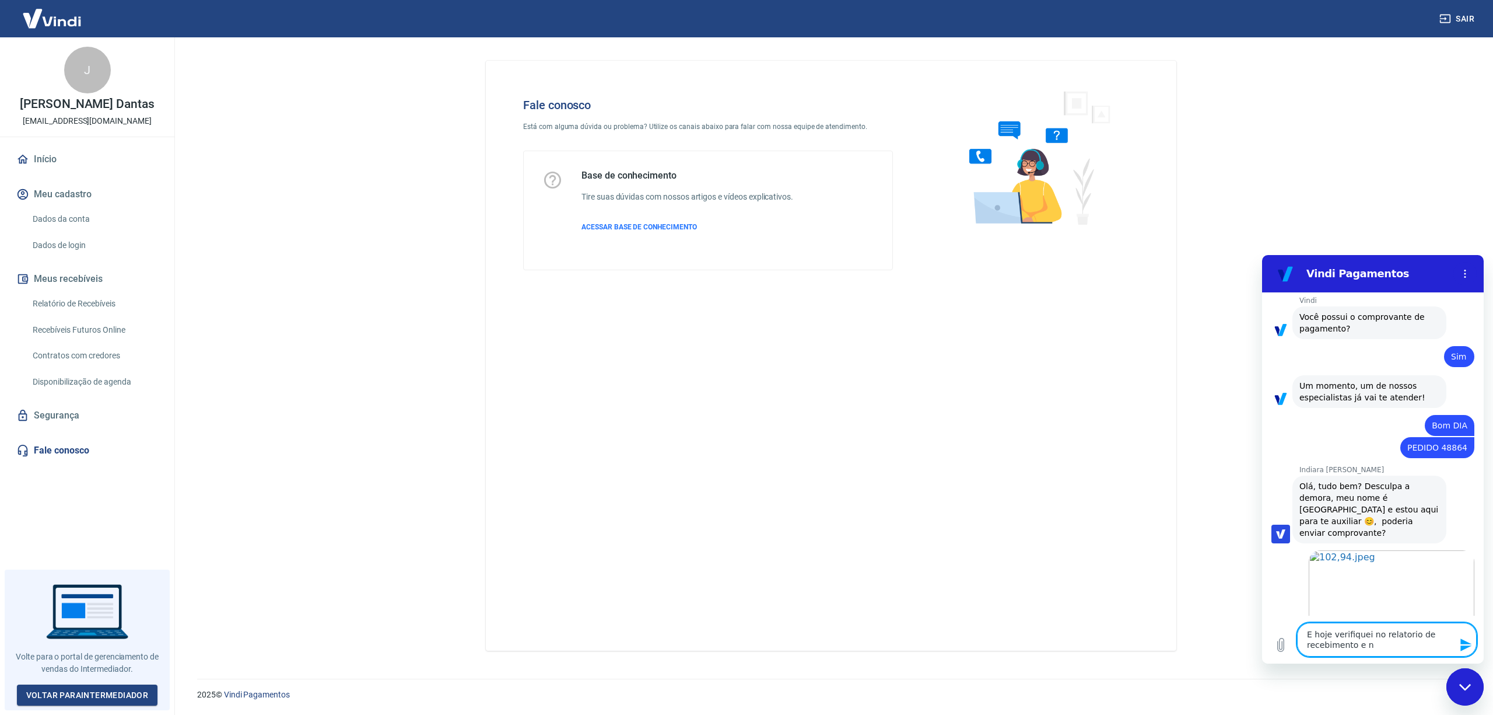
type textarea "E hoje verifiquei no relatorio de recebimento e nã"
type textarea "x"
type textarea "E hoje verifiquei no relatorio de recebimento e não"
type textarea "x"
type textarea "E hoje verifiquei no relatorio de recebimento e não"
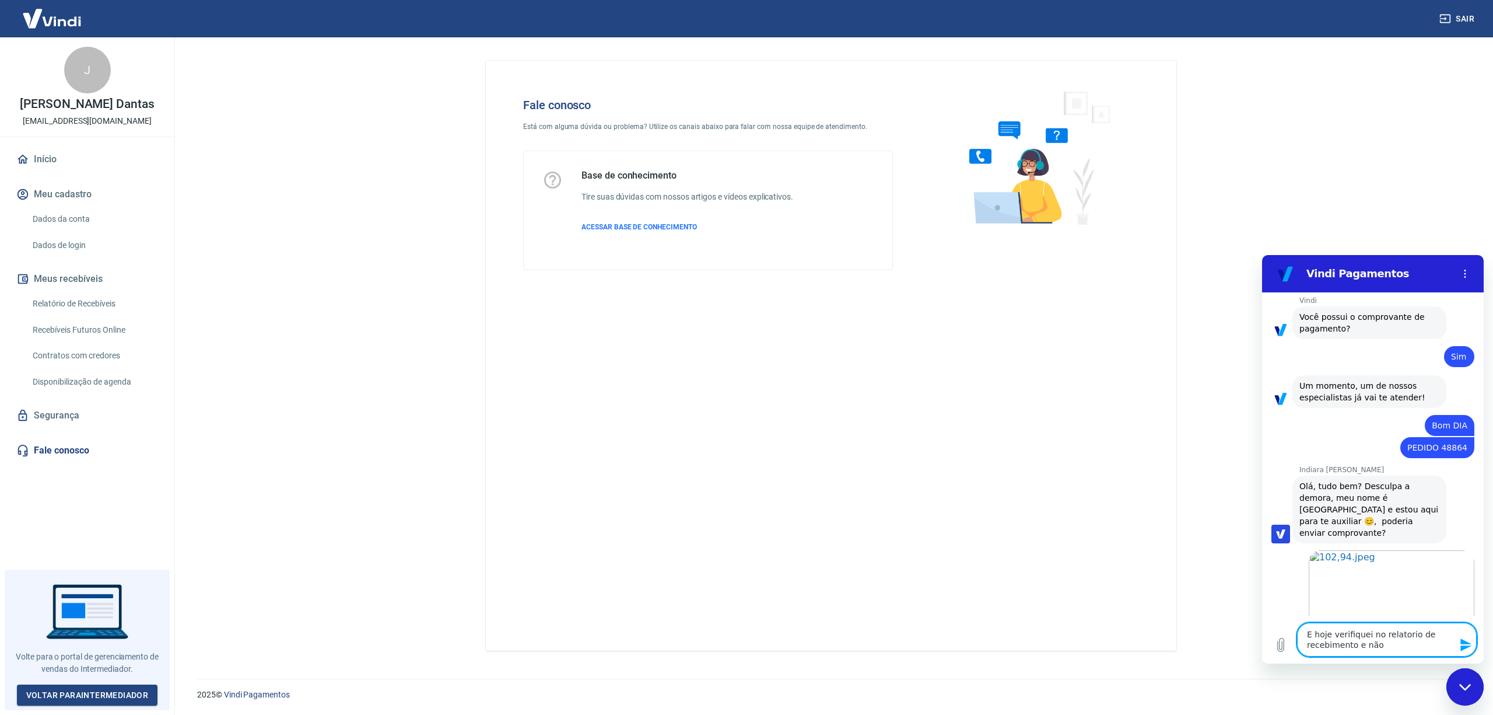
type textarea "x"
type textarea "E hoje verifiquei no relatorio de recebimento e não e"
type textarea "x"
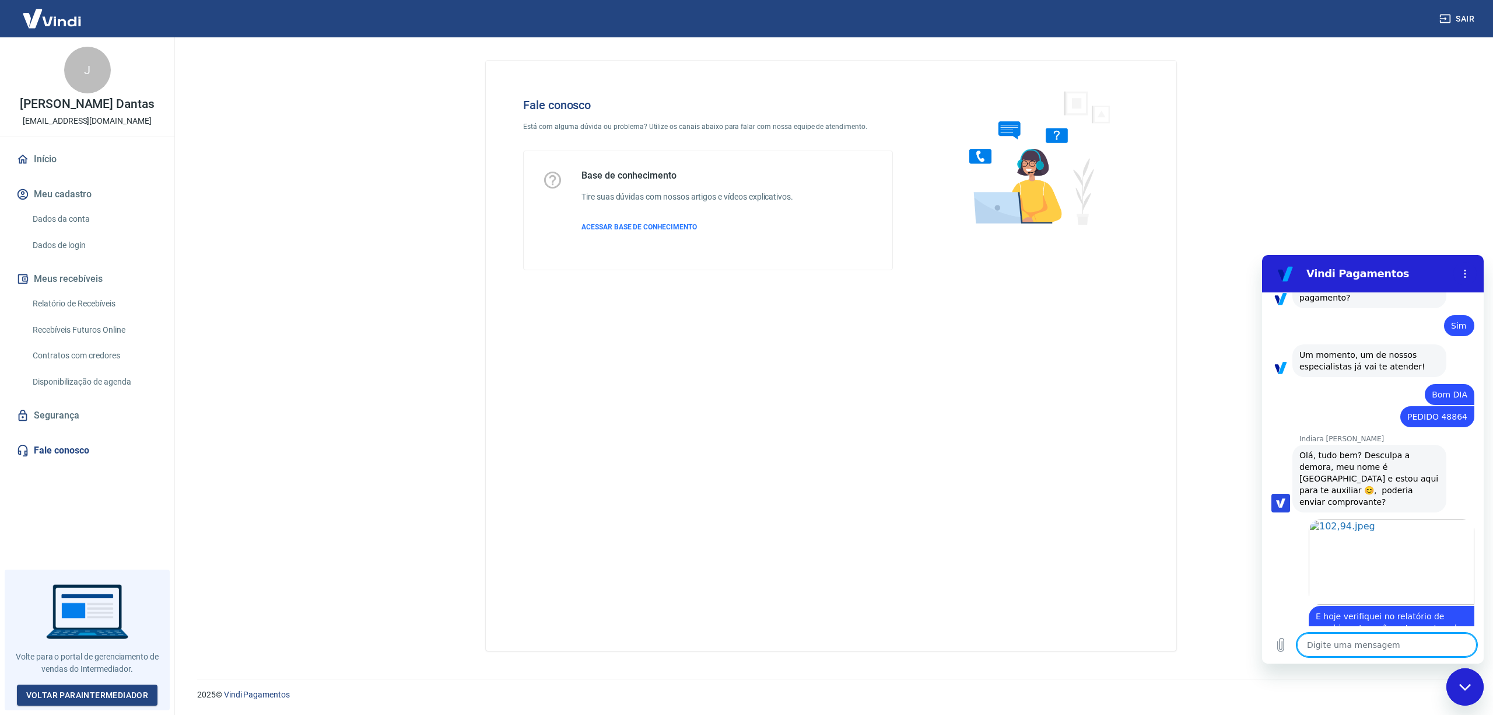
scroll to position [953, 0]
click at [1360, 647] on textarea at bounding box center [1387, 644] width 180 height 23
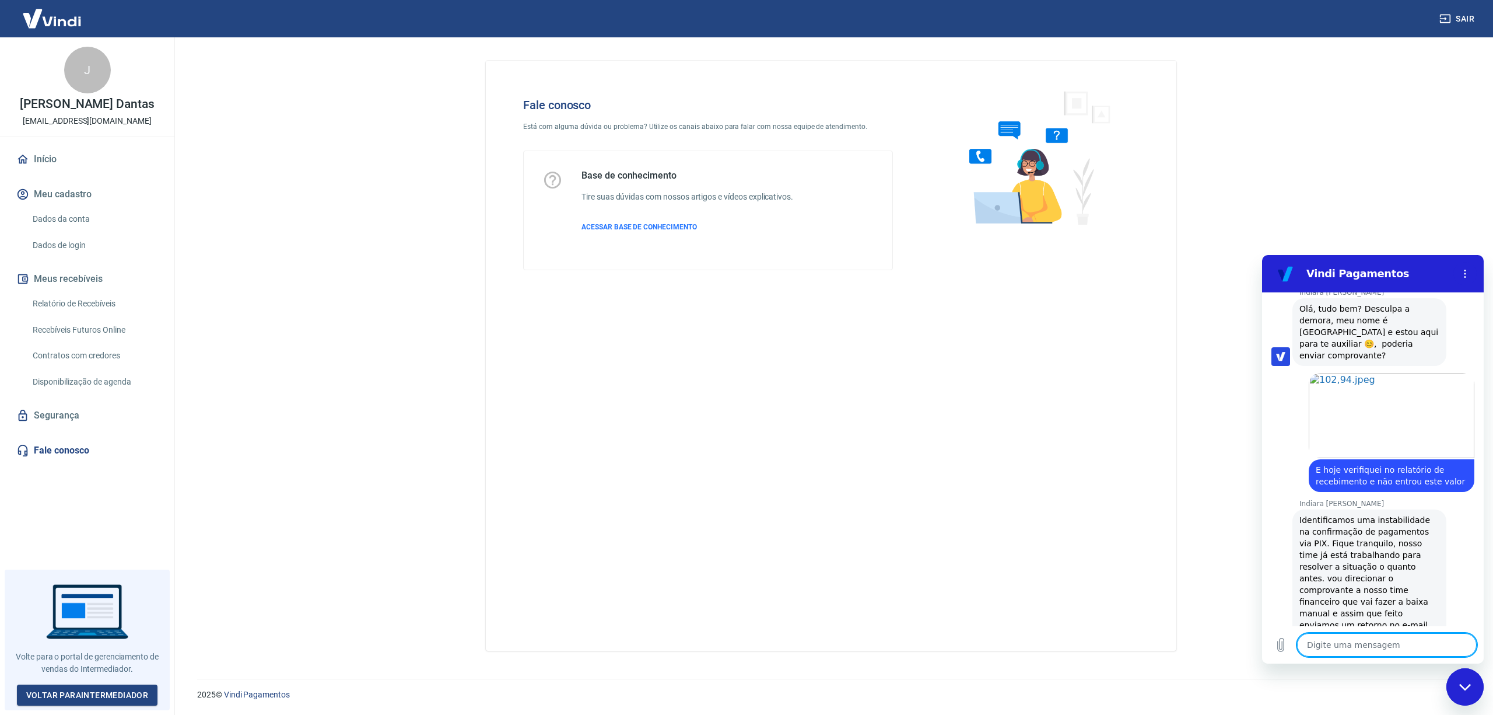
click at [1345, 645] on textarea at bounding box center [1387, 644] width 180 height 23
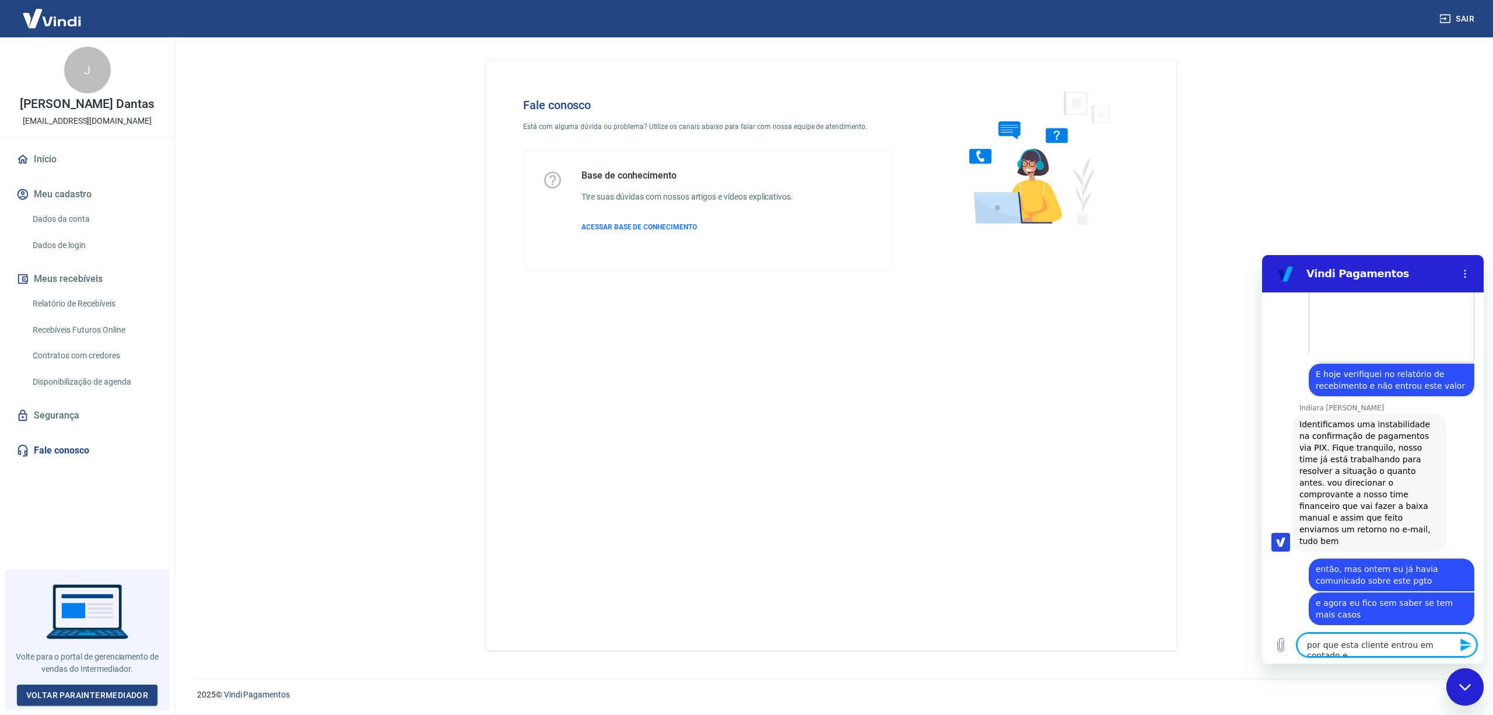
scroll to position [1193, 0]
click at [1340, 648] on textarea "por que esta cliente entrou em contado e" at bounding box center [1387, 639] width 180 height 34
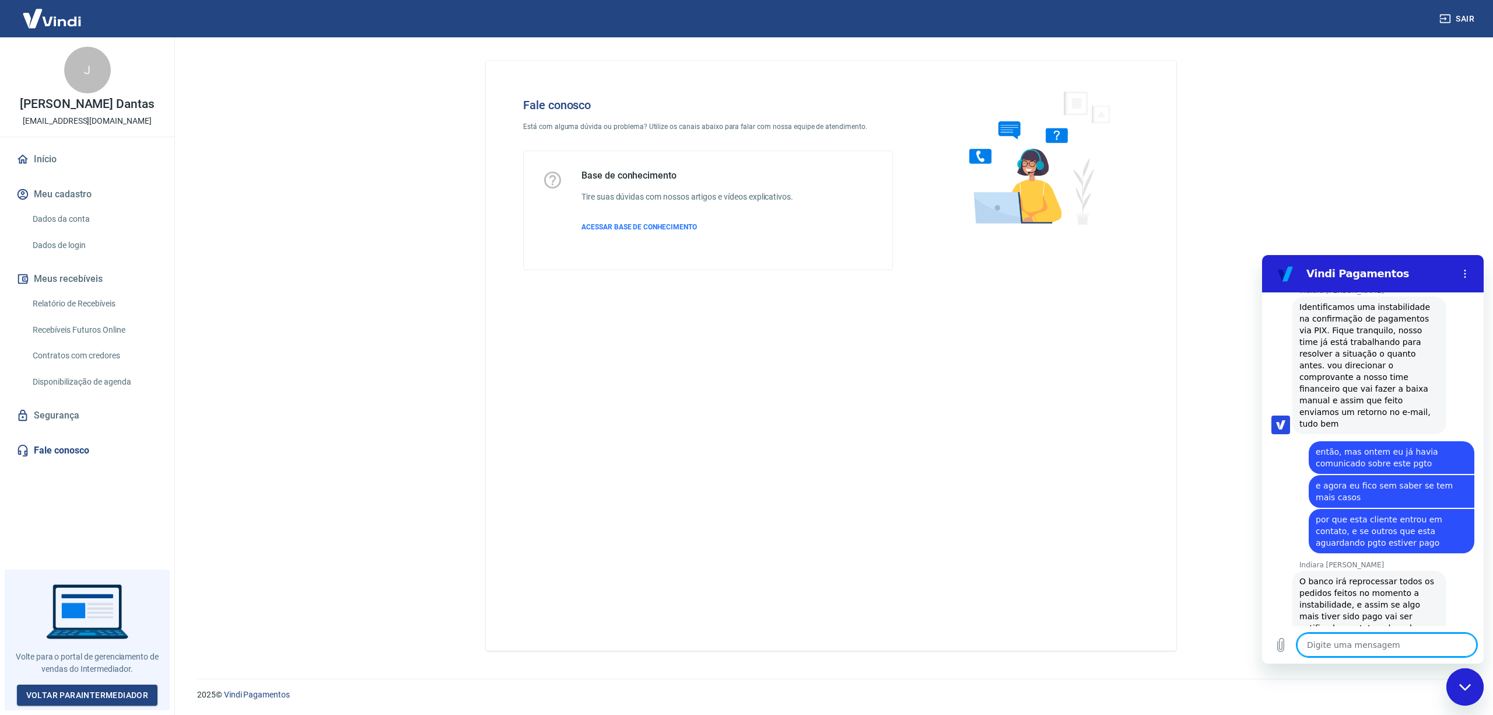
scroll to position [1312, 0]
click at [1325, 647] on textarea at bounding box center [1387, 644] width 180 height 23
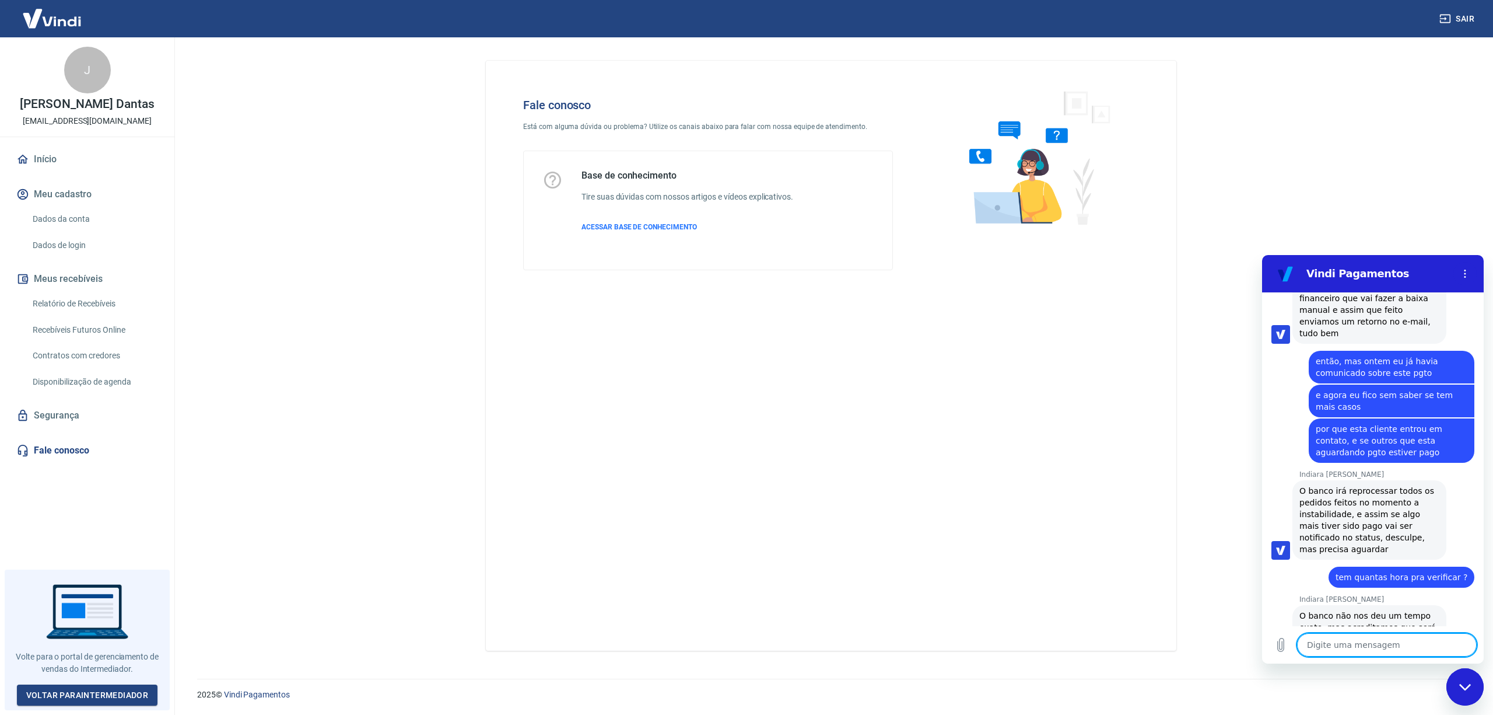
scroll to position [1402, 0]
drag, startPoint x: 1326, startPoint y: 654, endPoint x: 1339, endPoint y: 647, distance: 14.3
click at [1328, 653] on textarea at bounding box center [1387, 644] width 180 height 23
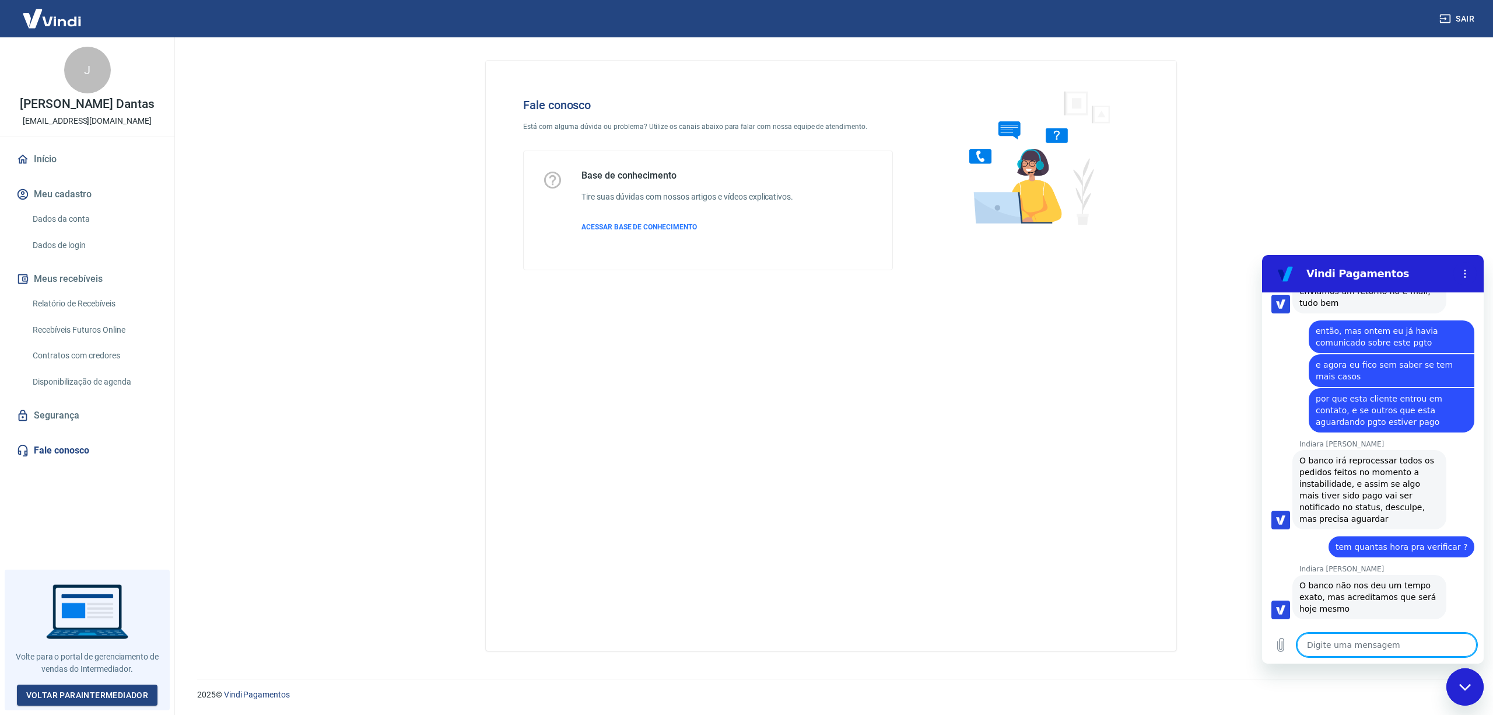
scroll to position [1515, 0]
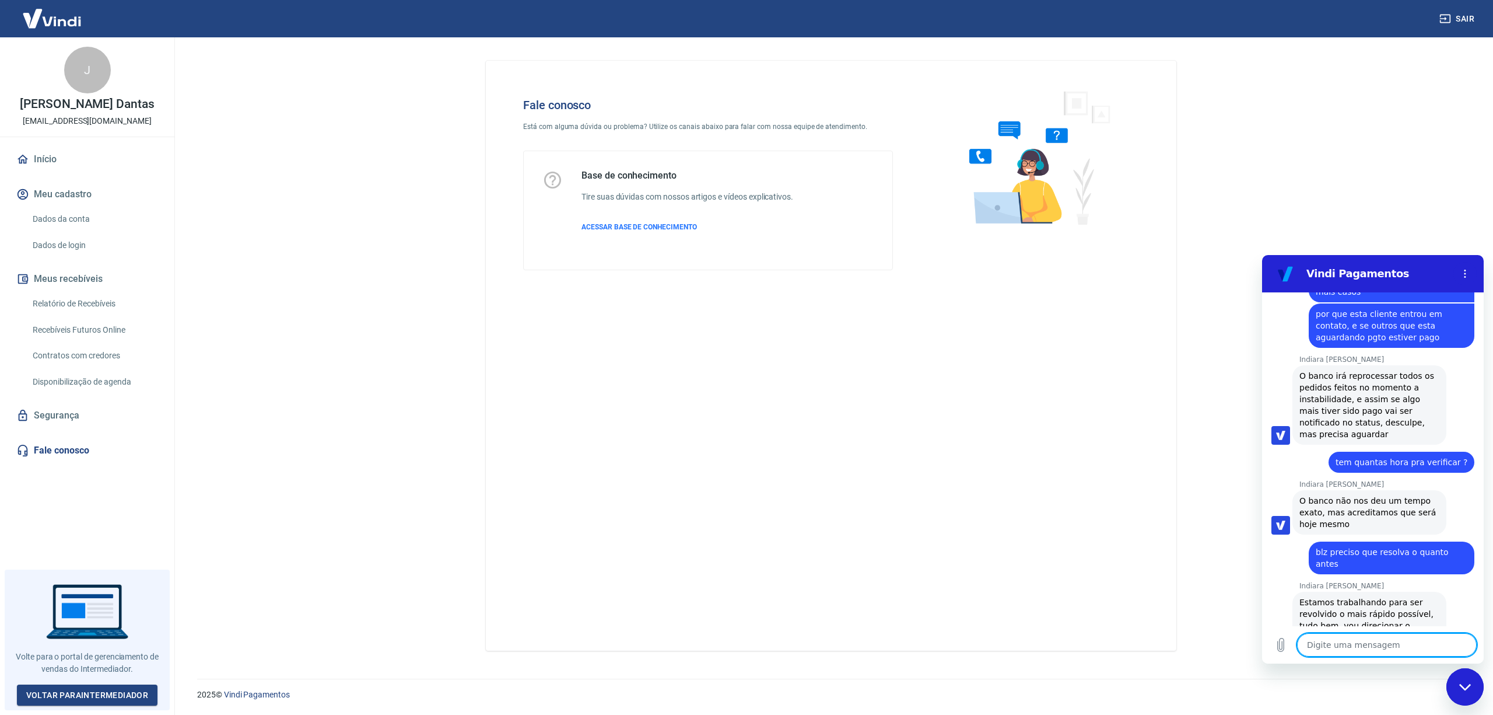
click at [1344, 642] on textarea at bounding box center [1387, 644] width 180 height 23
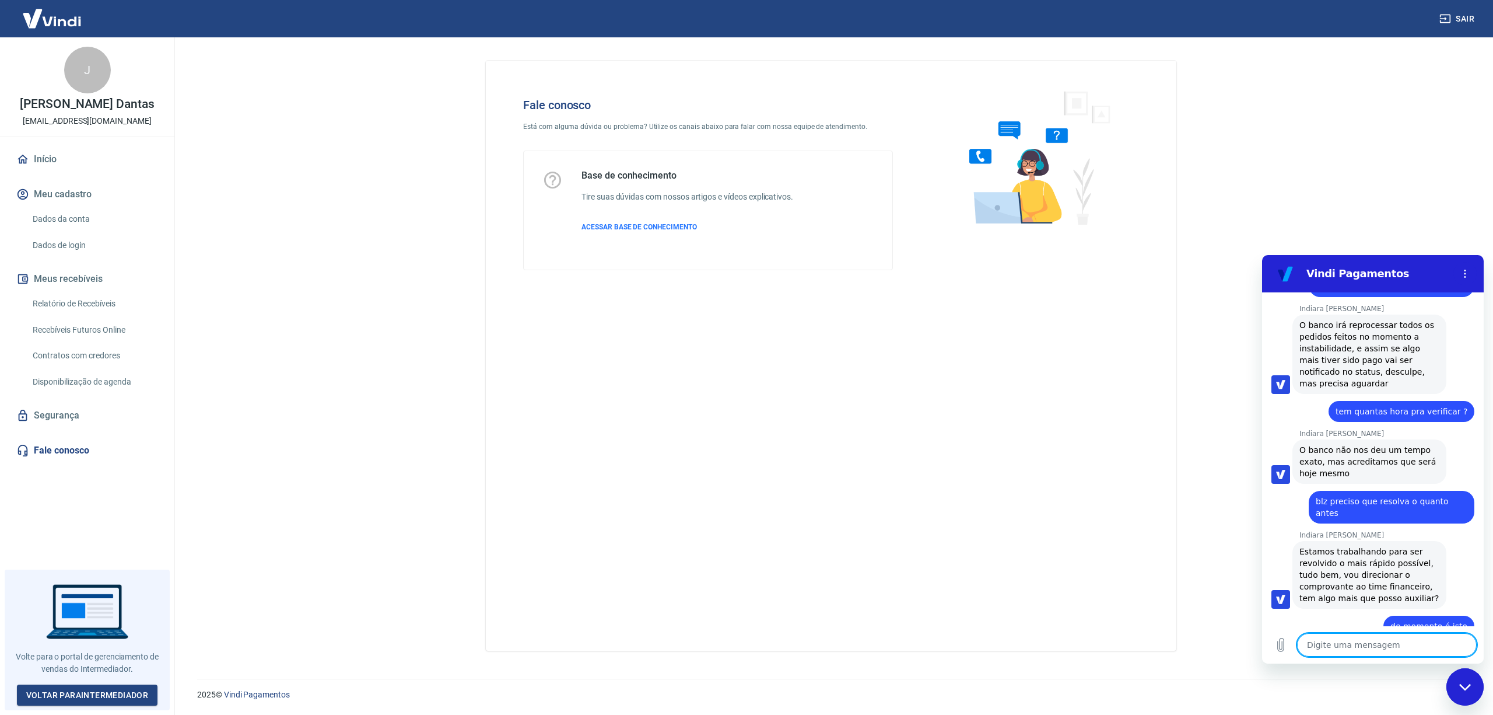
scroll to position [1615, 0]
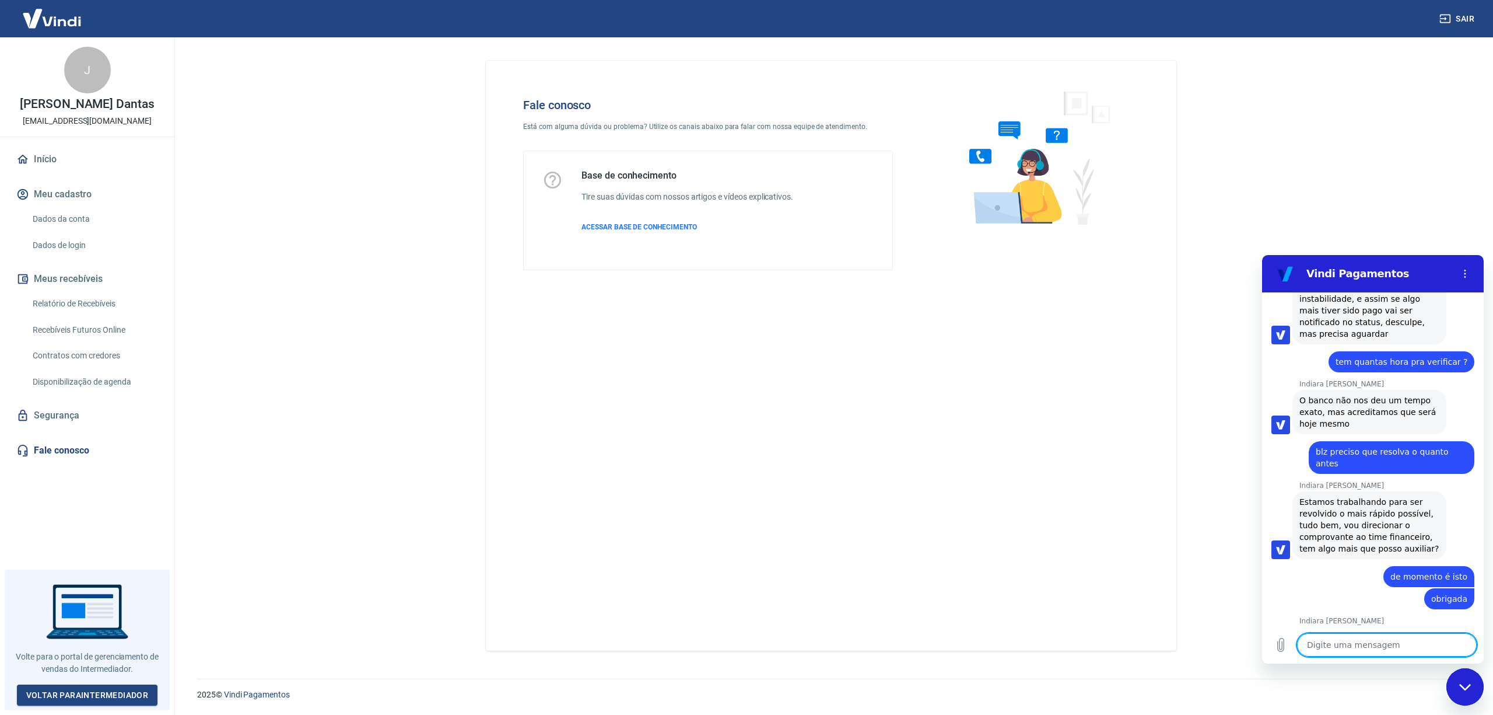
click at [1346, 647] on textarea at bounding box center [1387, 644] width 180 height 23
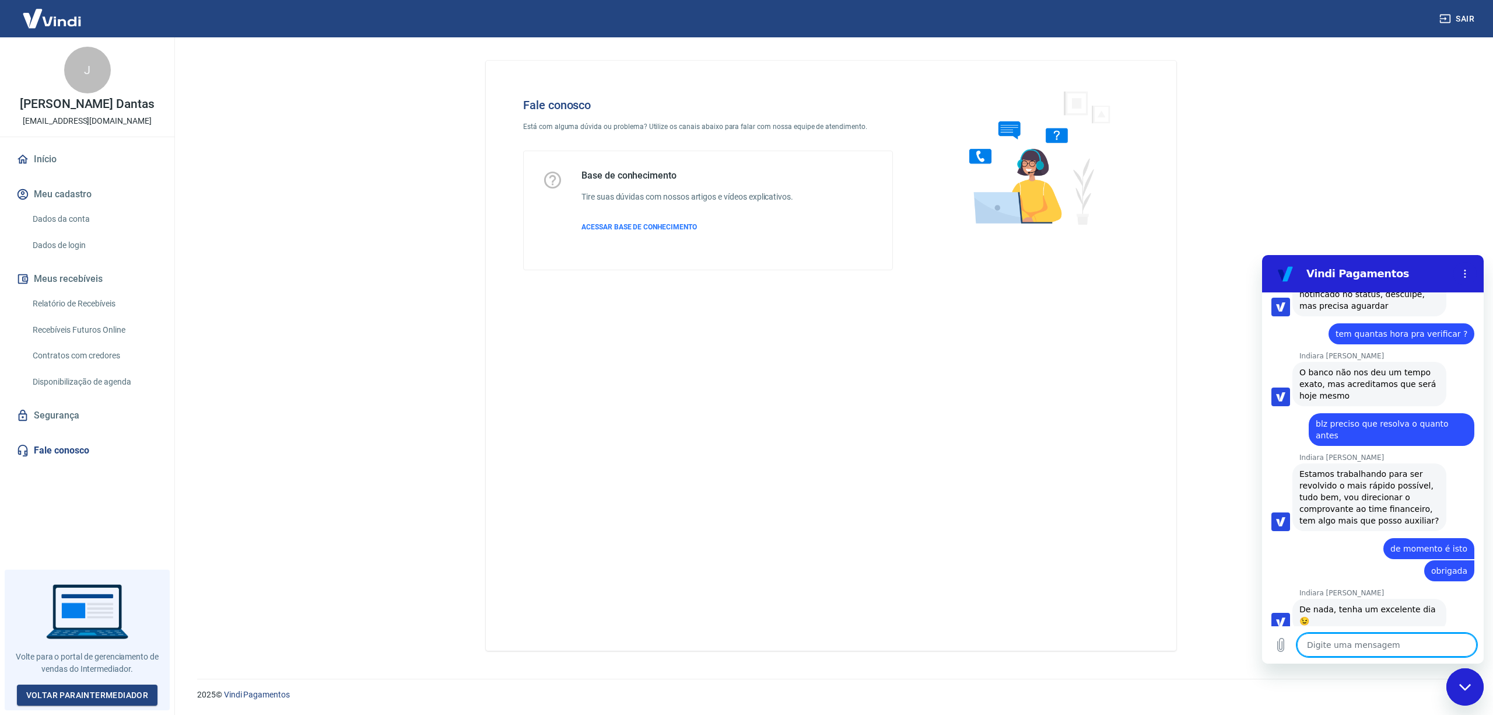
scroll to position [1721, 0]
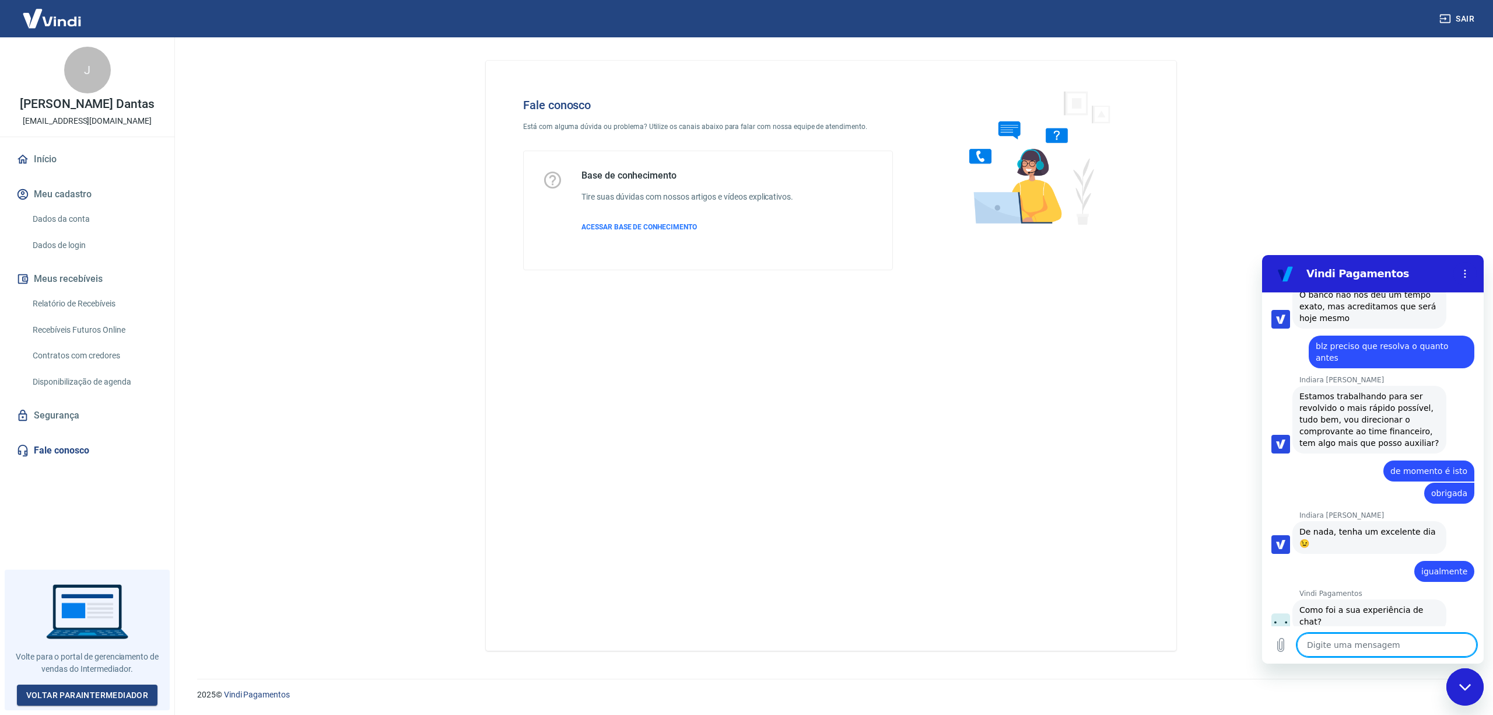
click at [1325, 645] on textarea at bounding box center [1387, 644] width 180 height 23
click at [1363, 647] on textarea at bounding box center [1387, 644] width 180 height 23
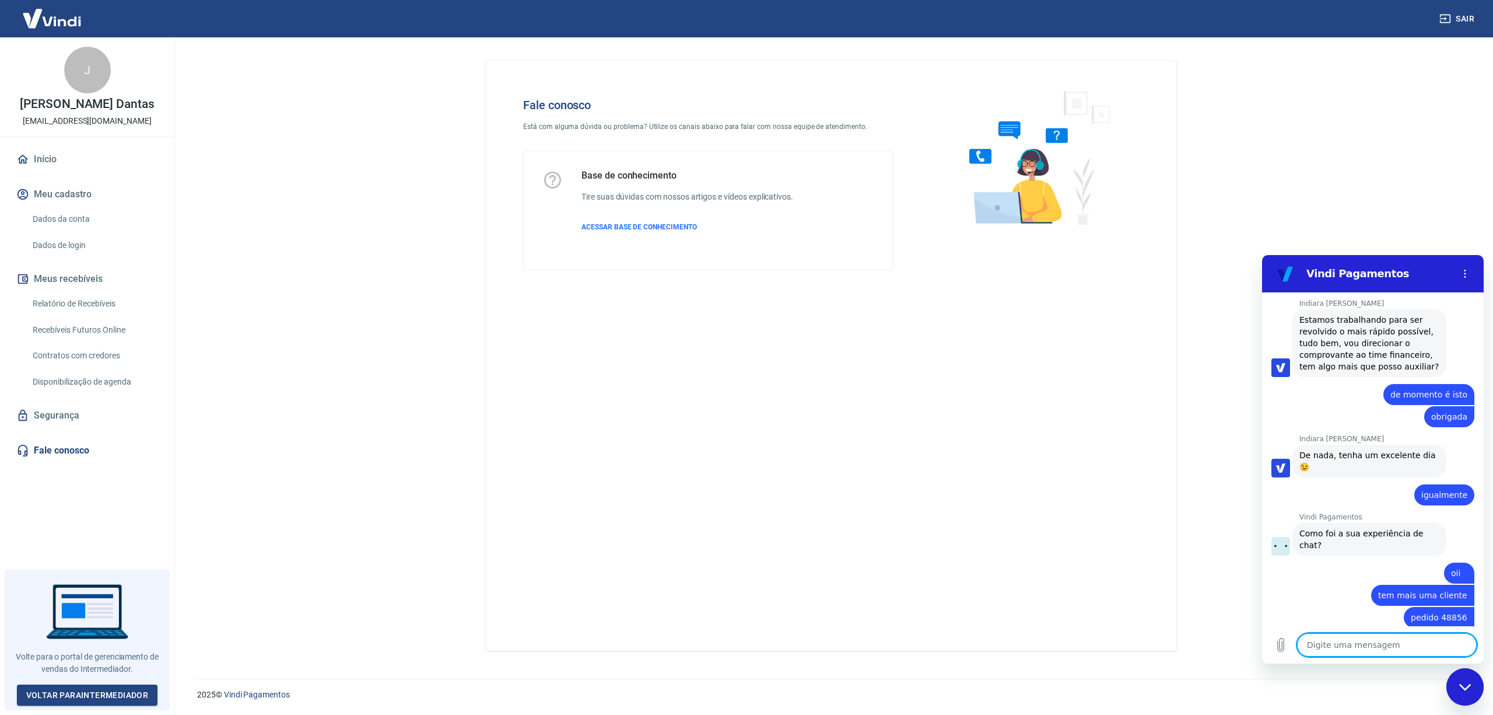
scroll to position [1800, 0]
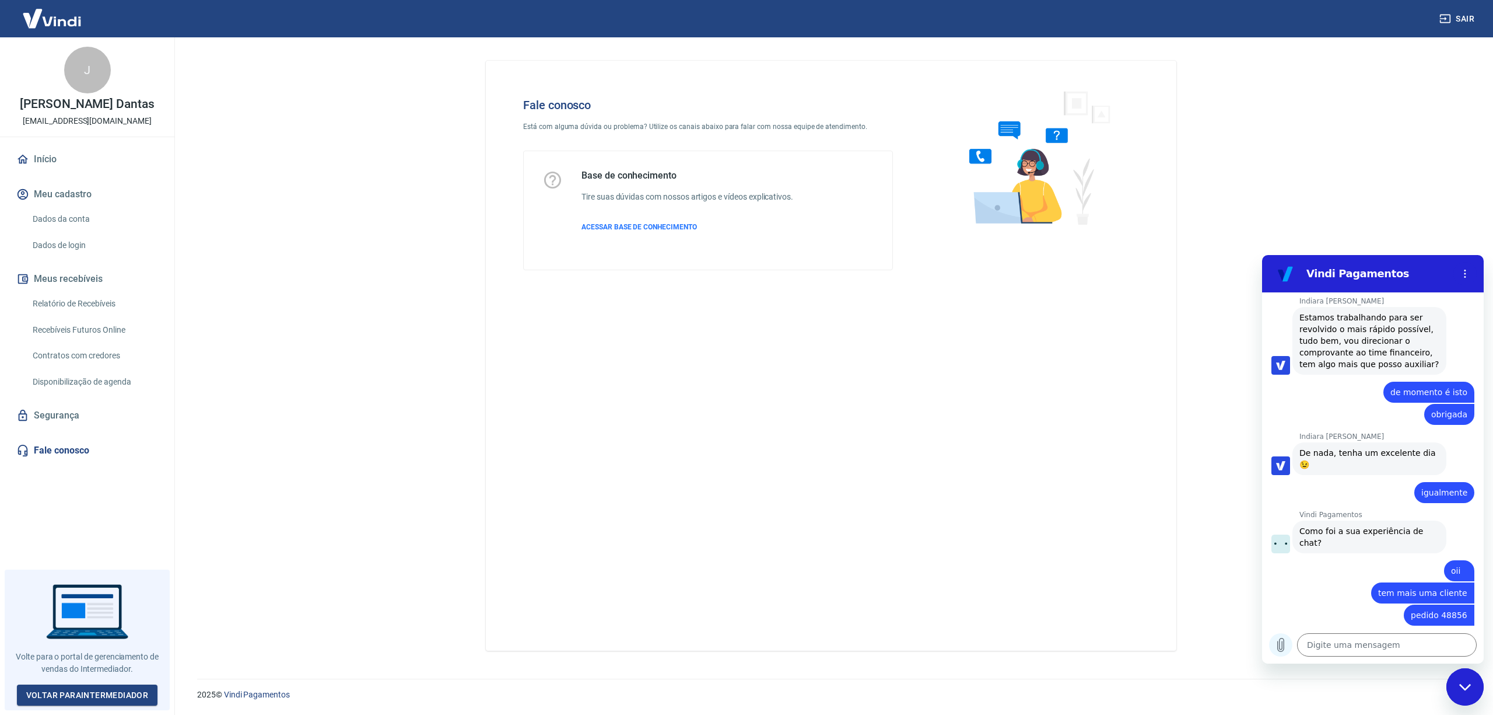
click at [1283, 645] on icon "Carregar arquivo" at bounding box center [1281, 645] width 14 height 14
click at [1282, 645] on icon "Carregar arquivo" at bounding box center [1281, 645] width 14 height 14
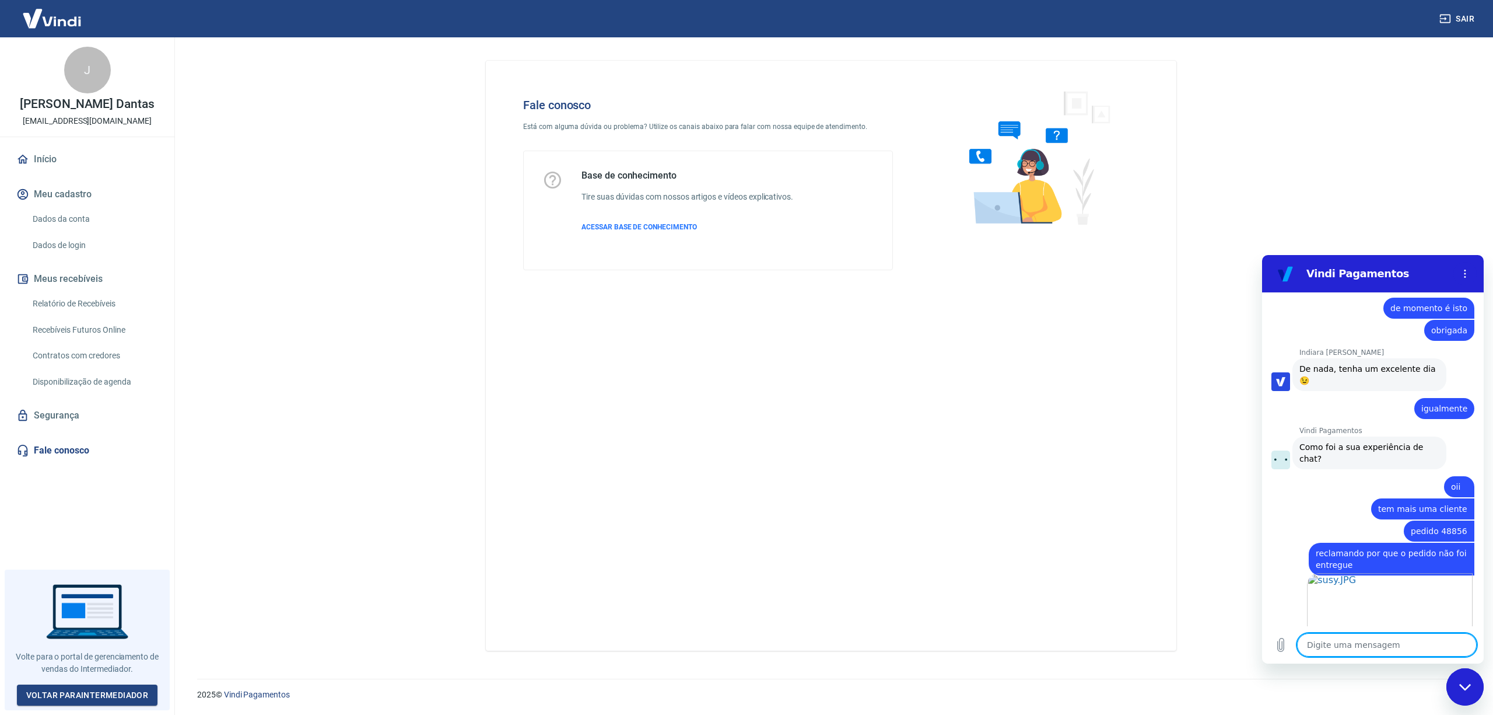
scroll to position [1886, 0]
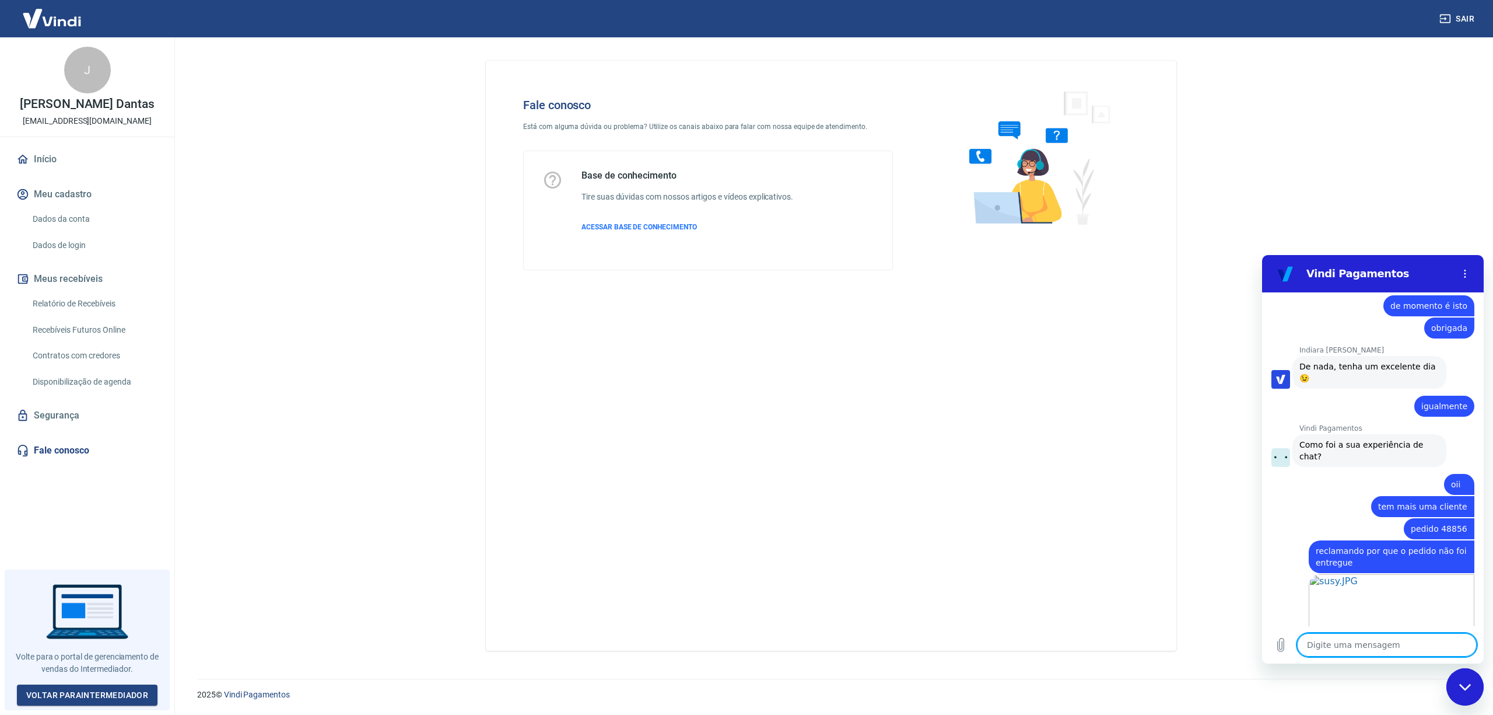
click at [1403, 636] on textarea at bounding box center [1387, 644] width 180 height 23
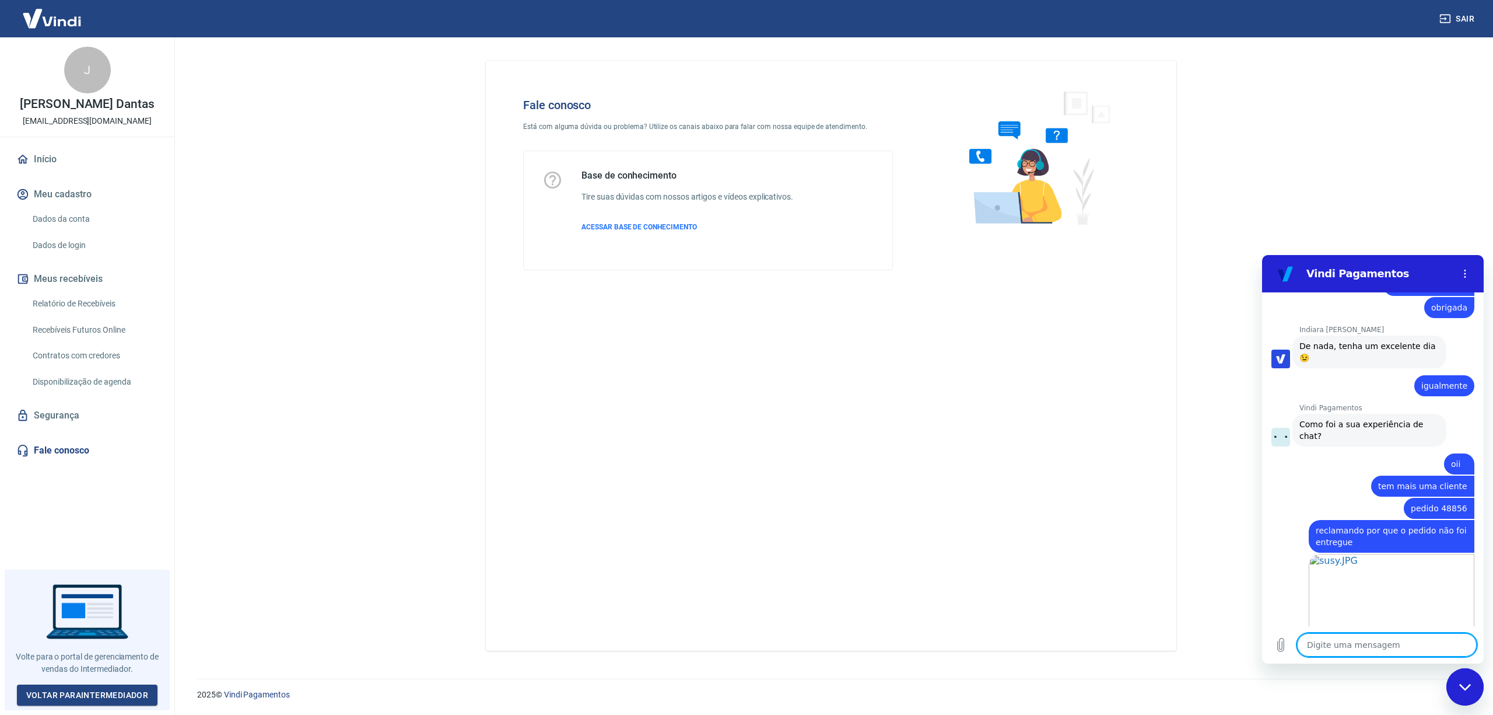
scroll to position [1909, 0]
drag, startPoint x: 888, startPoint y: 442, endPoint x: 894, endPoint y: 435, distance: 9.1
click at [894, 435] on div "Fale conosco Está com alguma dúvida ou problema? Utilize os canais abaixo para …" at bounding box center [831, 356] width 691 height 590
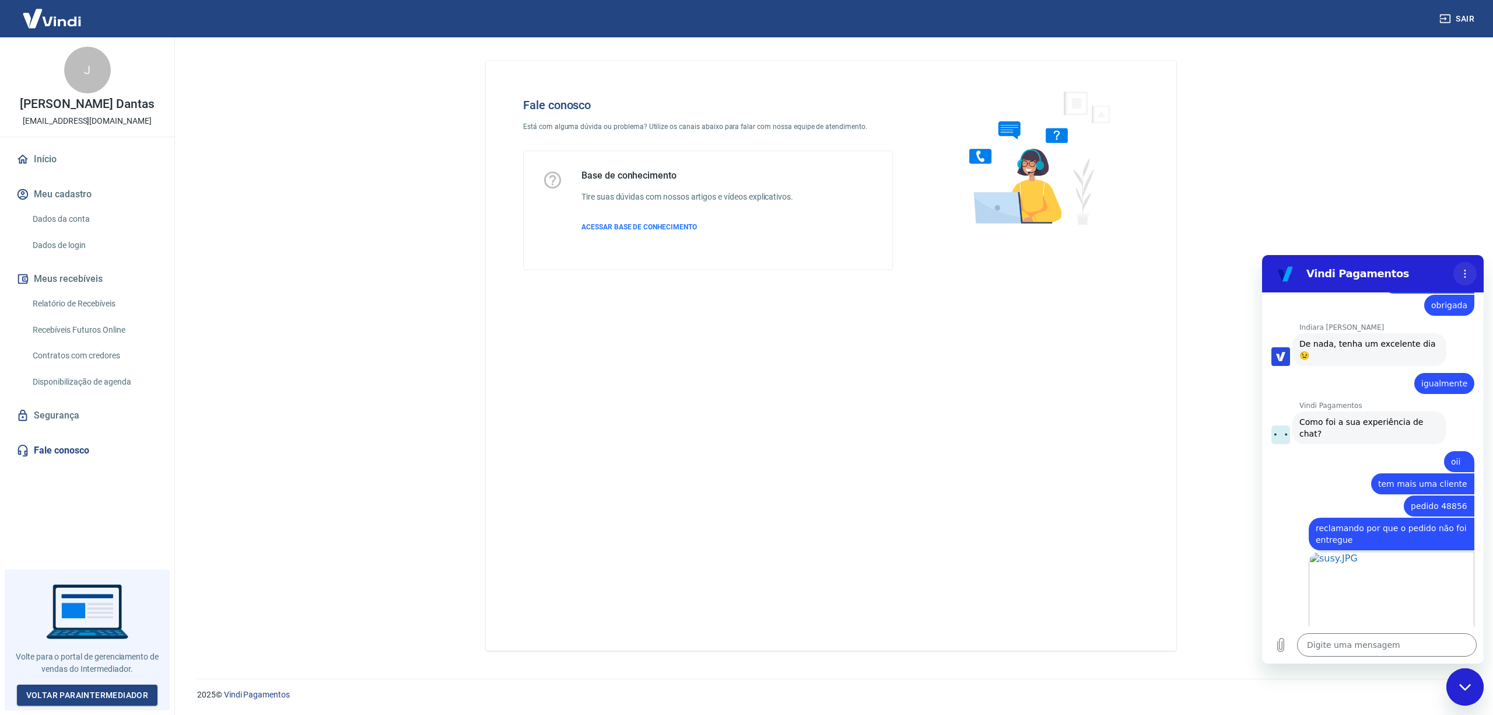
click at [1466, 274] on icon "Menu de opções" at bounding box center [1465, 273] width 9 height 9
click at [1464, 272] on icon "Menu de opções" at bounding box center [1465, 273] width 9 height 9
click at [1463, 687] on icon "Fechar janela de mensagens" at bounding box center [1465, 686] width 12 height 6
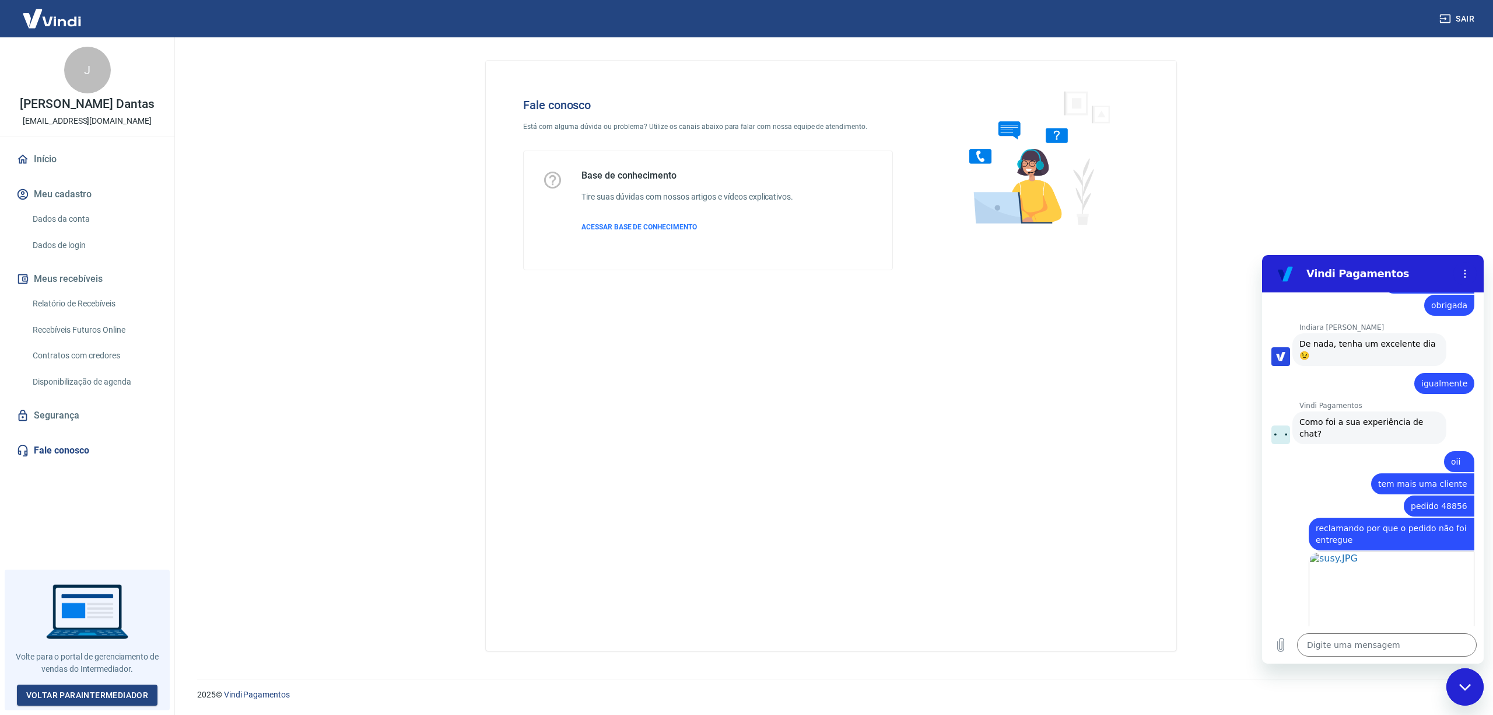
click at [52, 451] on link "Fale conosco" at bounding box center [87, 450] width 146 height 26
click at [1352, 649] on textarea at bounding box center [1387, 644] width 180 height 23
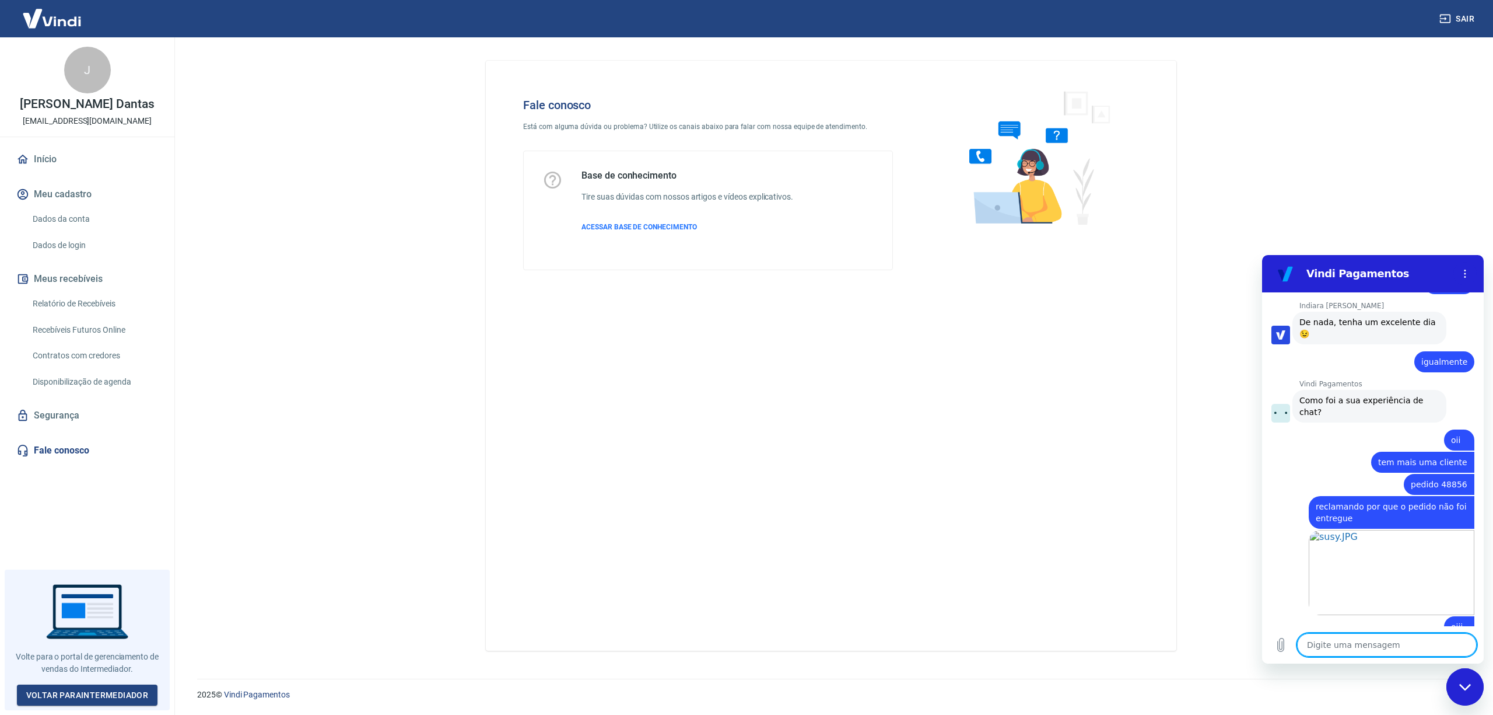
scroll to position [1993, 0]
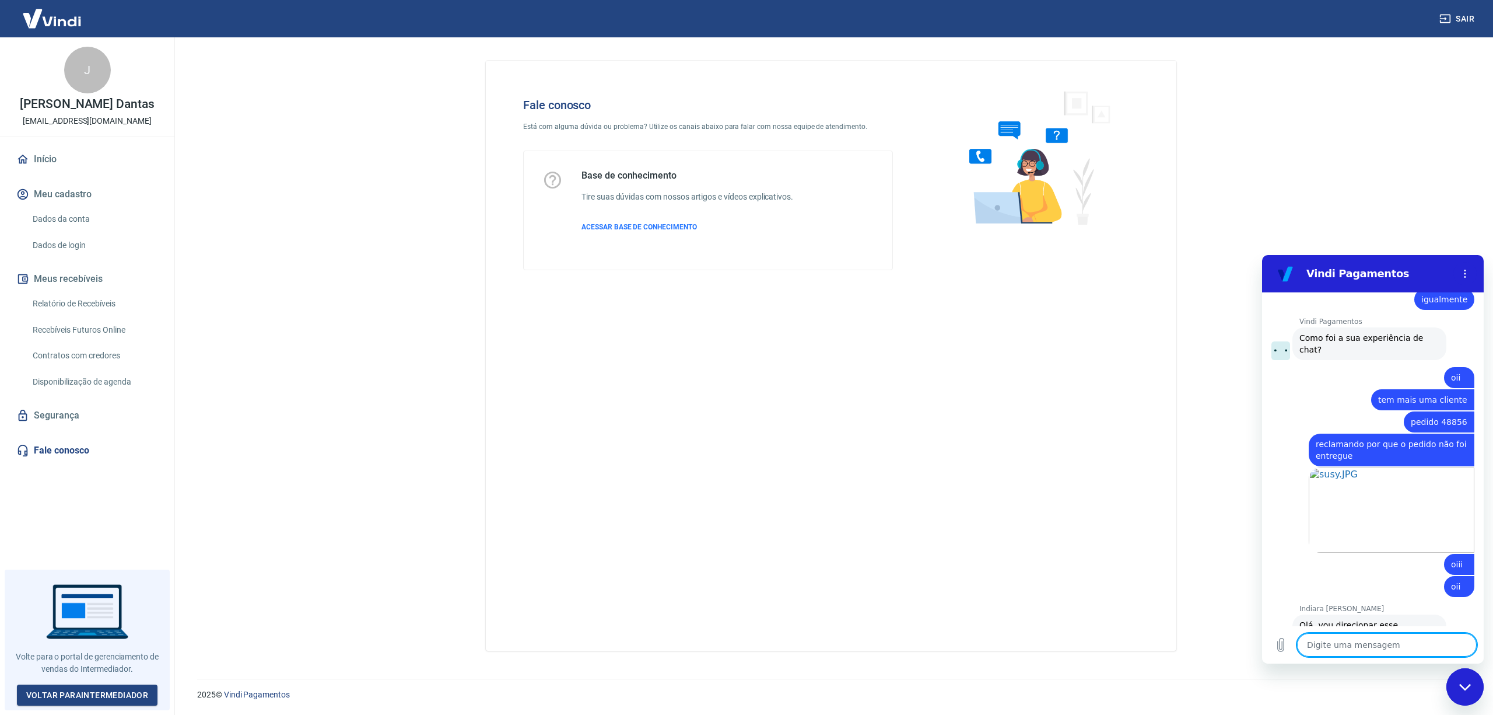
click at [1347, 645] on textarea at bounding box center [1387, 644] width 180 height 23
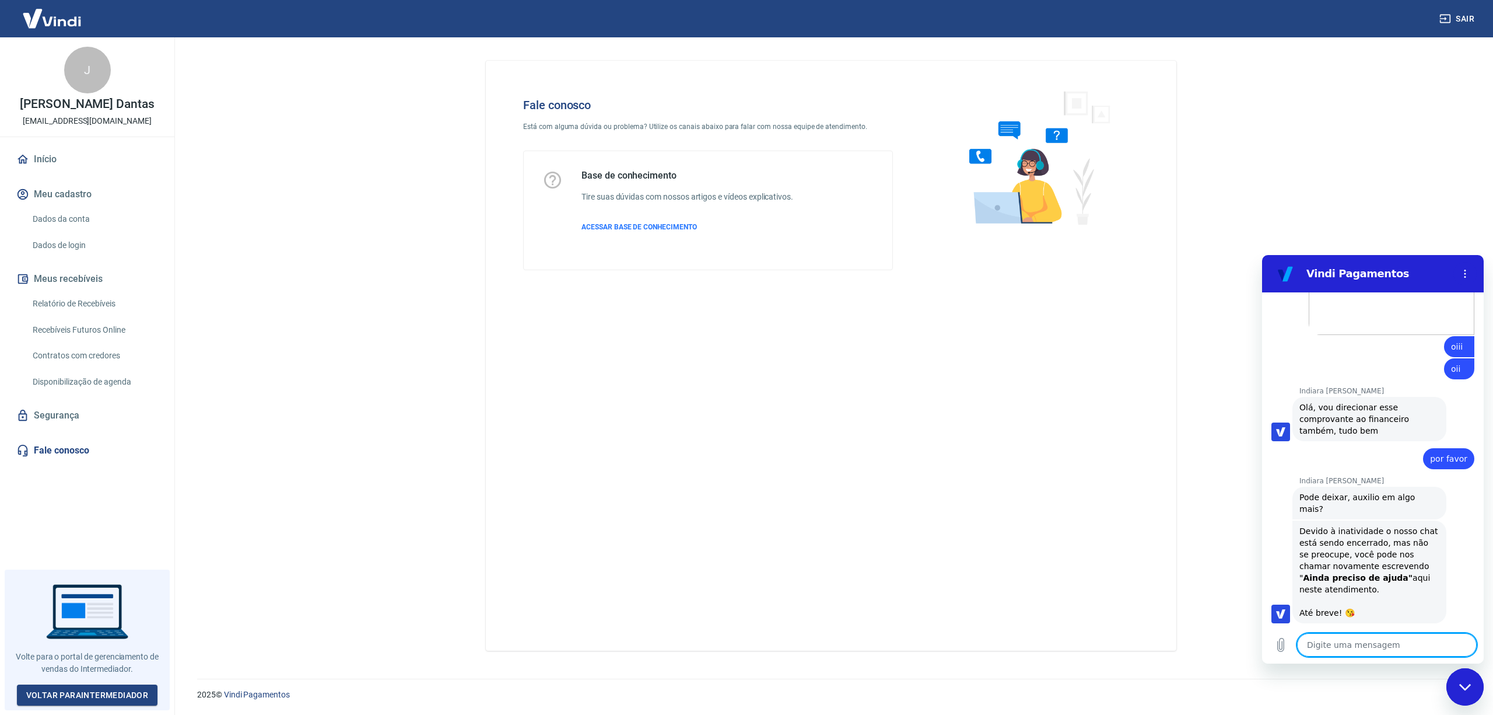
scroll to position [2240, 0]
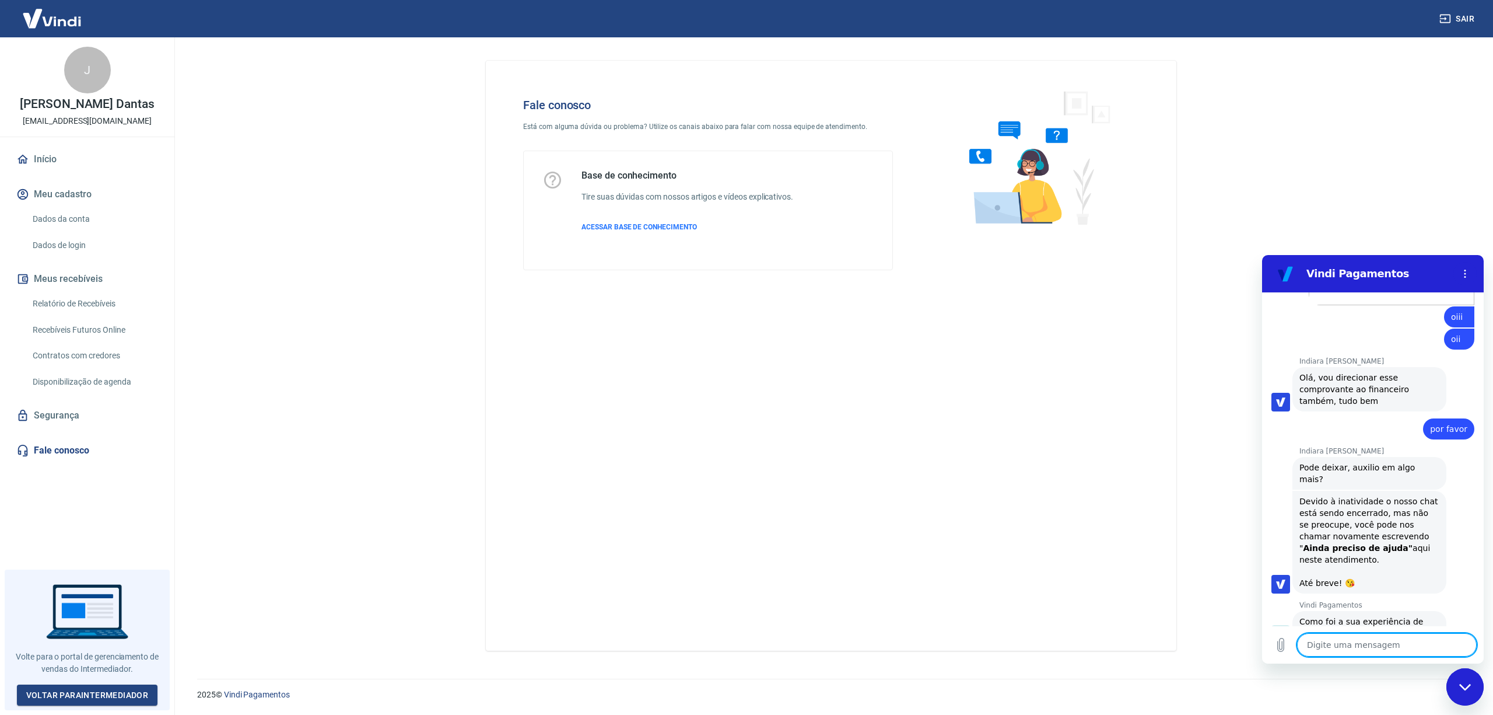
click at [1377, 659] on button "Boa 👍" at bounding box center [1396, 676] width 46 height 34
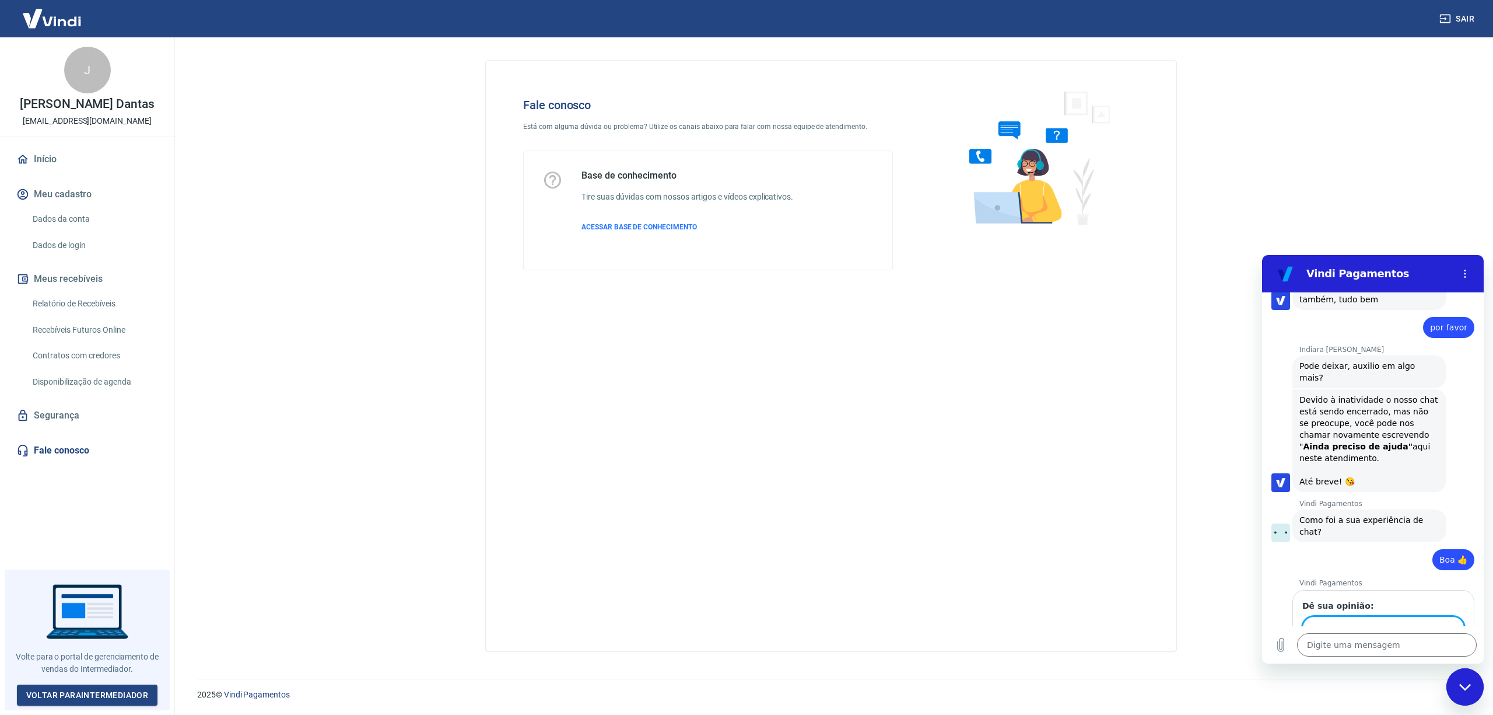
scroll to position [2341, 0]
click at [1466, 684] on icon "Fechar janela de mensagens" at bounding box center [1465, 687] width 12 height 8
